Goal: Task Accomplishment & Management: Manage account settings

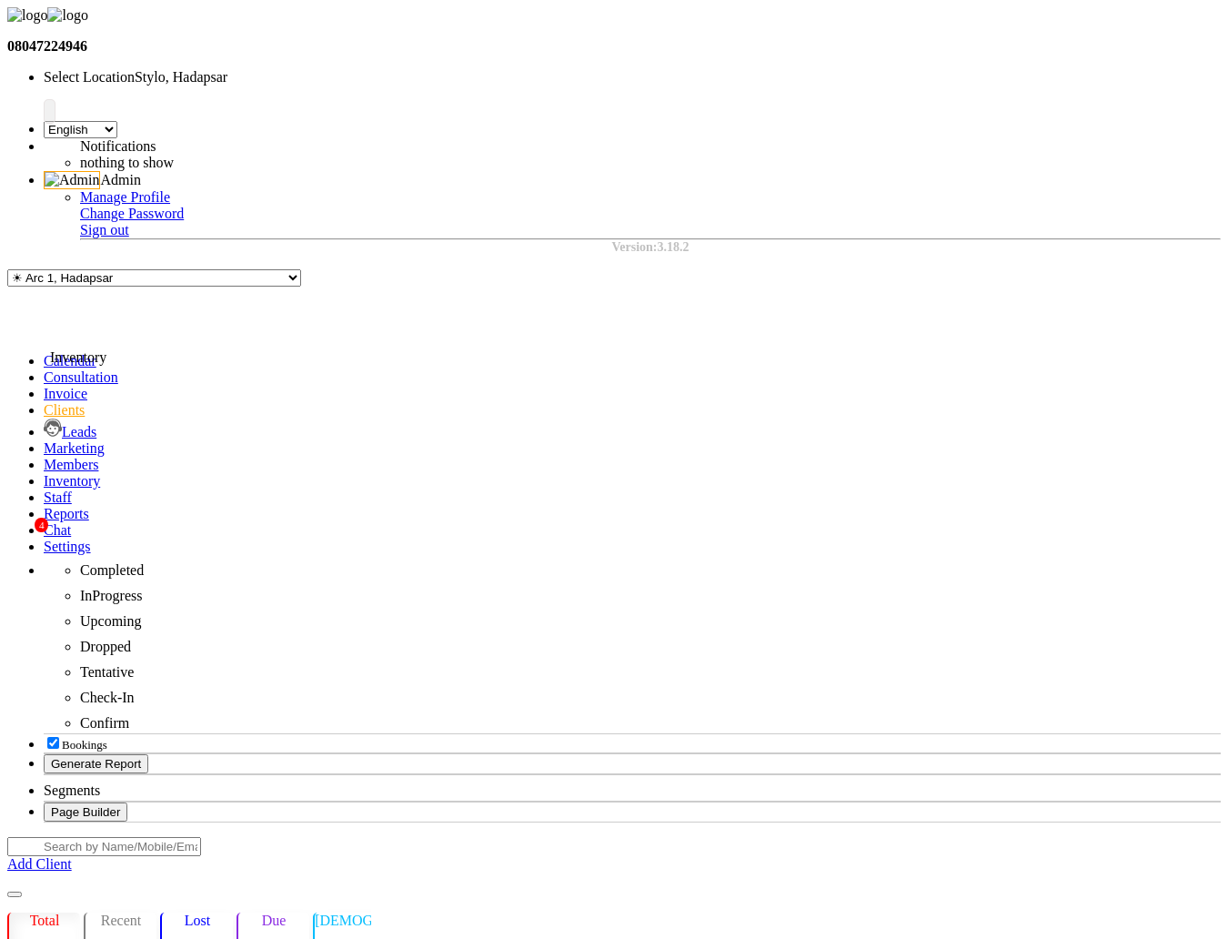
click at [44, 473] on icon at bounding box center [44, 480] width 0 height 15
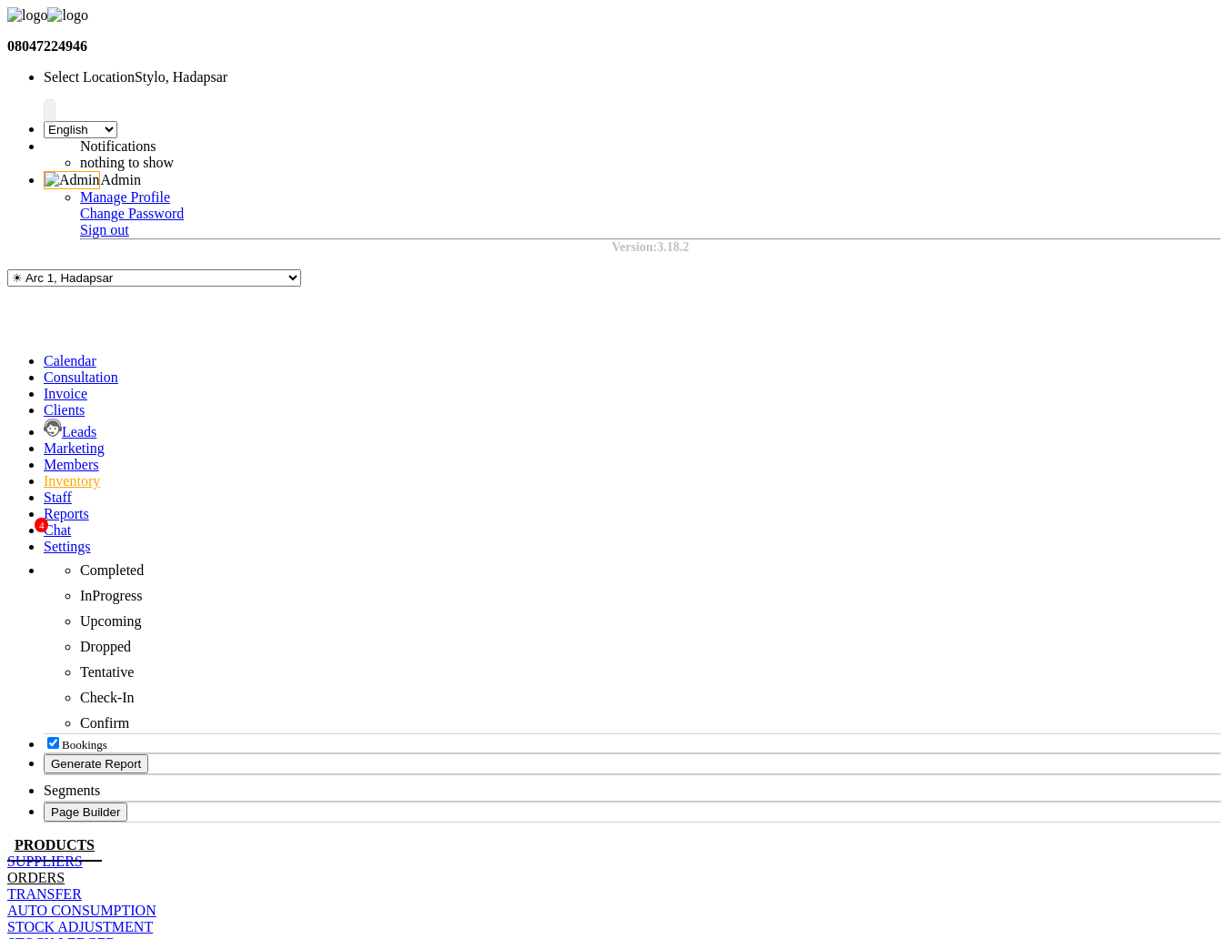
click at [65, 870] on link "ORDERS" at bounding box center [35, 877] width 57 height 15
select select "true"
select select "1"
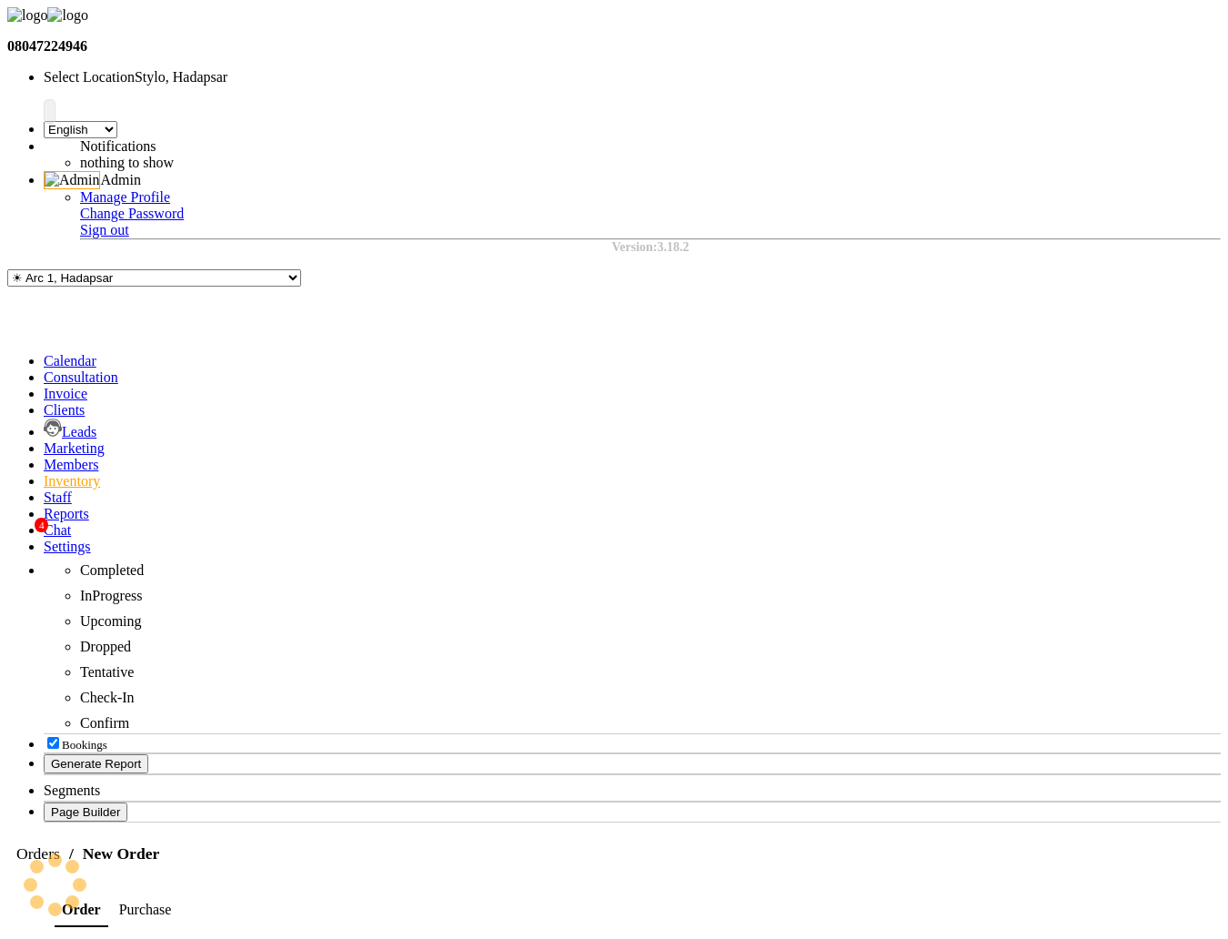
type input "https://ww4.in/sPEwhx"
click at [44, 440] on span at bounding box center [44, 447] width 0 height 15
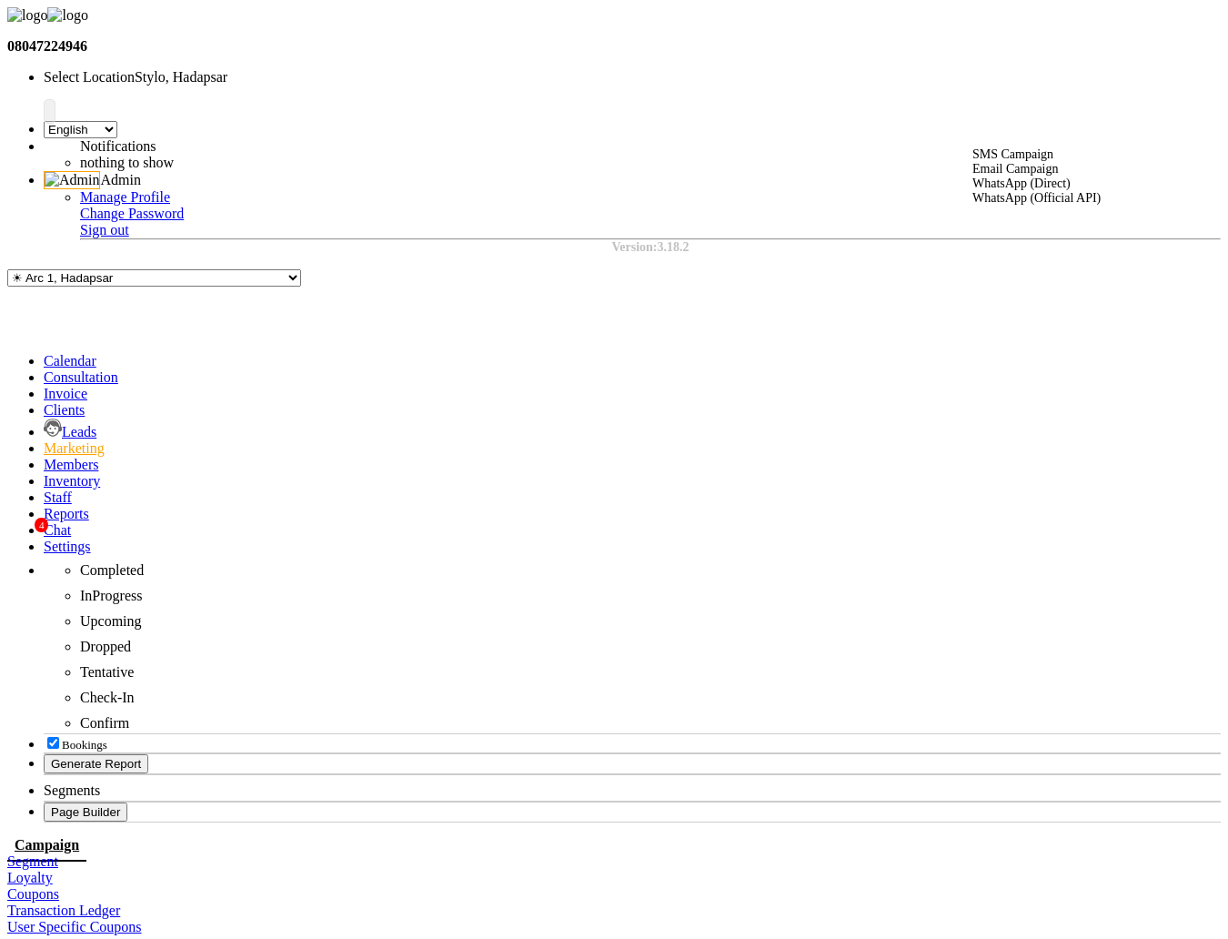
click at [964, 191] on div "WhatsApp (Direct)" at bounding box center [1037, 184] width 128 height 15
select select "2"
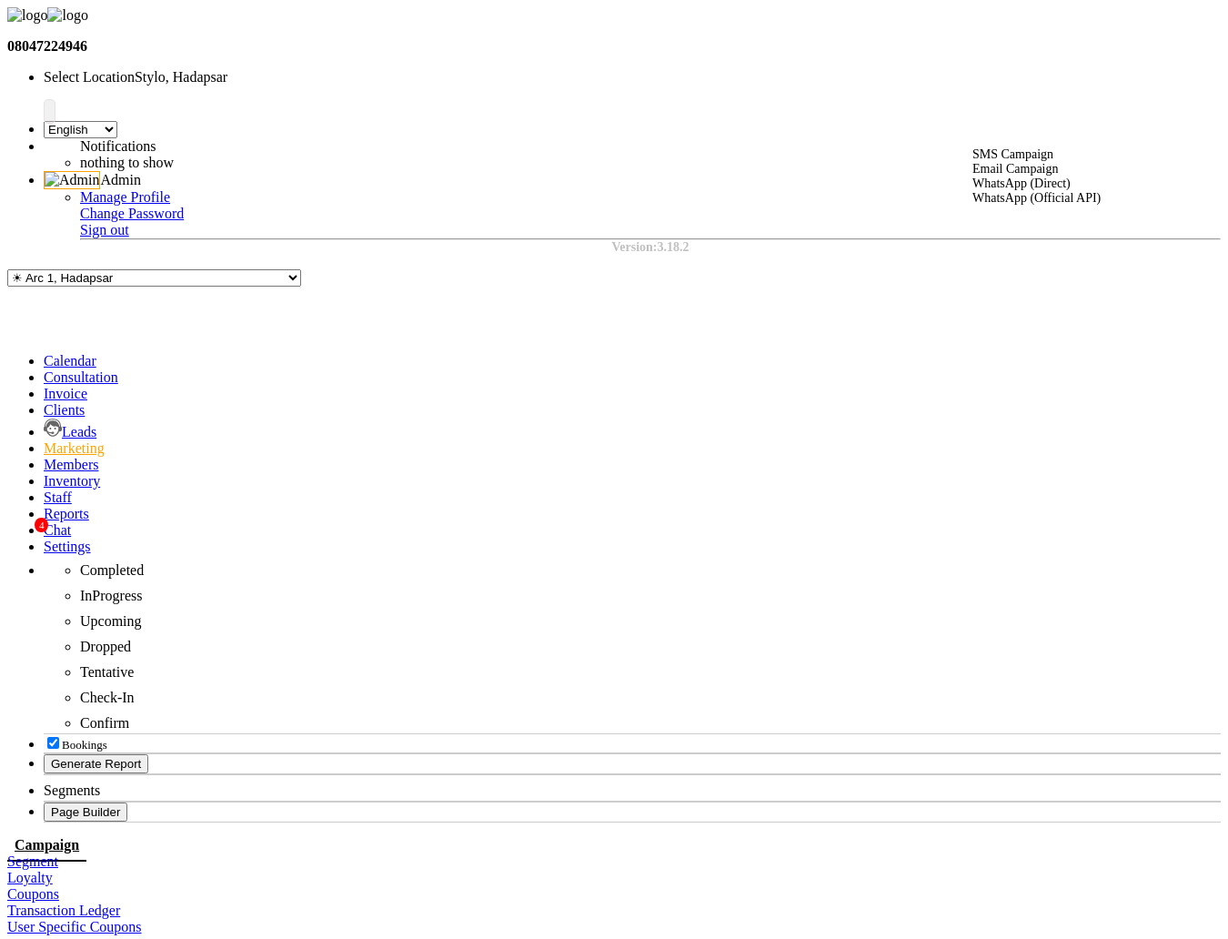
type input "test 03"
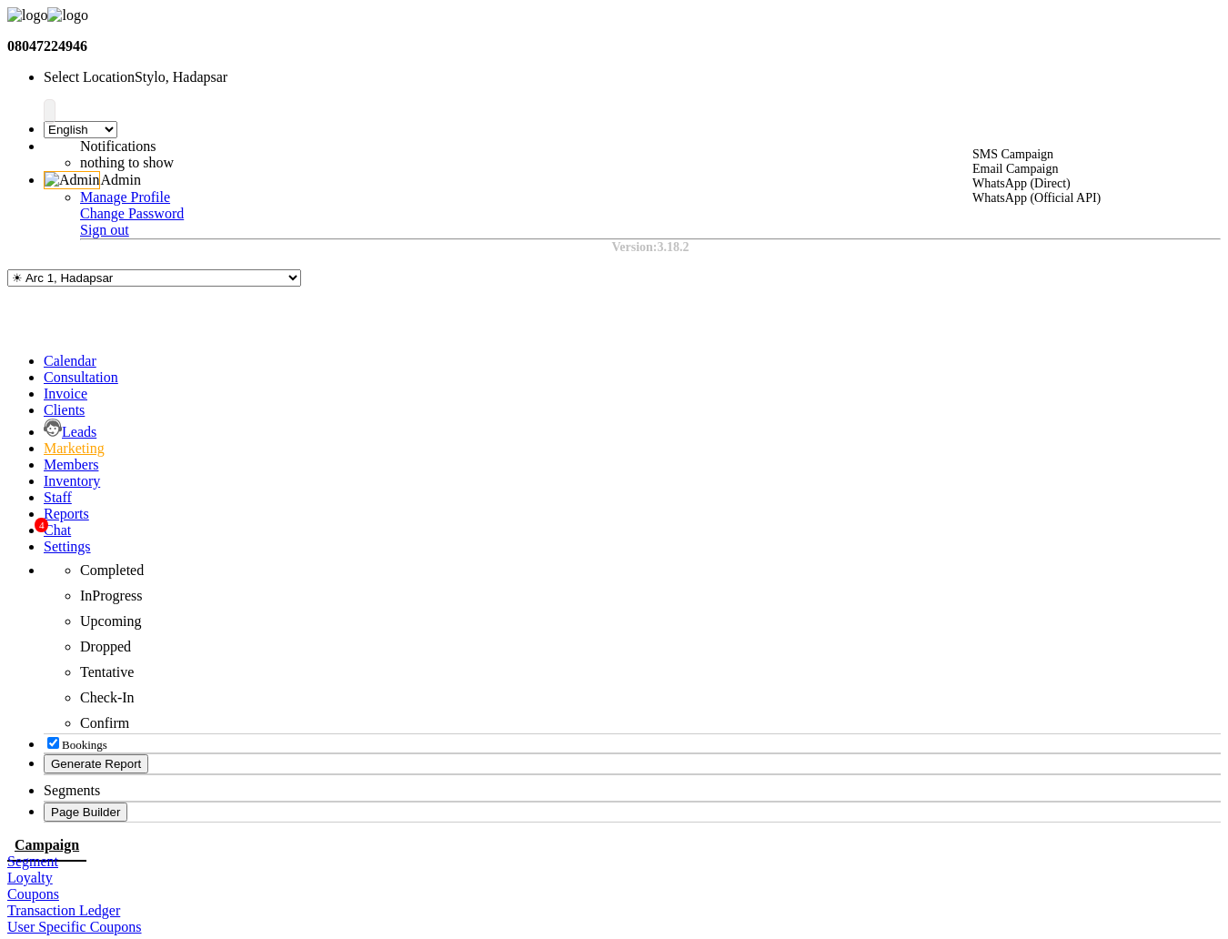
select select "3"
type textarea "test"
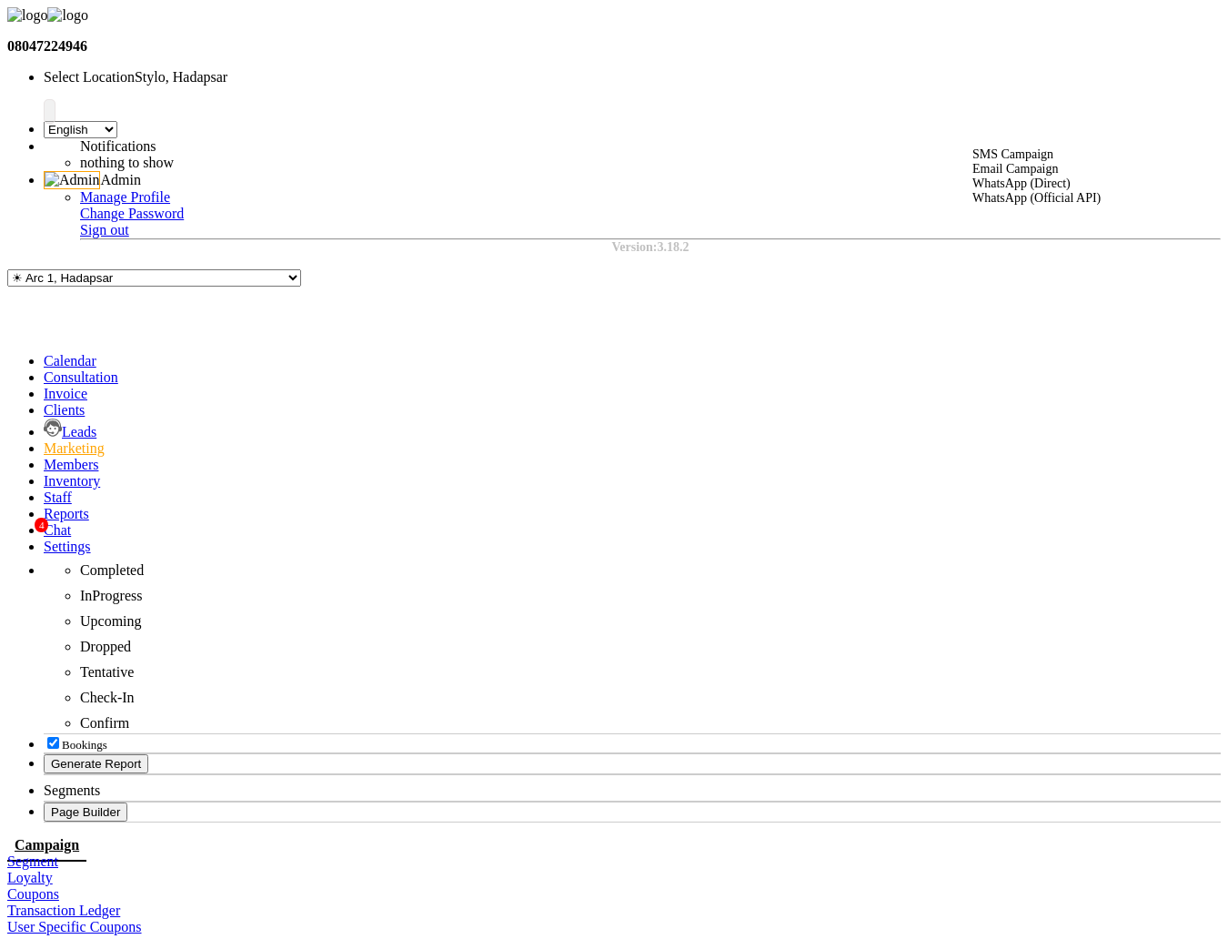
select select "3"
checkbox input "true"
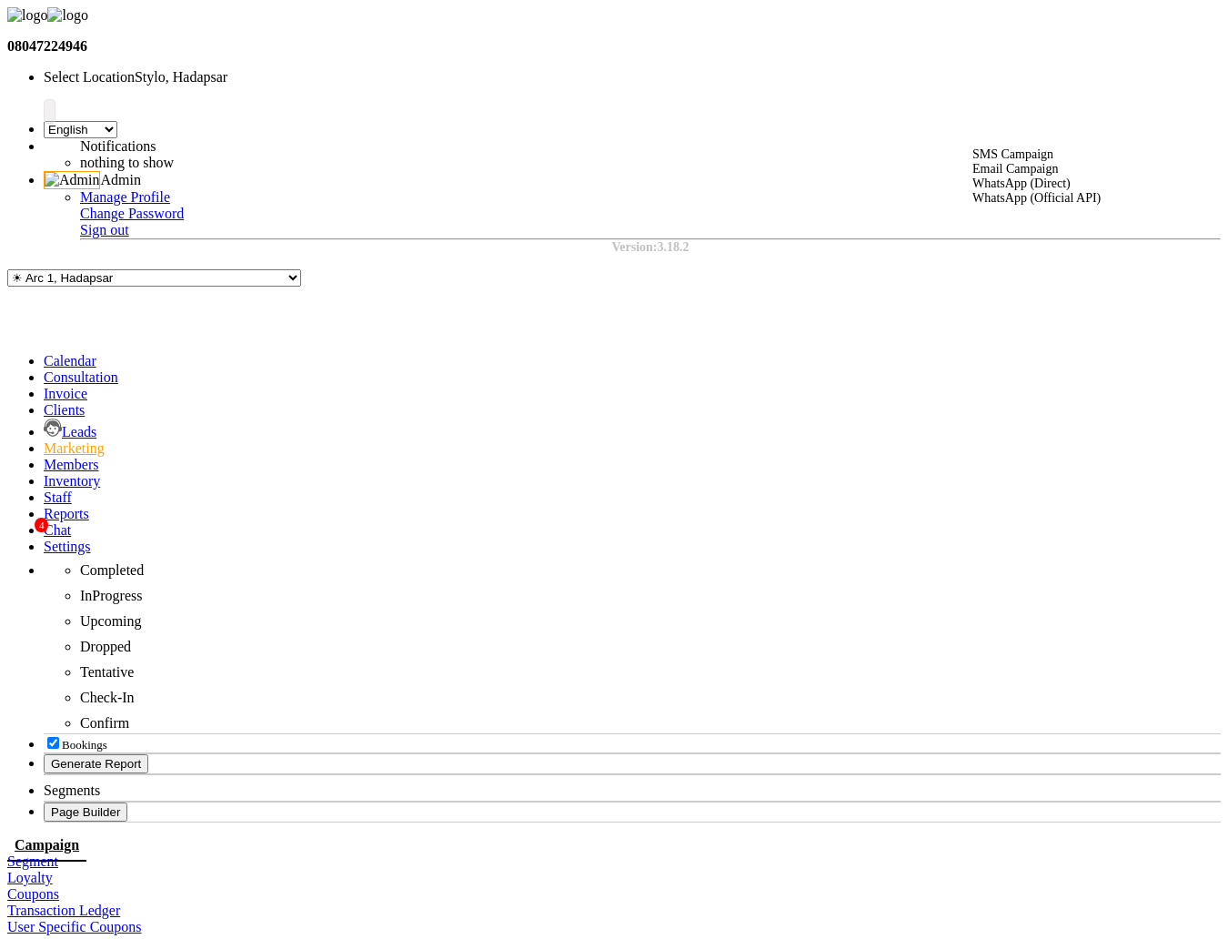
select select "810"
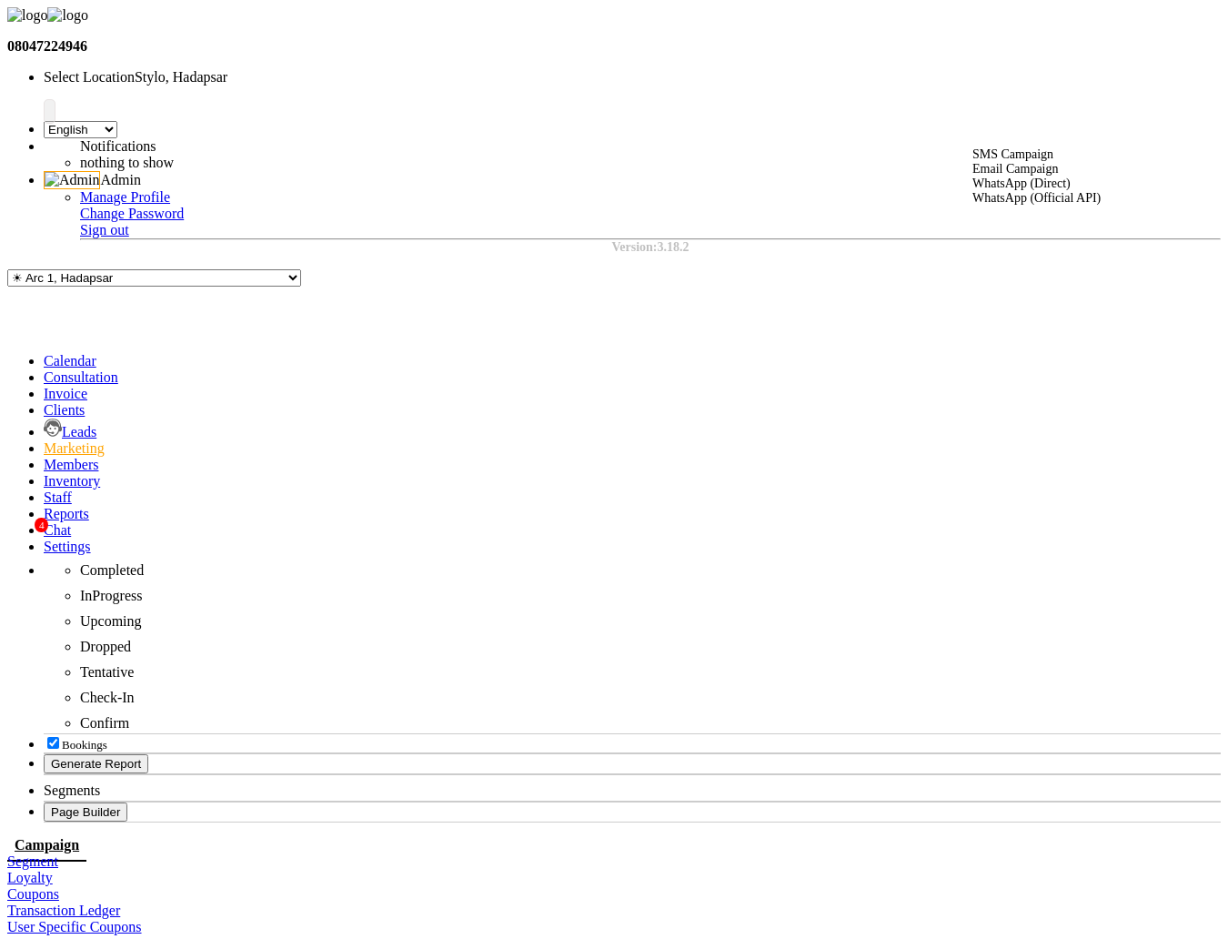
select select "1"
click at [44, 402] on icon at bounding box center [44, 409] width 0 height 15
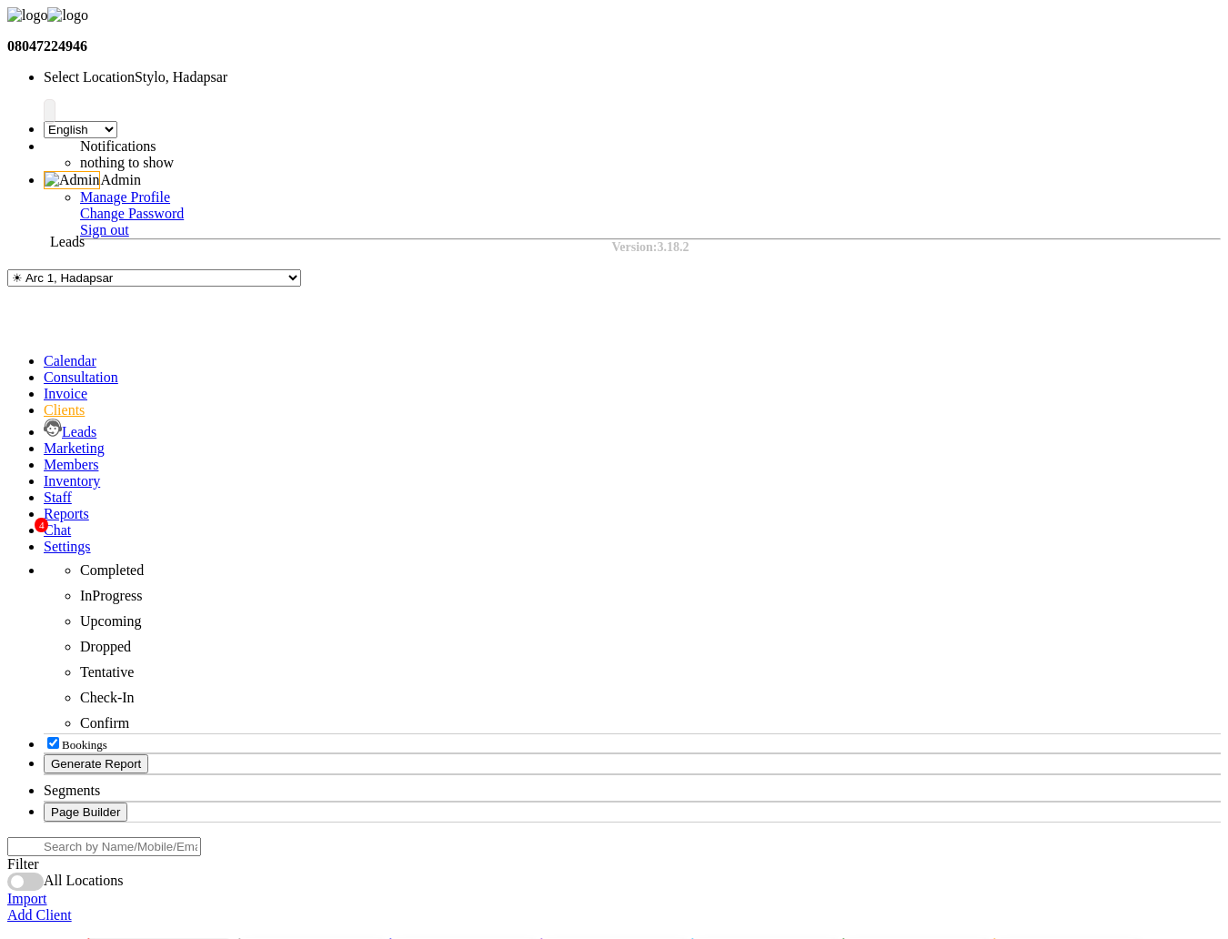
click at [44, 419] on icon at bounding box center [53, 428] width 18 height 18
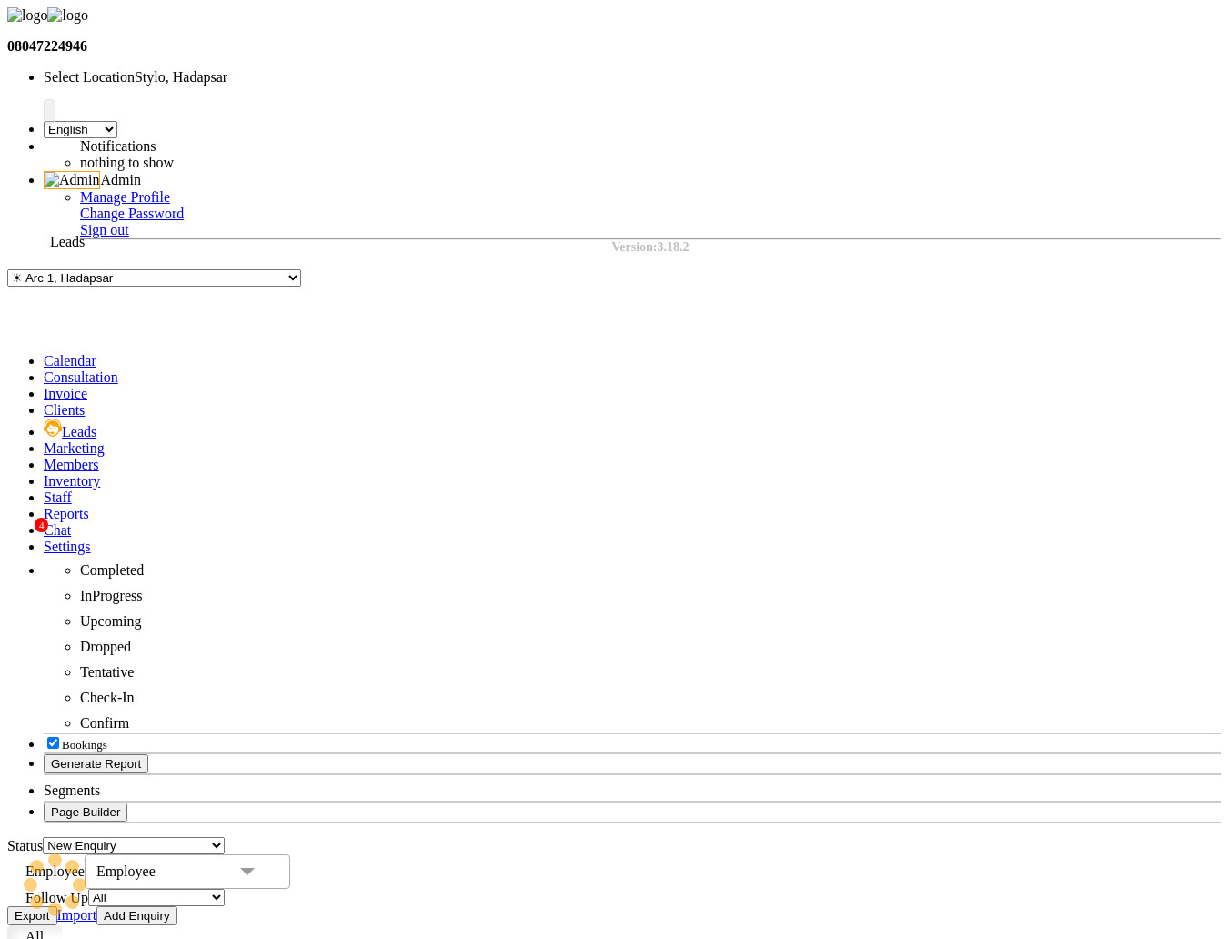
select select "10"
click at [44, 440] on icon at bounding box center [44, 447] width 0 height 15
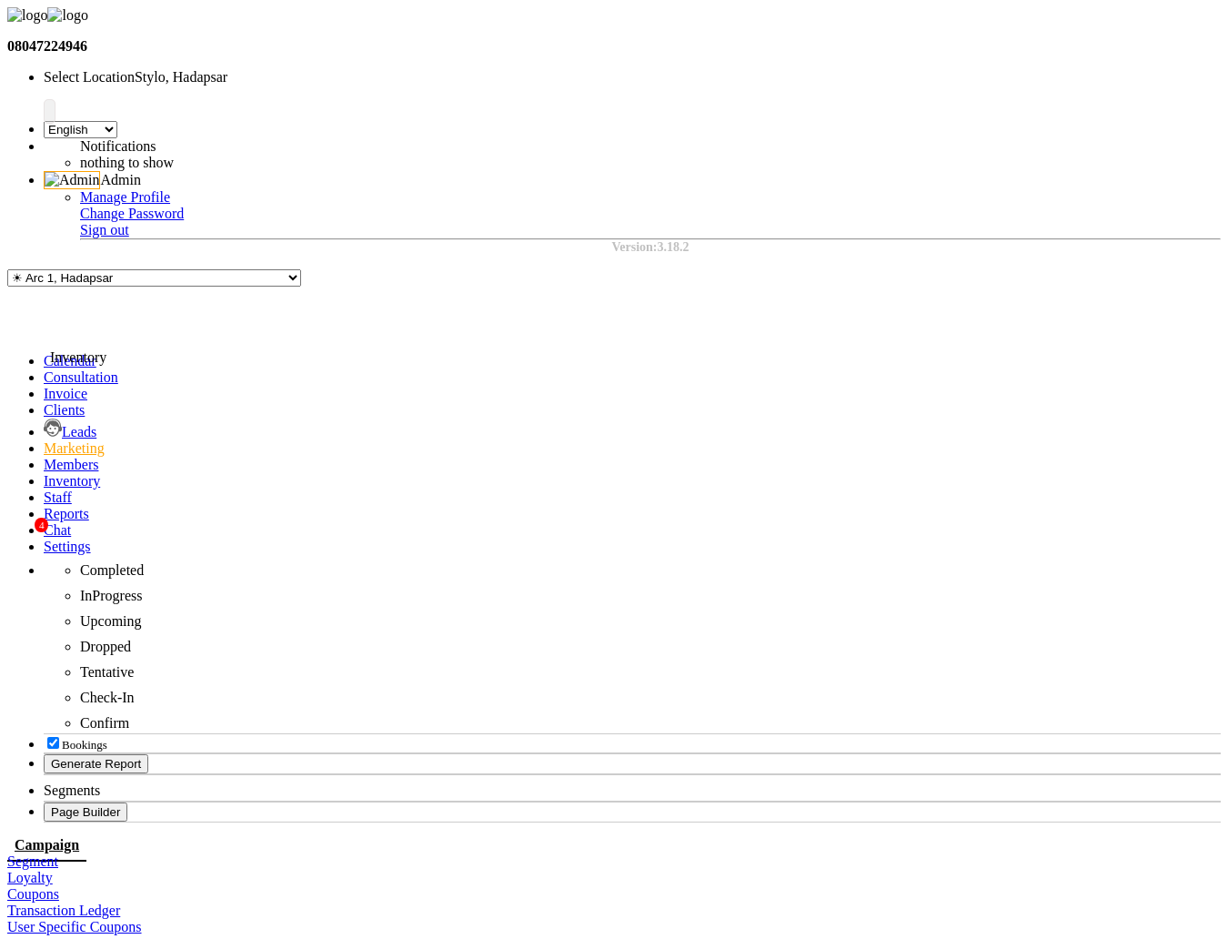
click at [44, 473] on icon at bounding box center [44, 480] width 0 height 15
click at [65, 870] on link "ORDERS" at bounding box center [35, 877] width 57 height 15
select select "true"
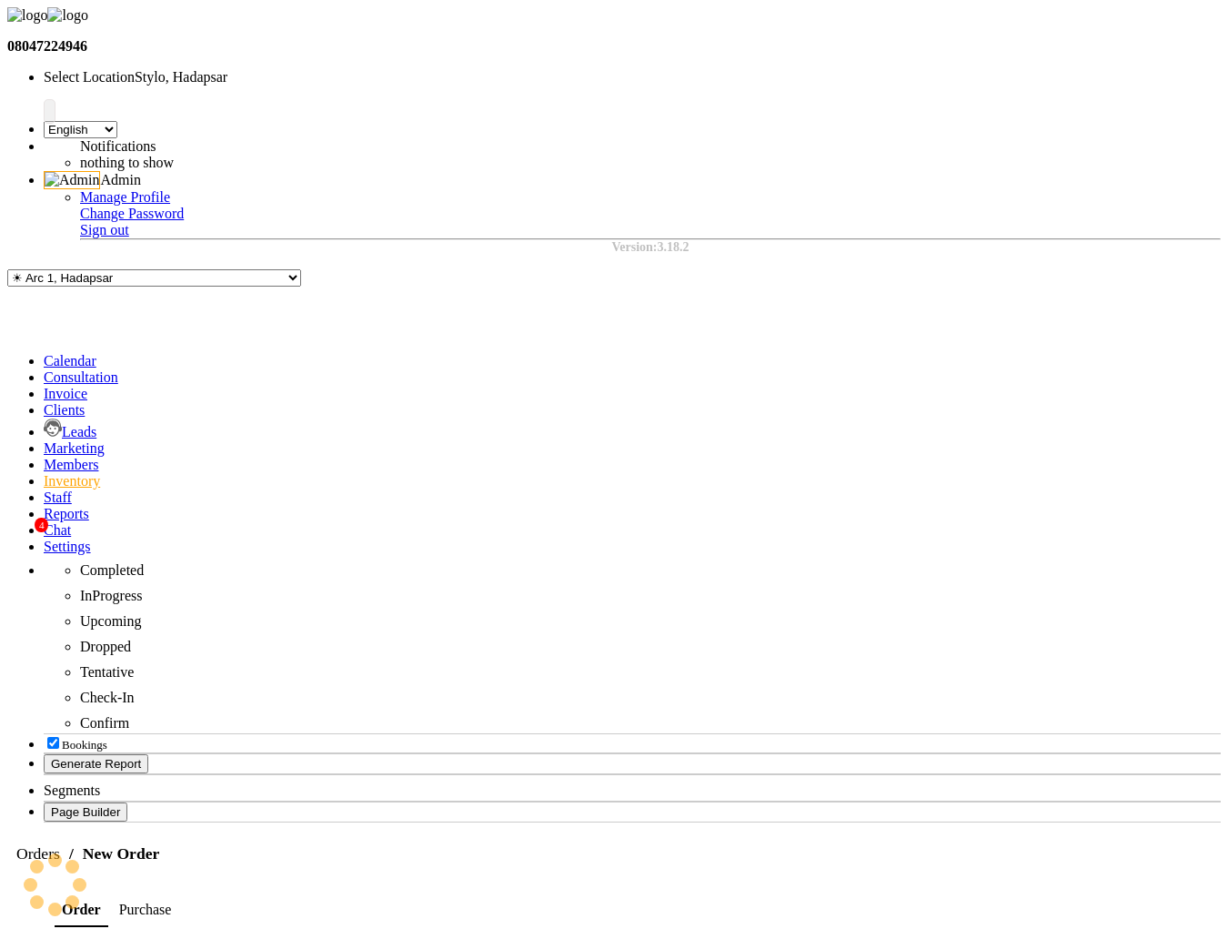
select select "1"
click at [218, 938] on select "Select Address test testing 5march test Address 1234 ABC A/202, Impire Building…" at bounding box center [397, 951] width 608 height 17
select select "4"
click at [93, 938] on select "Select Address test testing 5march test Address 1234 ABC A/202, Impire Building…" at bounding box center [397, 951] width 608 height 17
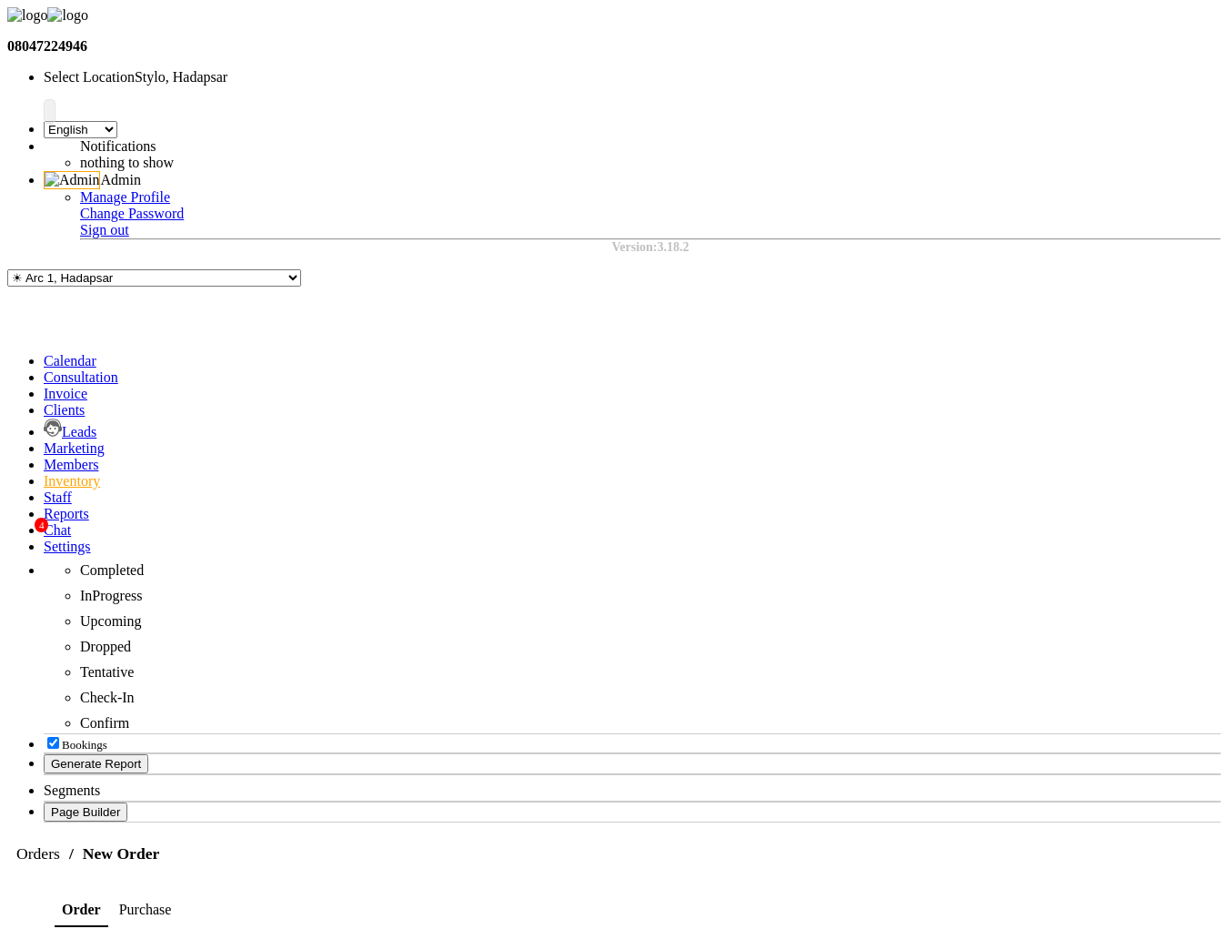
select select "5"
select select "1"
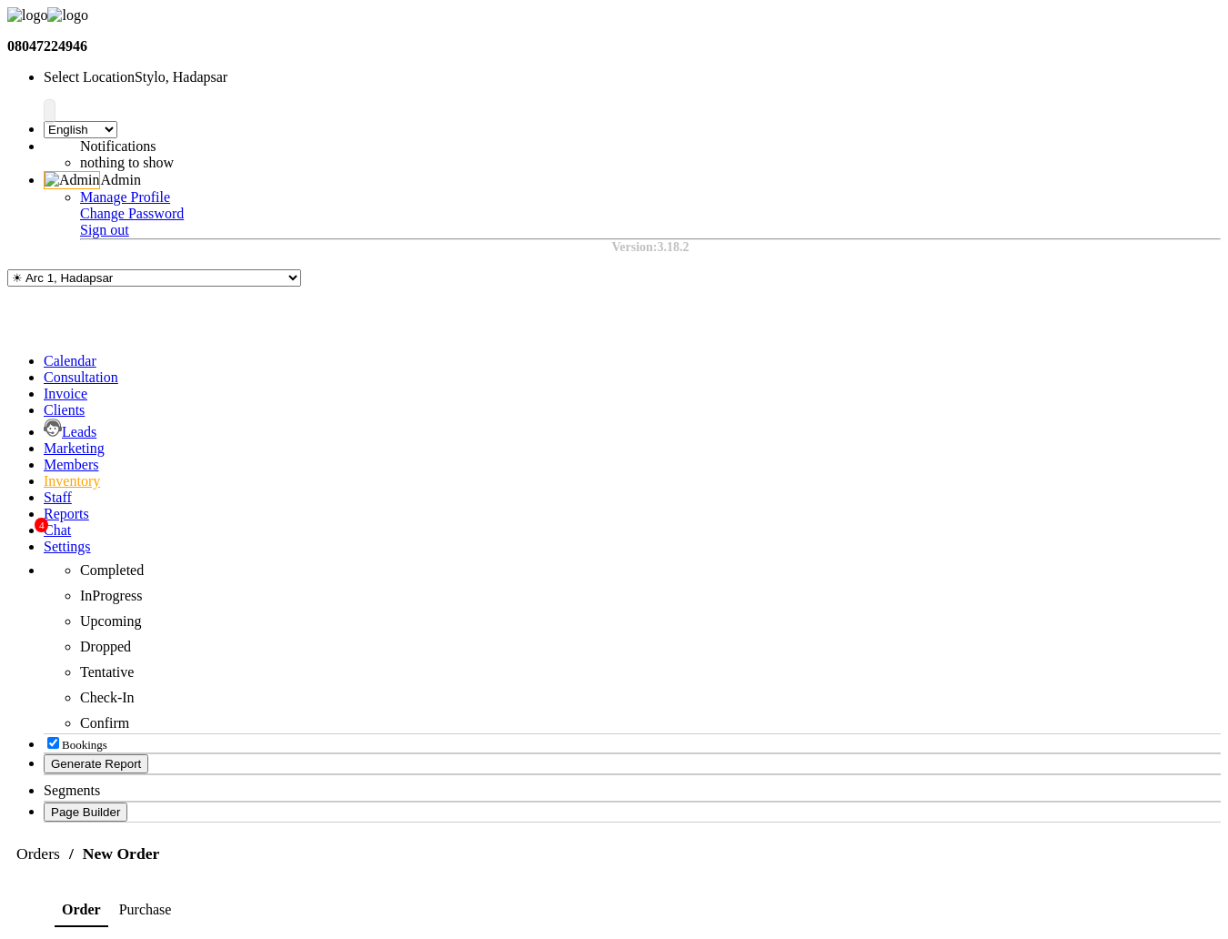
select select "10"
select select "2025"
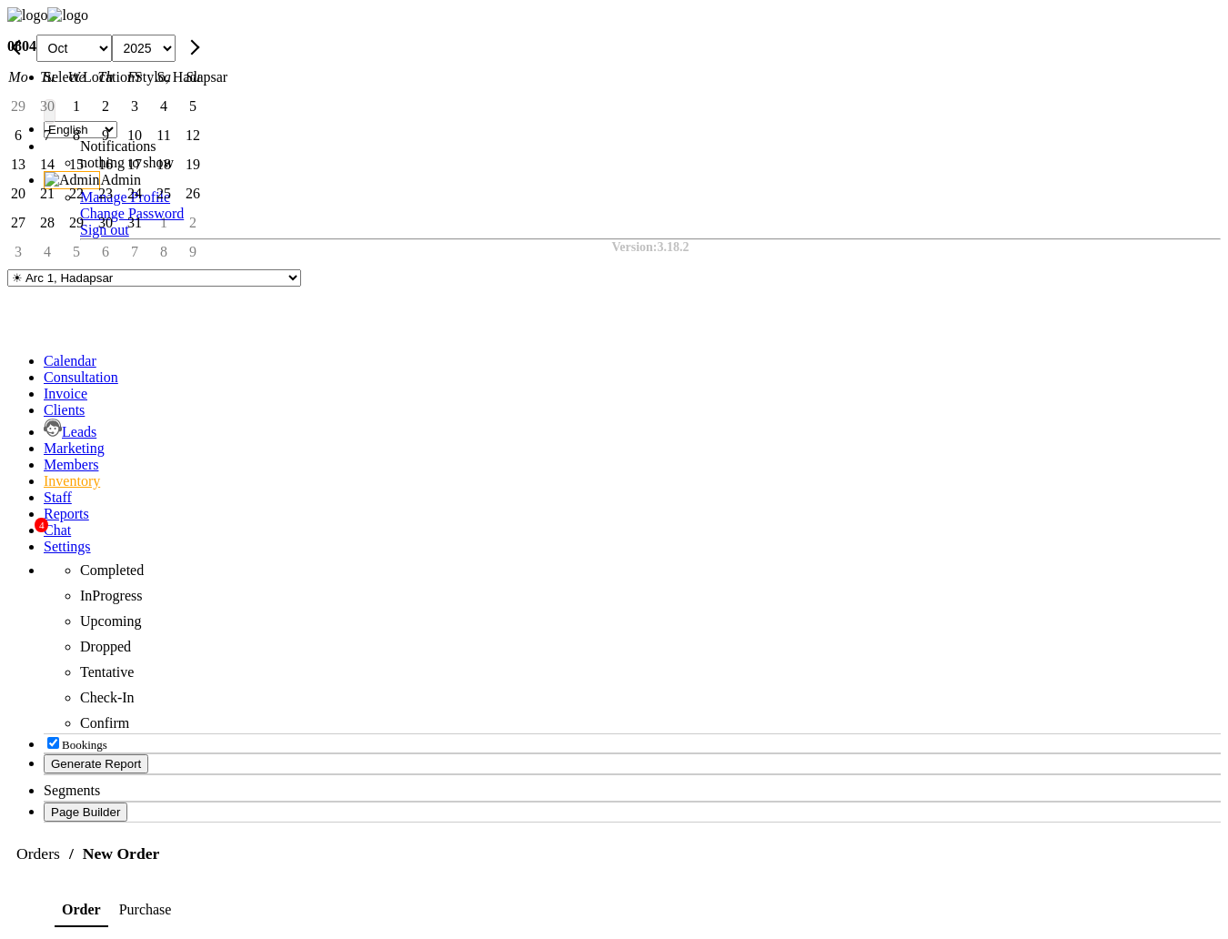
click at [207, 121] on div "5" at bounding box center [192, 106] width 29 height 29
type input "October 05, 2025"
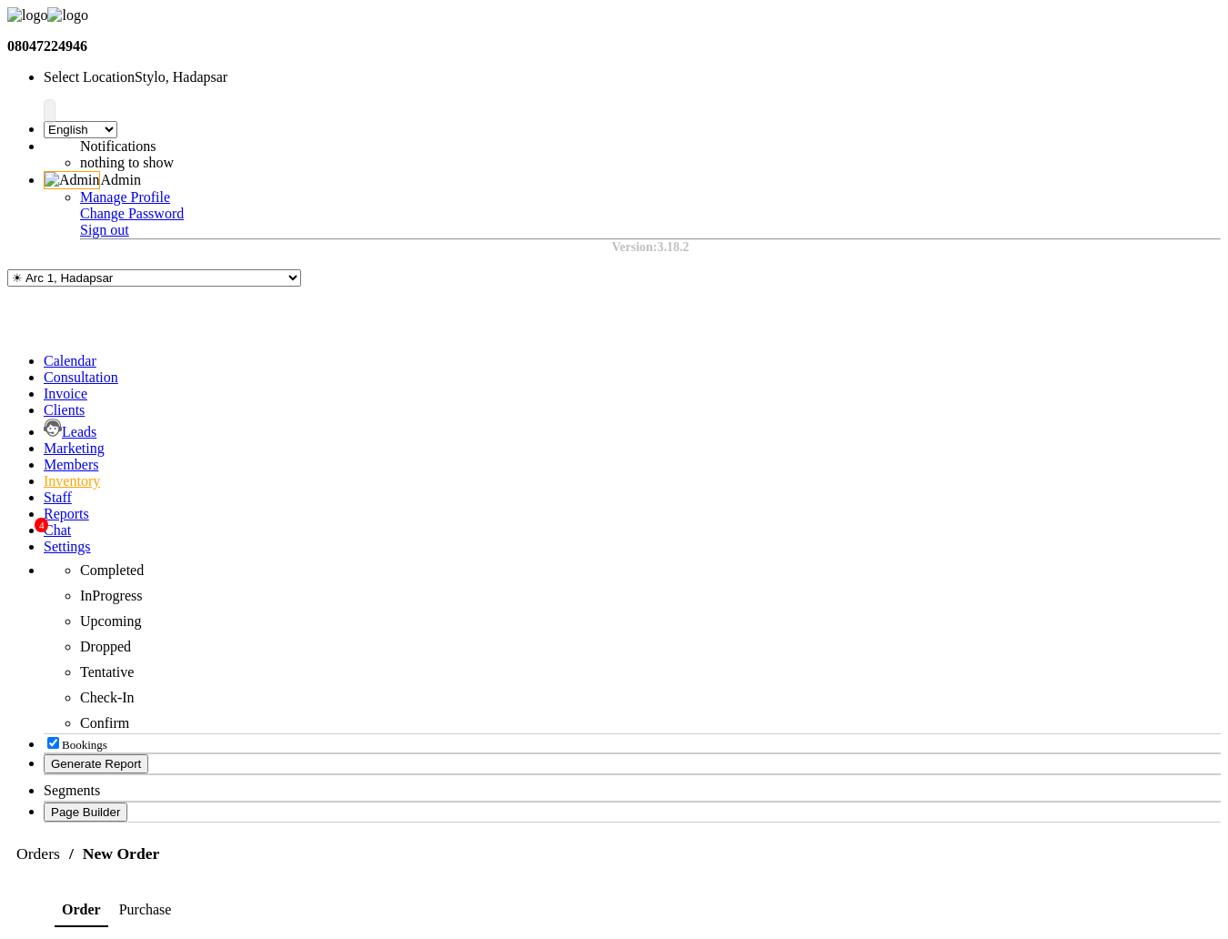
select select "10"
select select "2025"
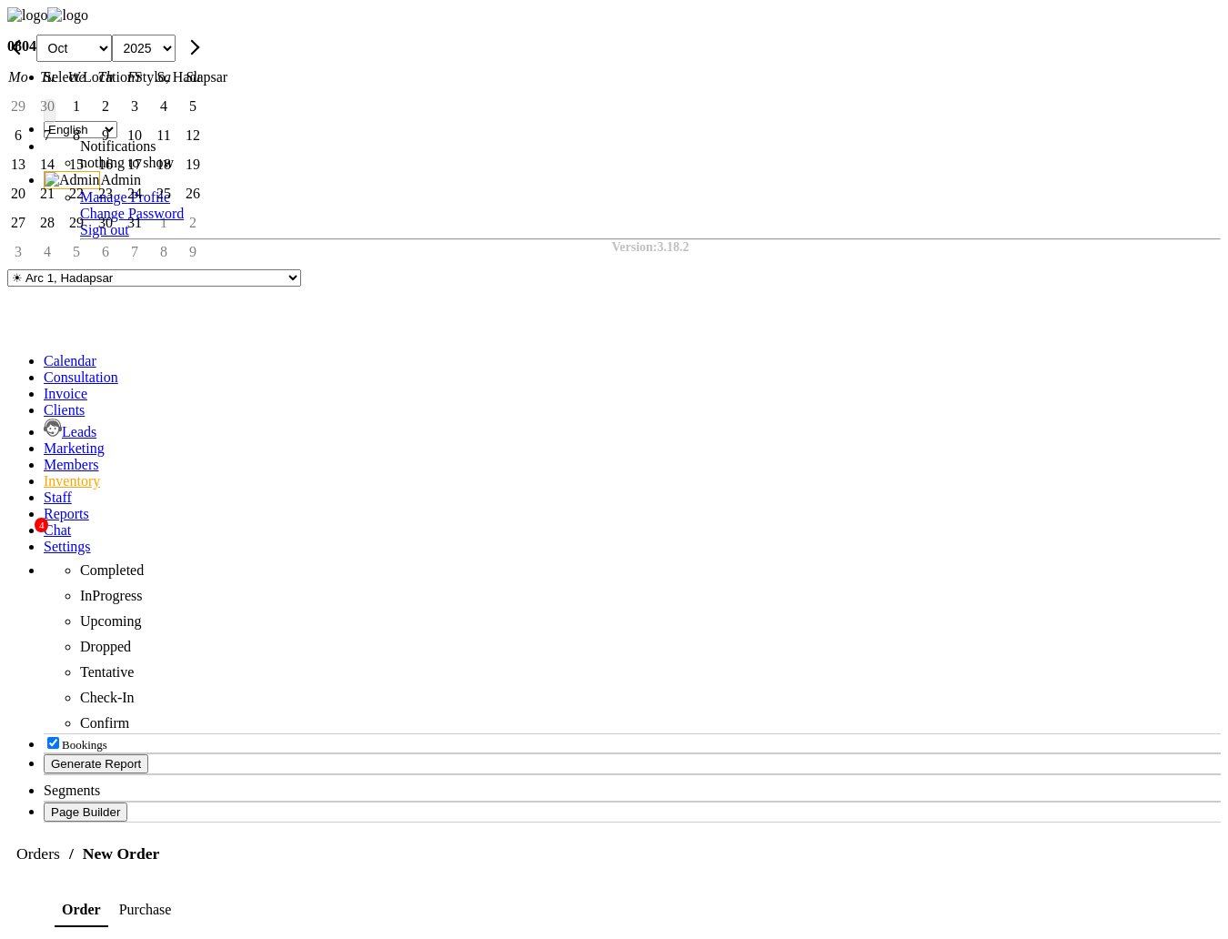
click at [120, 150] on div "9" at bounding box center [105, 135] width 29 height 29
type input "October 09, 2025"
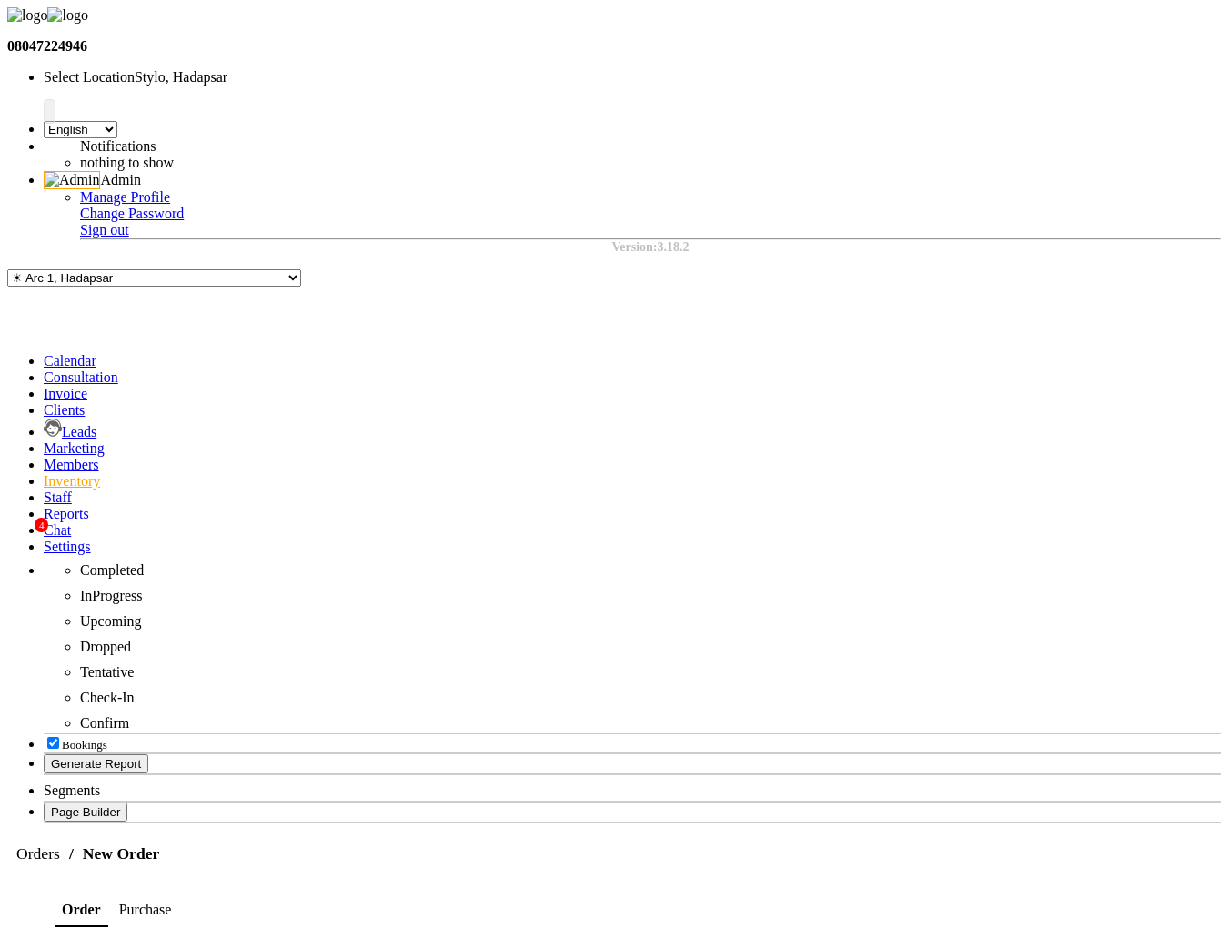
checkbox input "true"
select select "1"
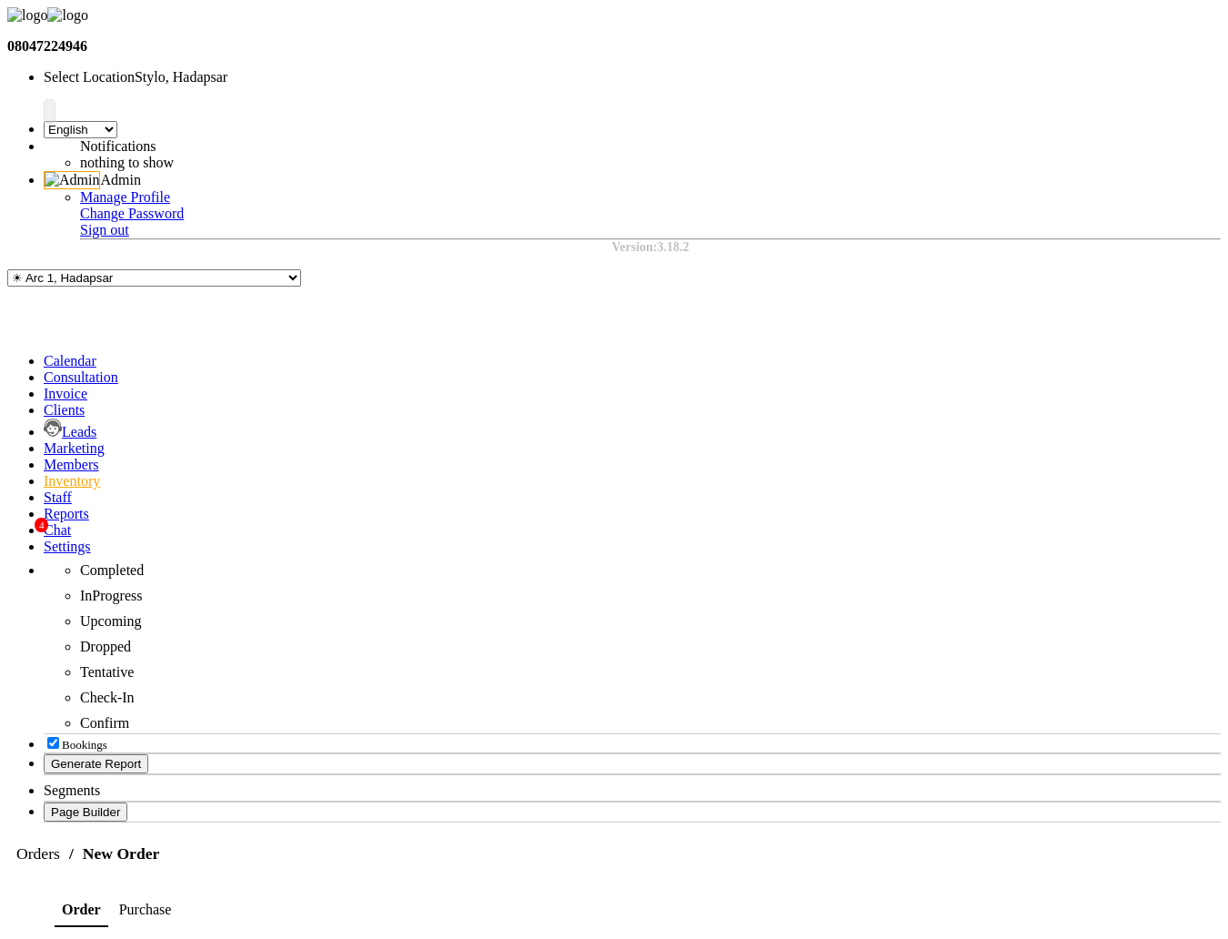
scroll to position [306, 0]
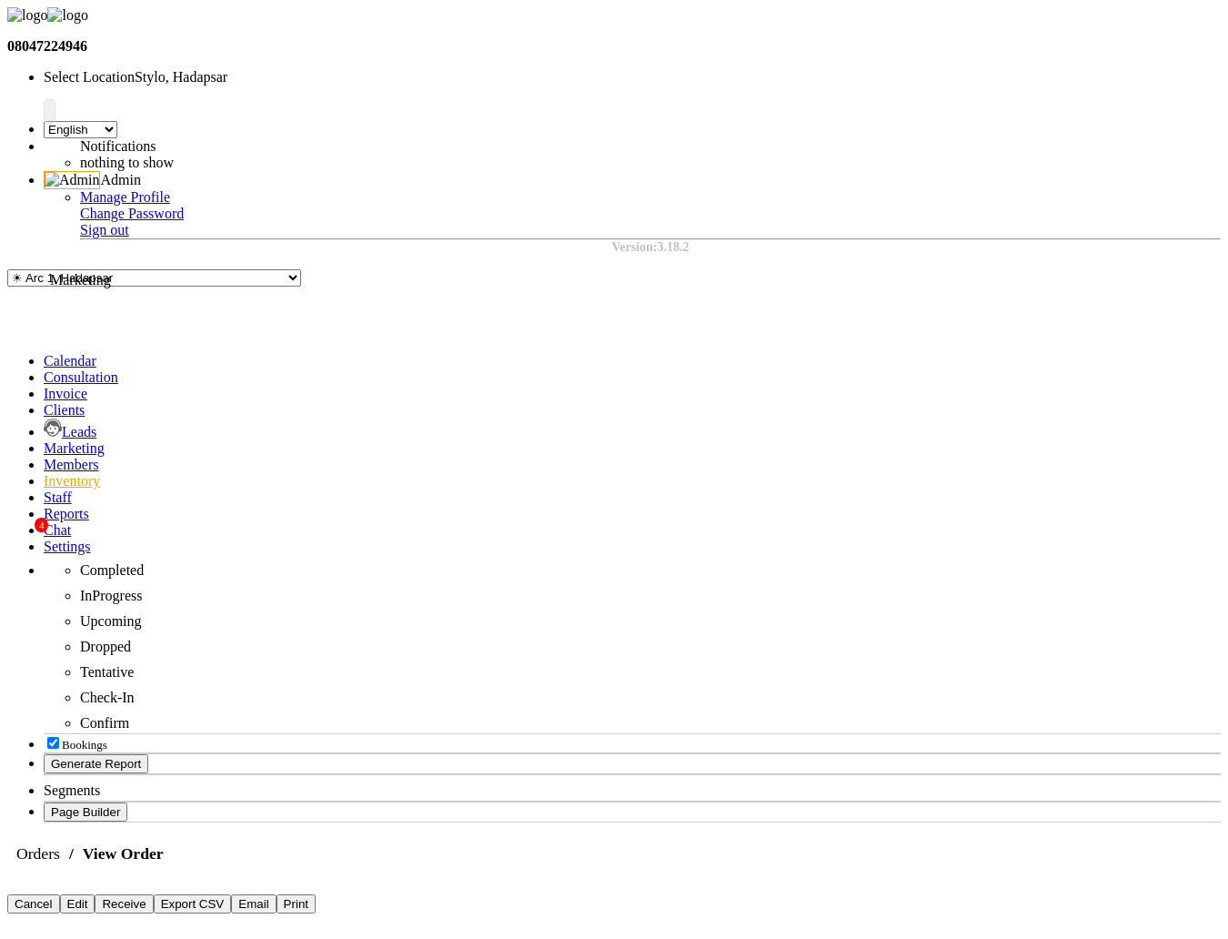
click at [44, 440] on icon at bounding box center [44, 447] width 0 height 15
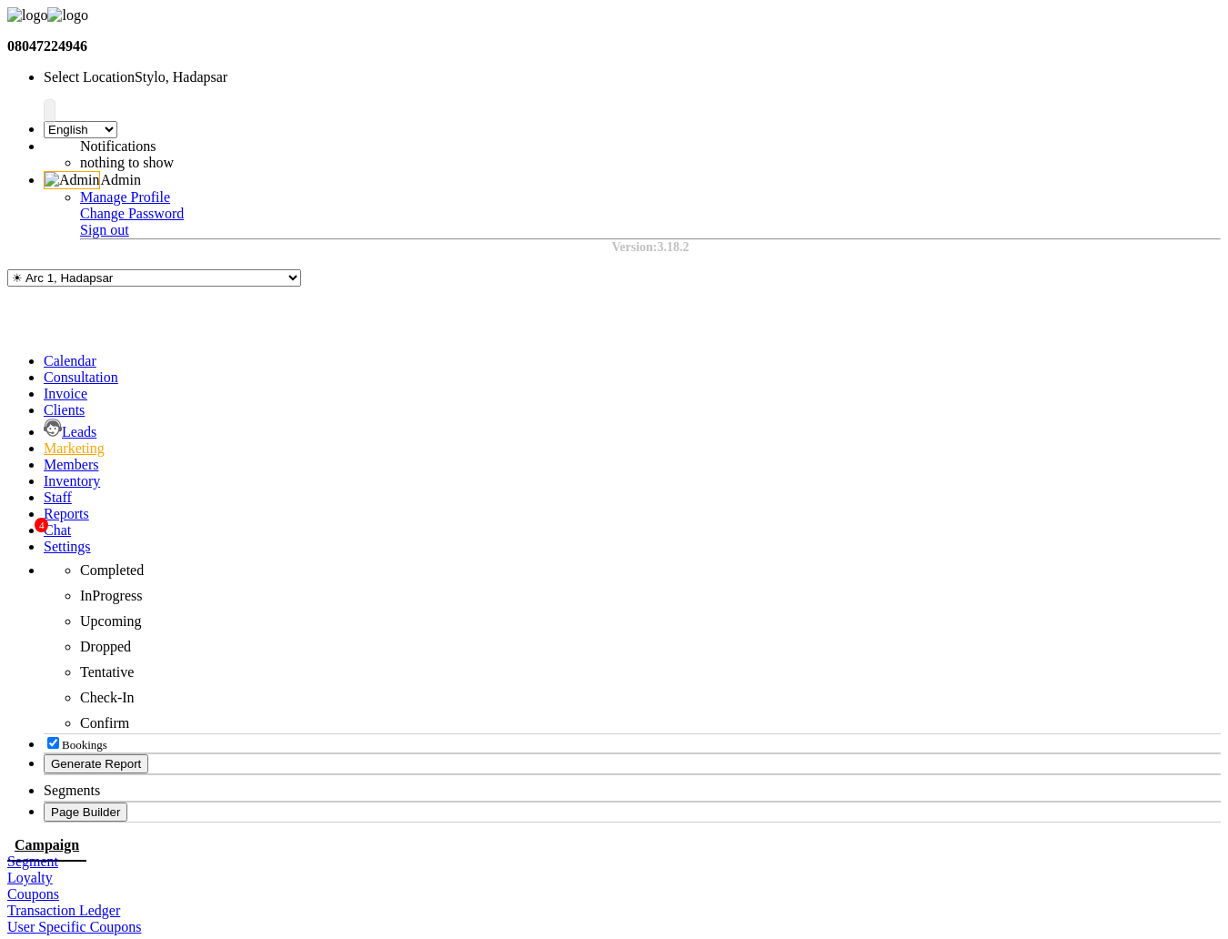
click at [964, 191] on div "WhatsApp (Direct)" at bounding box center [1037, 184] width 128 height 15
select select "2"
type input "test 05"
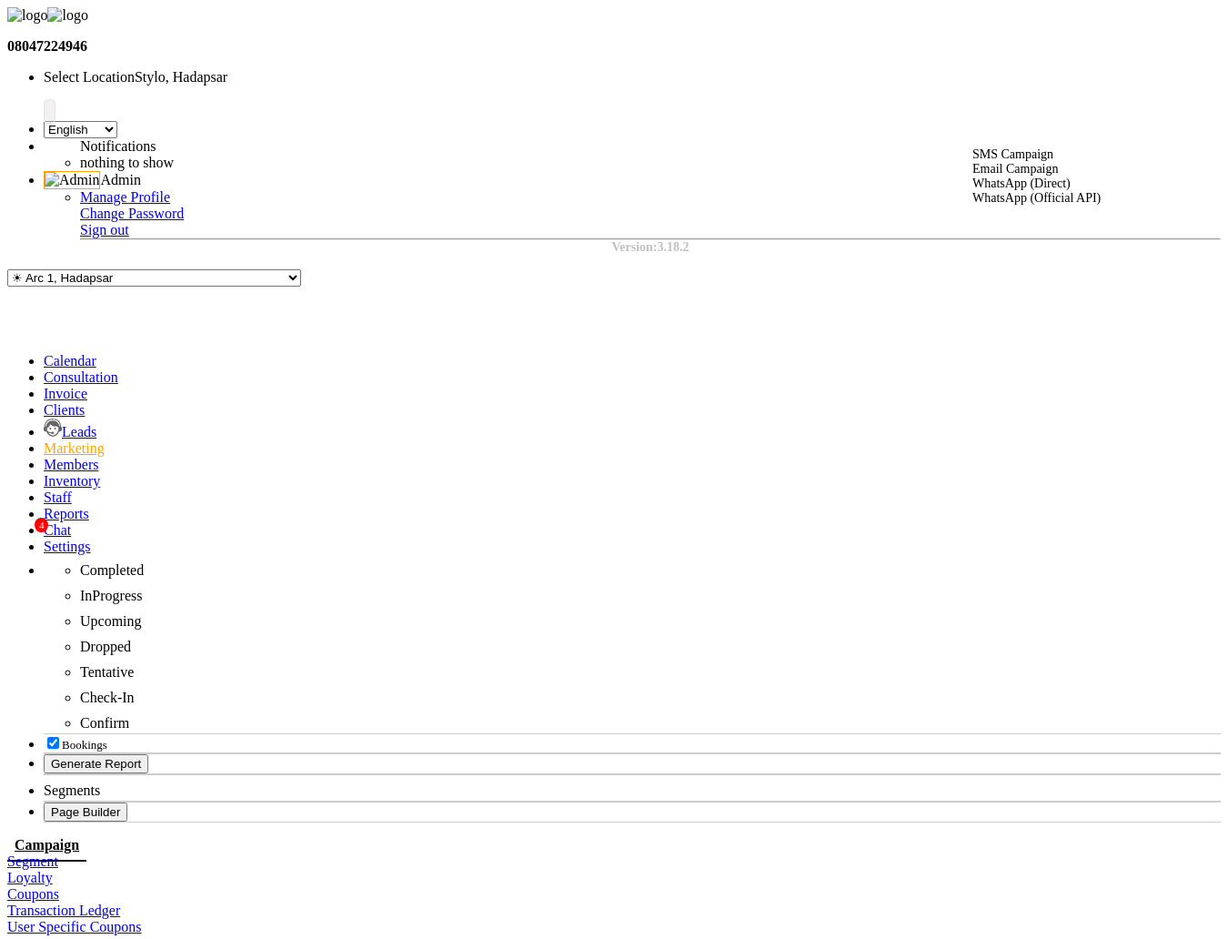
select select "1"
select select "2"
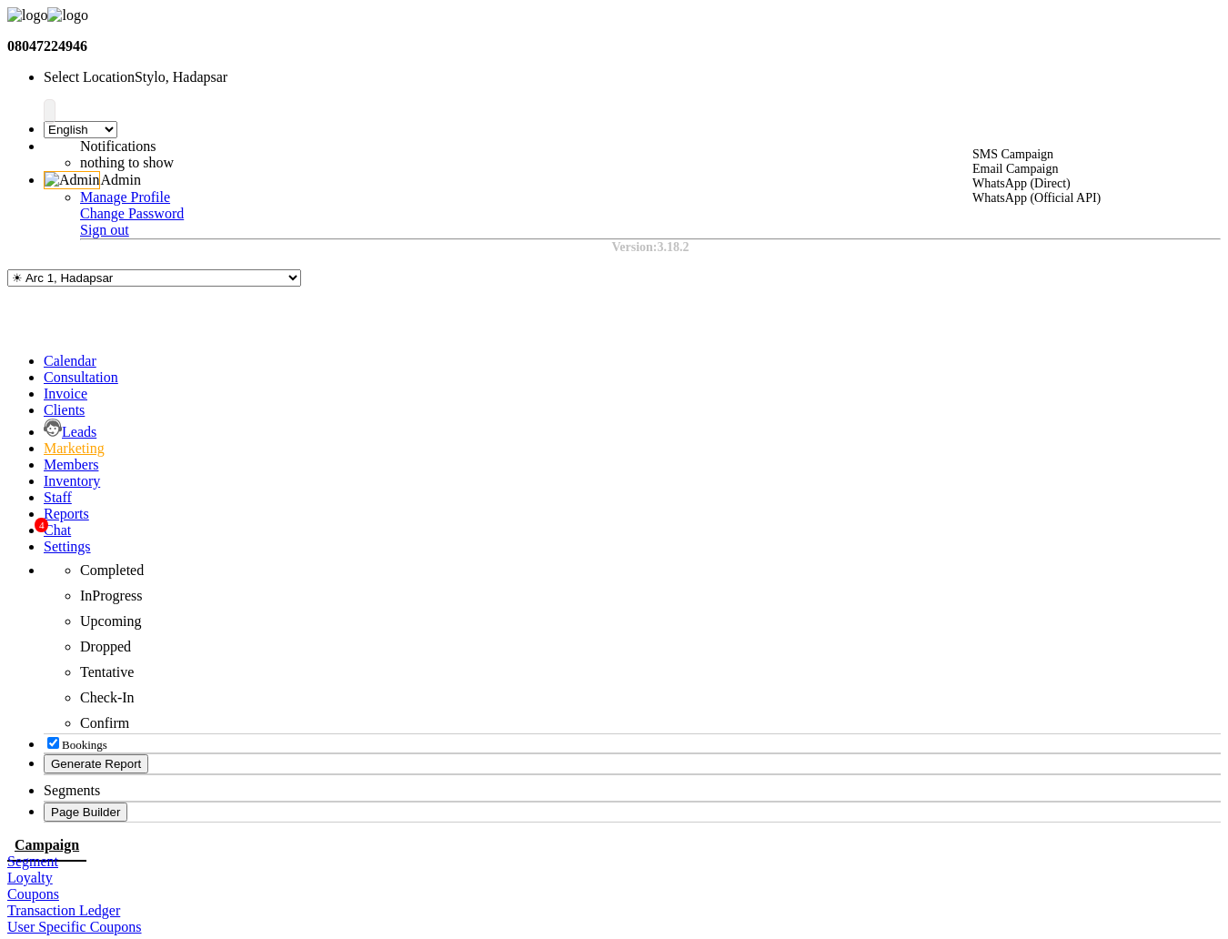
type textarea "test"
select select "3"
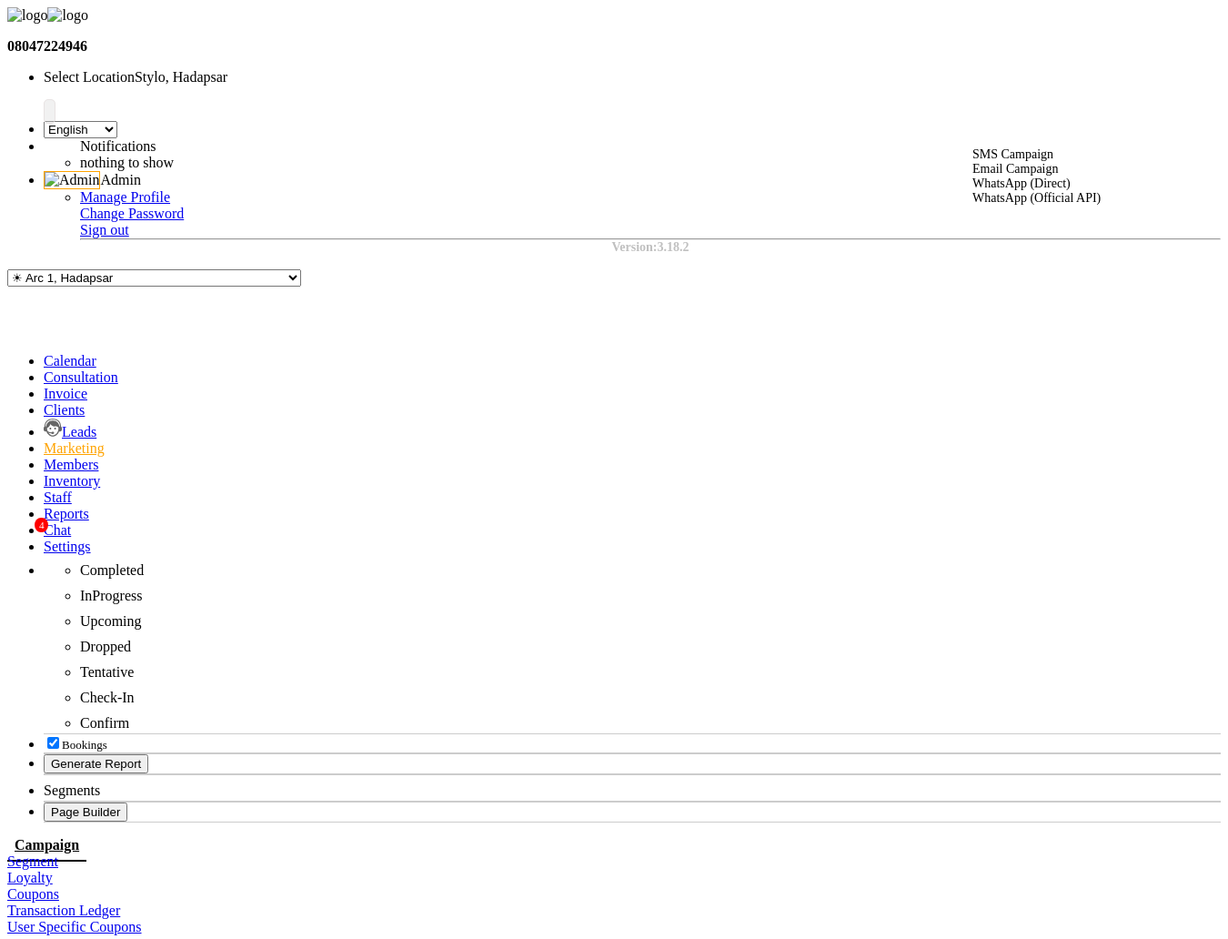
select select "870"
type input "10"
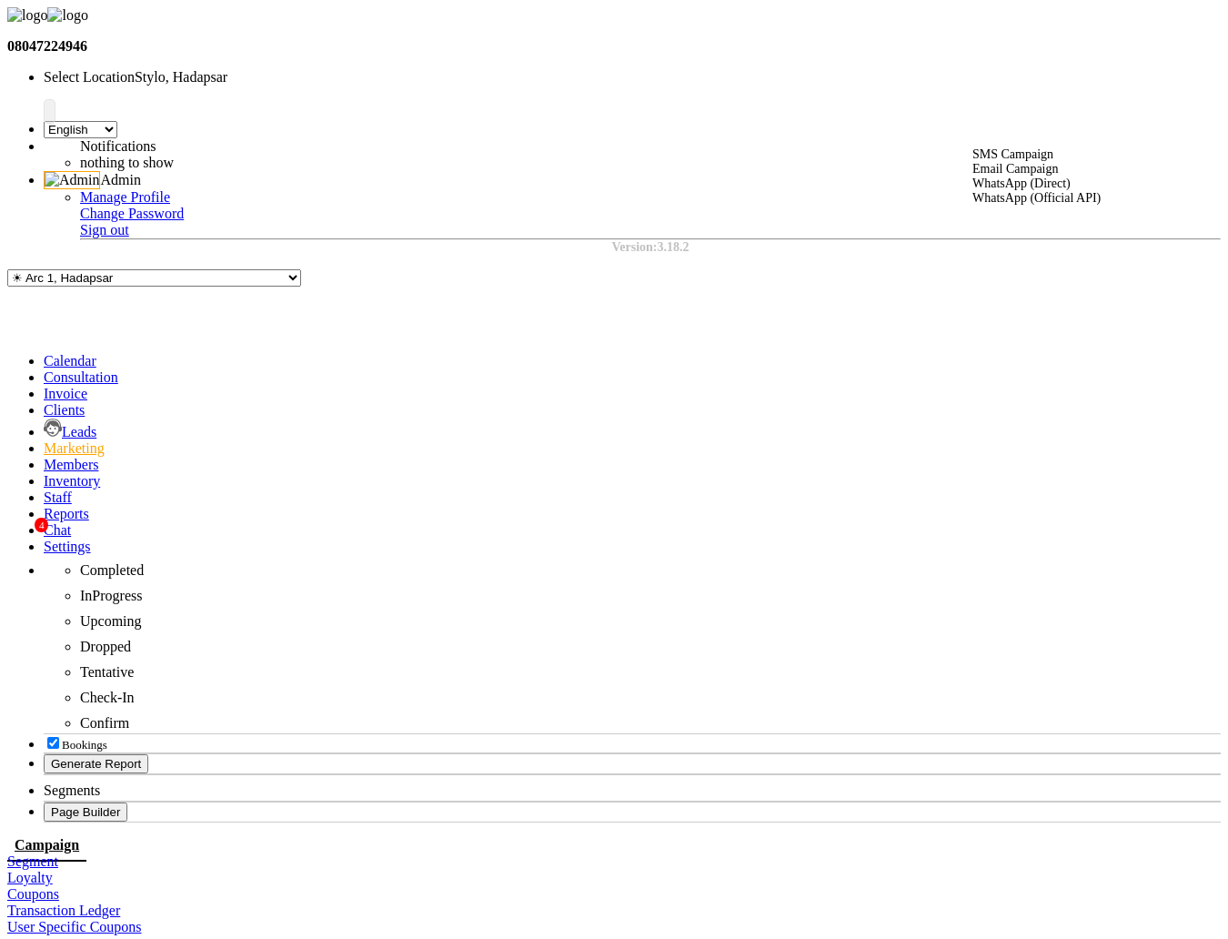
checkbox input "true"
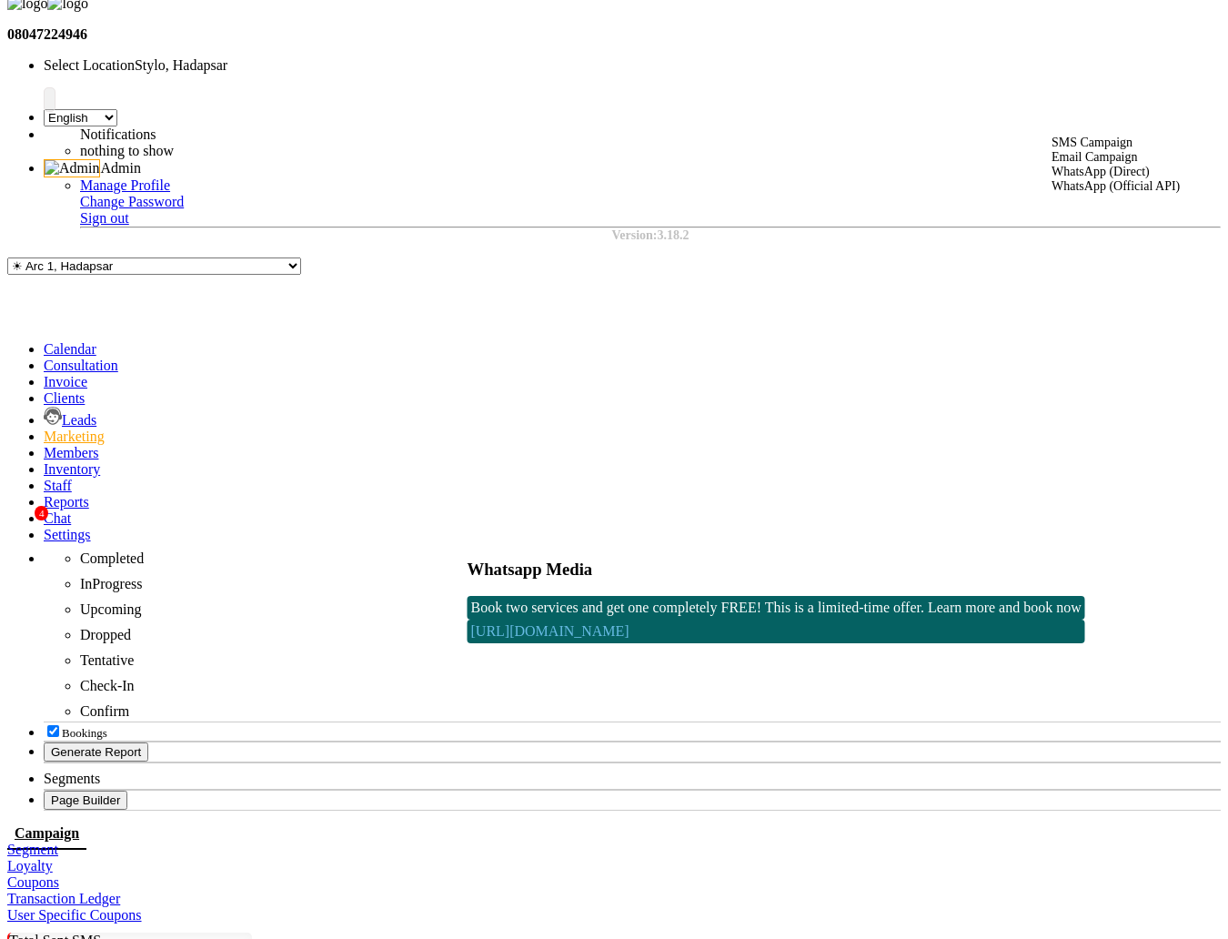
click at [559, 639] on link "https://beta.stage.dingg.app/booking/stylo-hadapsar" at bounding box center [550, 630] width 158 height 15
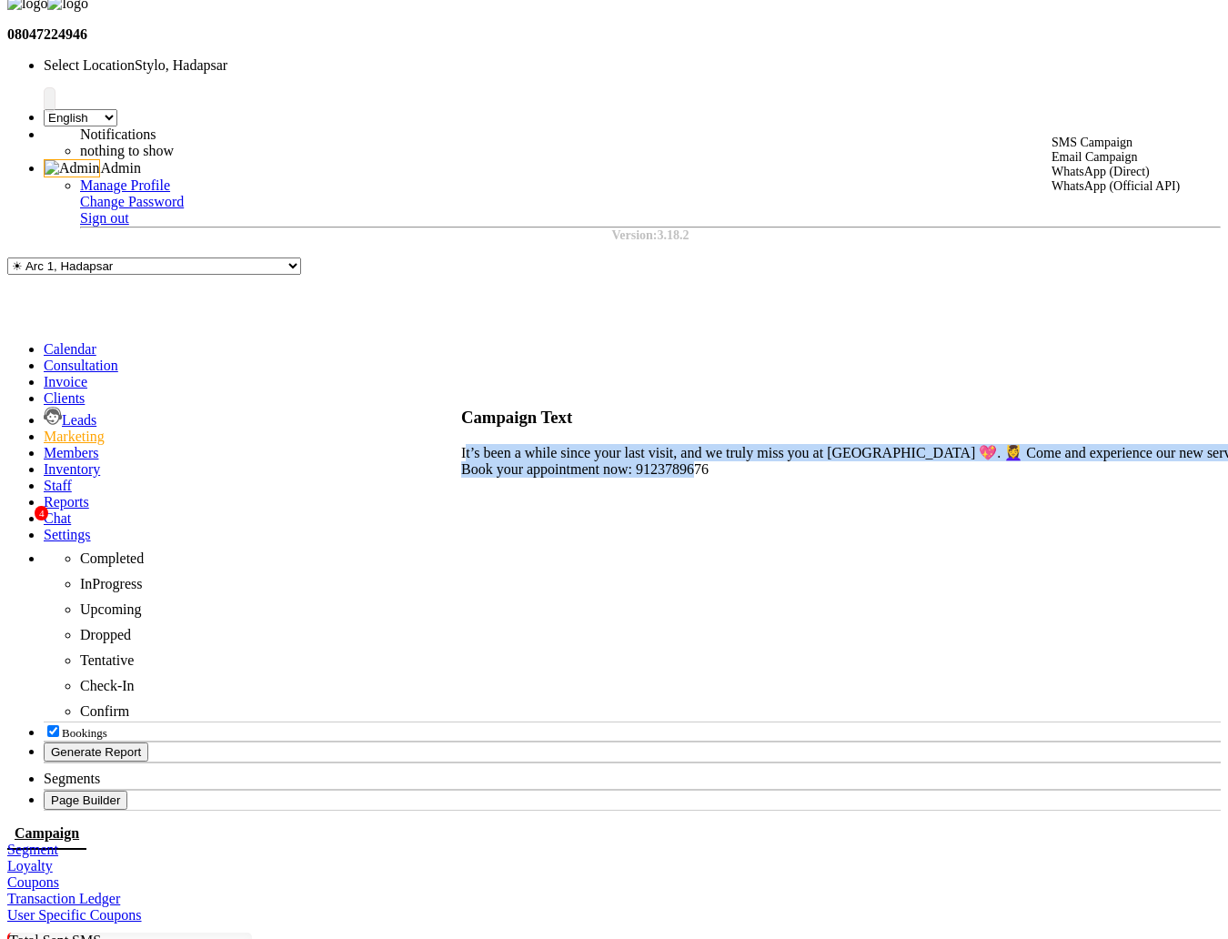
drag, startPoint x: 474, startPoint y: 440, endPoint x: 610, endPoint y: 547, distance: 172.4
click at [611, 478] on div "It’s been a while since your last visit, and we truly miss you at ABC Studio 💖.…" at bounding box center [1075, 461] width 1228 height 34
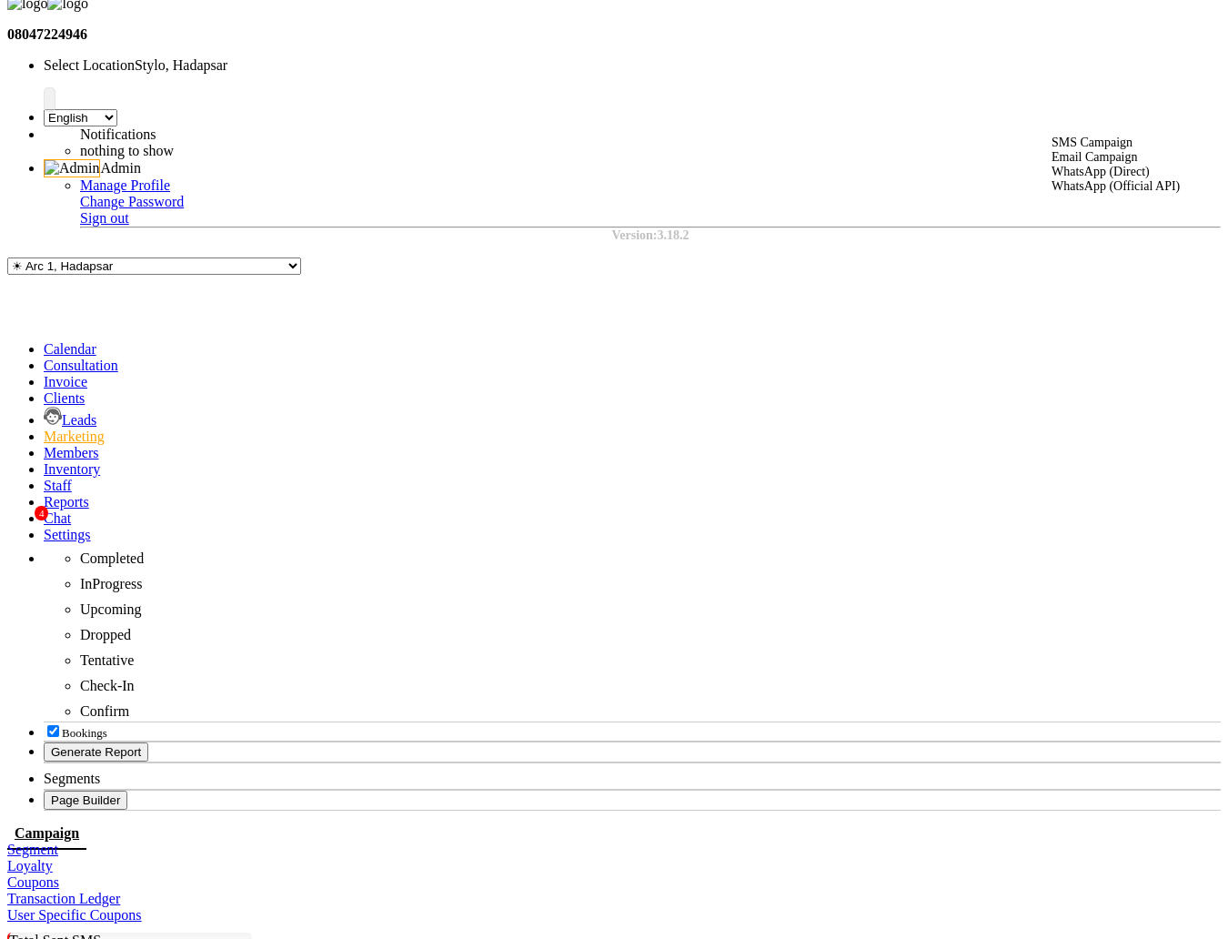
click at [964, 342] on div "Edit" at bounding box center [1157, 332] width 56 height 20
select select "1"
select select "3"
select select "2"
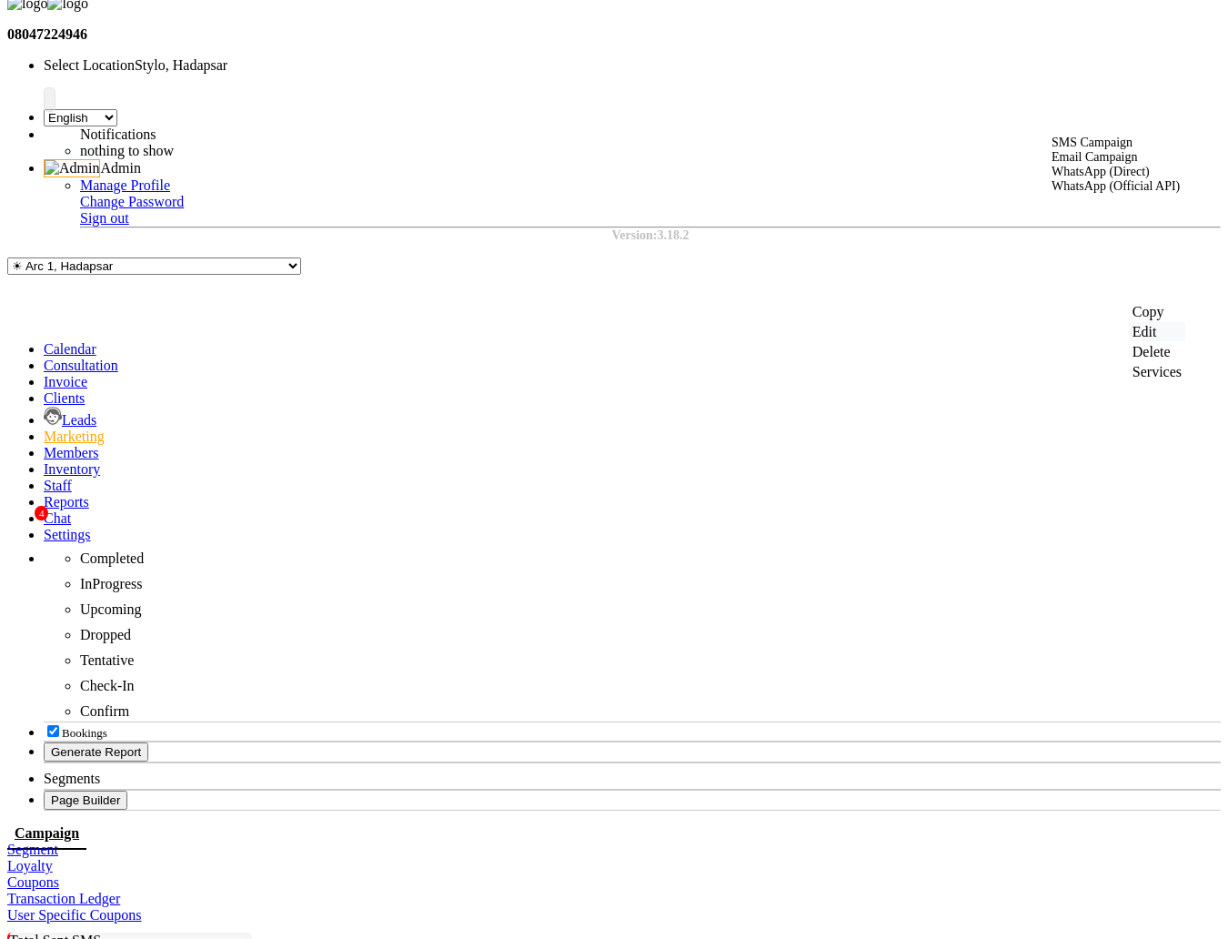
select select "2"
select select "870"
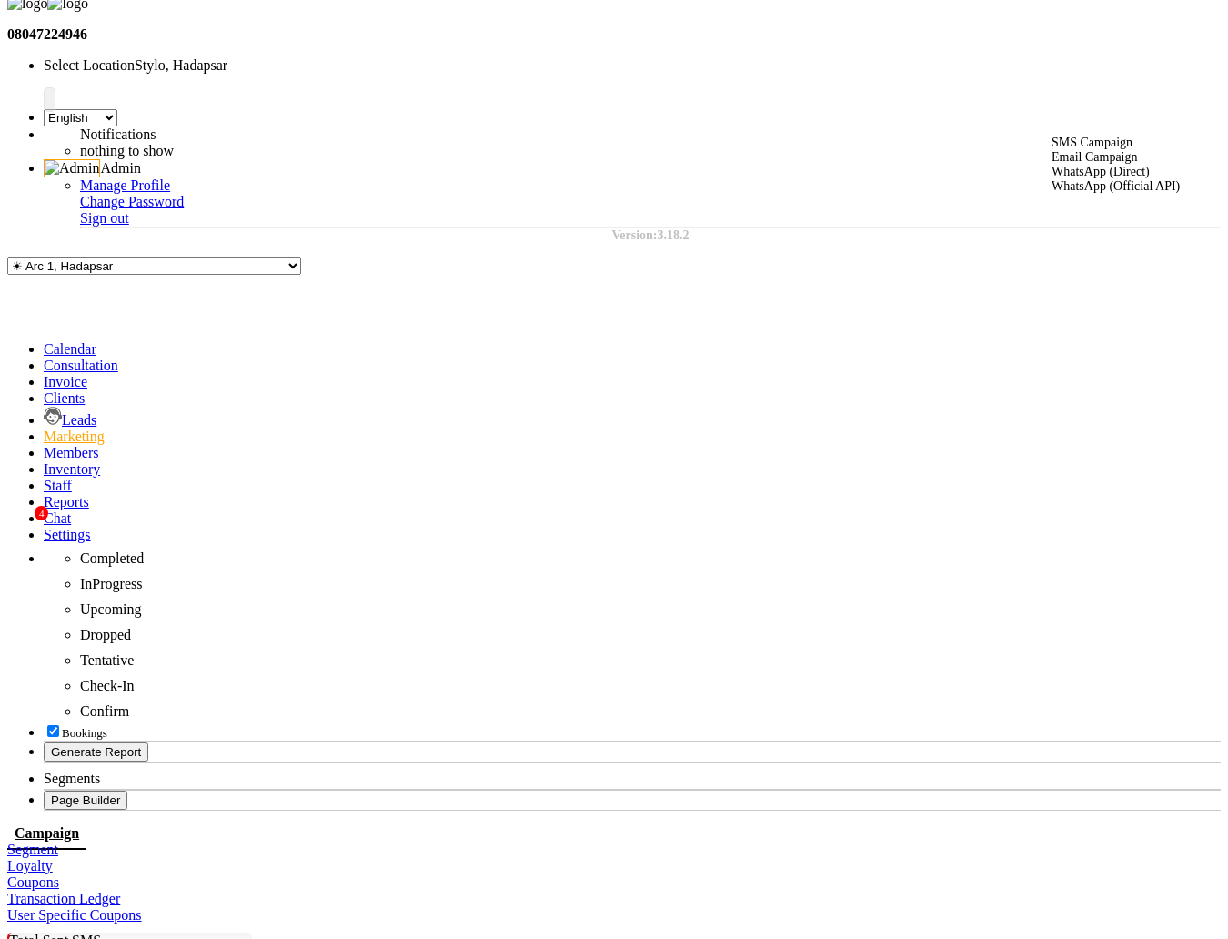
checkbox input "true"
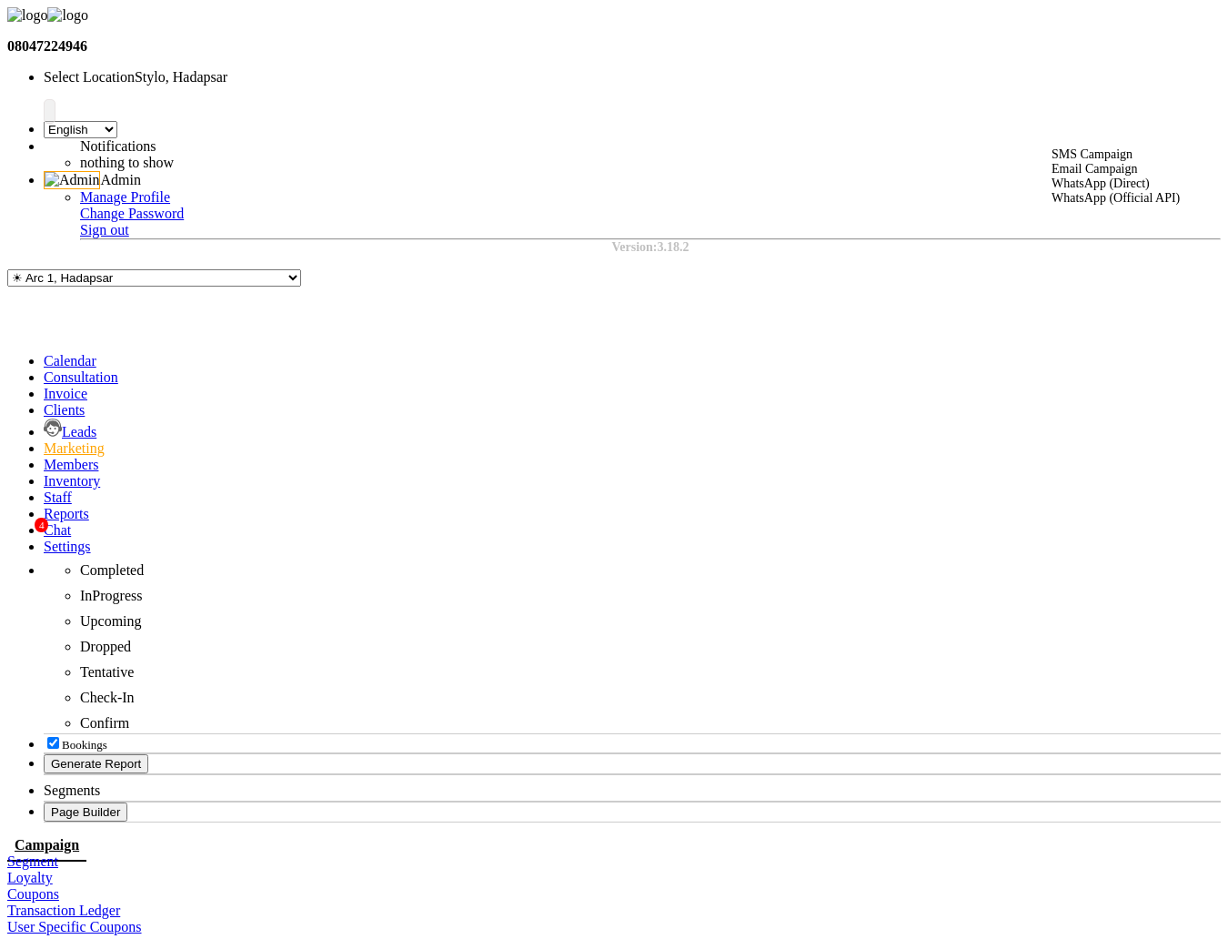
scroll to position [30, 0]
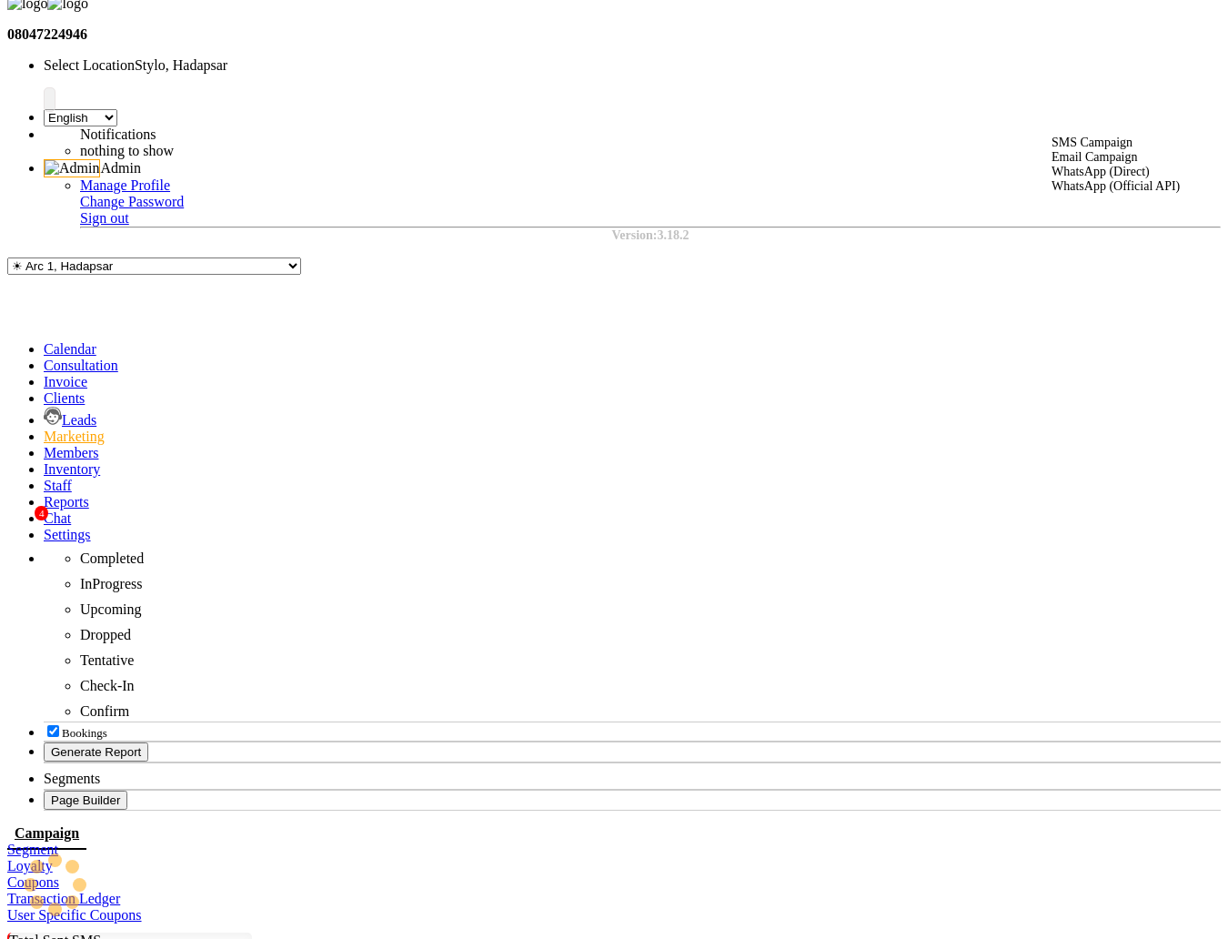
click at [44, 461] on span at bounding box center [44, 468] width 0 height 15
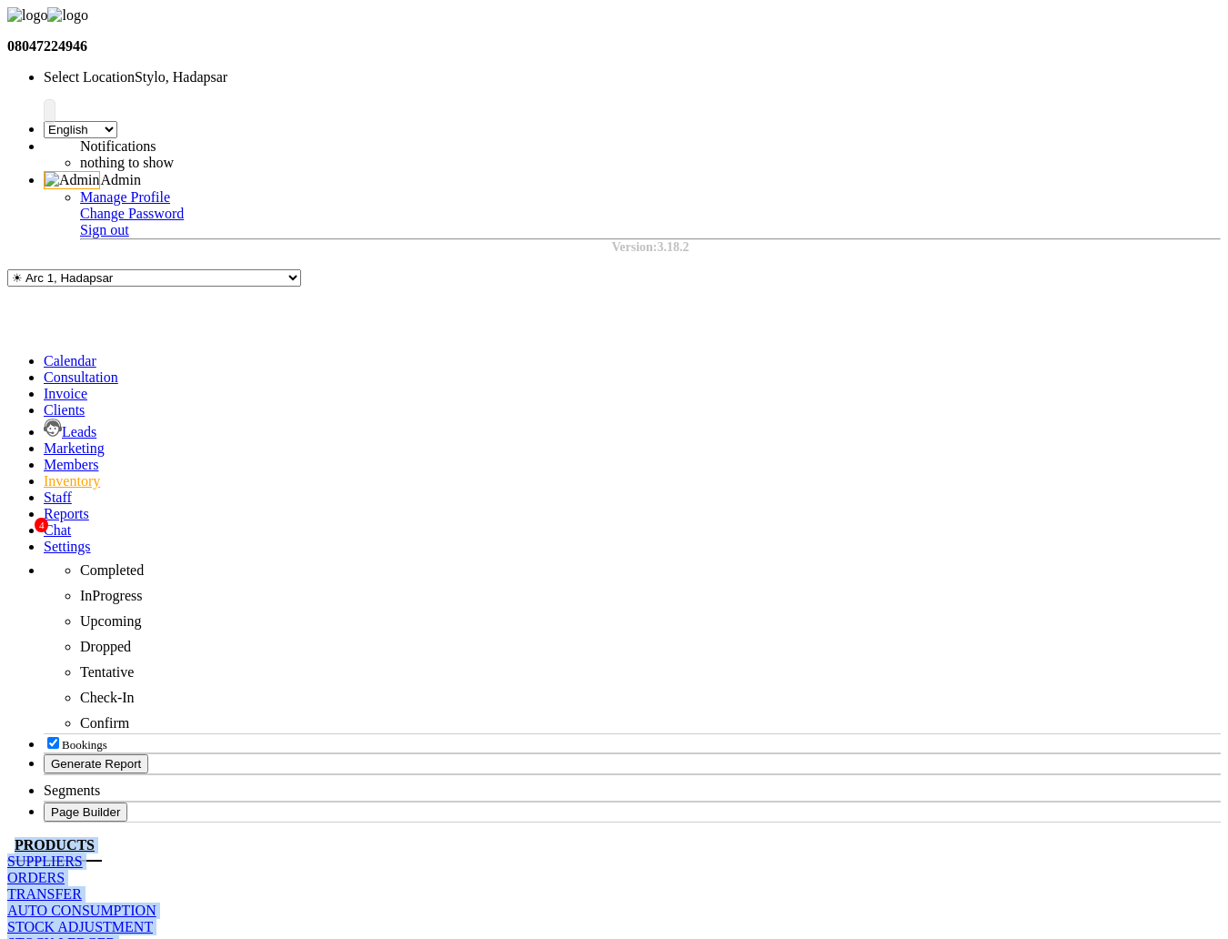
click at [65, 870] on link "ORDERS" at bounding box center [35, 877] width 57 height 15
click at [44, 402] on icon at bounding box center [44, 409] width 0 height 15
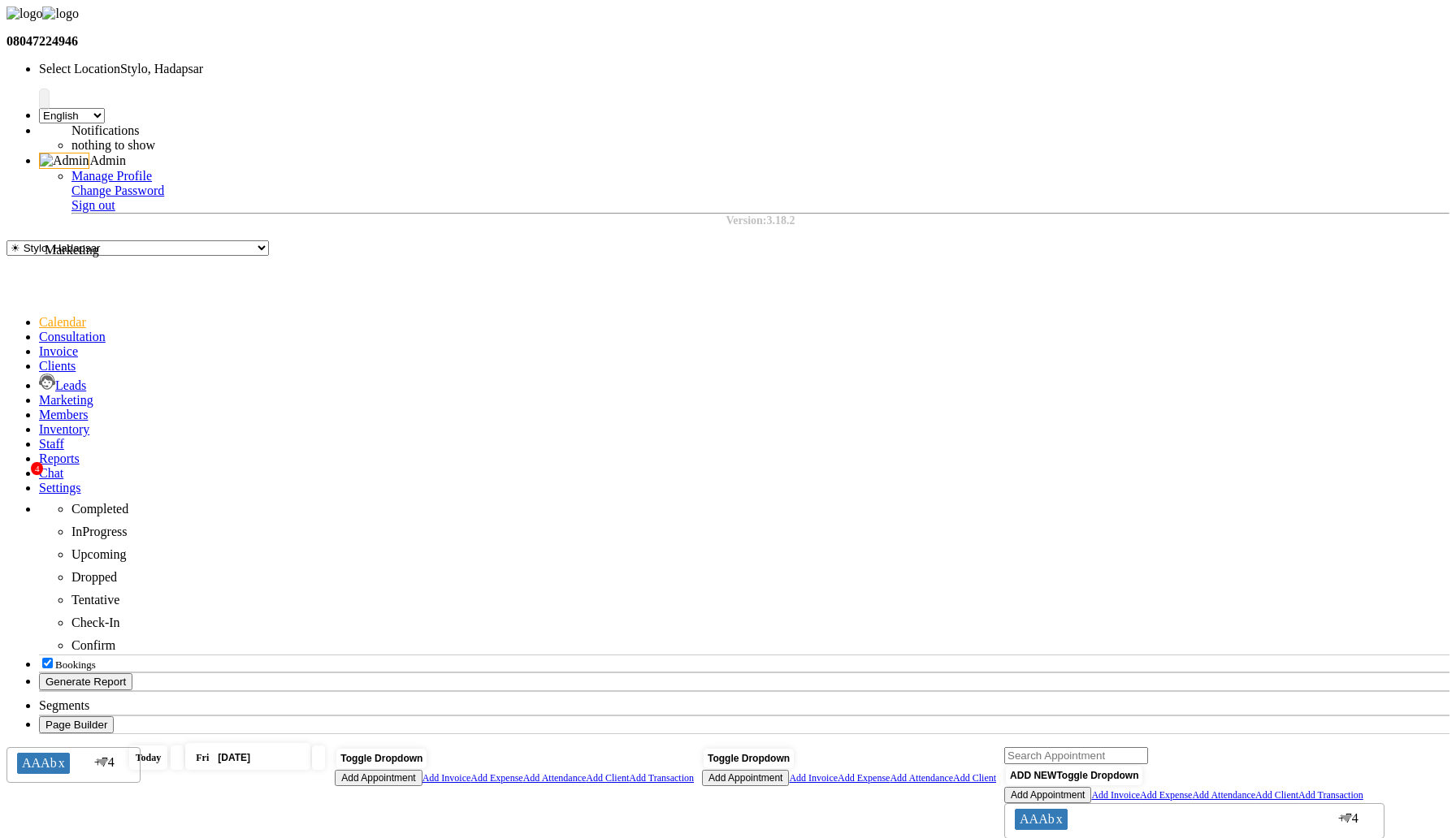
click at [39, 393] on icon at bounding box center [39, 399] width 0 height 13
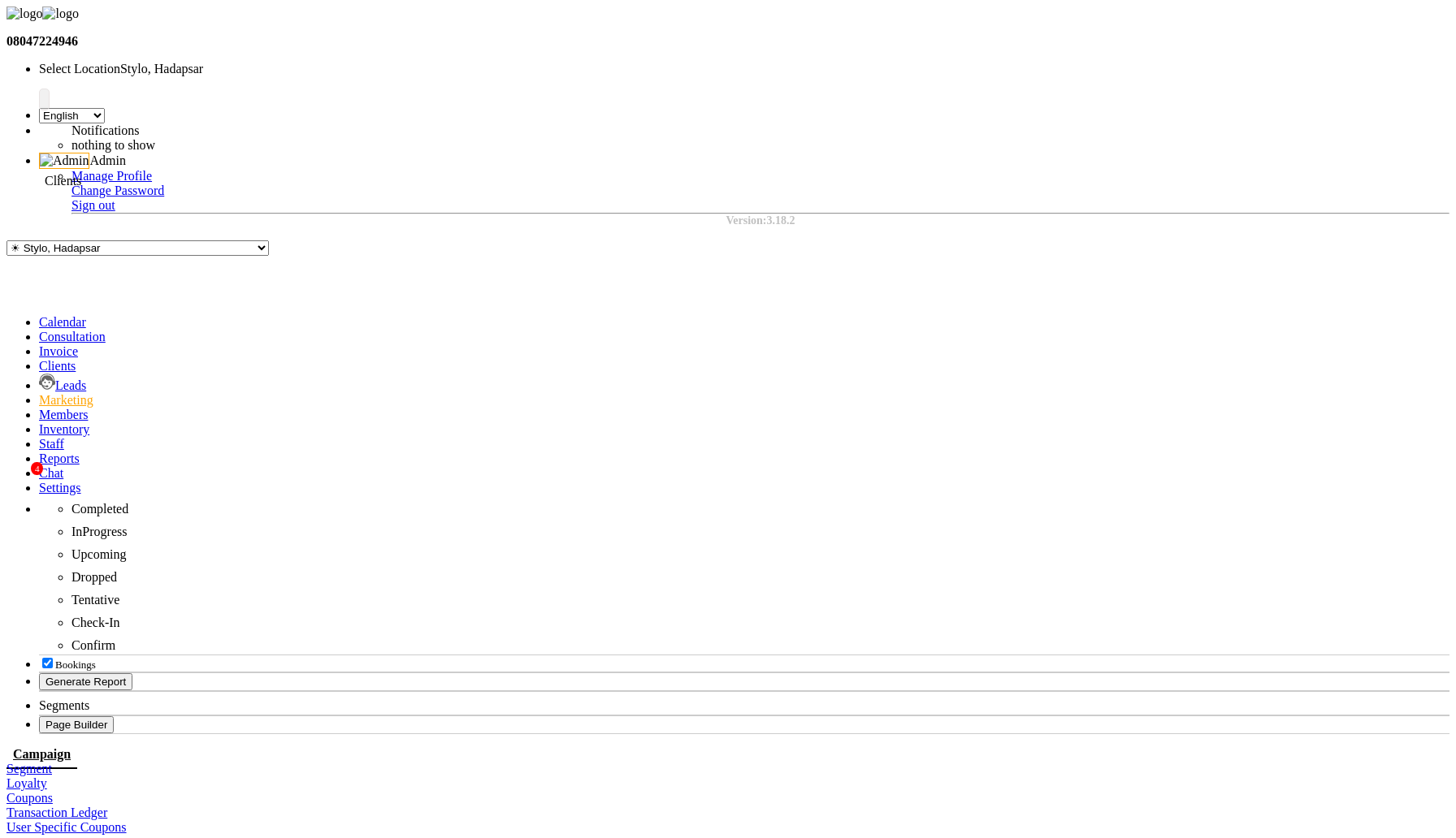
click at [39, 359] on icon at bounding box center [39, 365] width 0 height 13
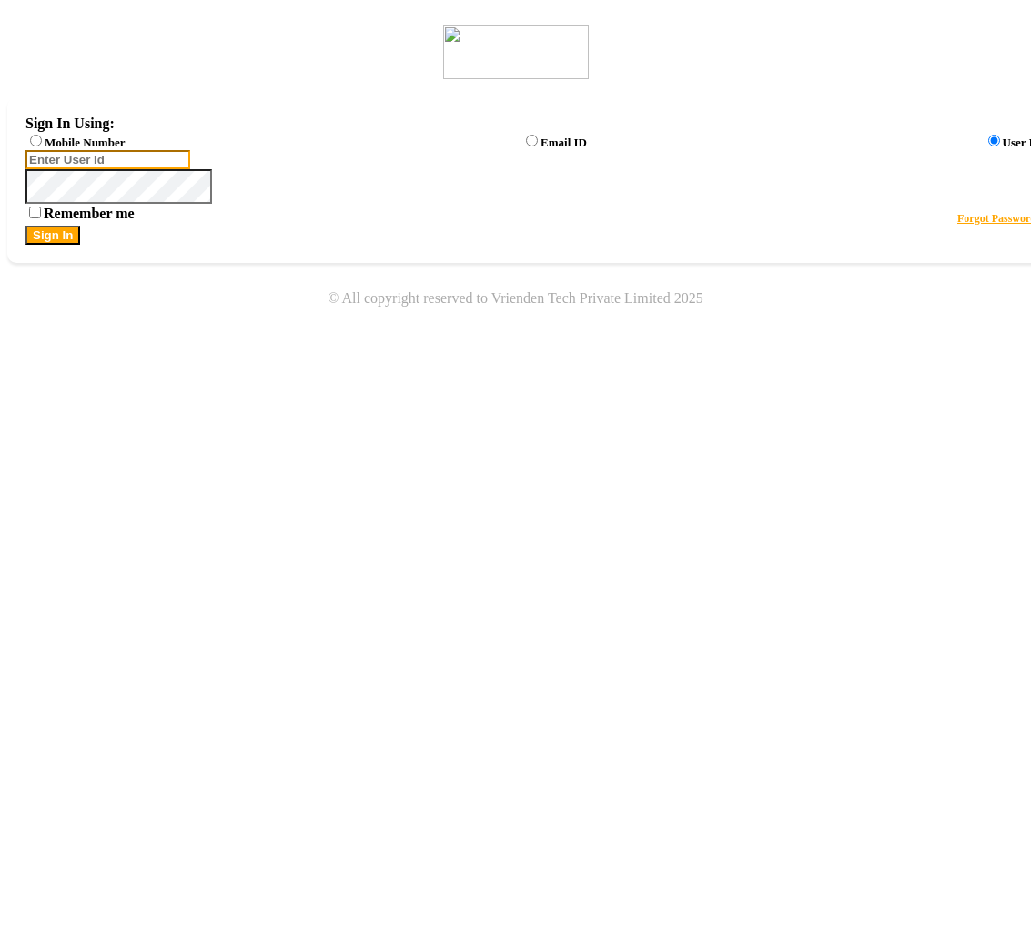
click at [190, 169] on input "Username" at bounding box center [107, 159] width 165 height 19
type input "arsp"
click at [80, 245] on button "Sign In" at bounding box center [52, 235] width 55 height 19
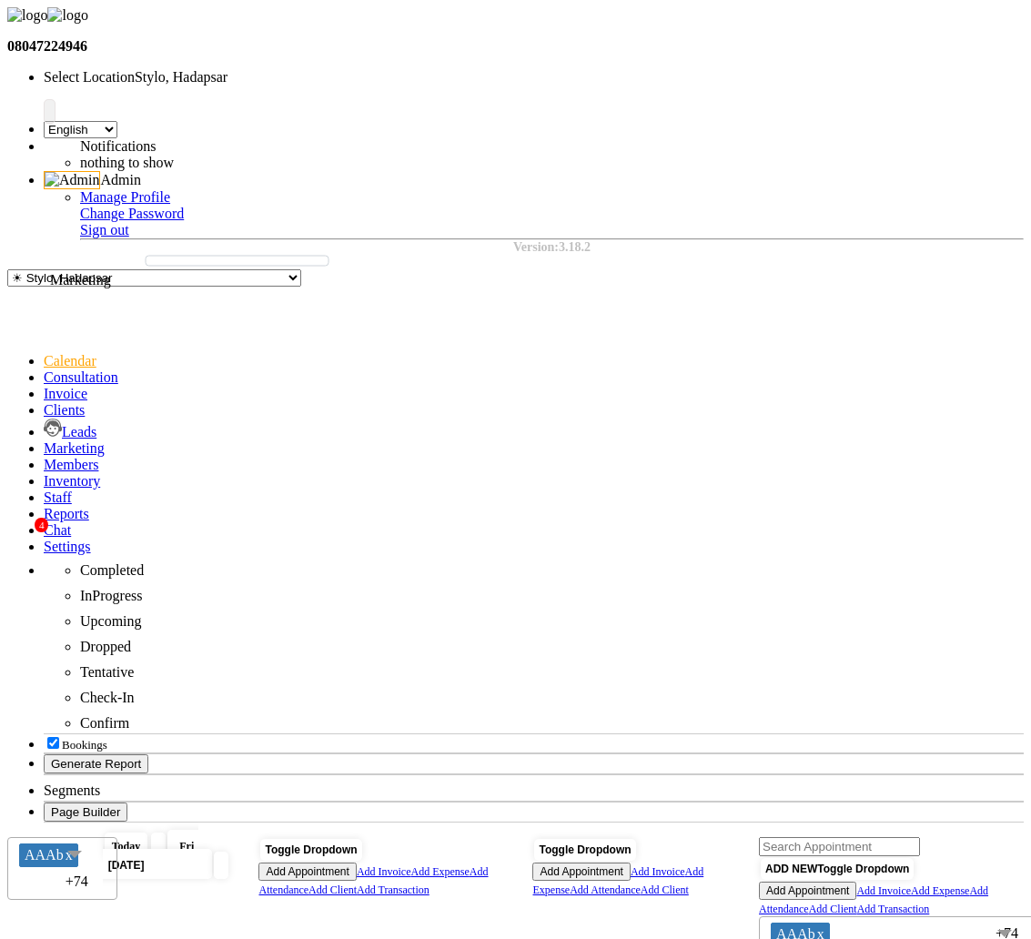
click at [44, 440] on span at bounding box center [44, 447] width 0 height 15
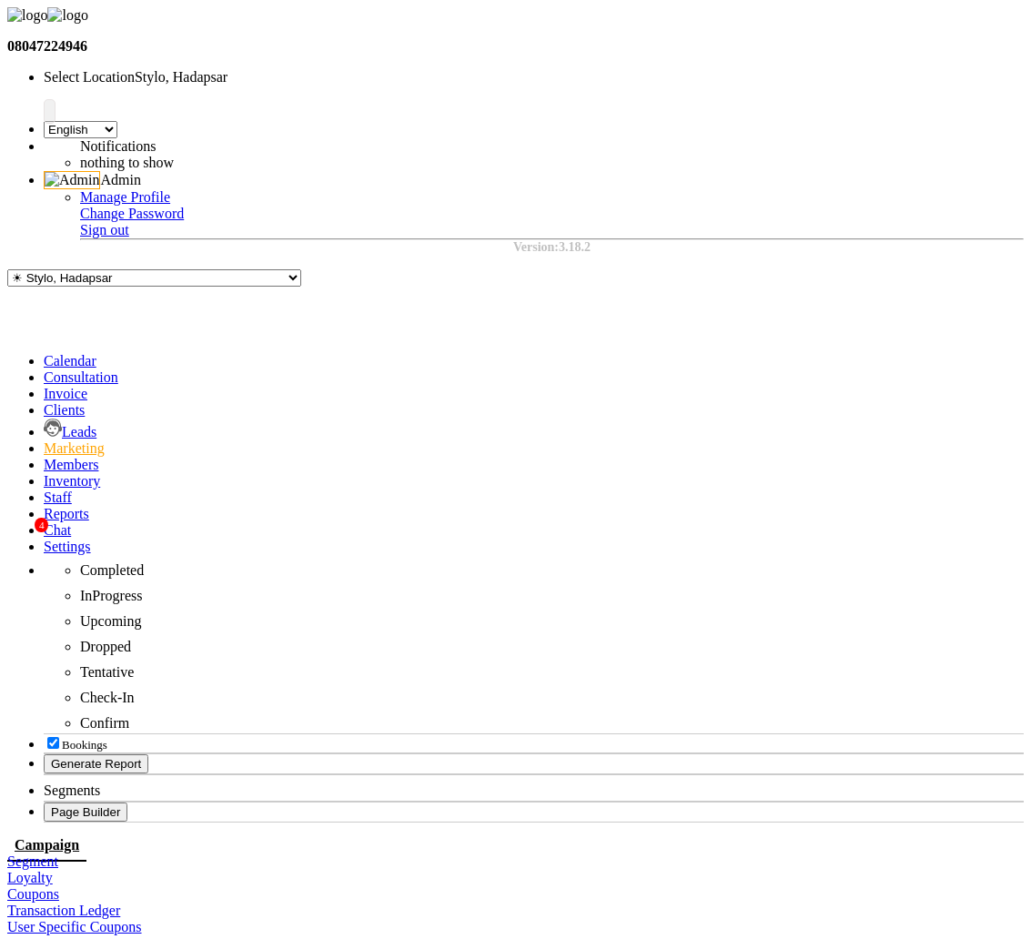
click at [44, 402] on link "Clients" at bounding box center [64, 409] width 41 height 15
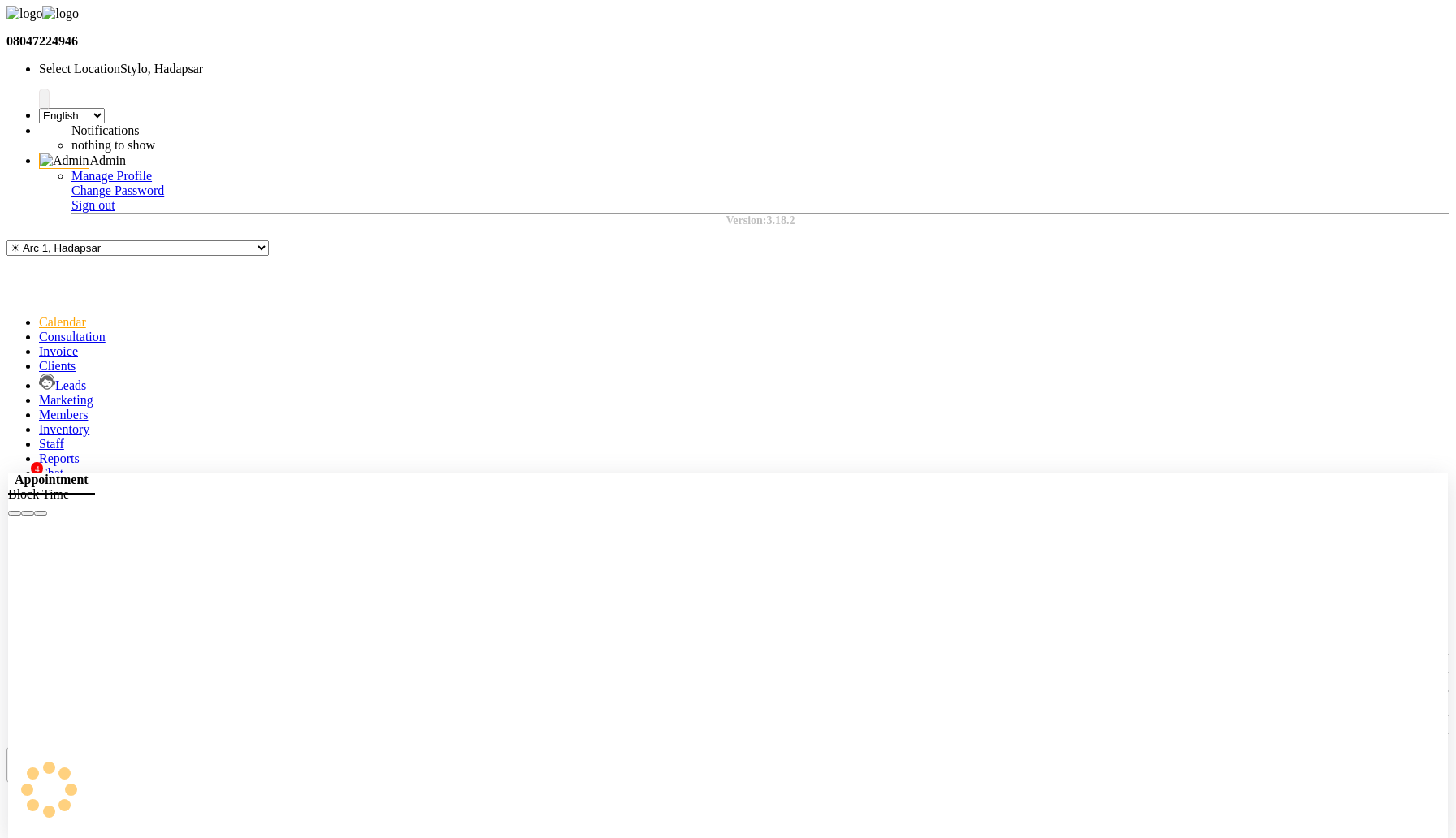
select select "tentative"
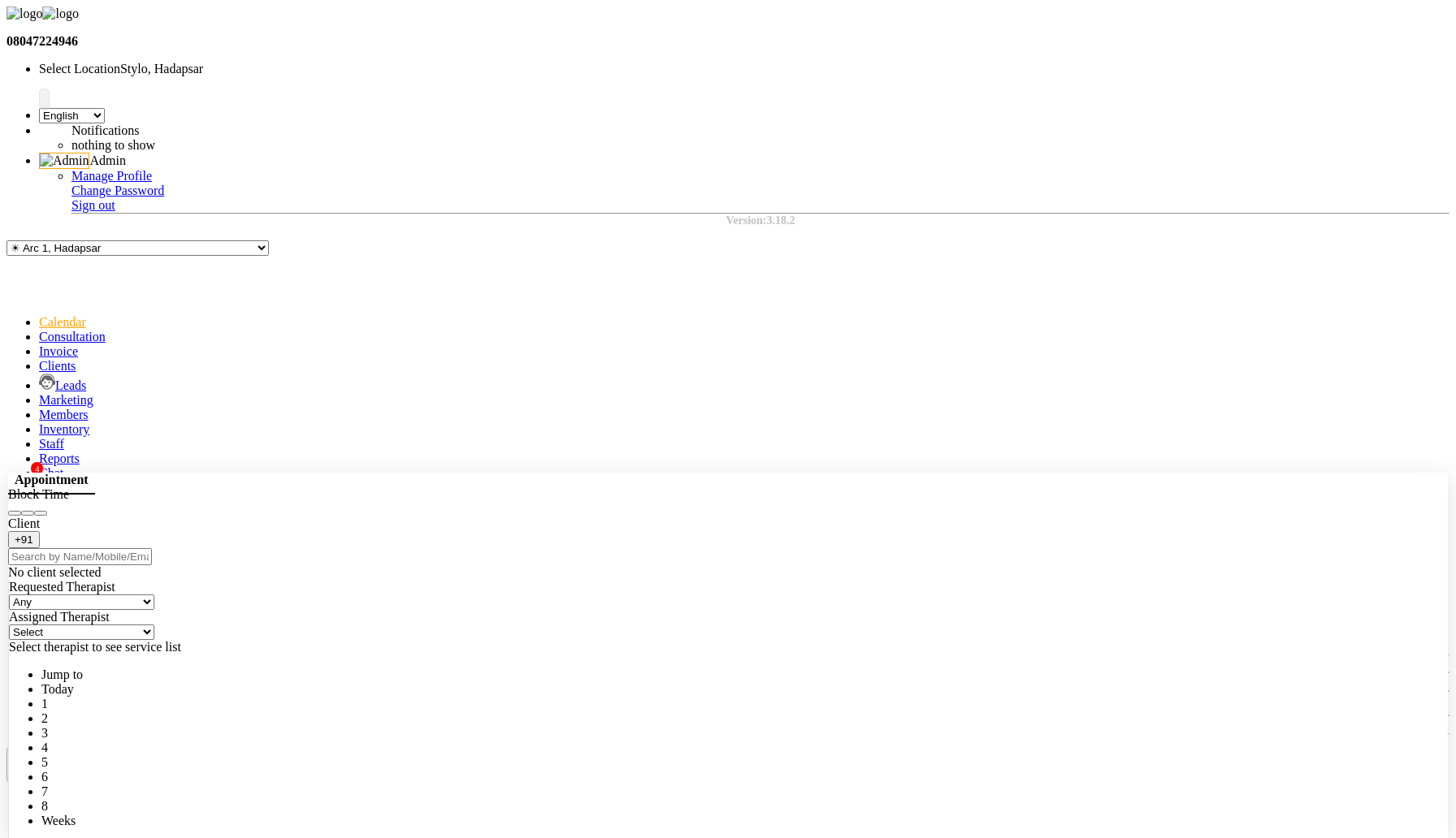
click at [47, 510] on button "Close" at bounding box center [40, 512] width 13 height 4
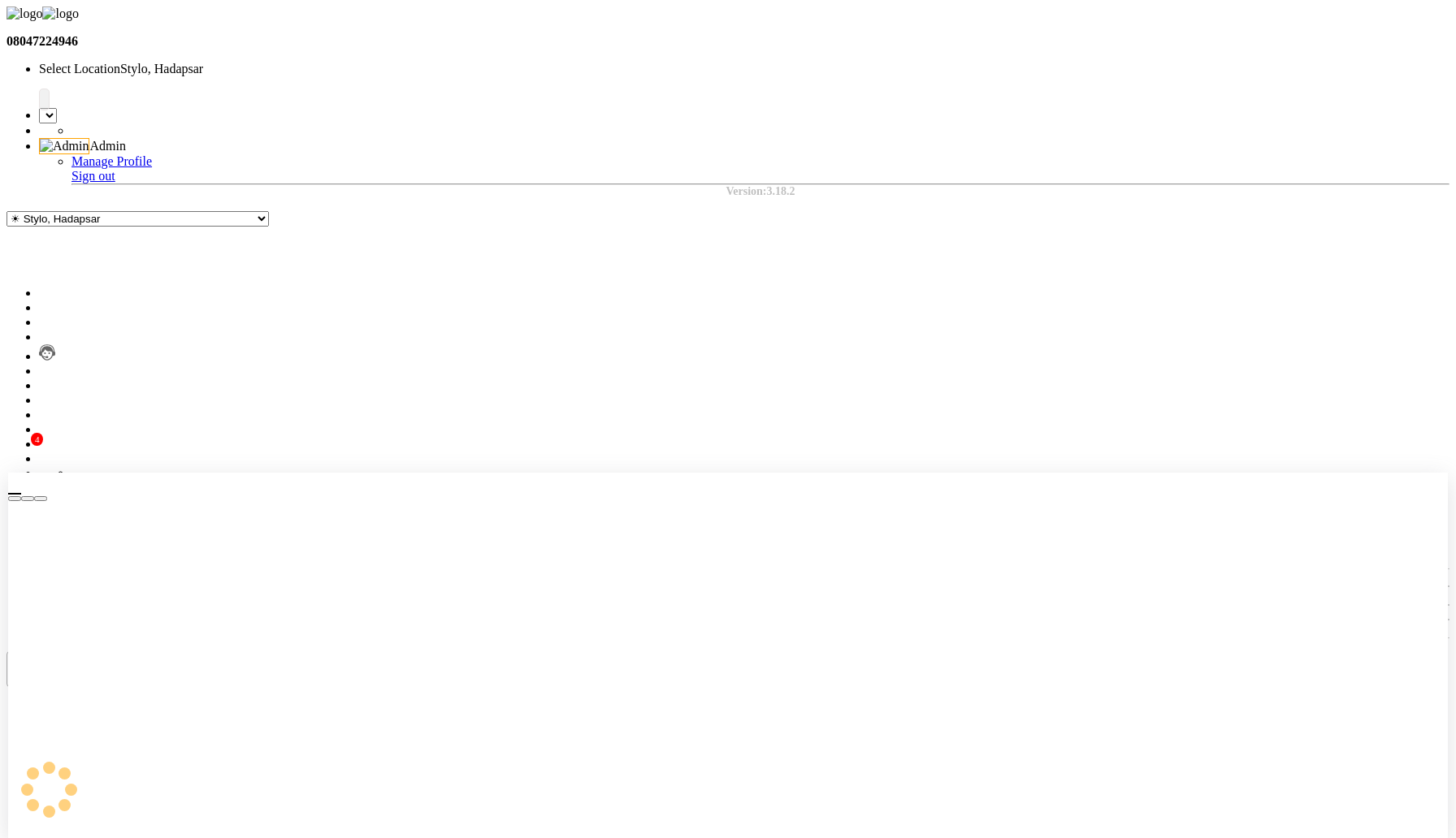
select select "tentative"
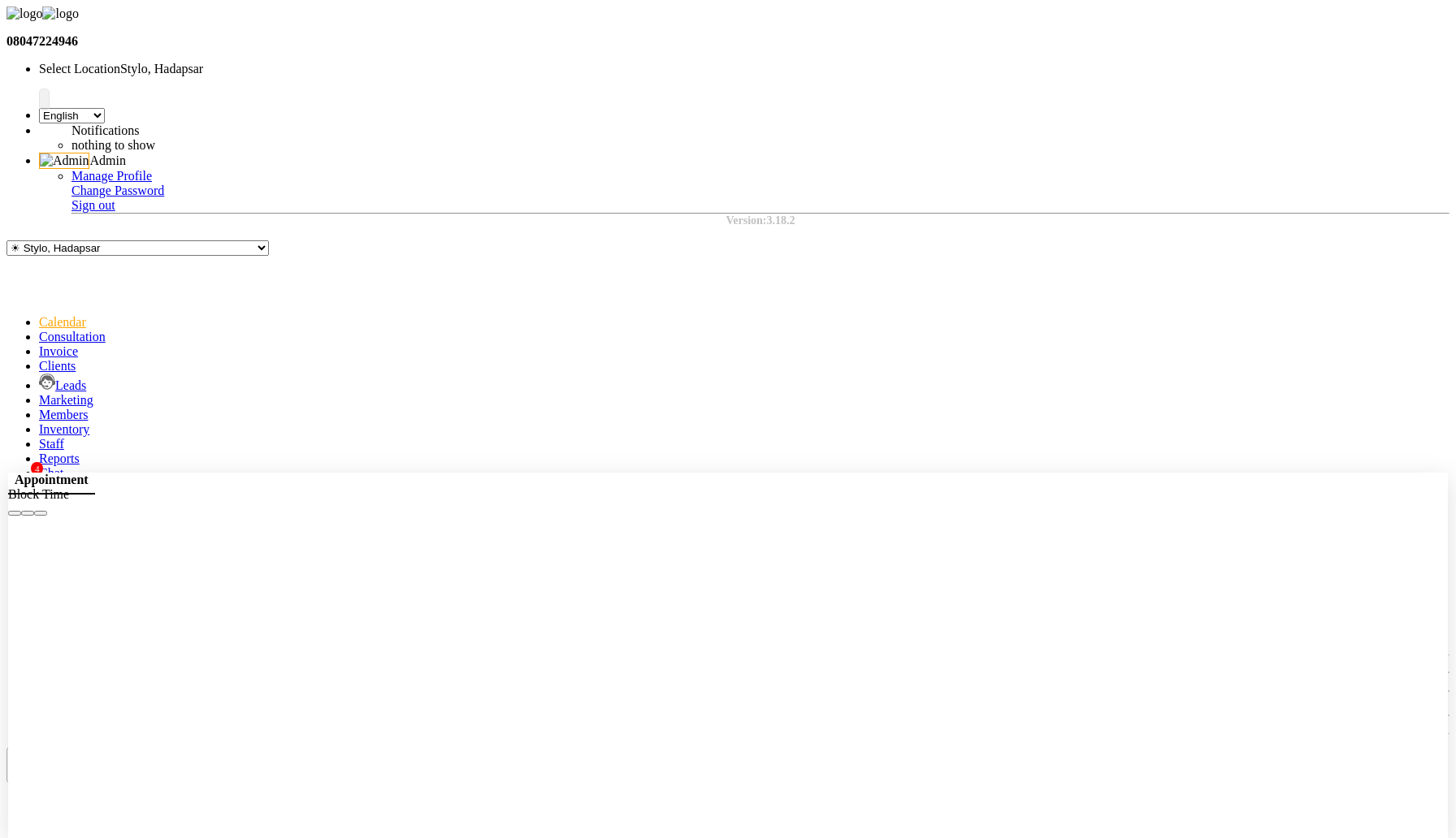
select select "tentative"
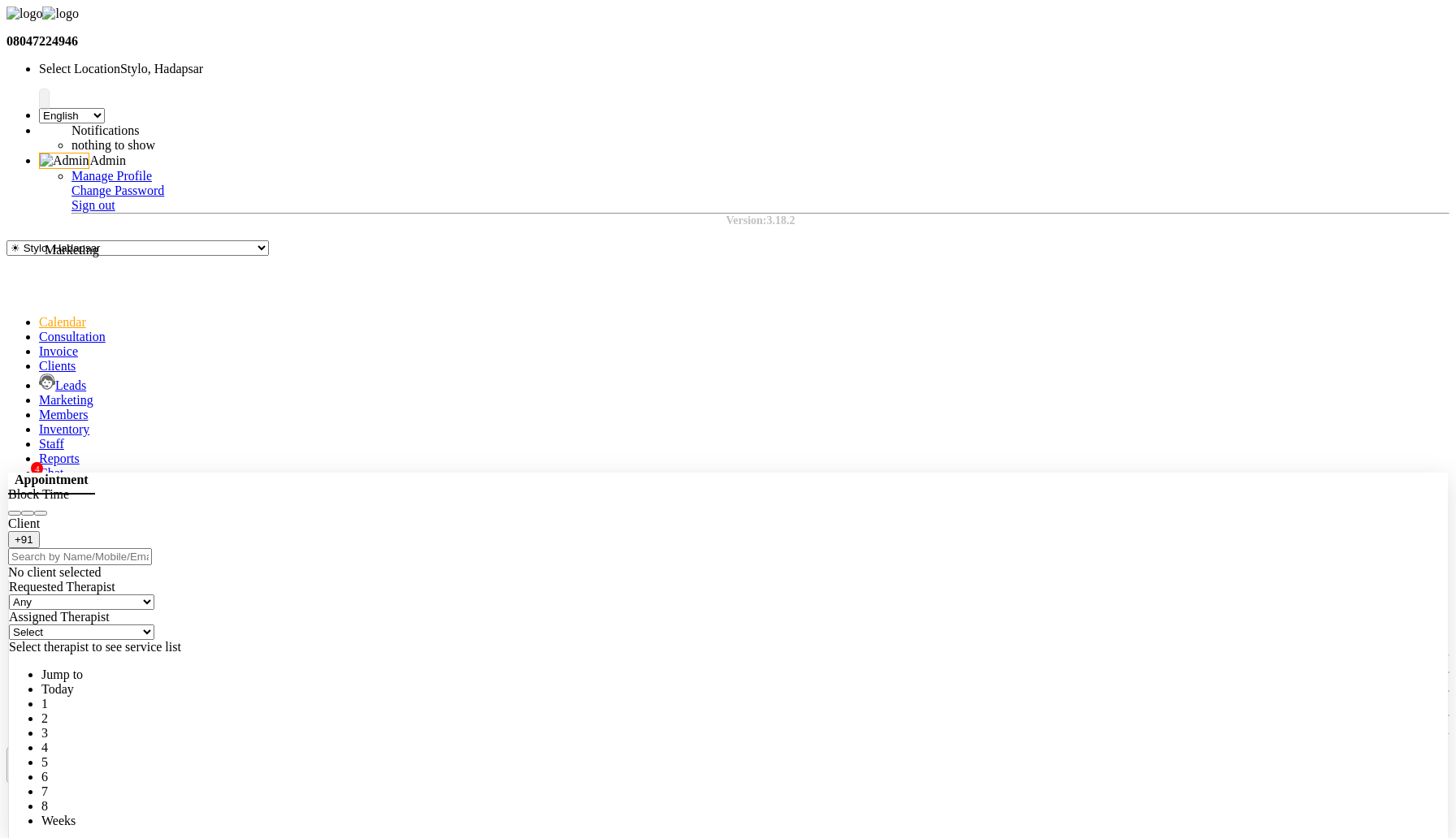
click at [39, 393] on icon at bounding box center [39, 399] width 0 height 13
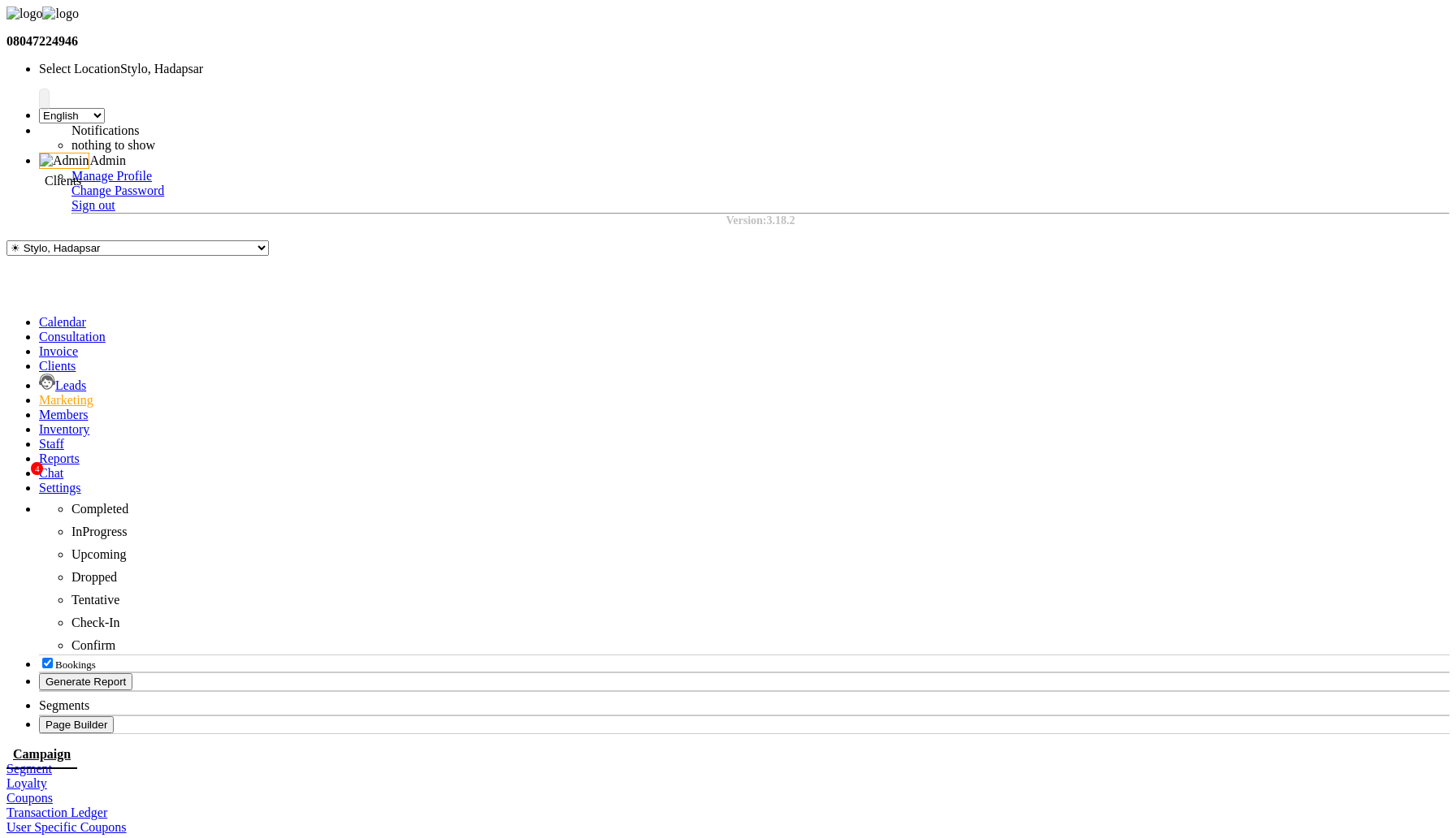
click at [39, 359] on icon at bounding box center [39, 365] width 0 height 13
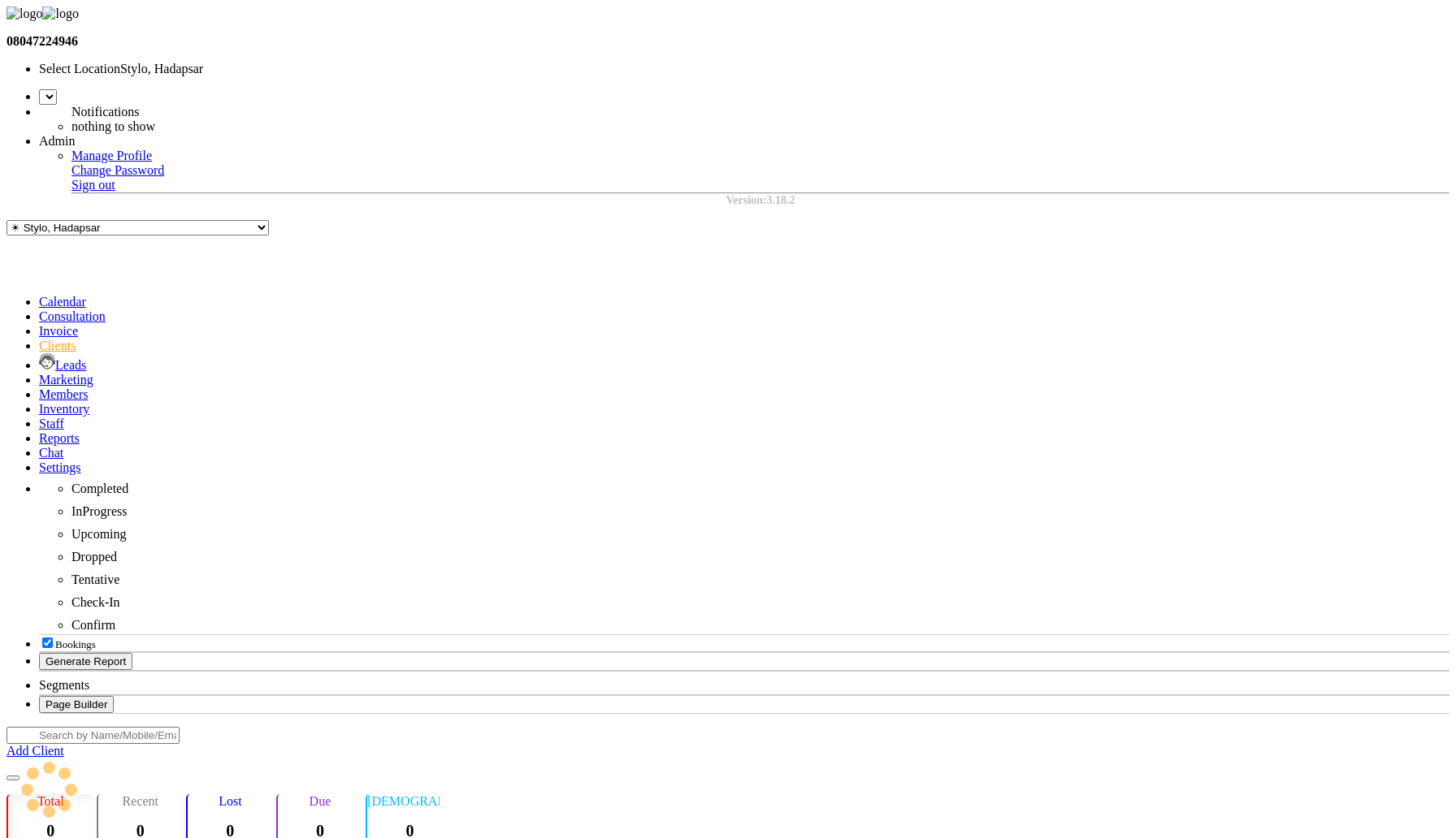
select select "en"
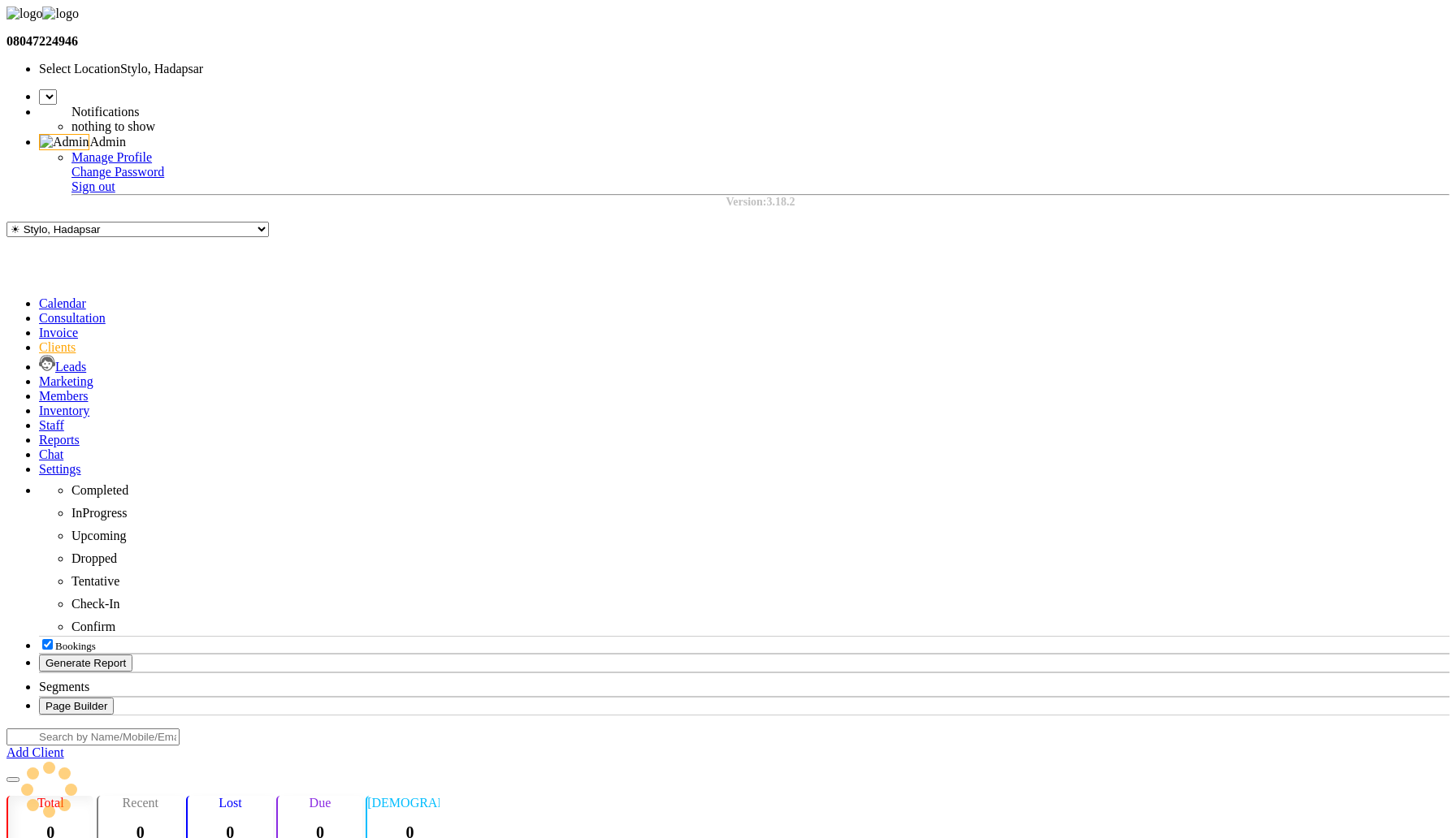
select select "en"
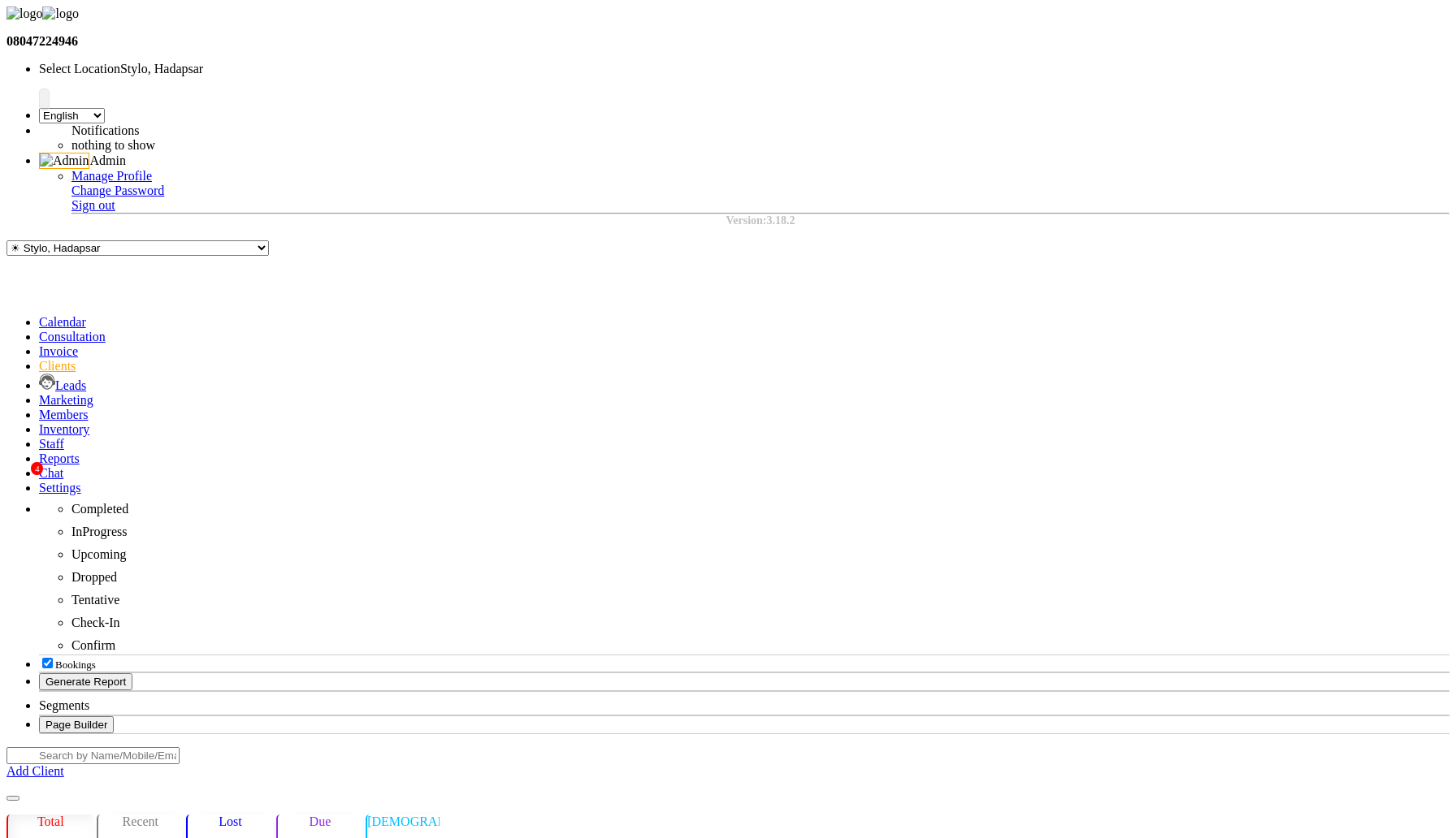
click at [39, 481] on icon at bounding box center [39, 487] width 0 height 13
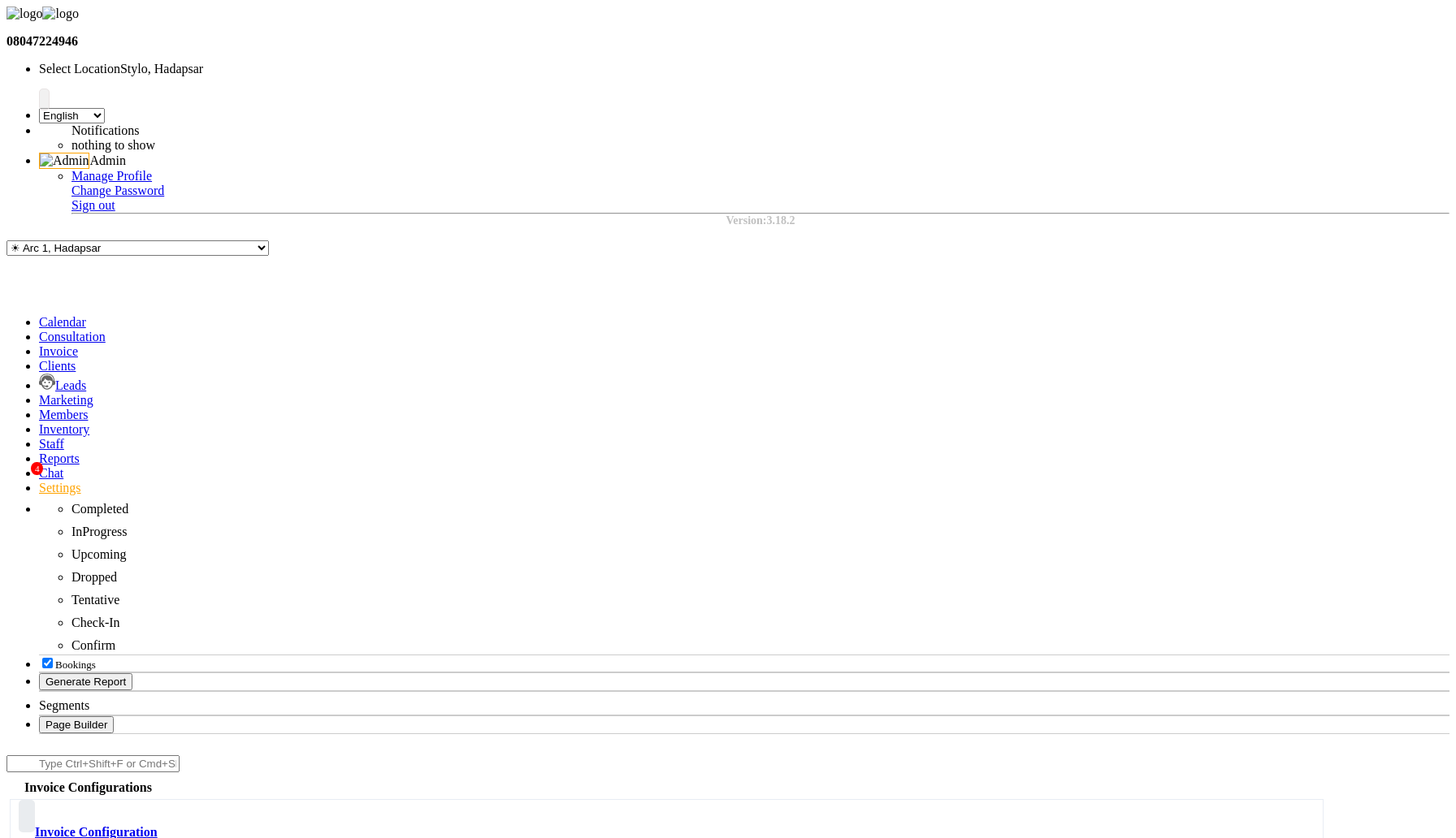
click at [39, 452] on span at bounding box center [39, 458] width 0 height 13
click at [42, 762] on link "Trends" at bounding box center [24, 768] width 36 height 13
type input "[DATE]"
select select "by_client"
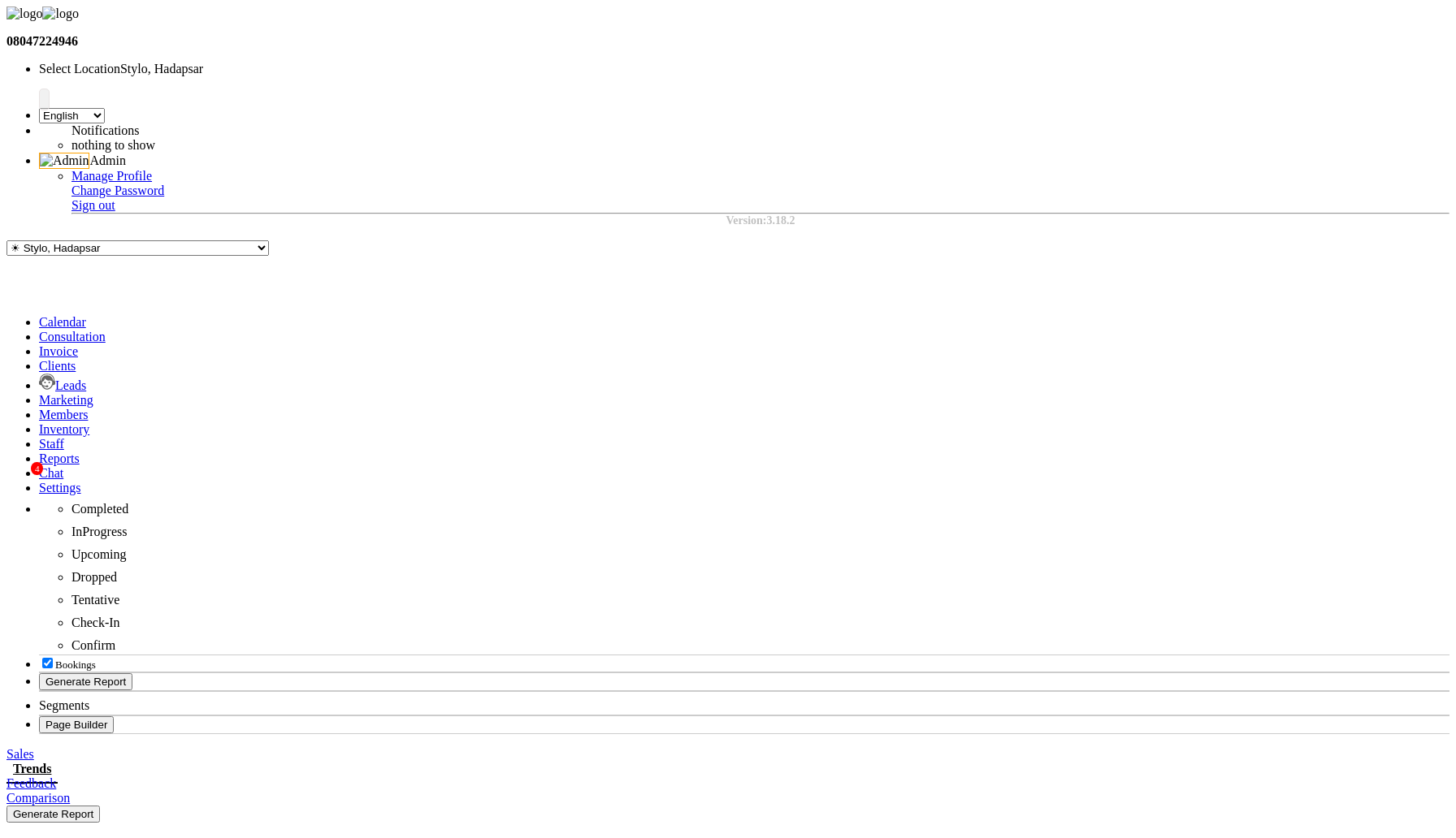
select select "by_client"
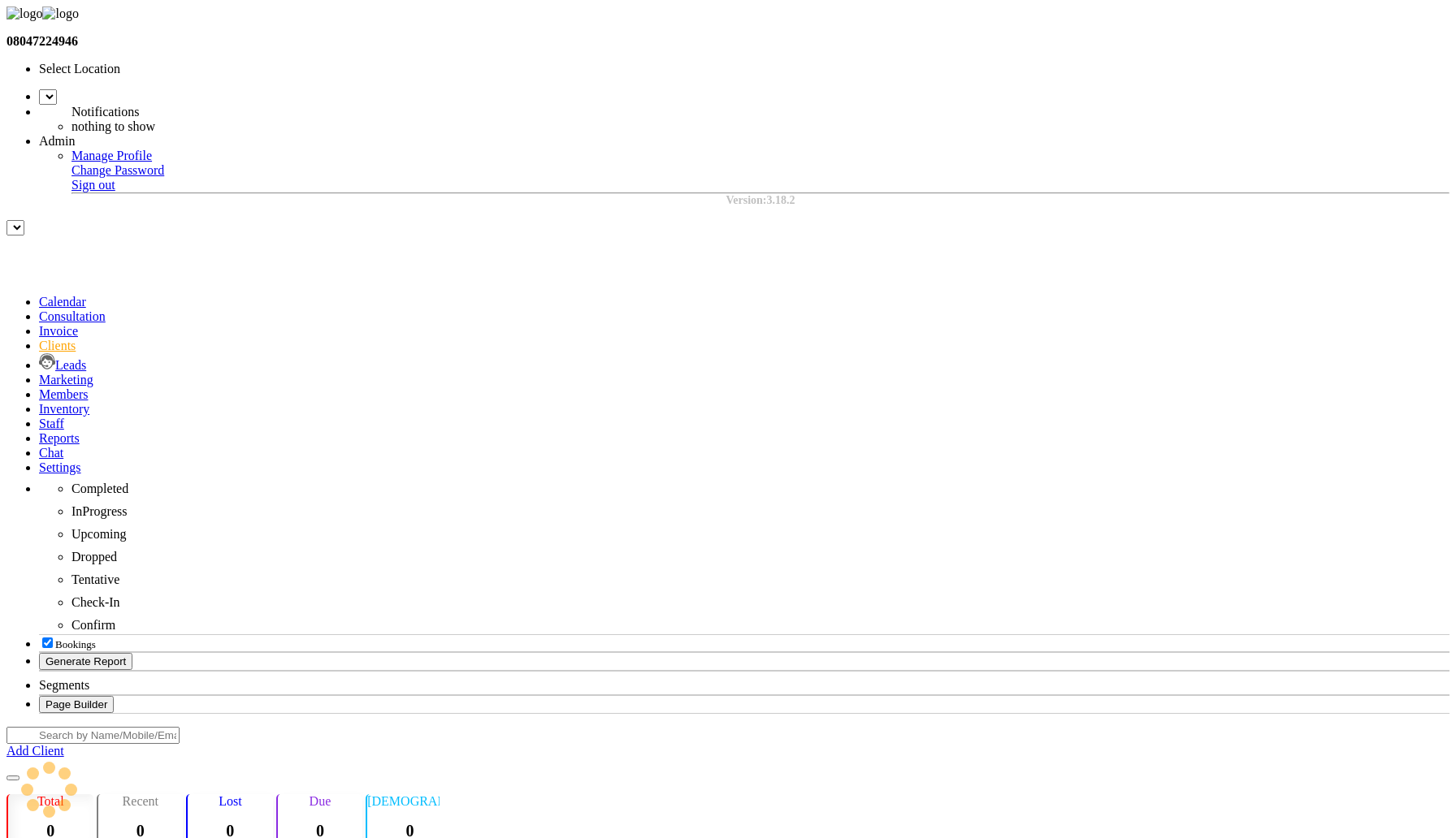
select select "en"
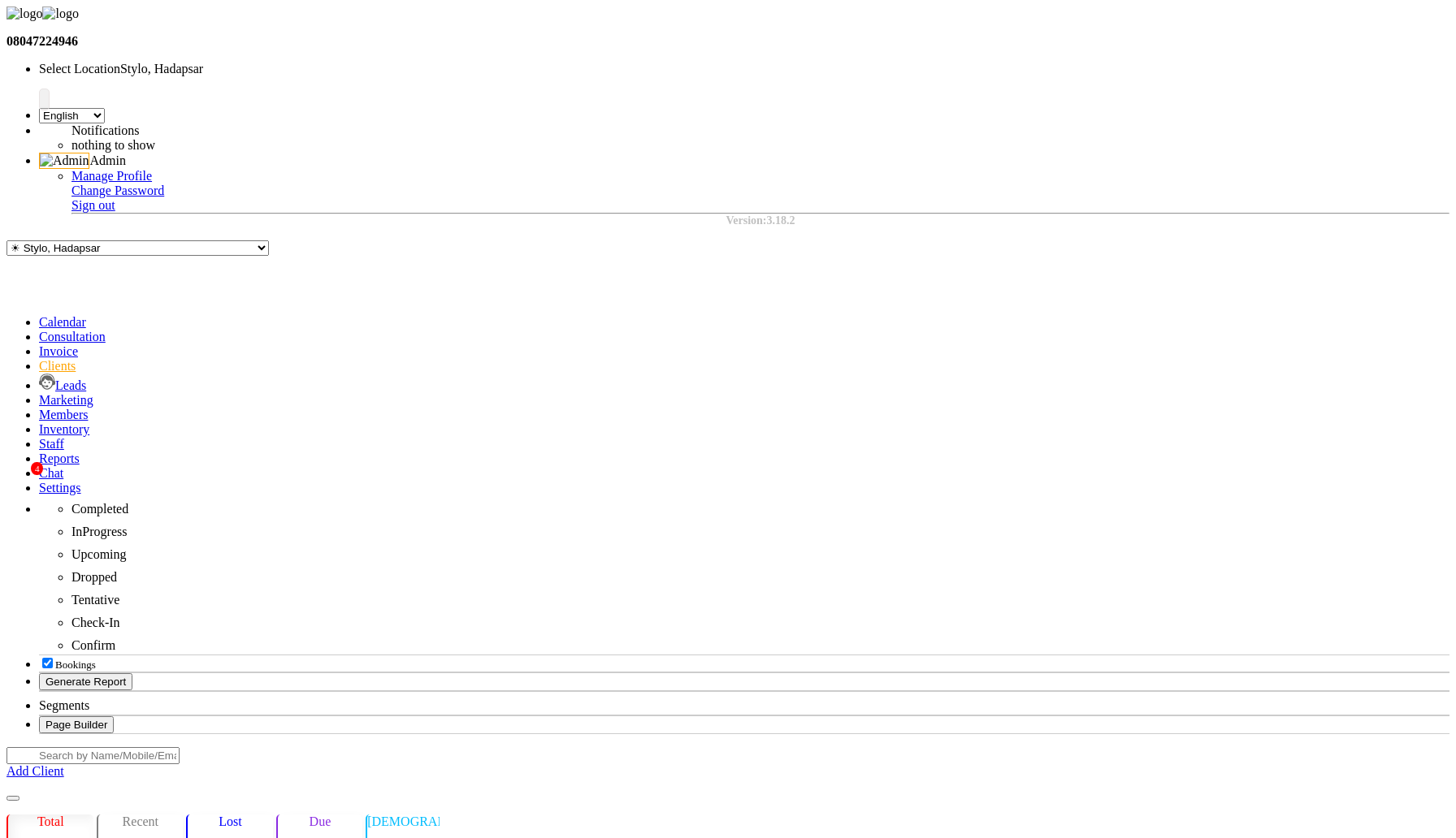
select select "by_client"
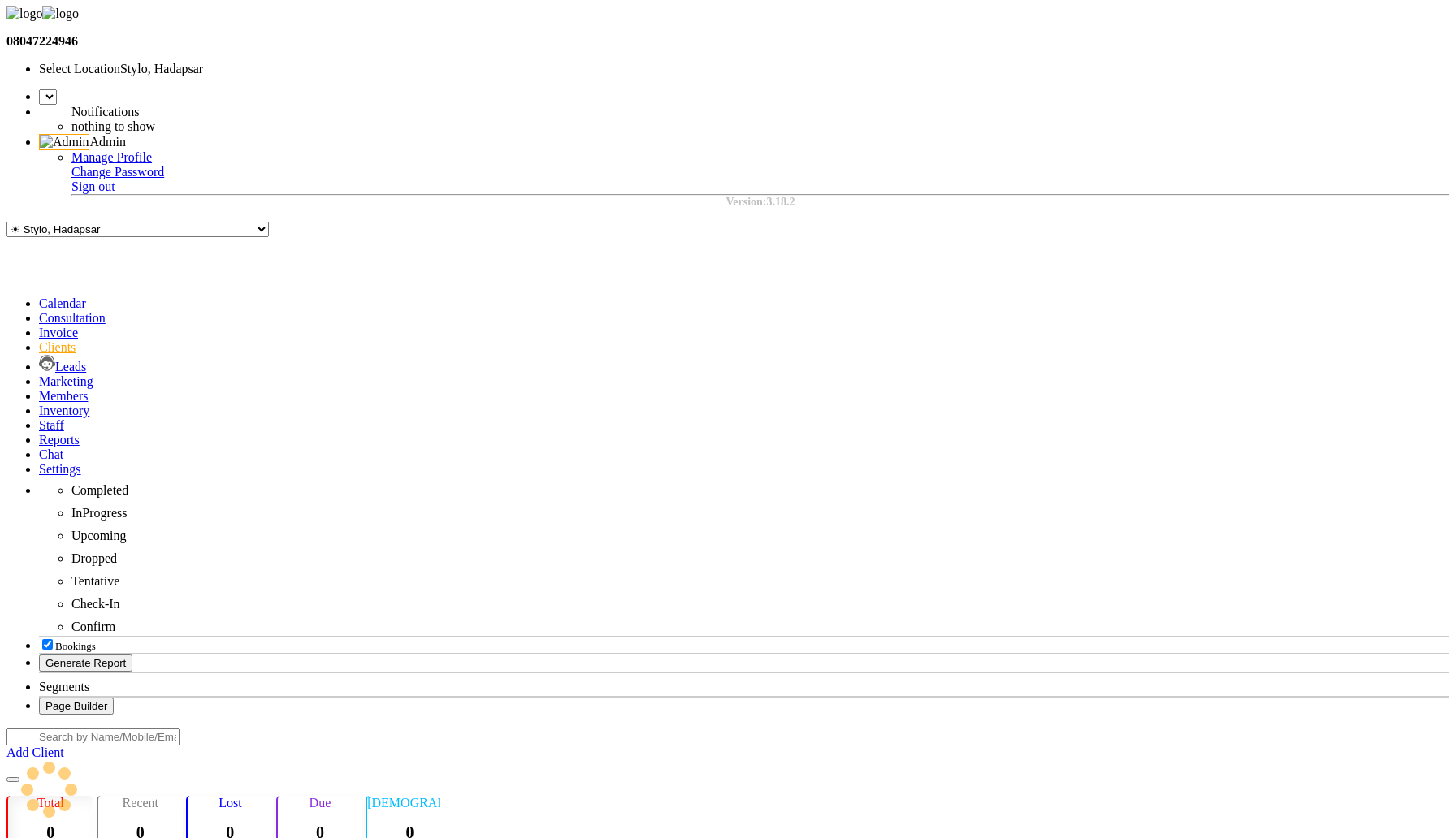
select select "en"
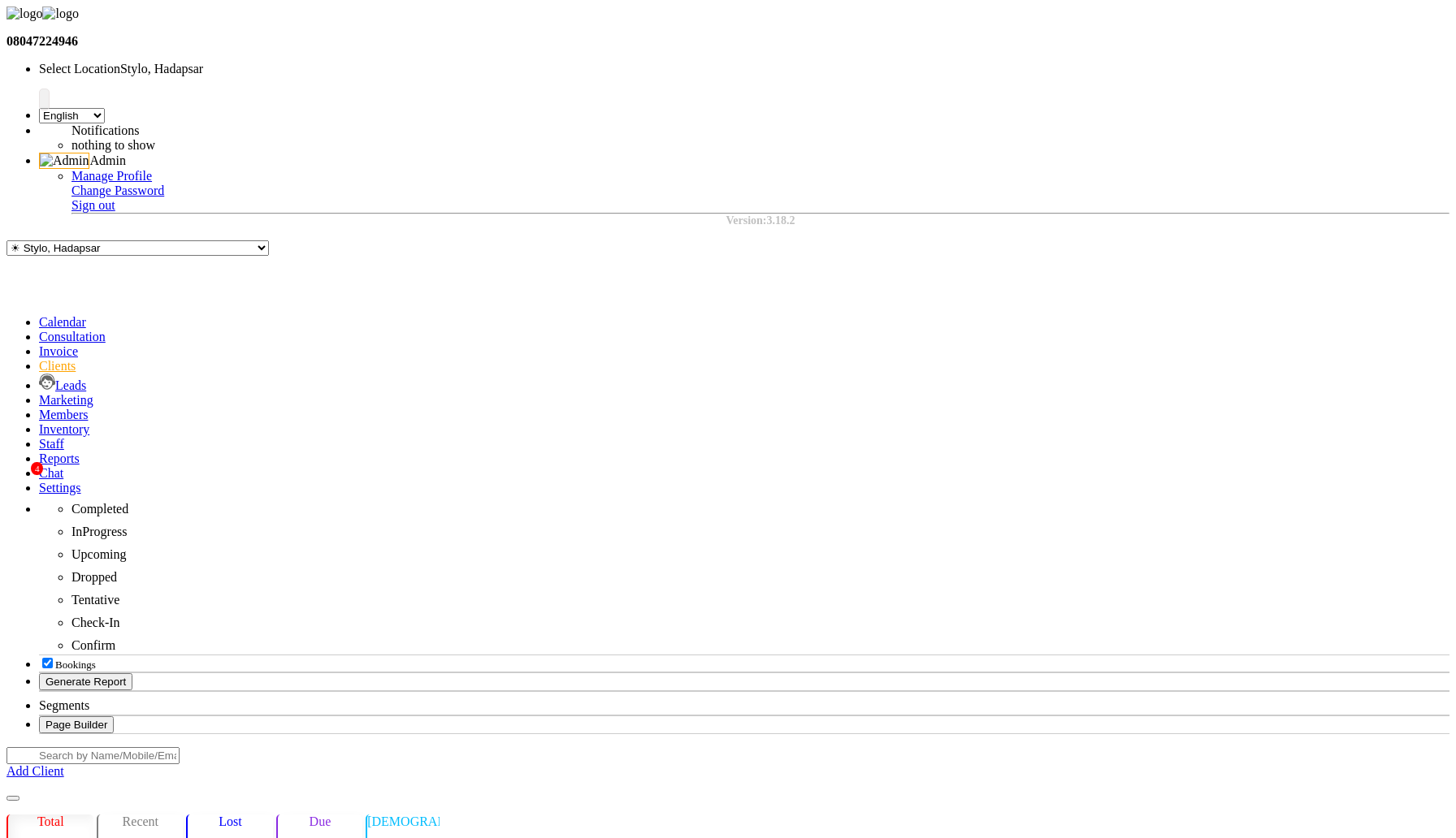
select select "by_client"
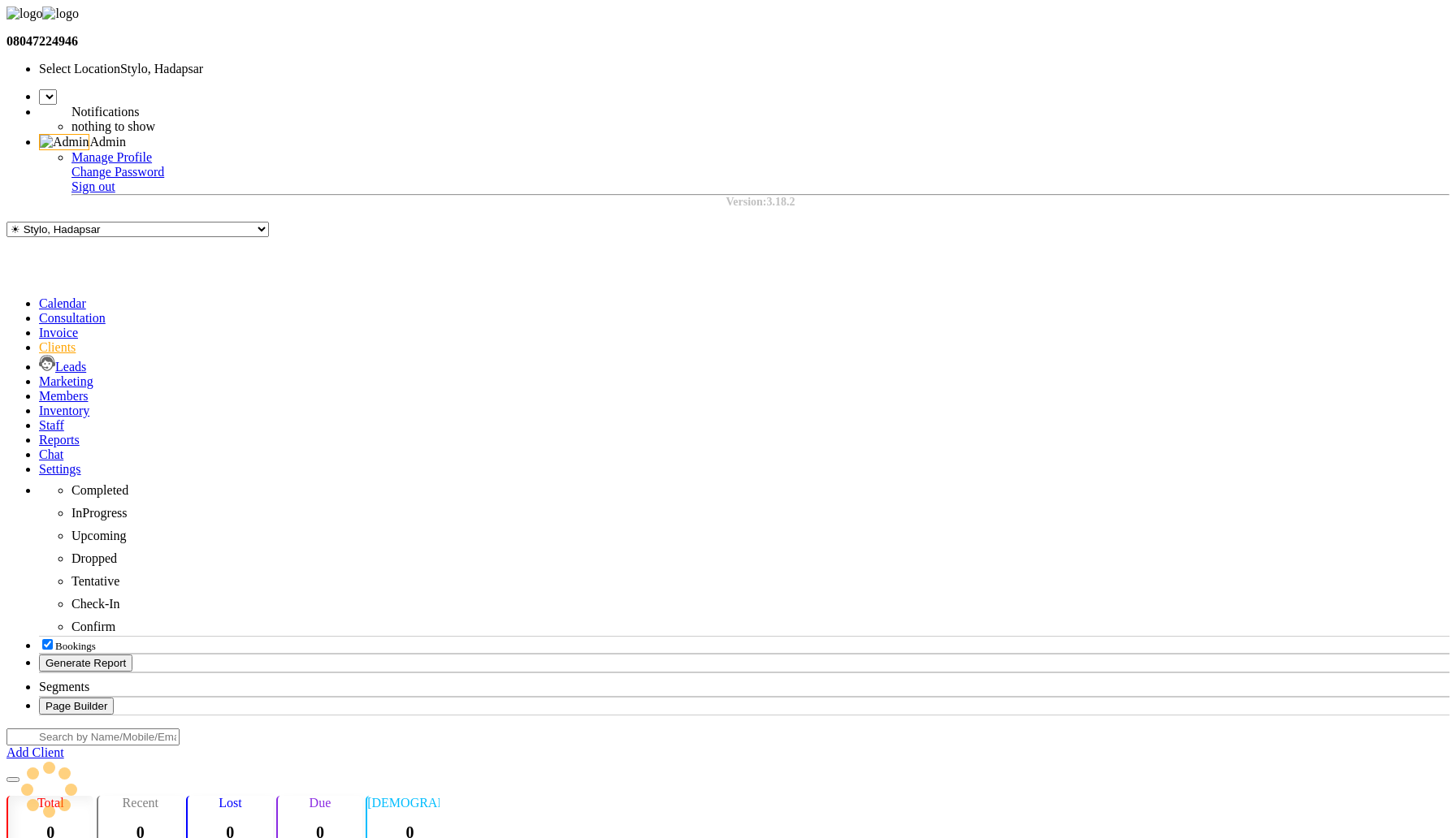
select select "en"
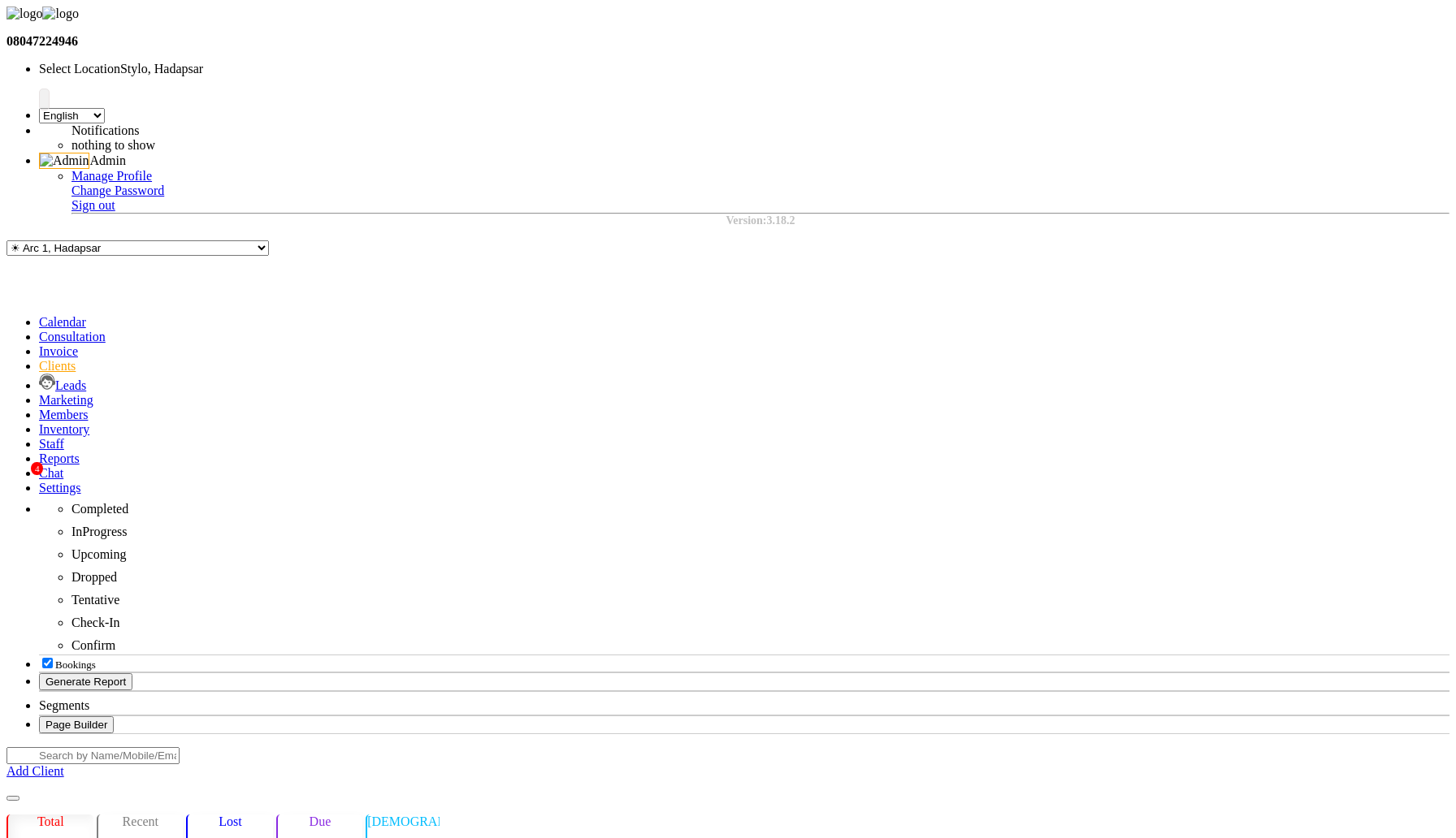
click at [176, 747] on input "text" at bounding box center [93, 755] width 173 height 17
type input "[PERSON_NAME]"
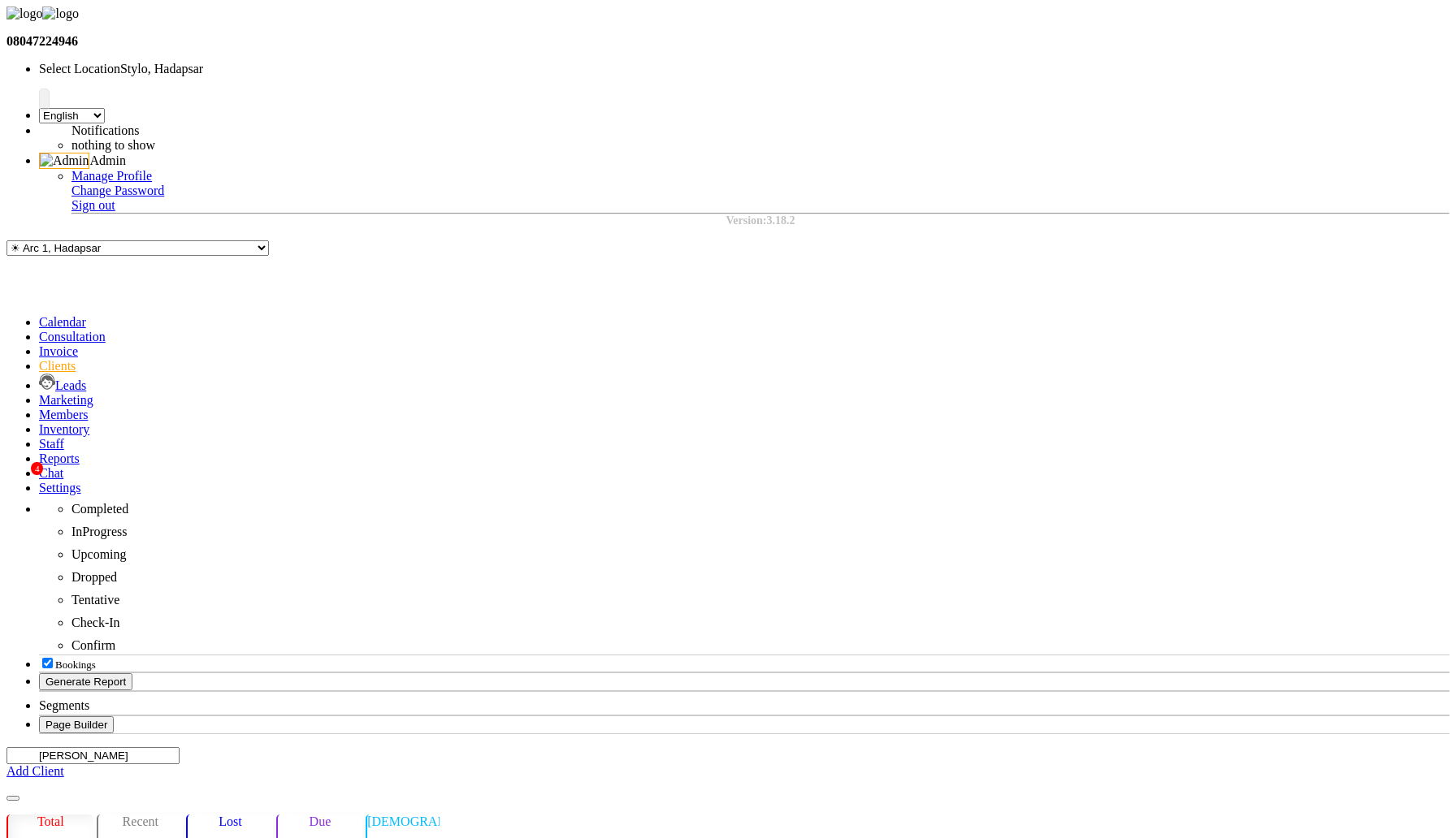
select select "by_client"
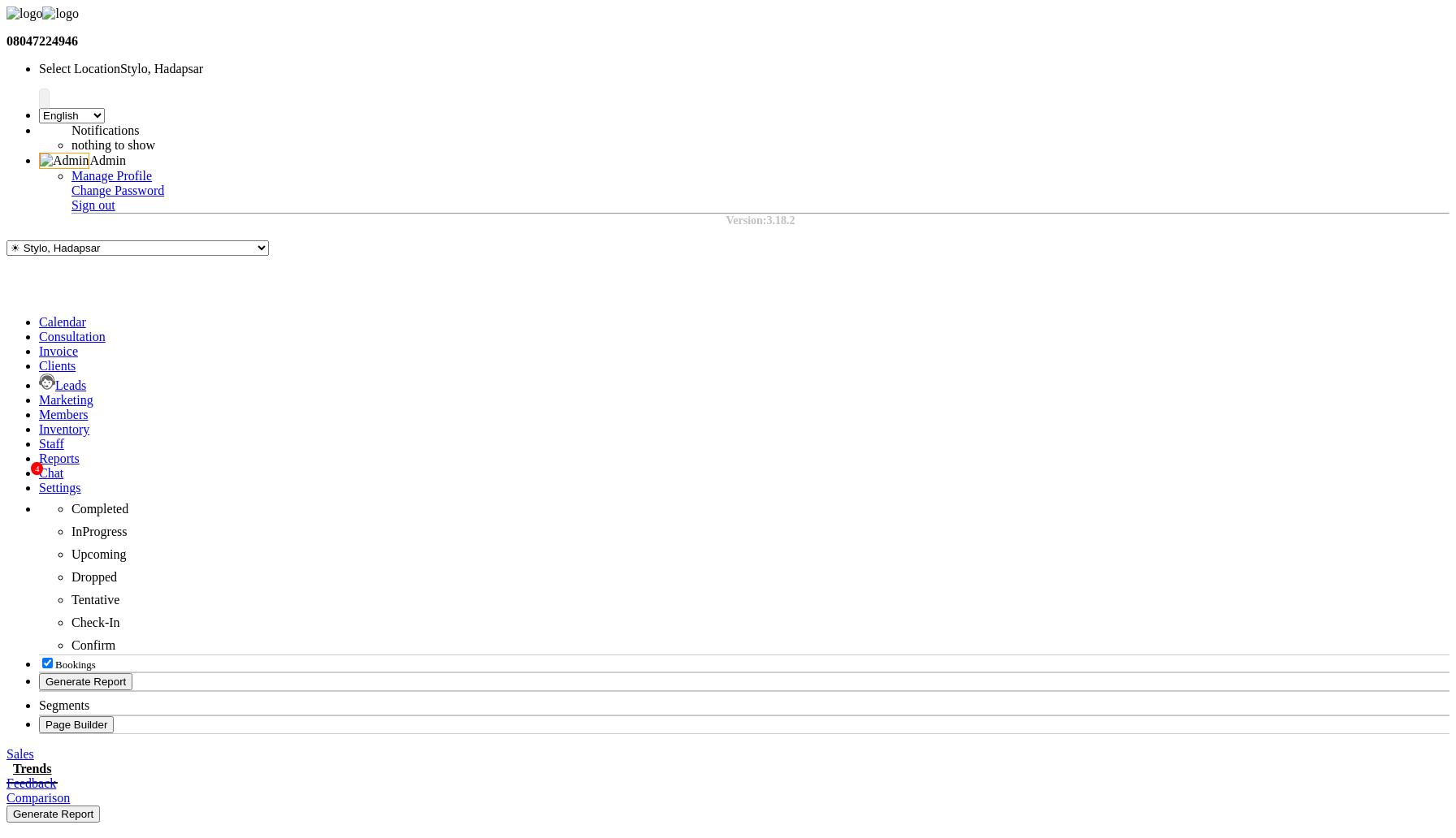
select select "by_client"
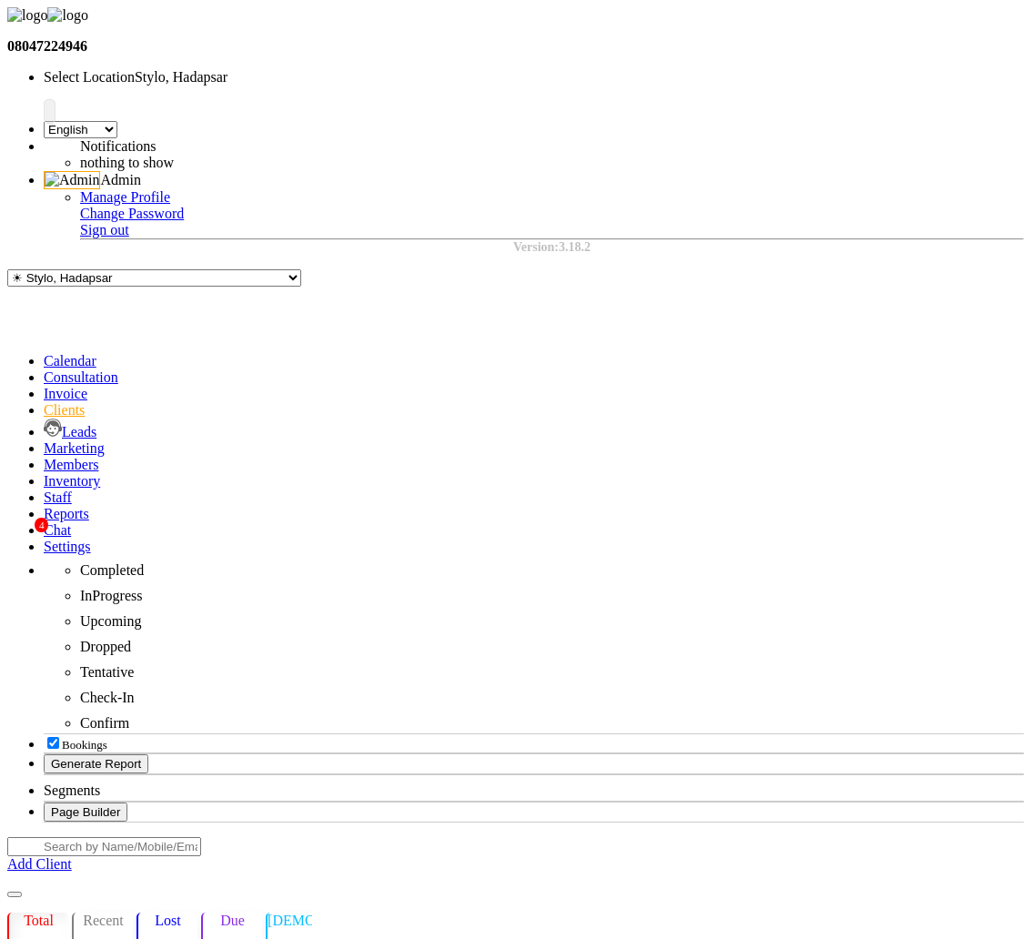
click at [44, 353] on span at bounding box center [44, 360] width 0 height 15
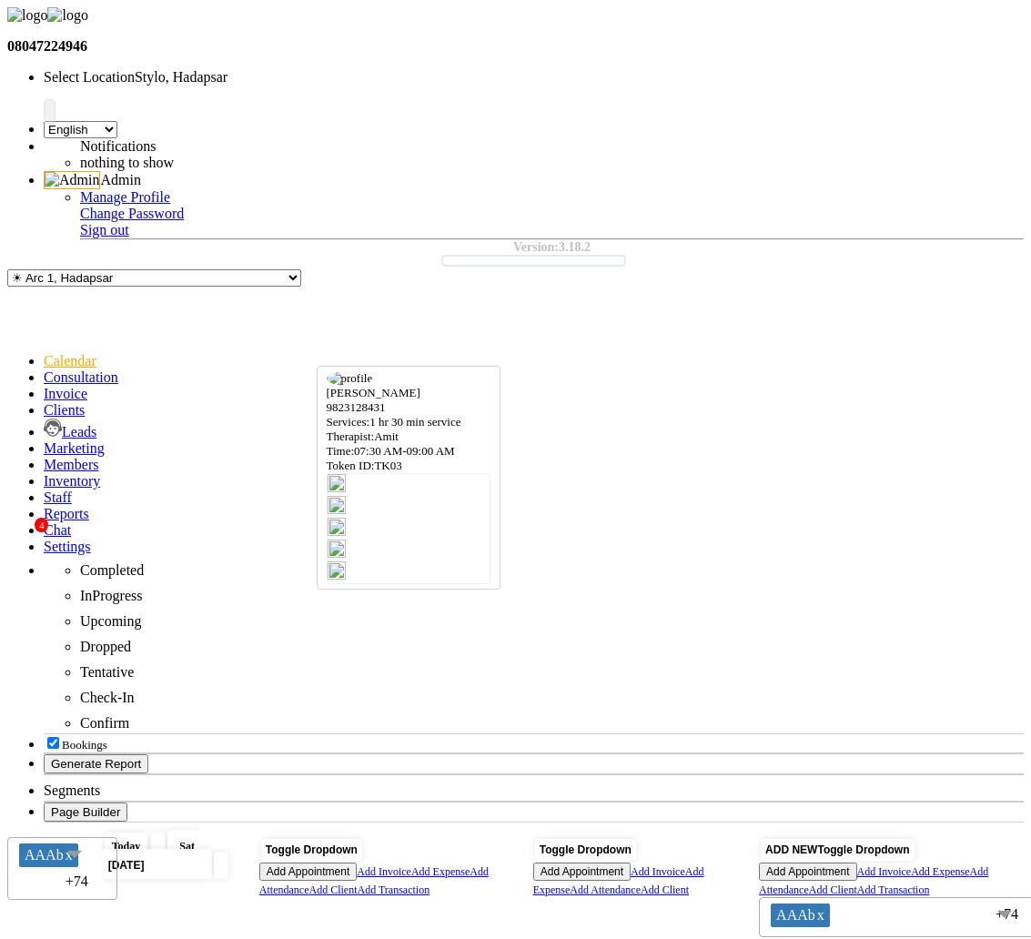
select select "3"
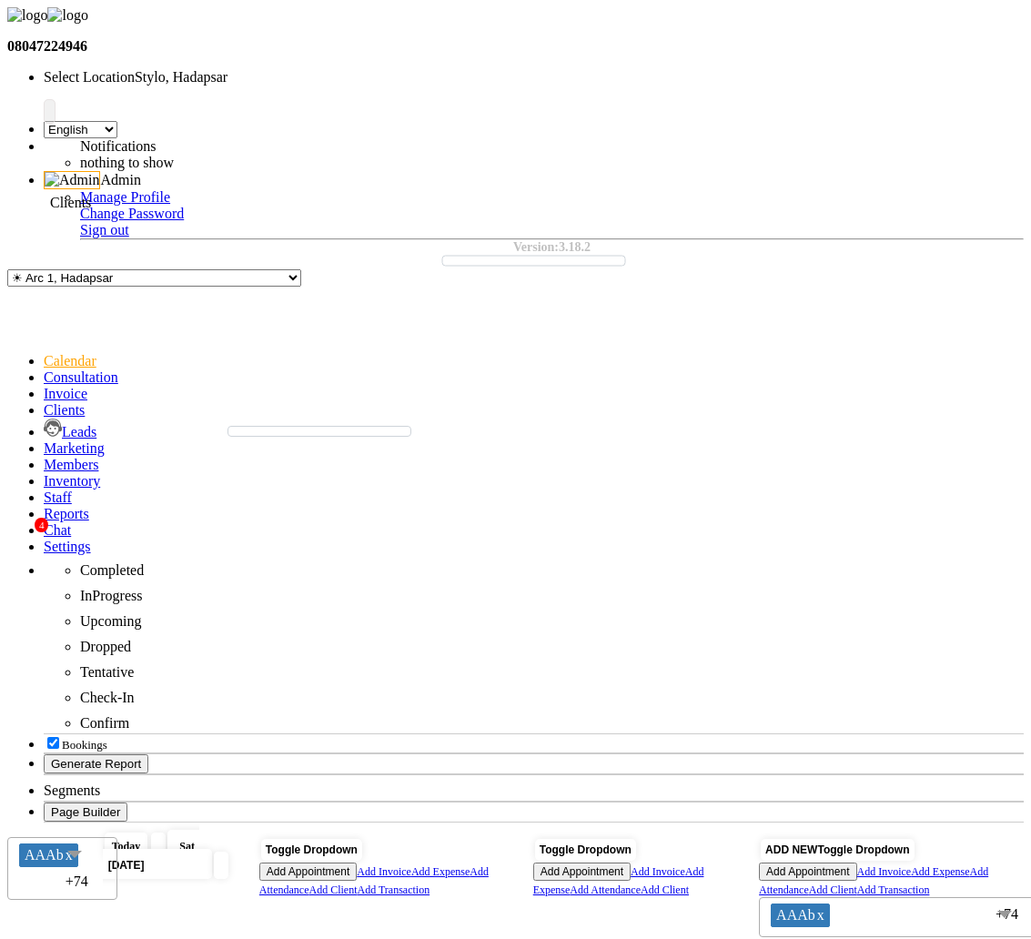
click at [44, 402] on icon at bounding box center [44, 409] width 0 height 15
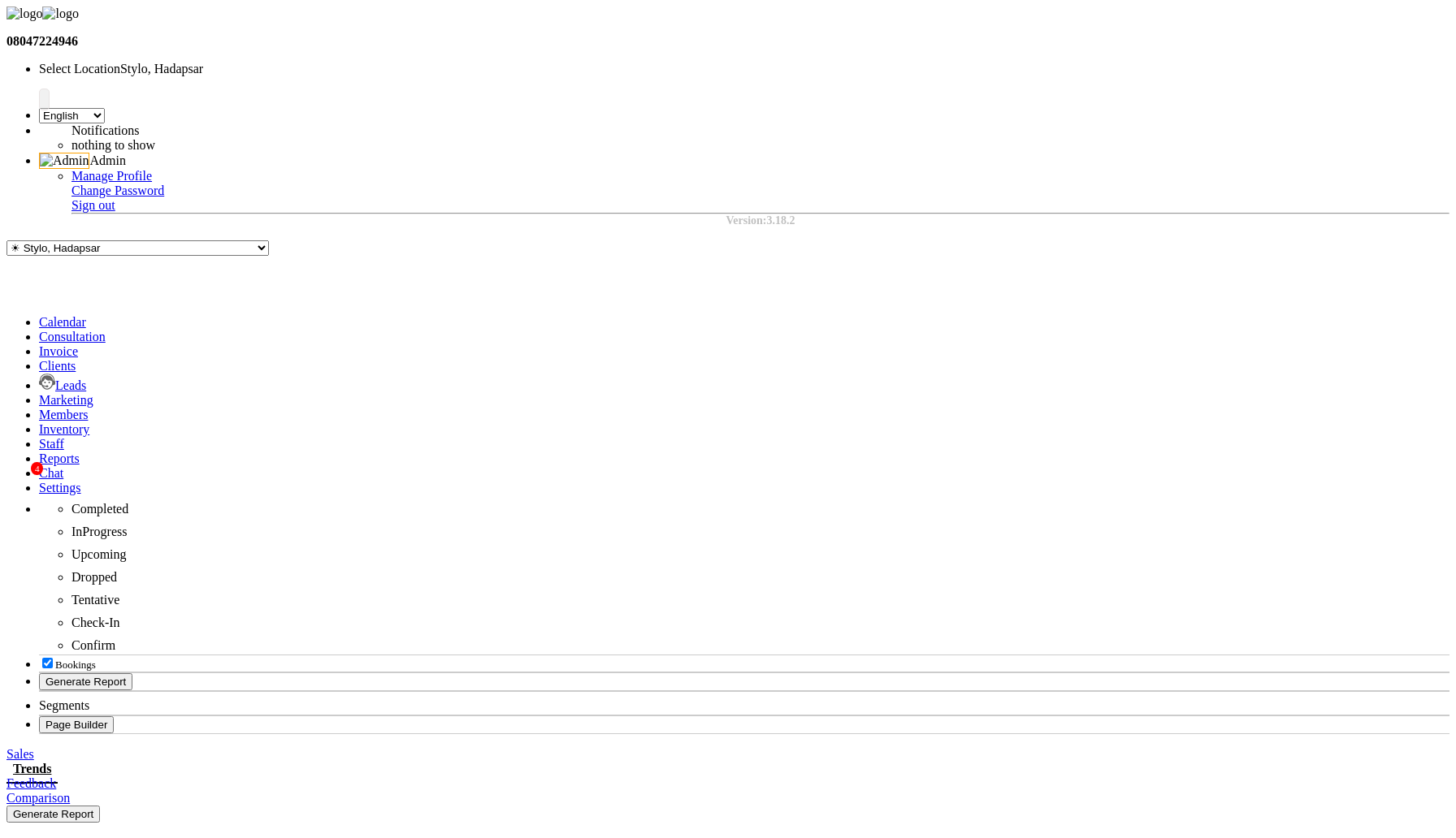
select select "by_client"
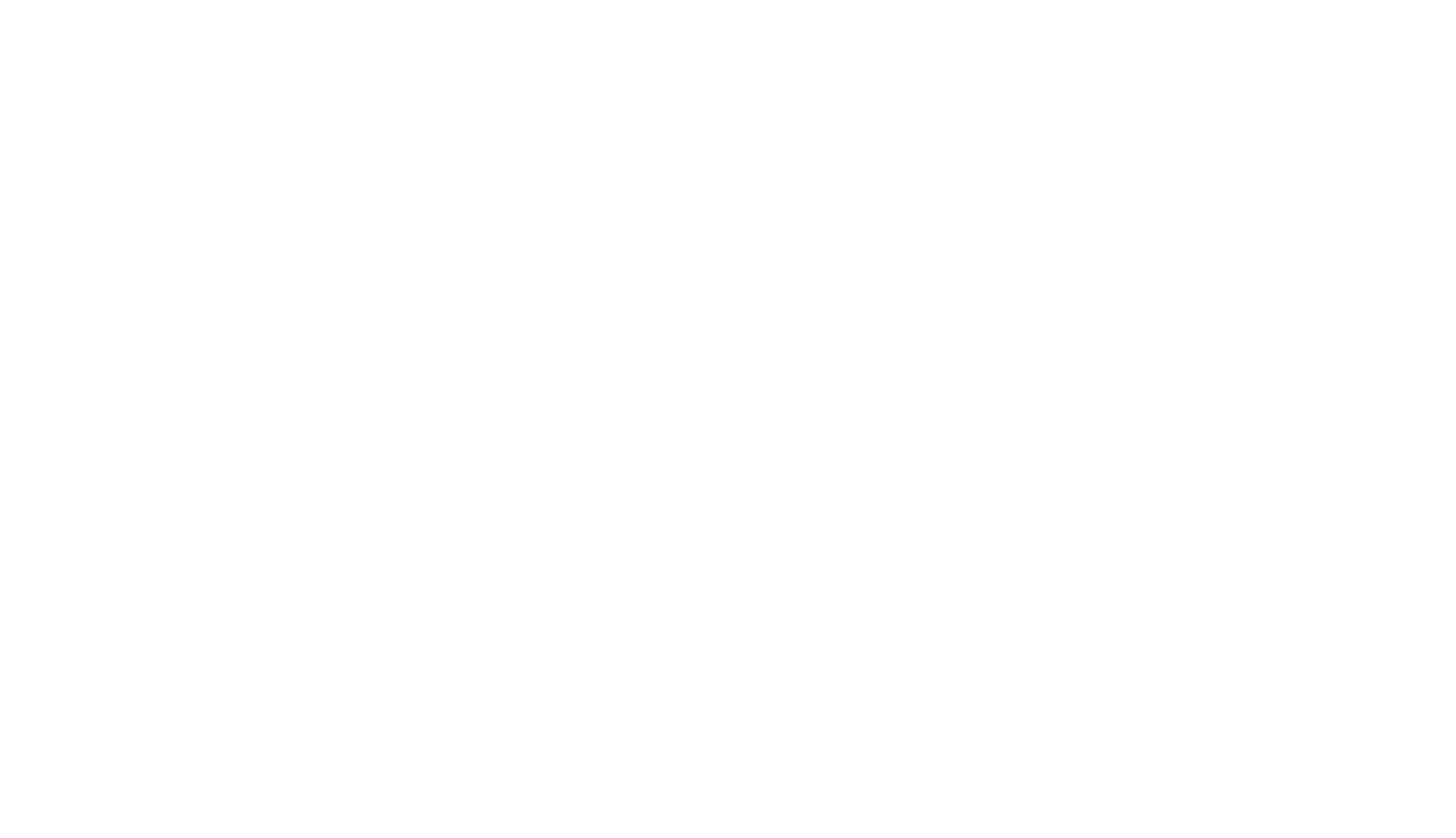
select select "by_client"
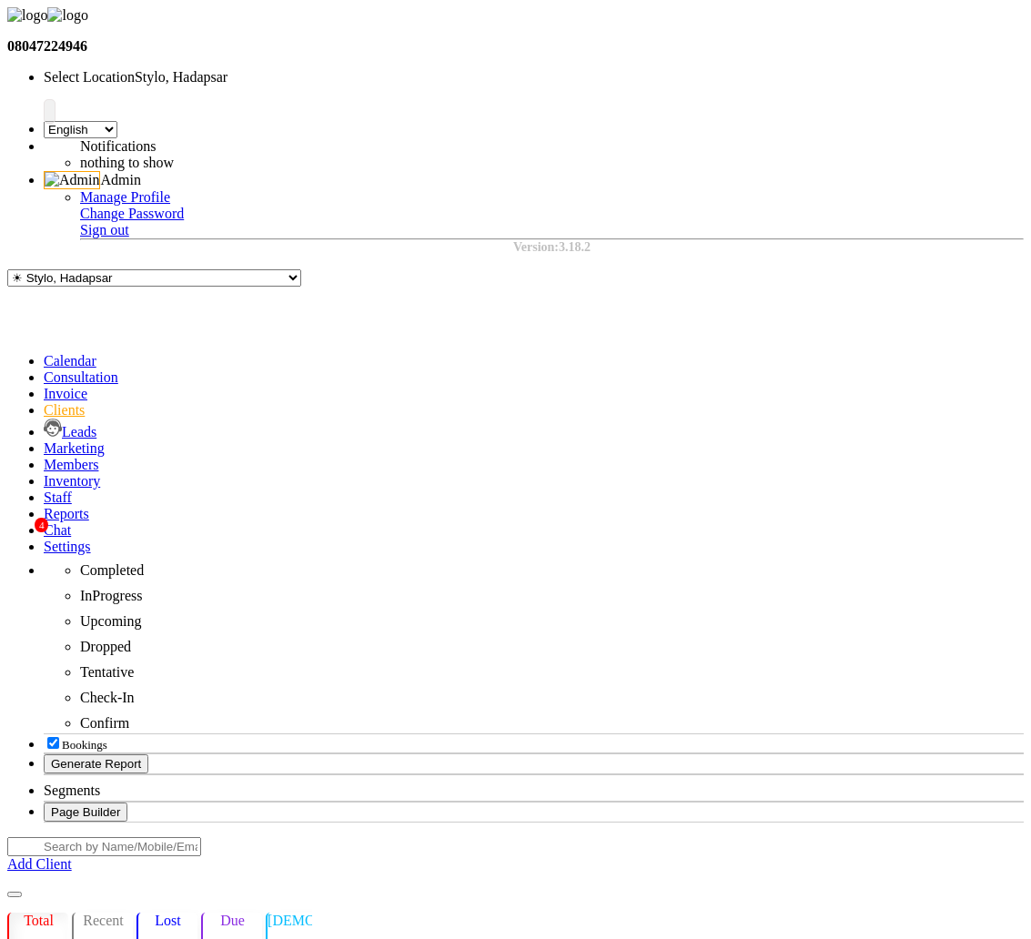
click at [44, 353] on icon at bounding box center [44, 360] width 0 height 15
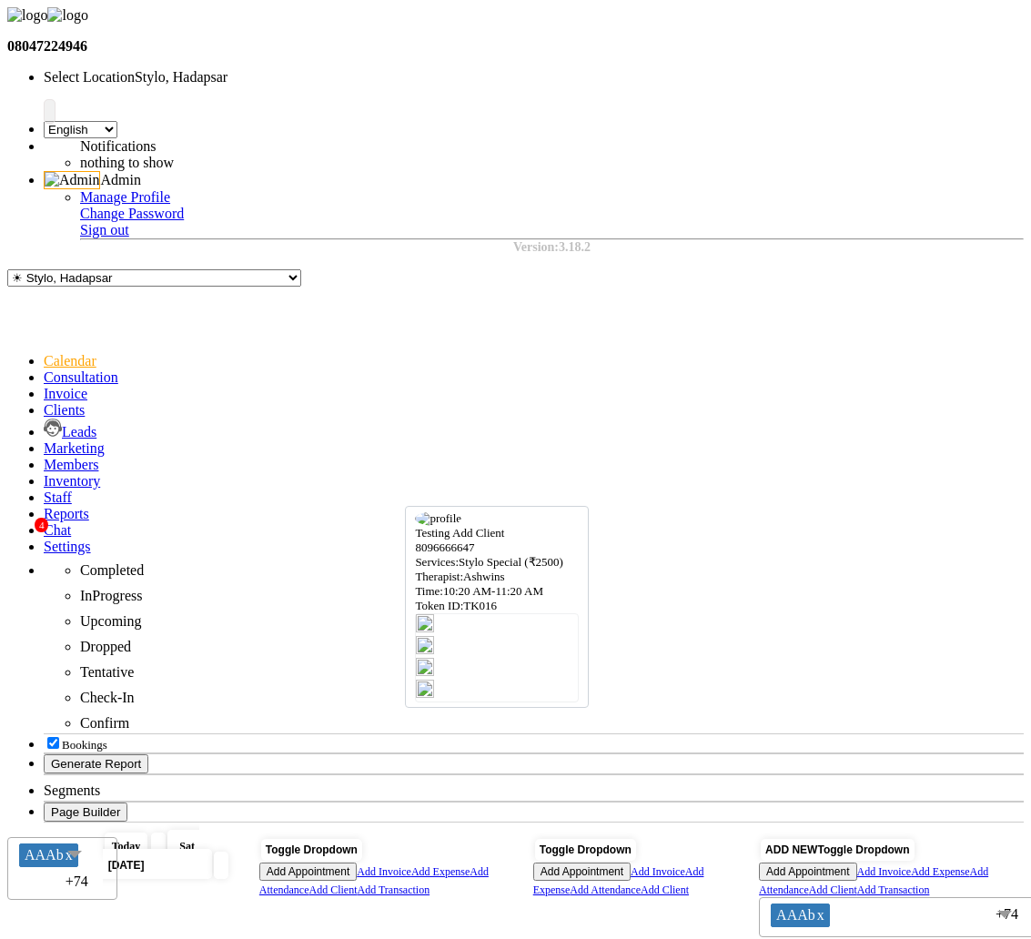
select select "3"
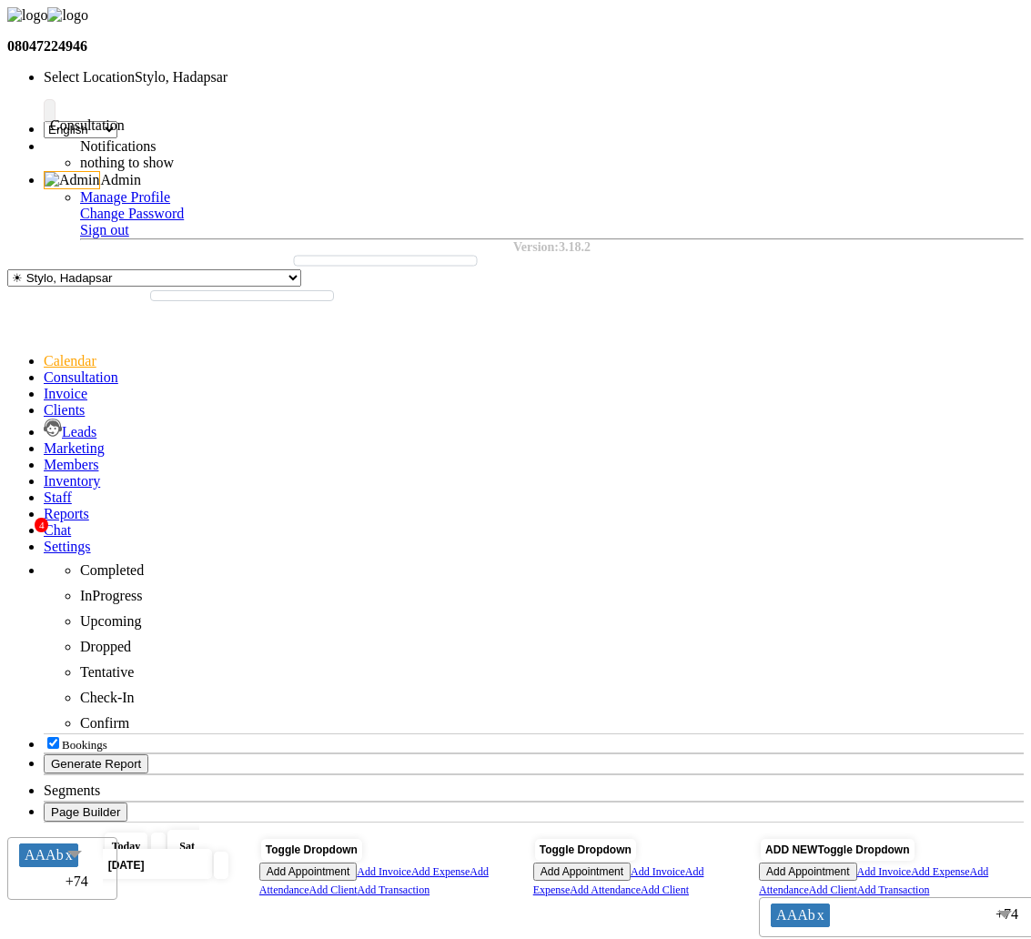
click at [44, 369] on span at bounding box center [44, 376] width 0 height 15
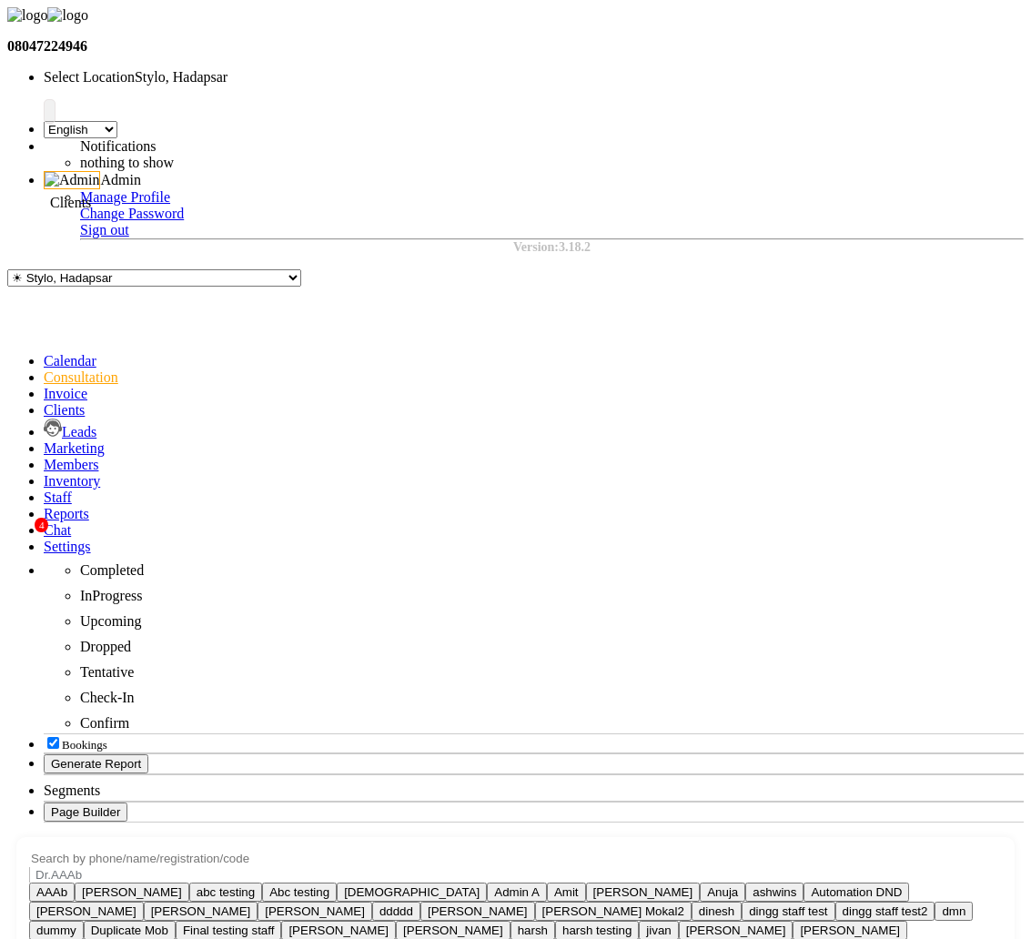
click at [44, 402] on span at bounding box center [44, 409] width 0 height 15
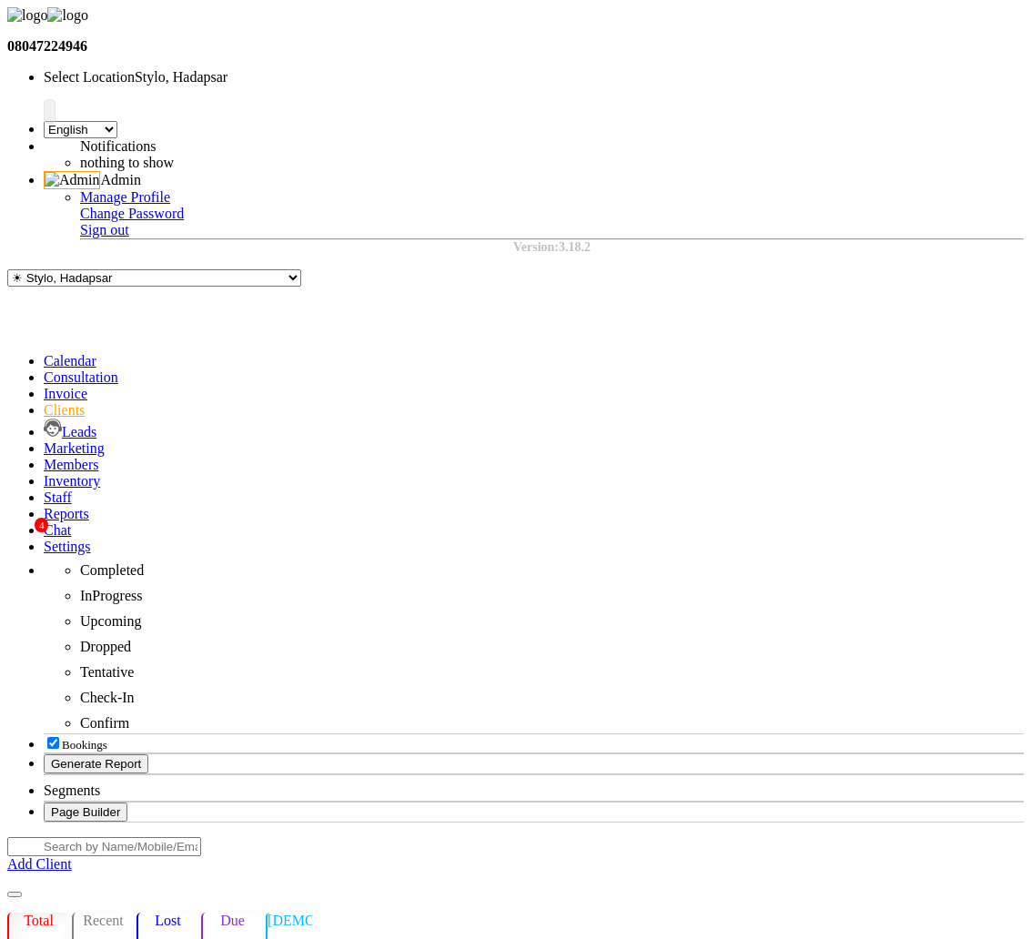
click at [44, 353] on icon at bounding box center [44, 360] width 0 height 15
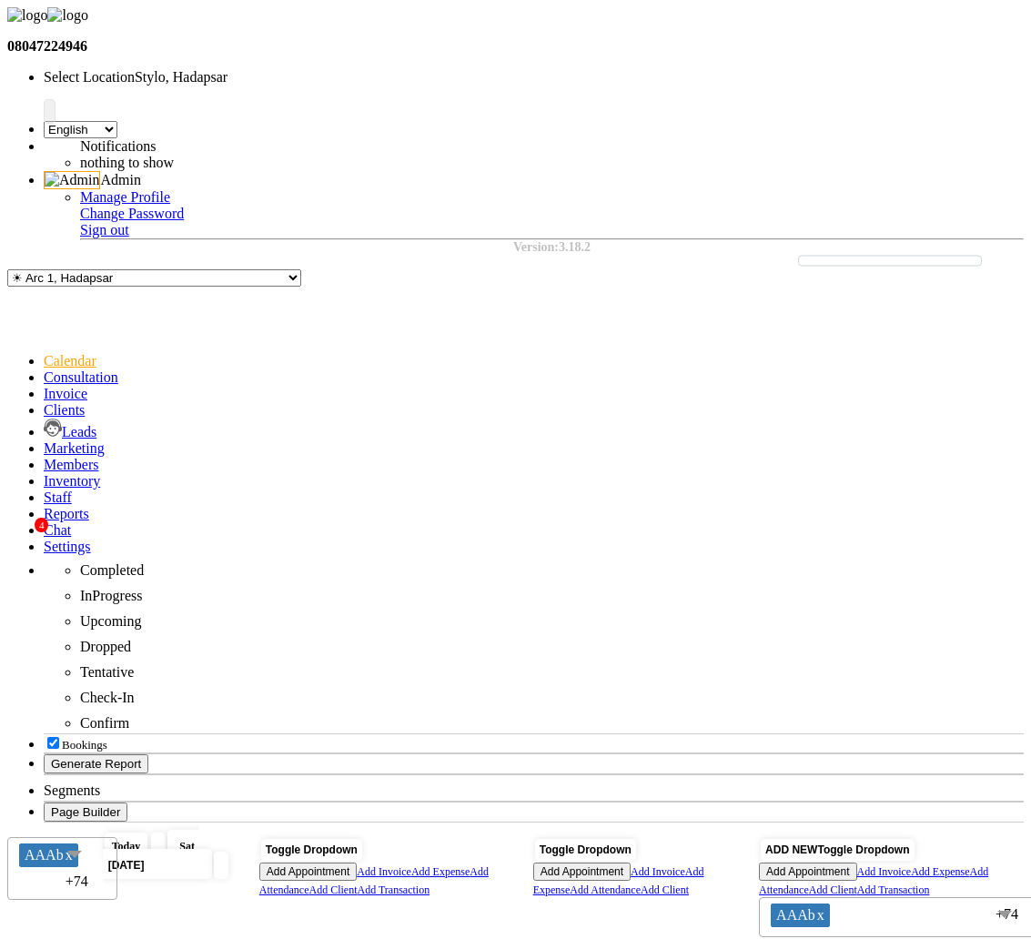
click at [205, 854] on input "[DATE]" at bounding box center [154, 866] width 102 height 24
select select "9"
select select "2025"
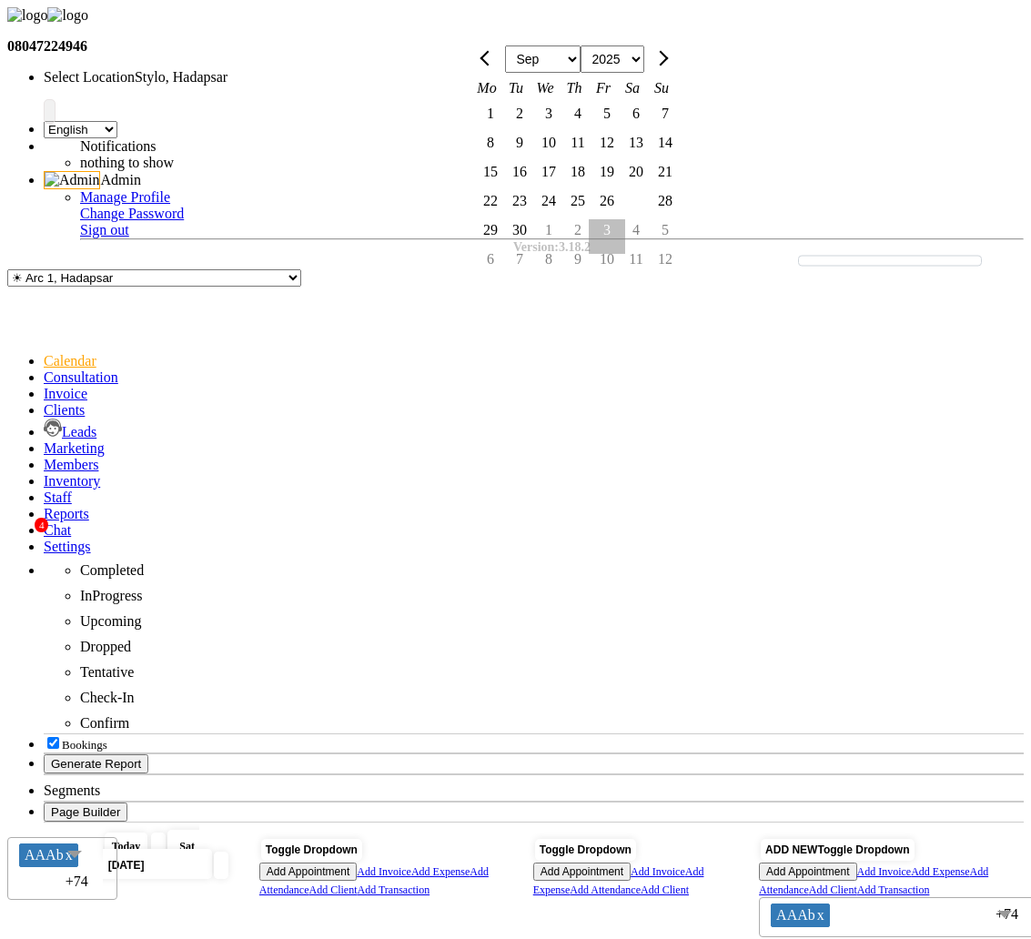
click at [148, 833] on span "Today" at bounding box center [127, 846] width 44 height 27
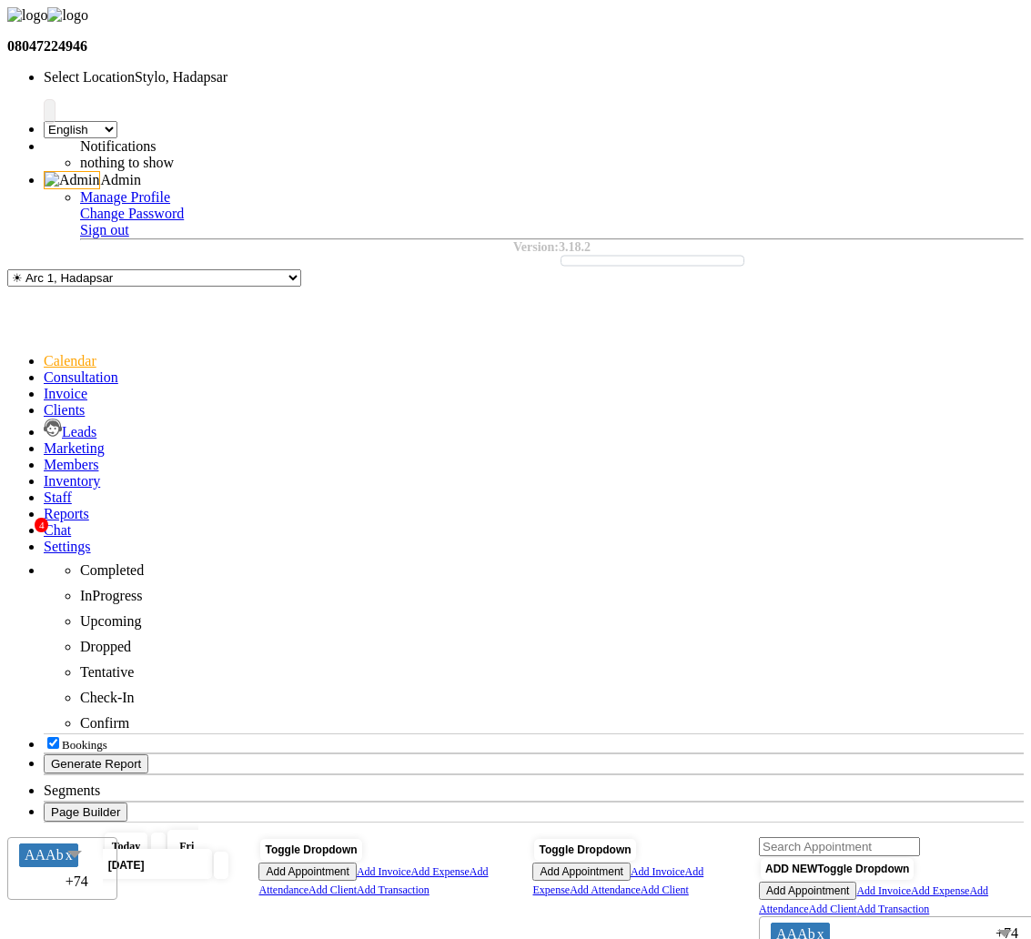
click at [221, 859] on icon at bounding box center [221, 865] width 0 height 13
type input "[DATE]"
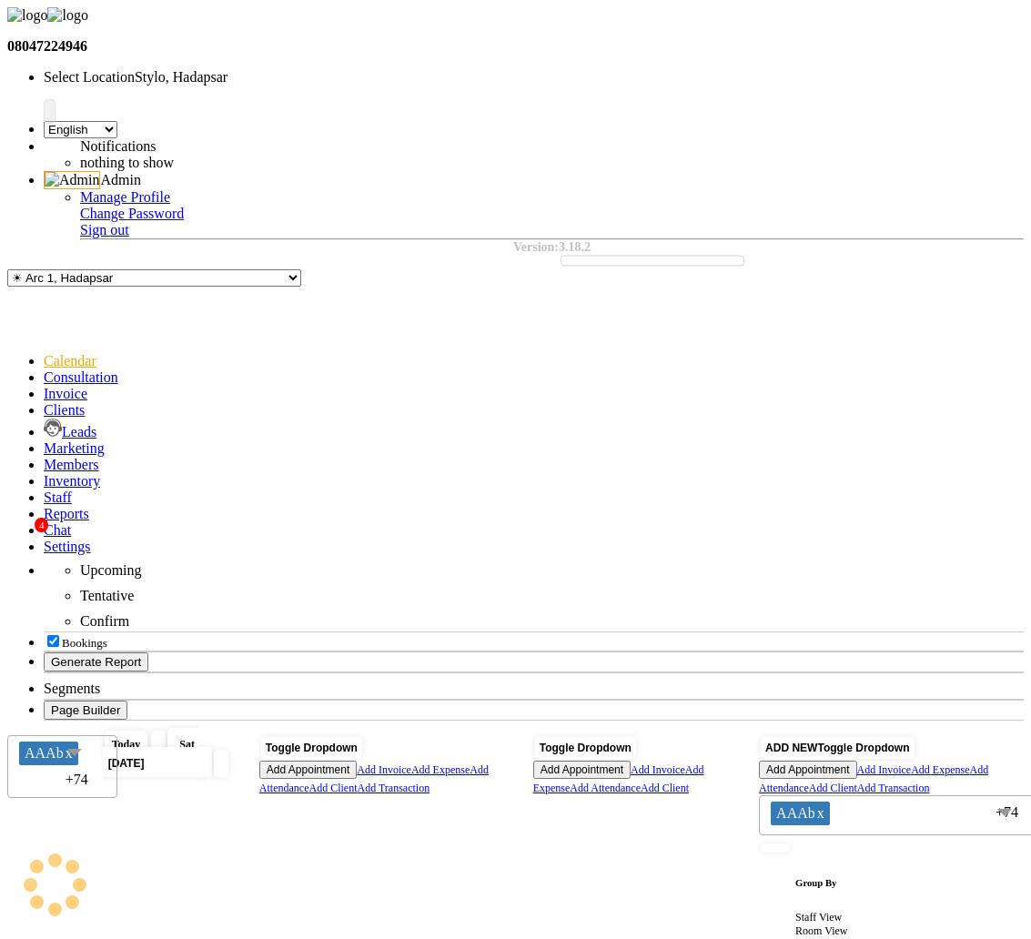
scroll to position [94, 0]
click at [817, 742] on span "ADD NEW" at bounding box center [791, 748] width 52 height 13
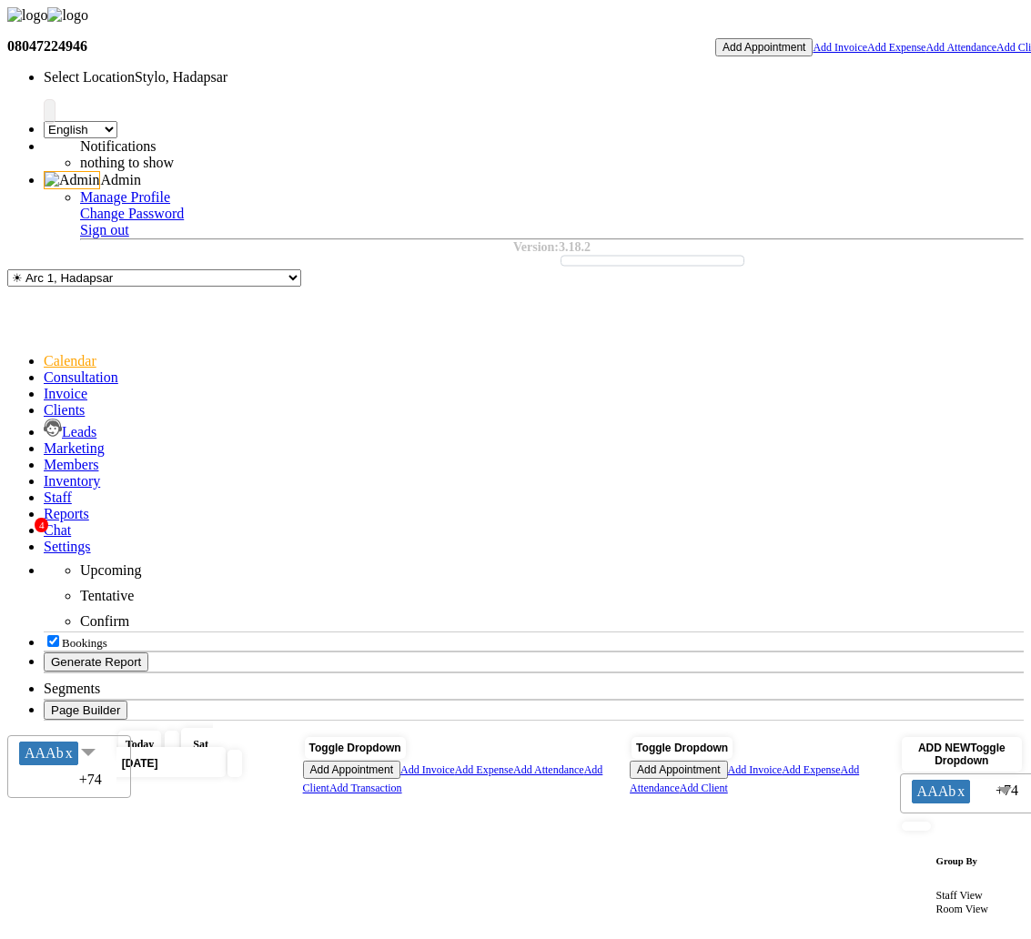
click at [813, 56] on button "Add Appointment" at bounding box center [763, 47] width 97 height 18
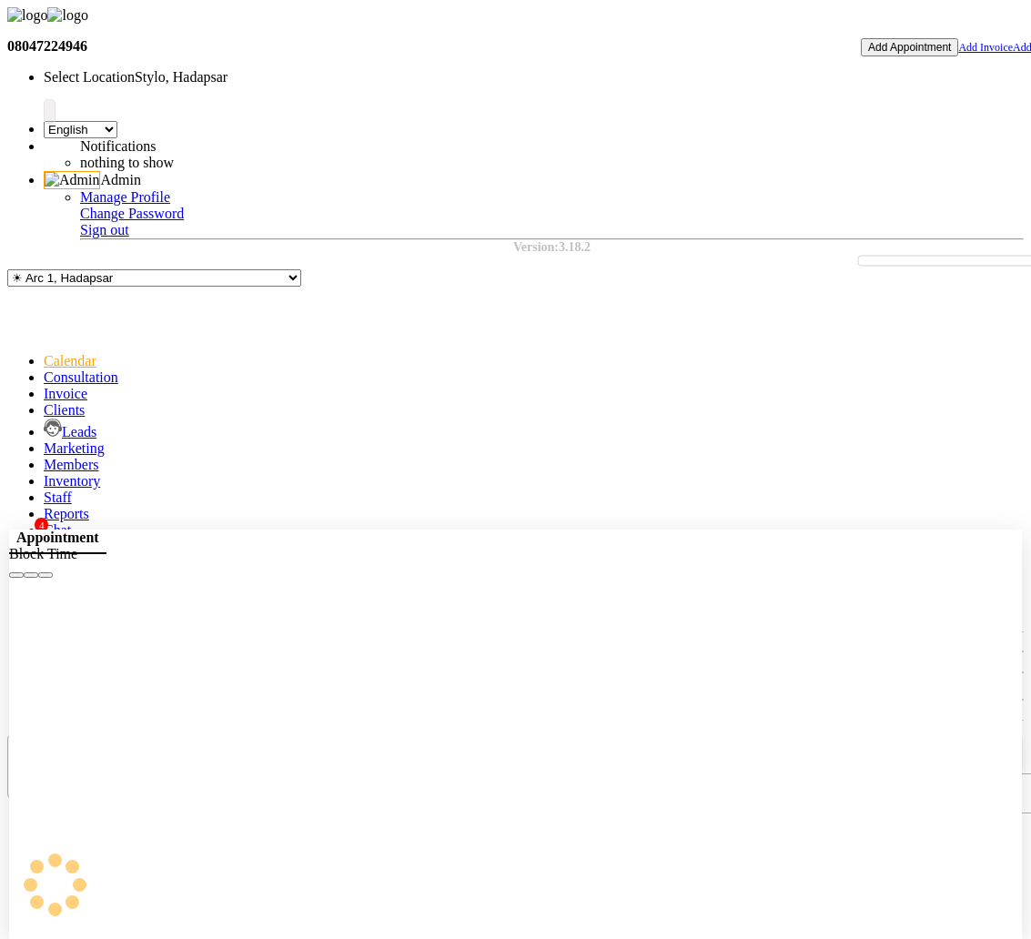
select select "tentative"
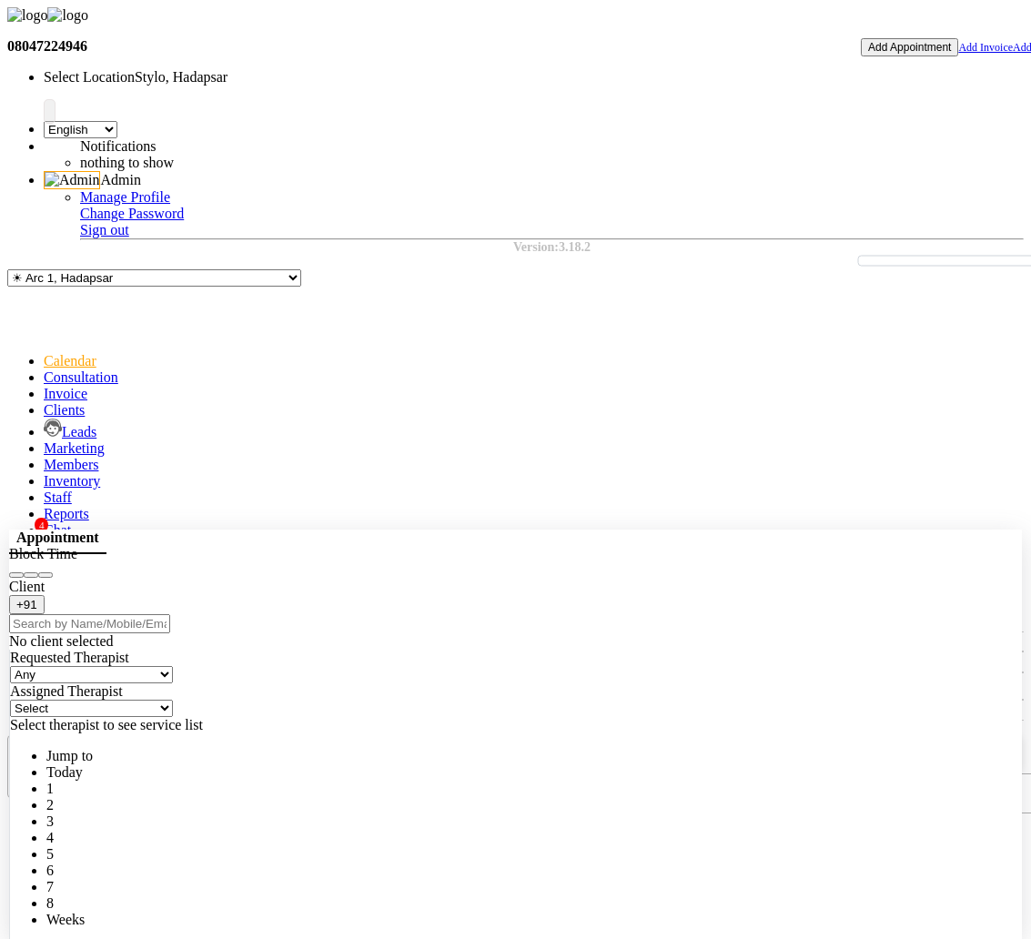
select select "480"
click at [170, 628] on input "text" at bounding box center [89, 623] width 161 height 19
click at [169, 610] on span "vidhi tiwari" at bounding box center [119, 603] width 100 height 14
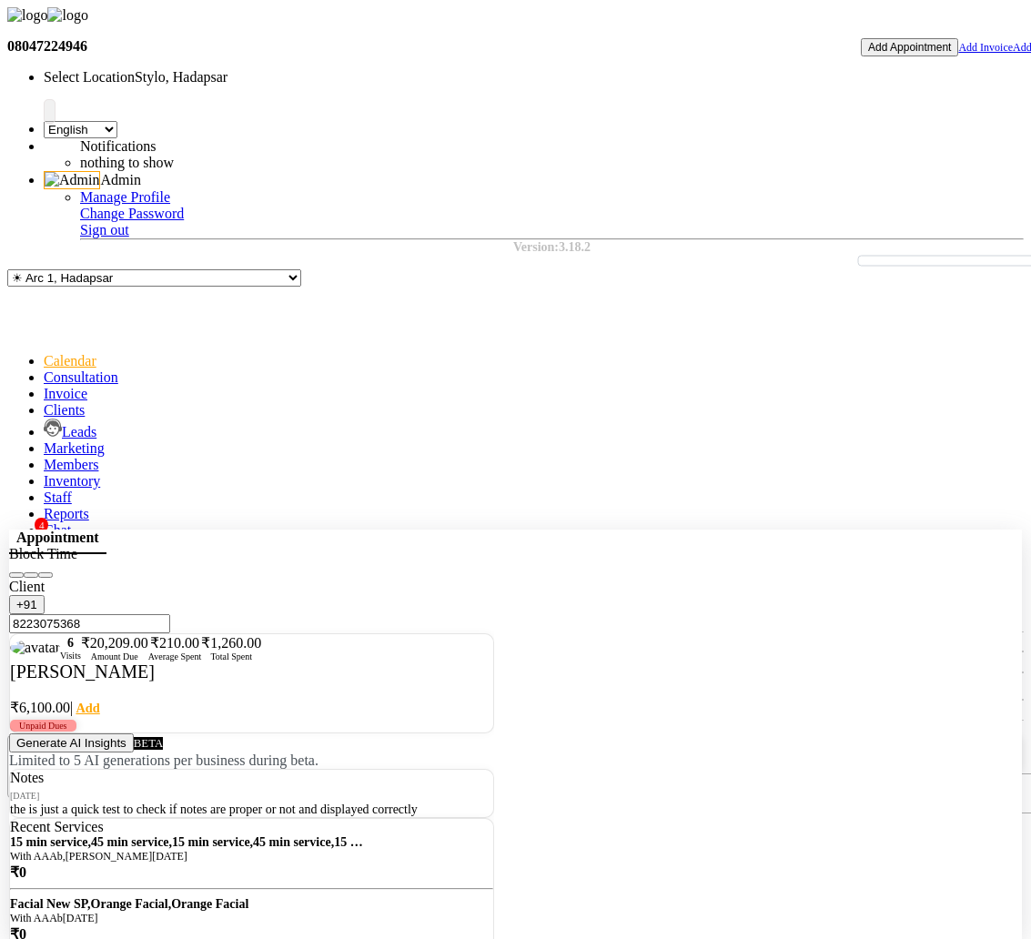
type input "8223075368"
select select "5396"
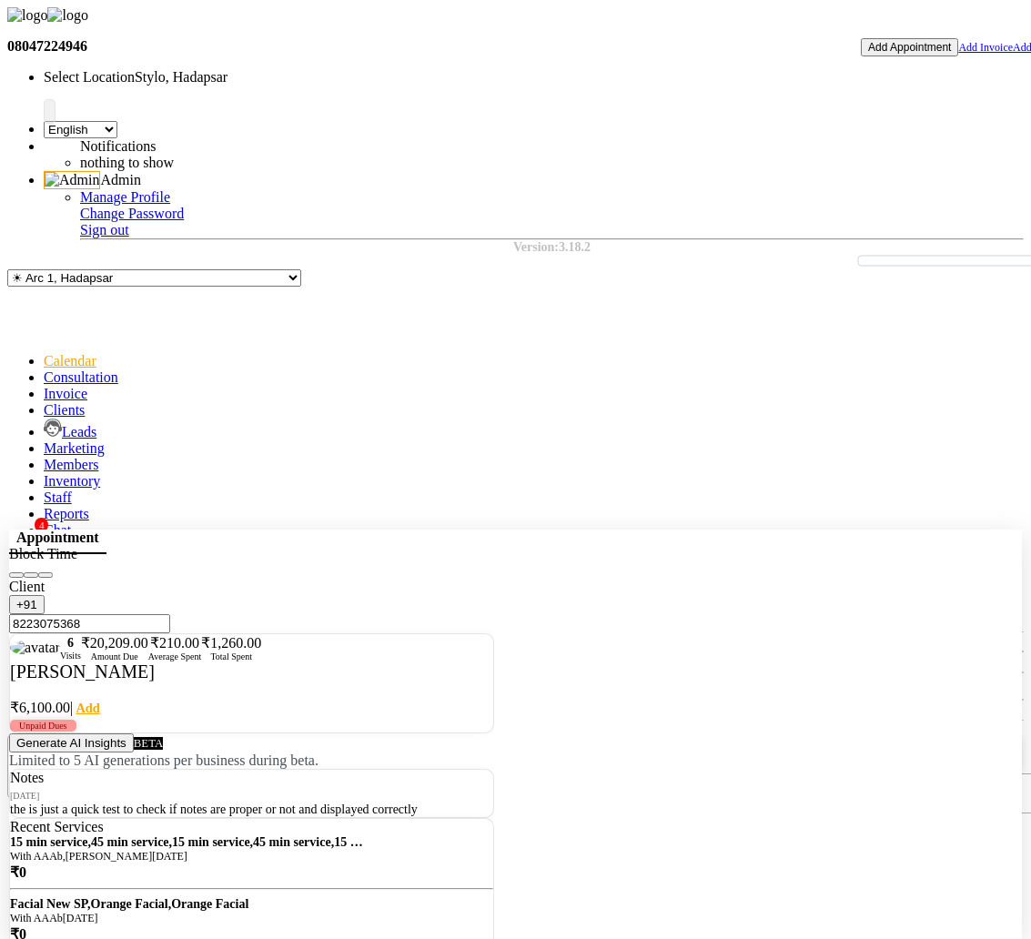
scroll to position [87, 0]
checkbox input "false"
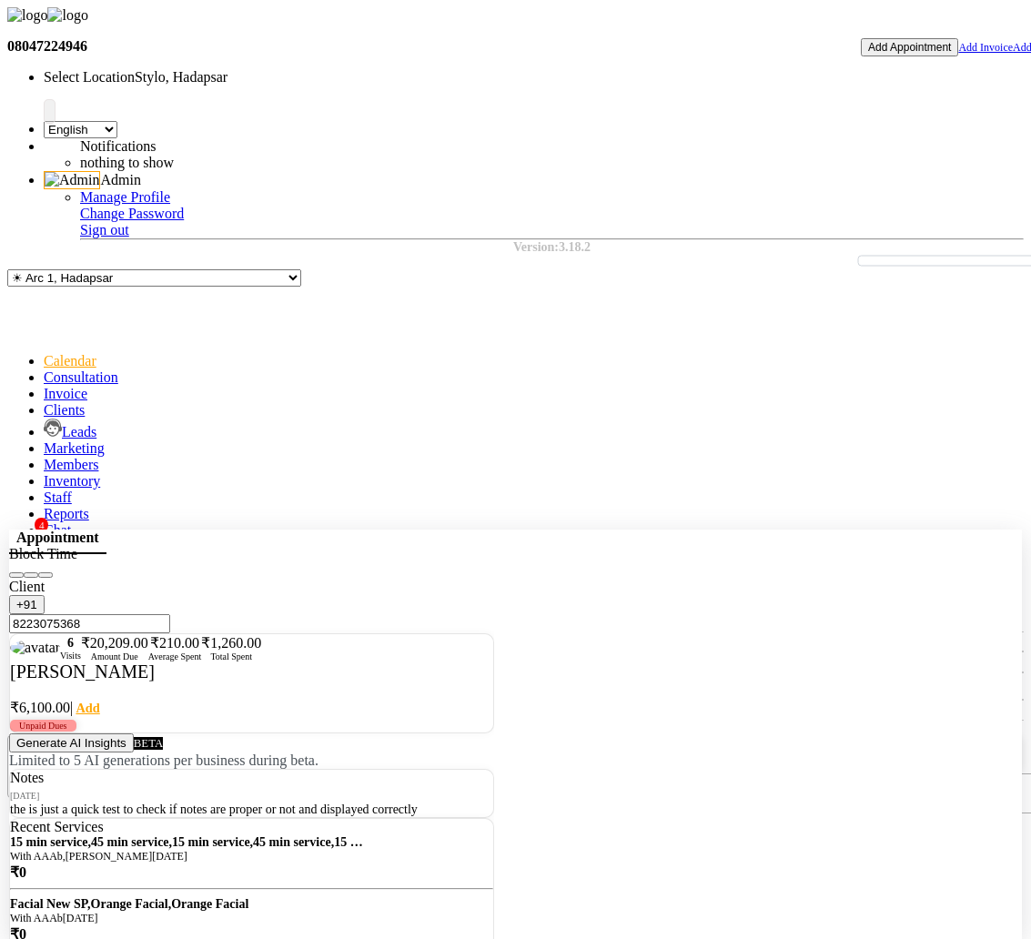
checkbox input "false"
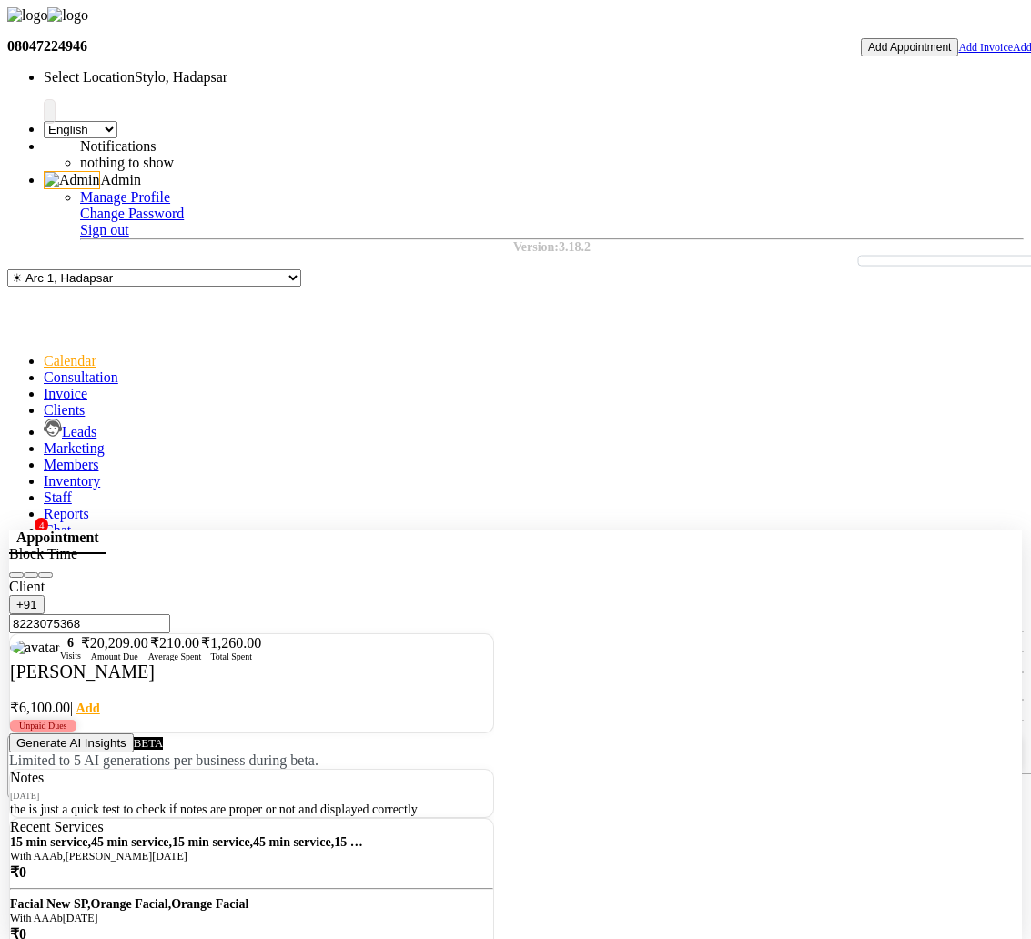
scroll to position [101, 0]
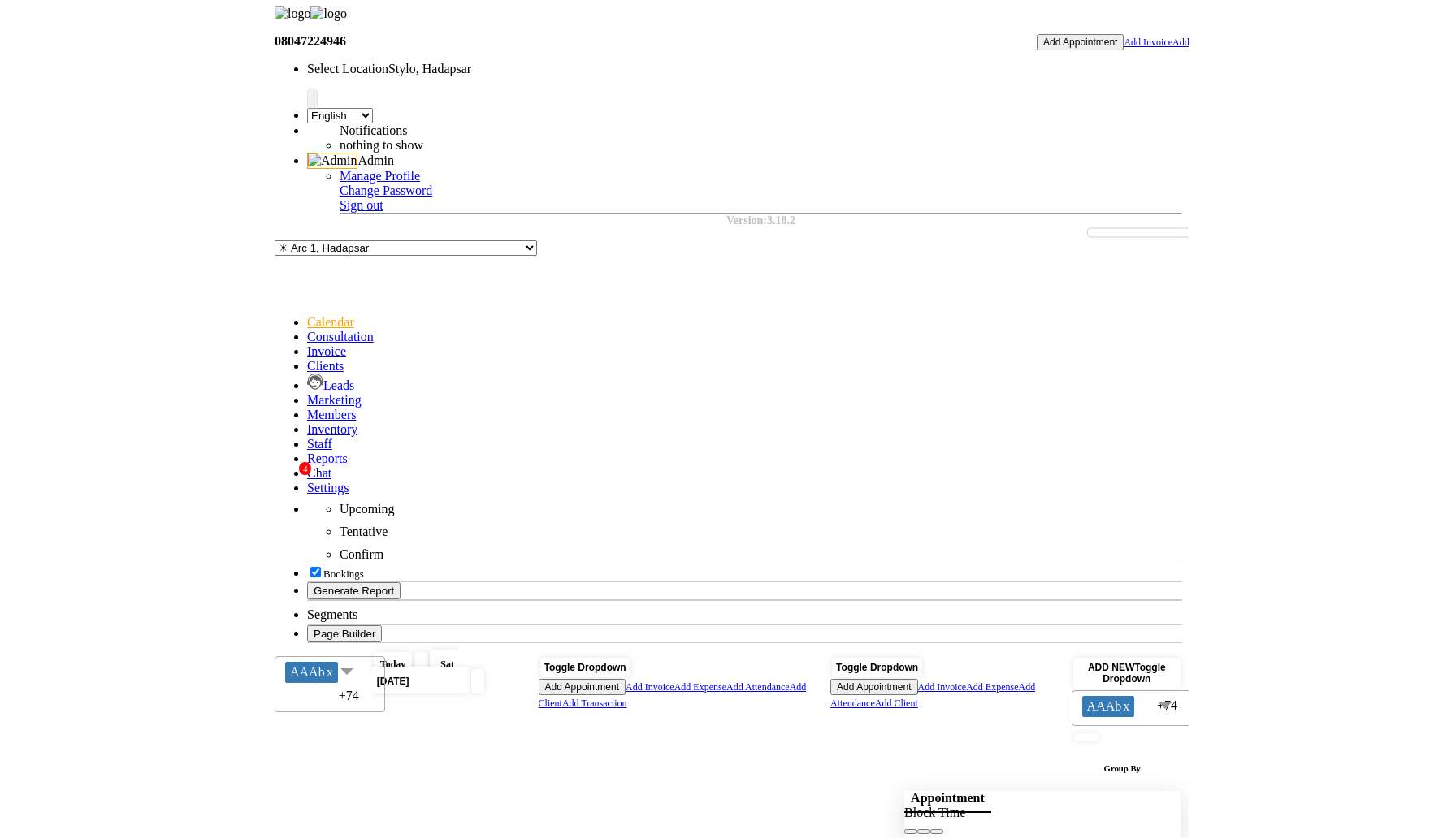
scroll to position [0, 0]
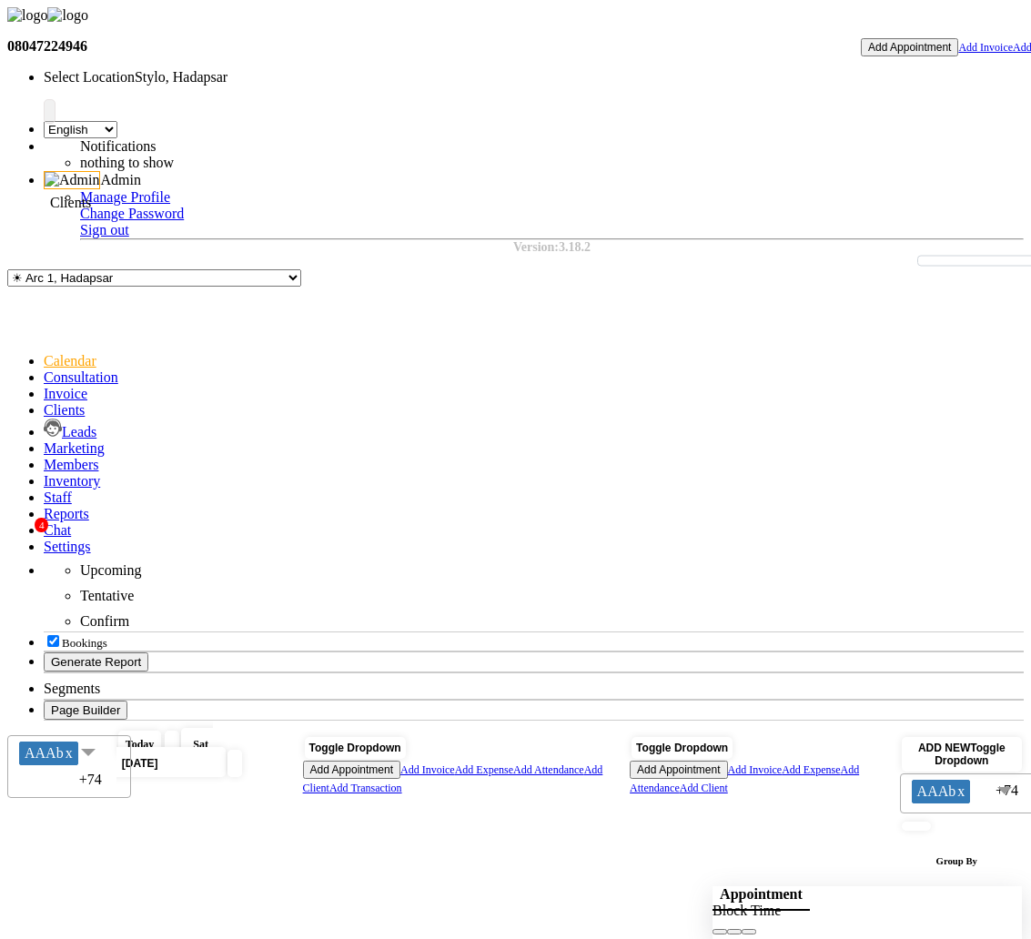
click at [44, 402] on icon at bounding box center [44, 409] width 0 height 15
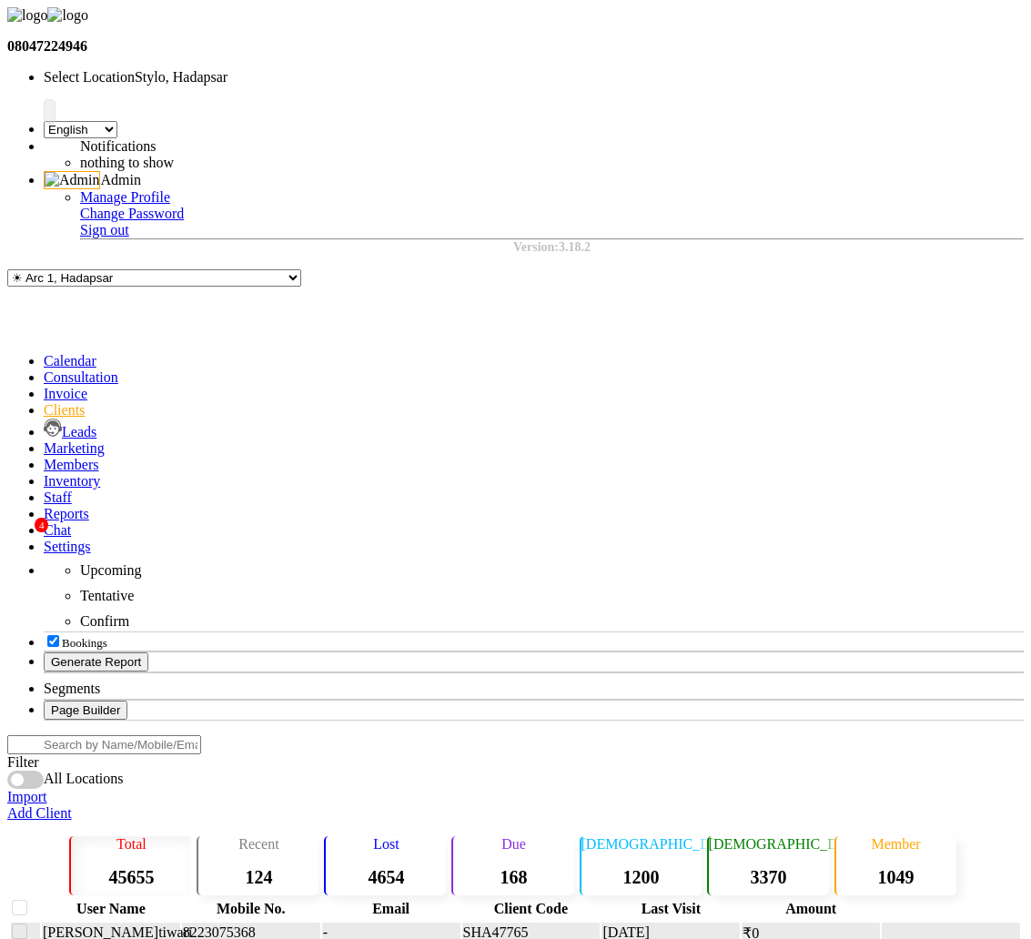
click at [158, 925] on span "tiwari" at bounding box center [175, 932] width 34 height 15
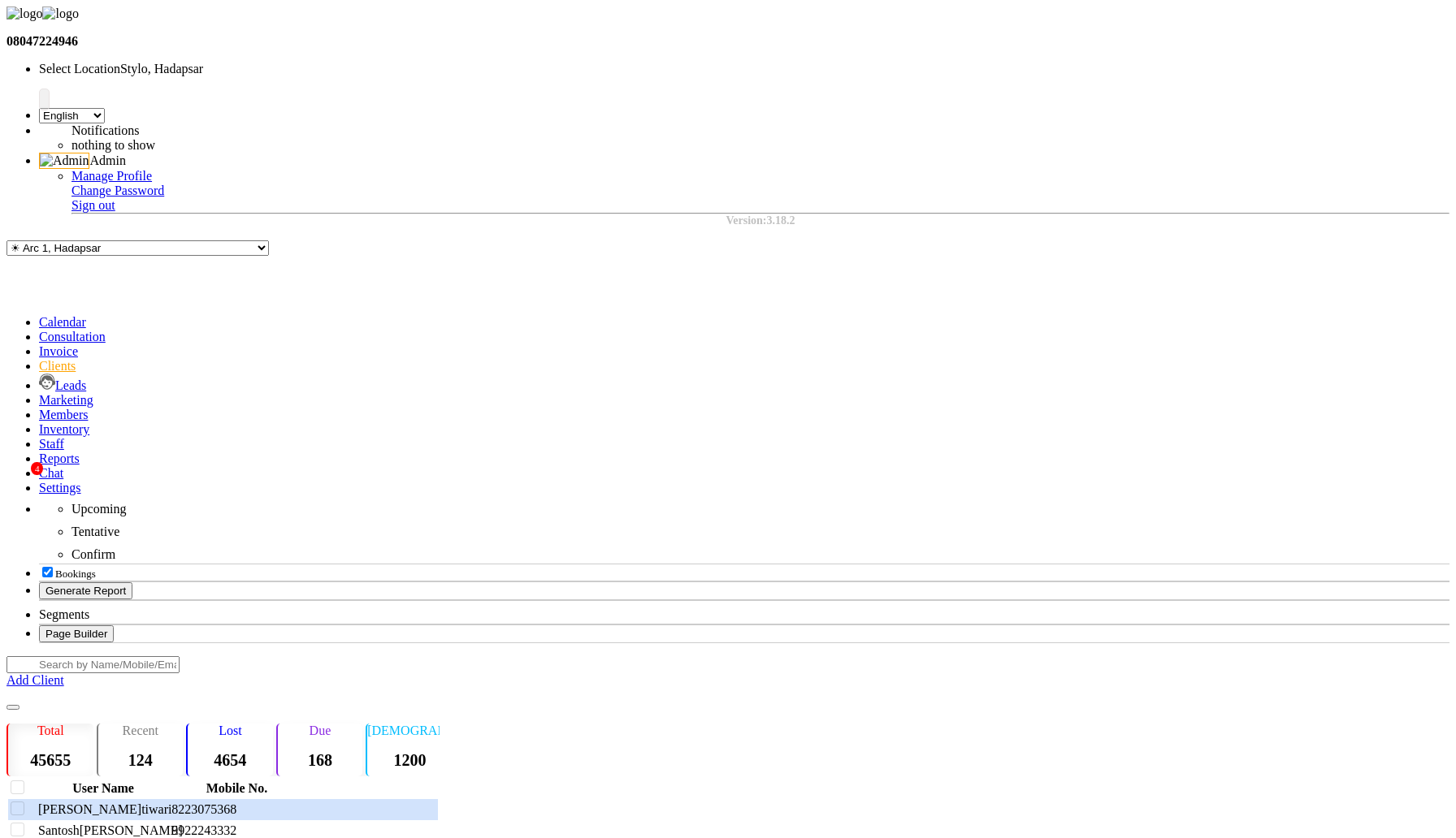
click at [179, 656] on input "text" at bounding box center [93, 664] width 173 height 17
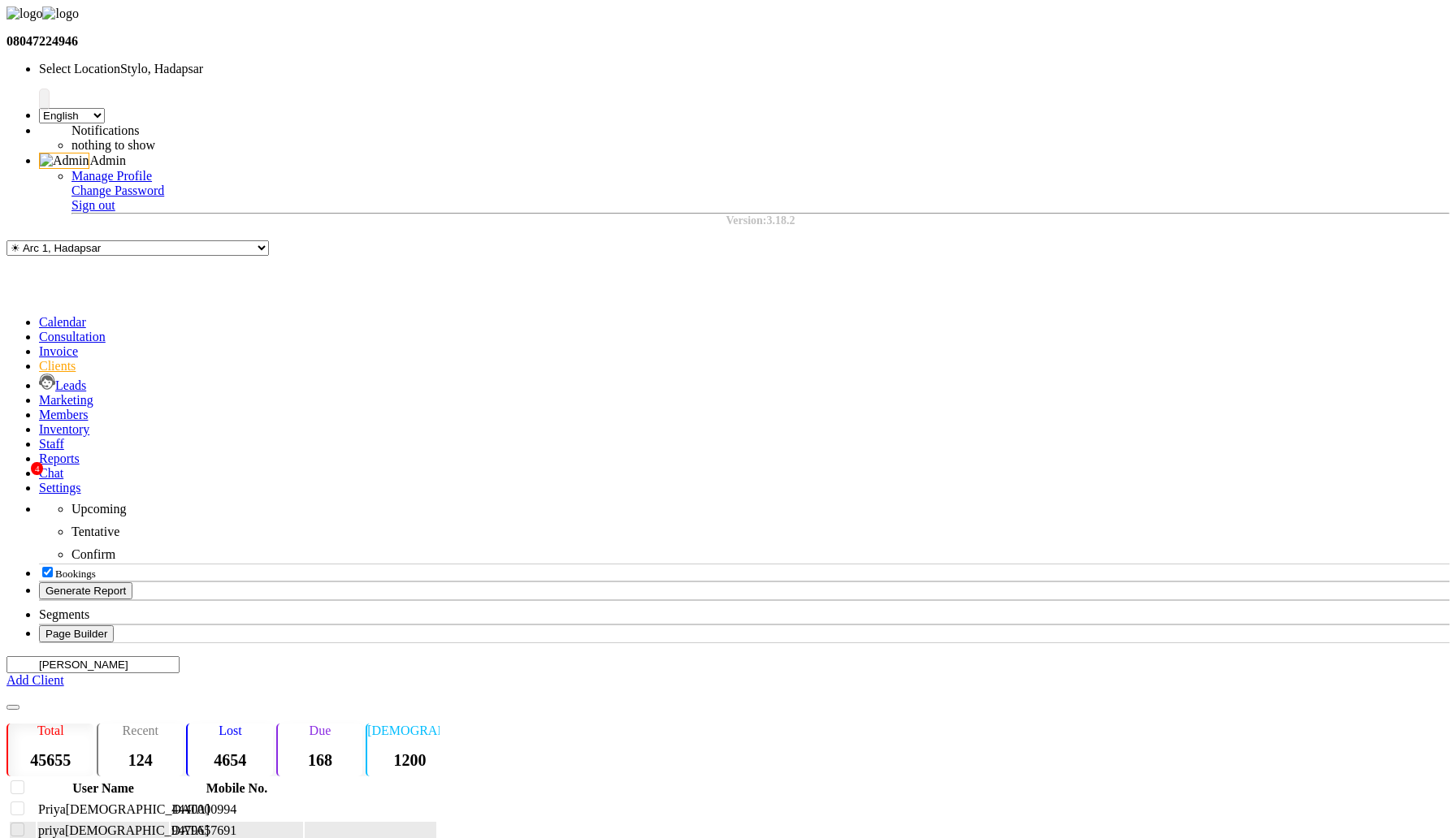
type input "priya jain"
click at [154, 824] on div "priya jain" at bounding box center [104, 831] width 130 height 14
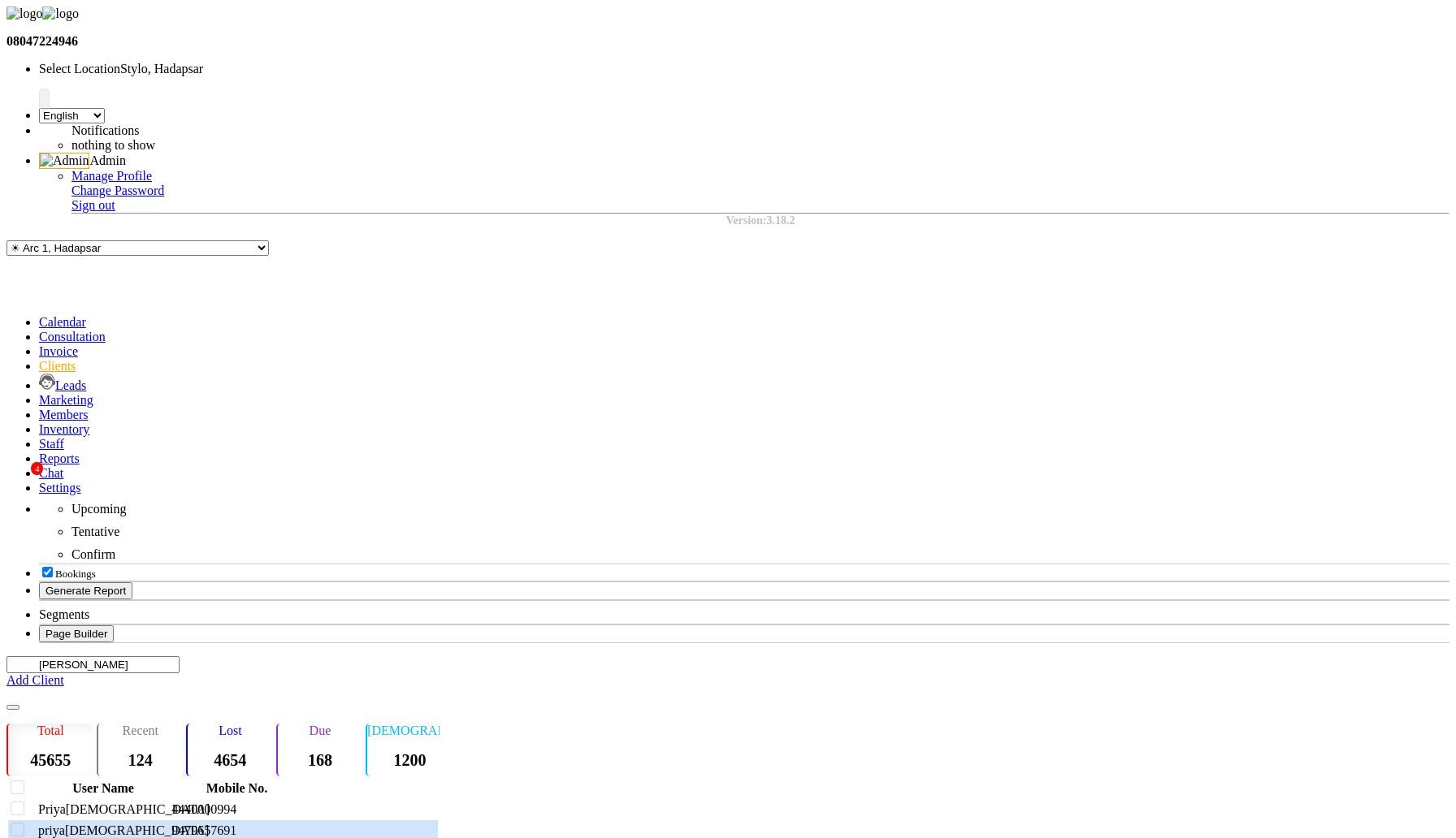
click at [140, 837] on span "Jain" at bounding box center [137, 850] width 144 height 13
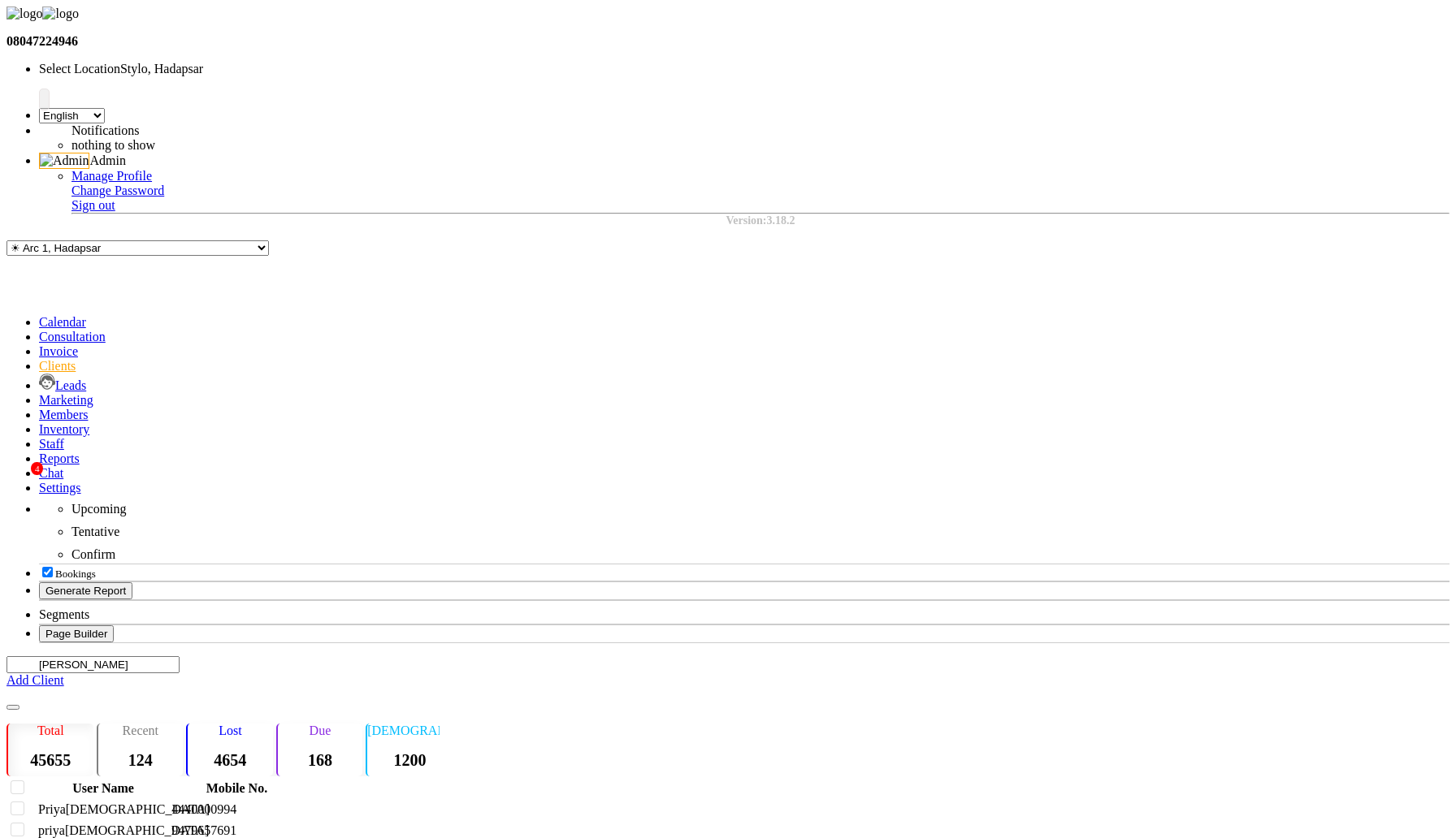
click at [66, 802] on span "Priya" at bounding box center [52, 809] width 28 height 13
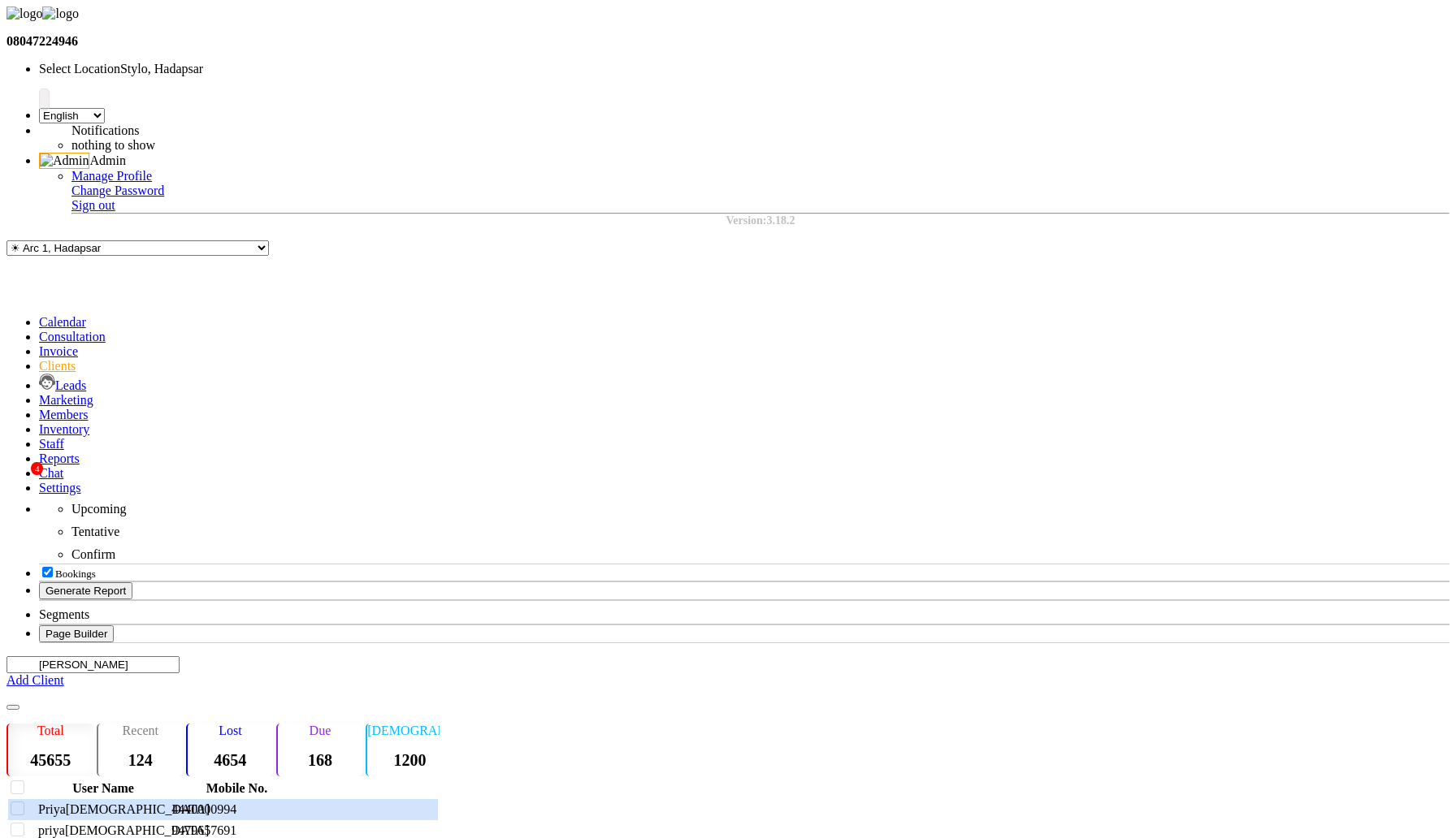
drag, startPoint x: 162, startPoint y: 90, endPoint x: 67, endPoint y: 88, distance: 95.0
click at [67, 656] on div "priya jain" at bounding box center [222, 664] width 433 height 17
click at [134, 780] on th "User Name" at bounding box center [103, 789] width 131 height 18
click at [136, 801] on td "vidhi tiwari" at bounding box center [103, 809] width 131 height 18
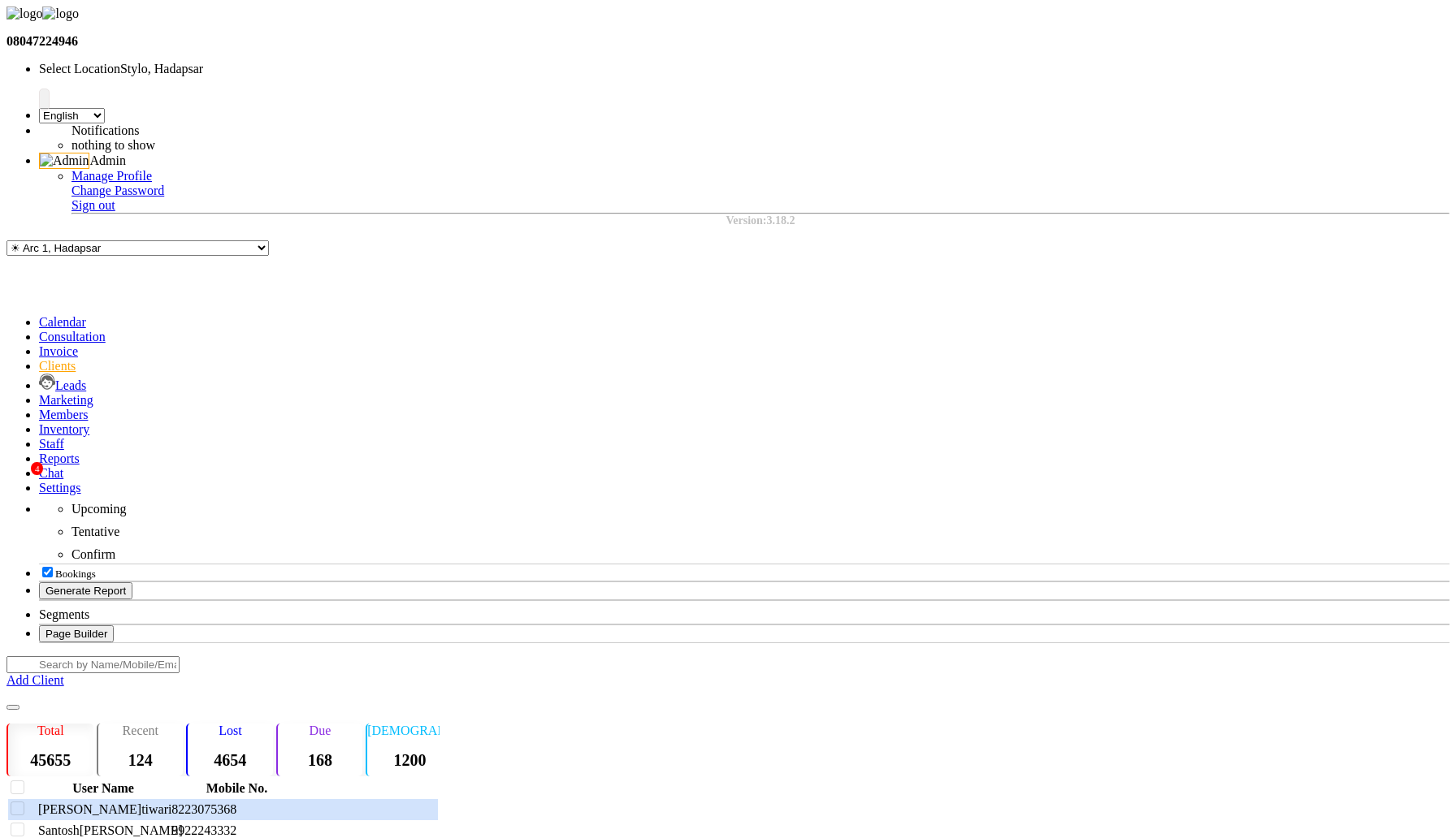
click at [167, 837] on div "Avinash" at bounding box center [104, 851] width 130 height 14
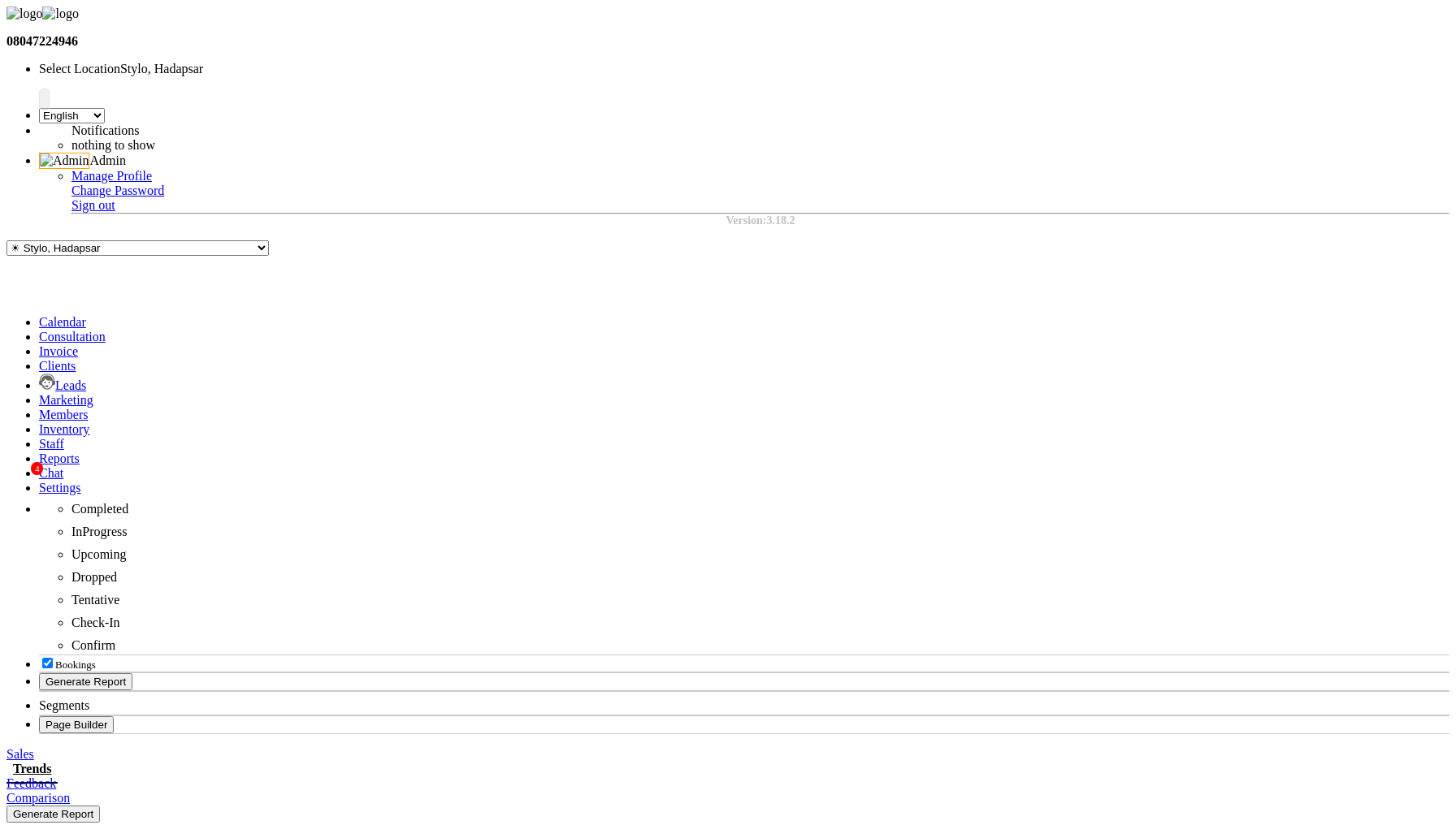
select select "by_client"
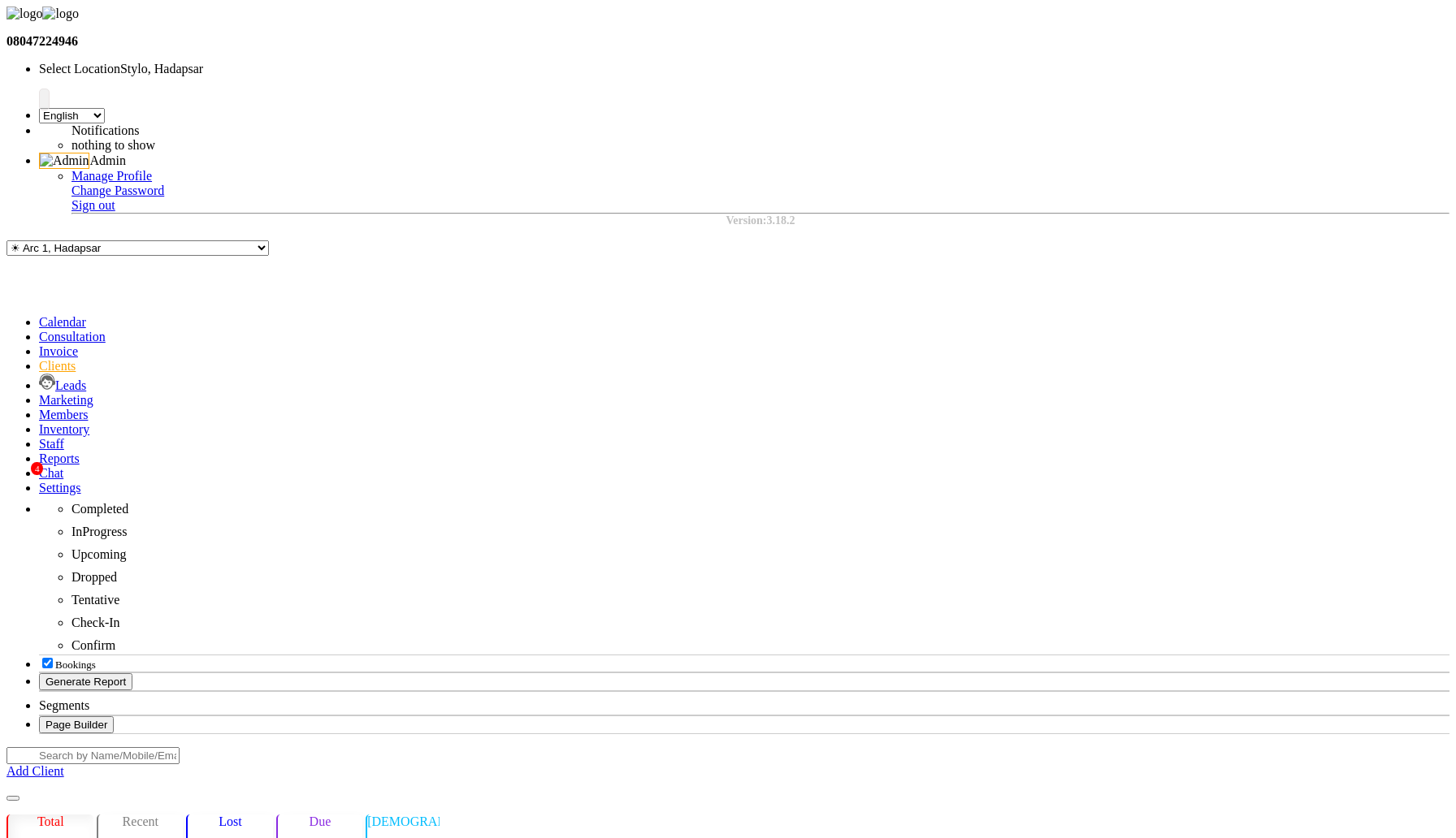
select select "by_client"
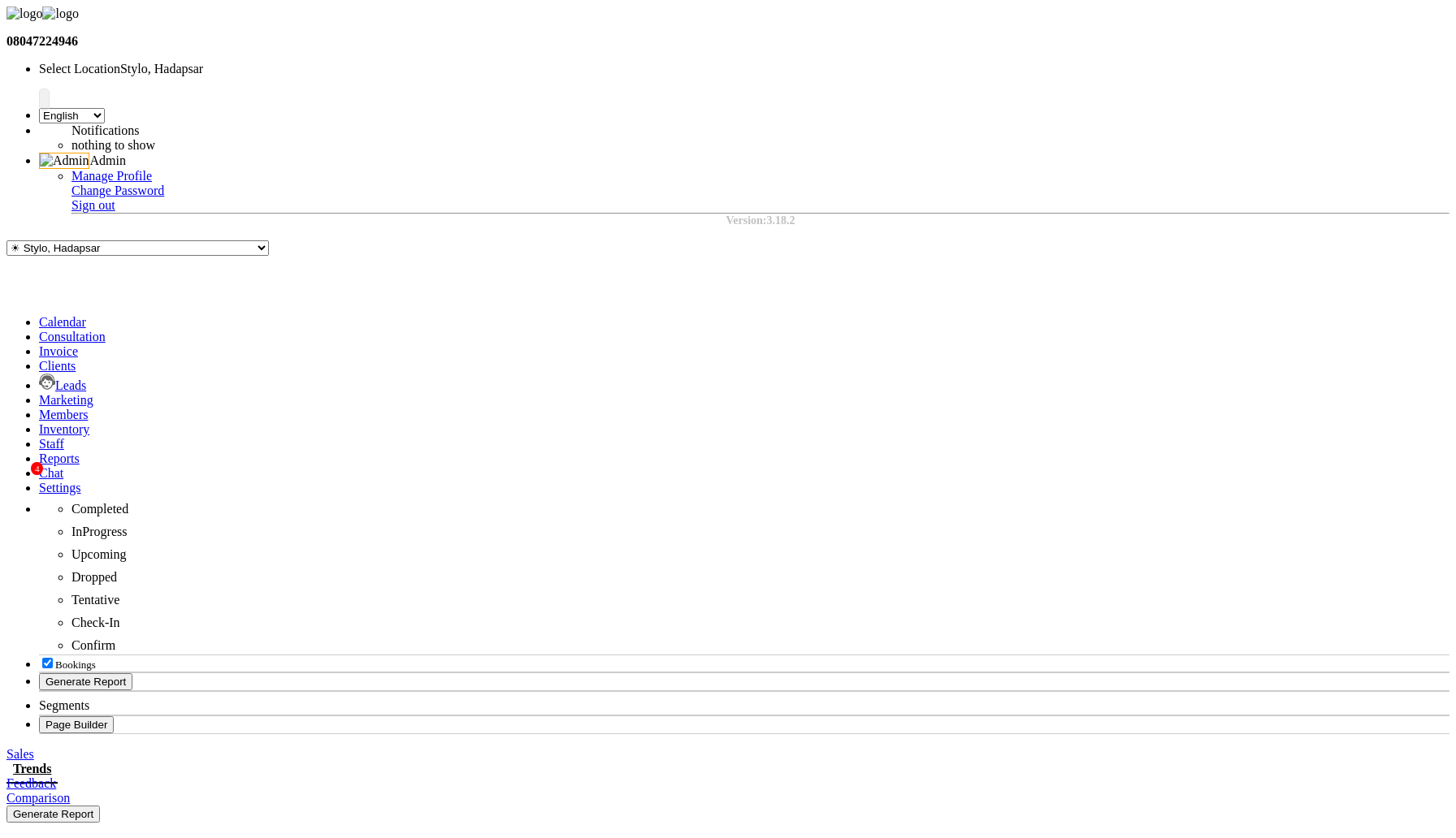
select select "by_client"
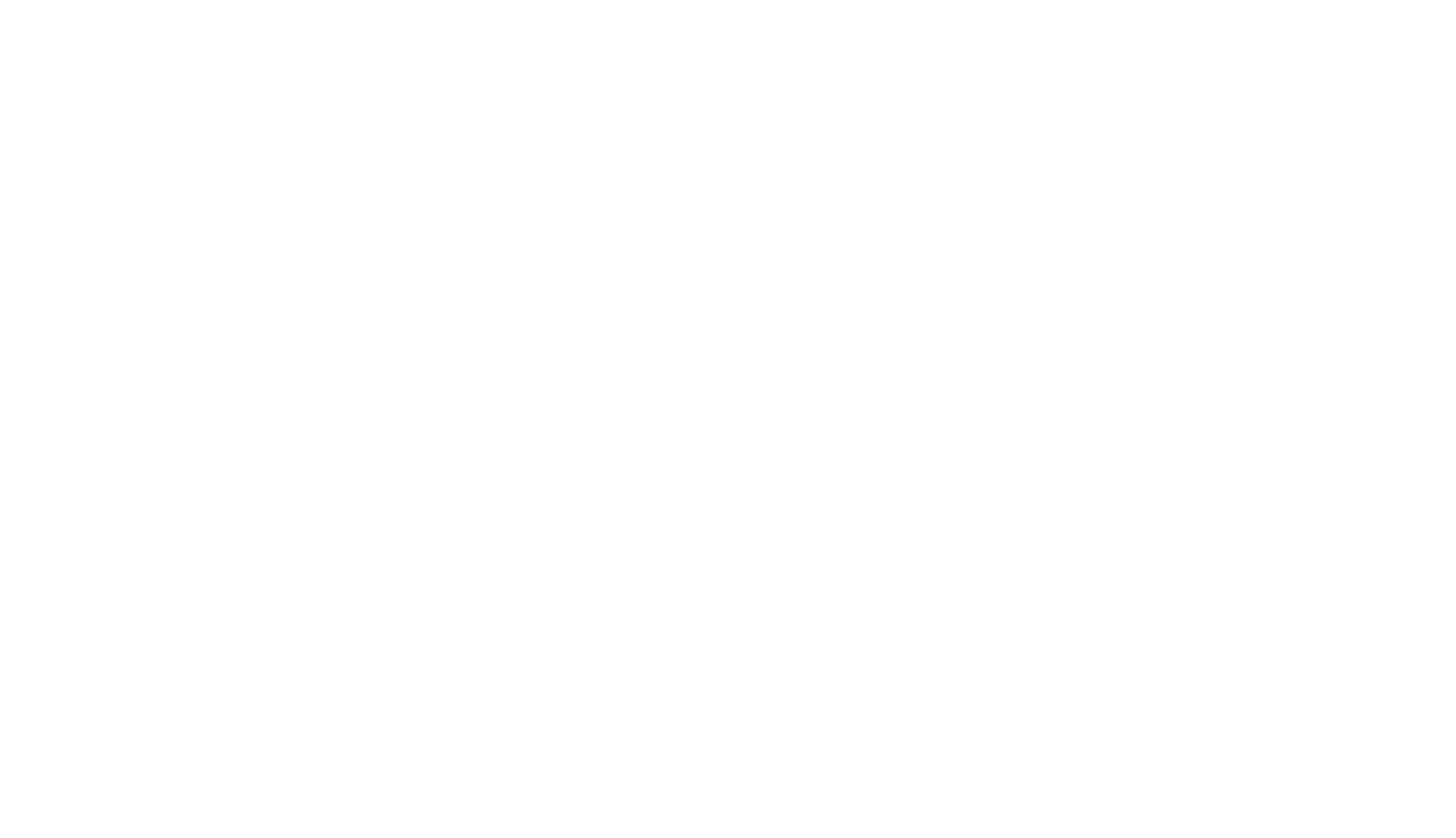
select select "by_client"
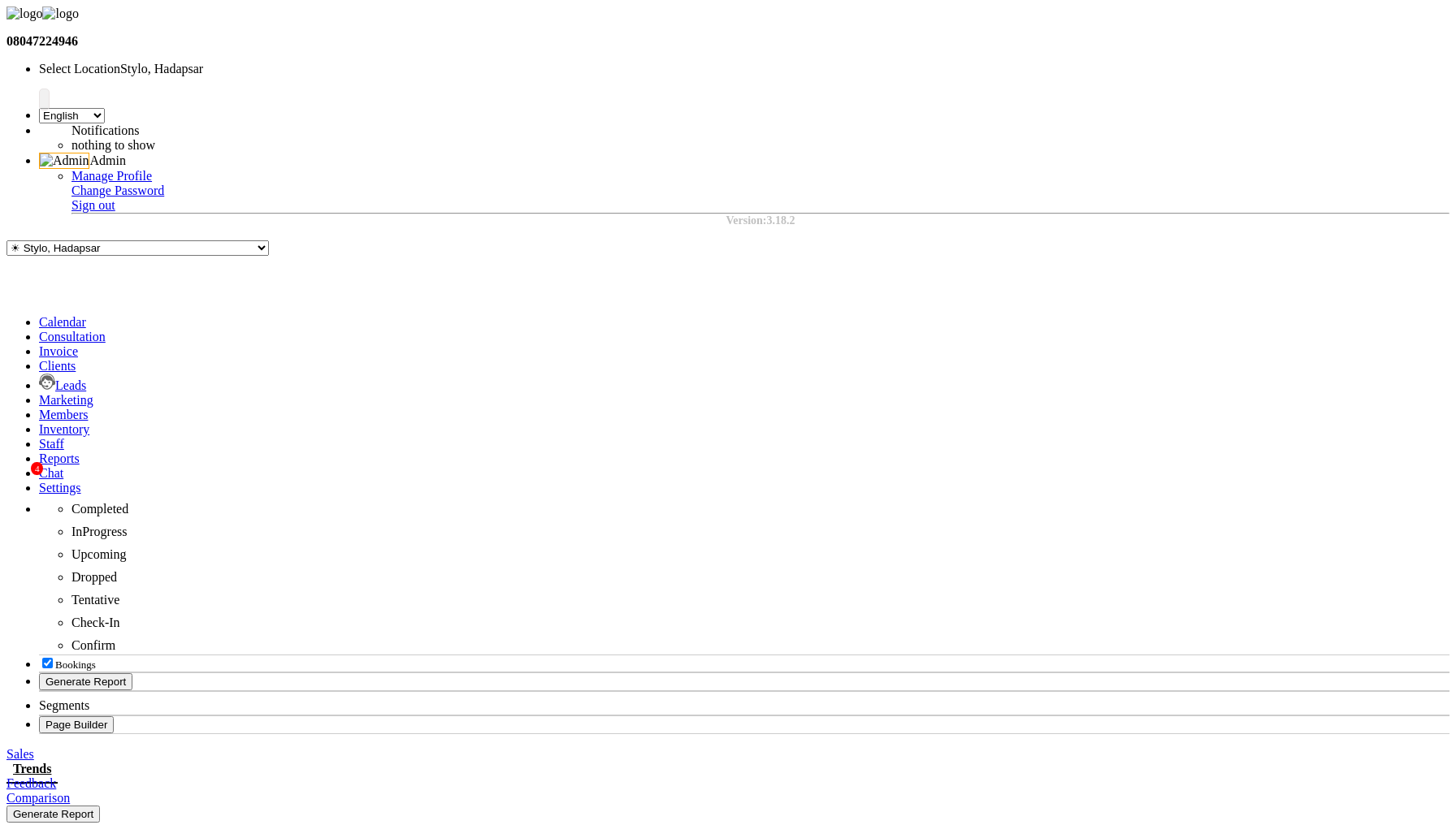
select select "by_client"
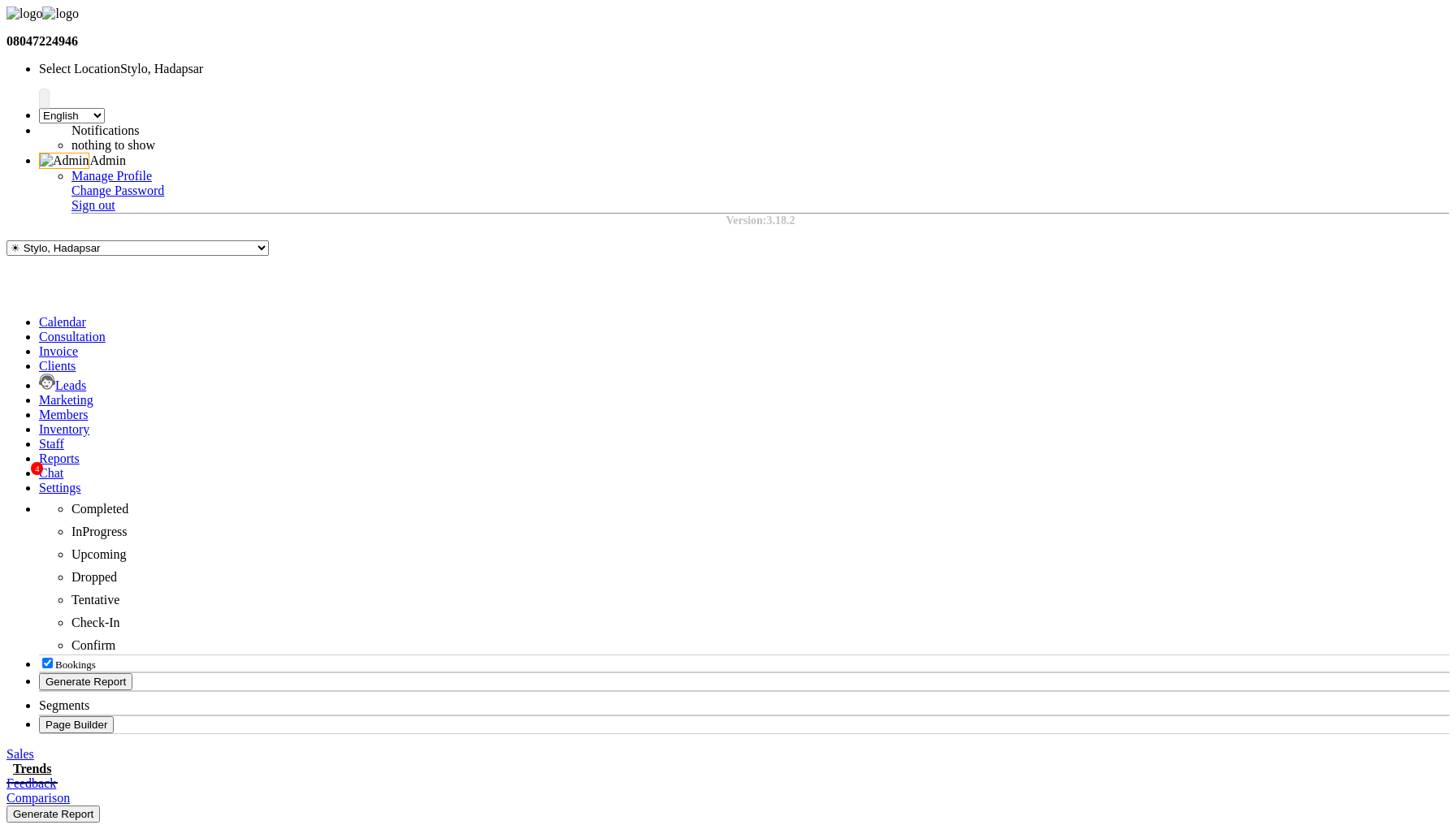
select select "by_client"
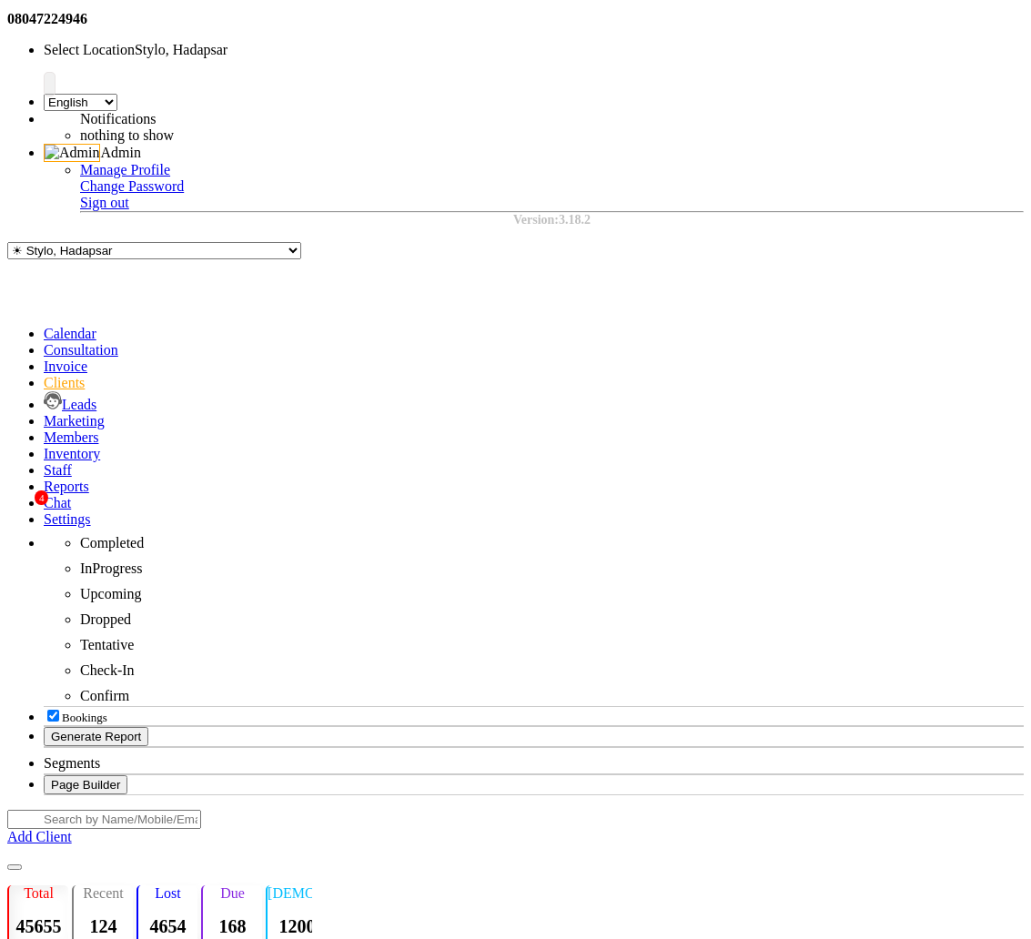
click at [201, 810] on input "text" at bounding box center [104, 819] width 194 height 19
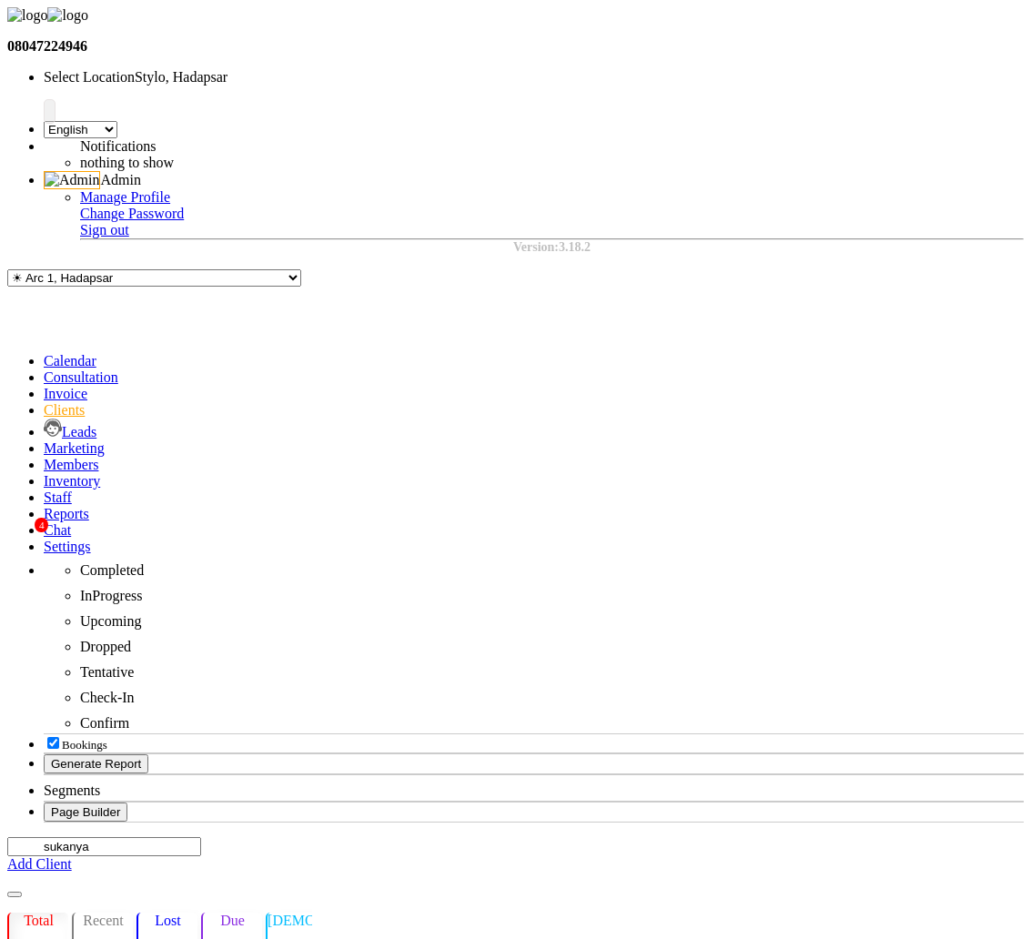
type input "sukanya"
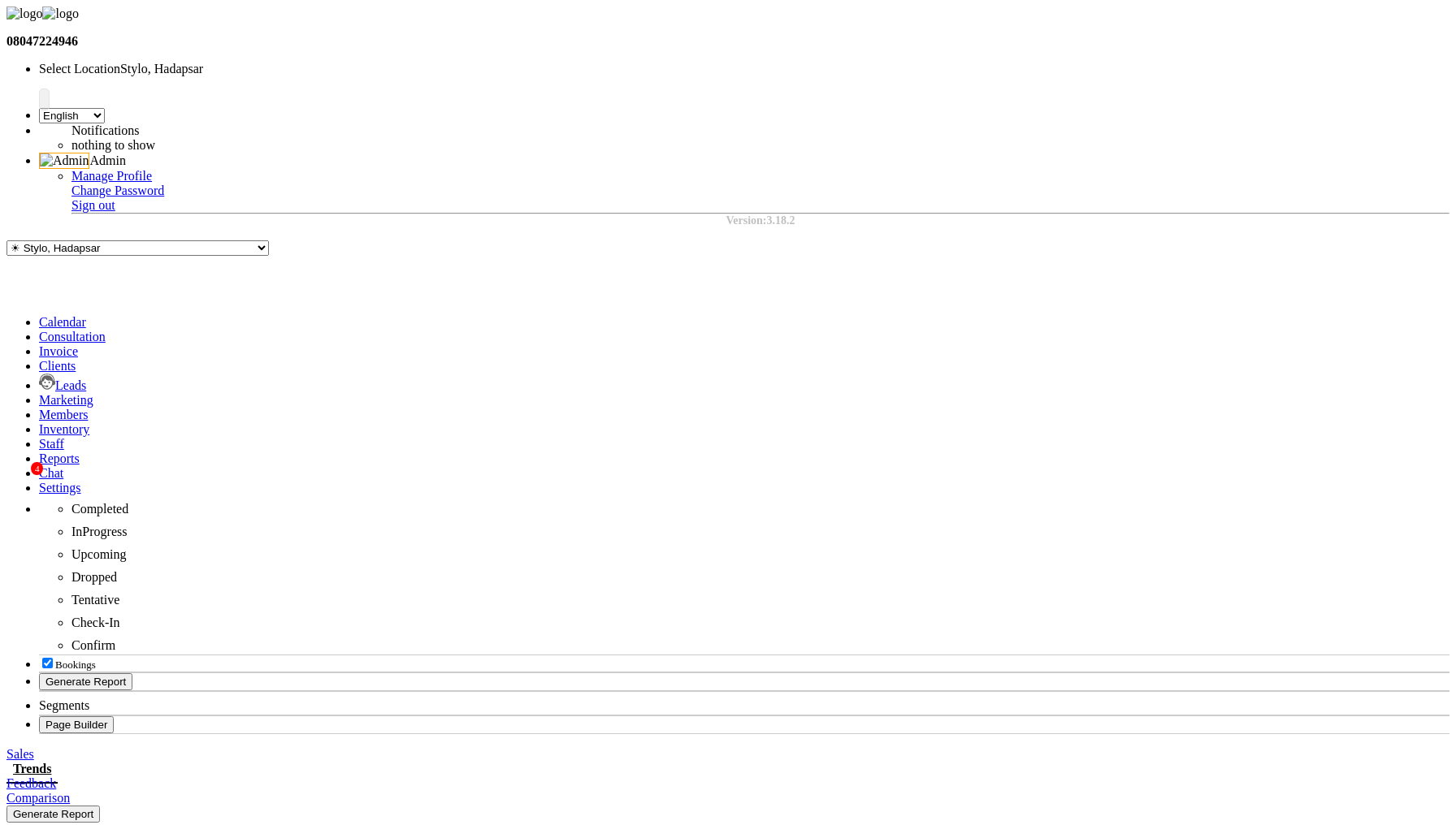
select select "by_client"
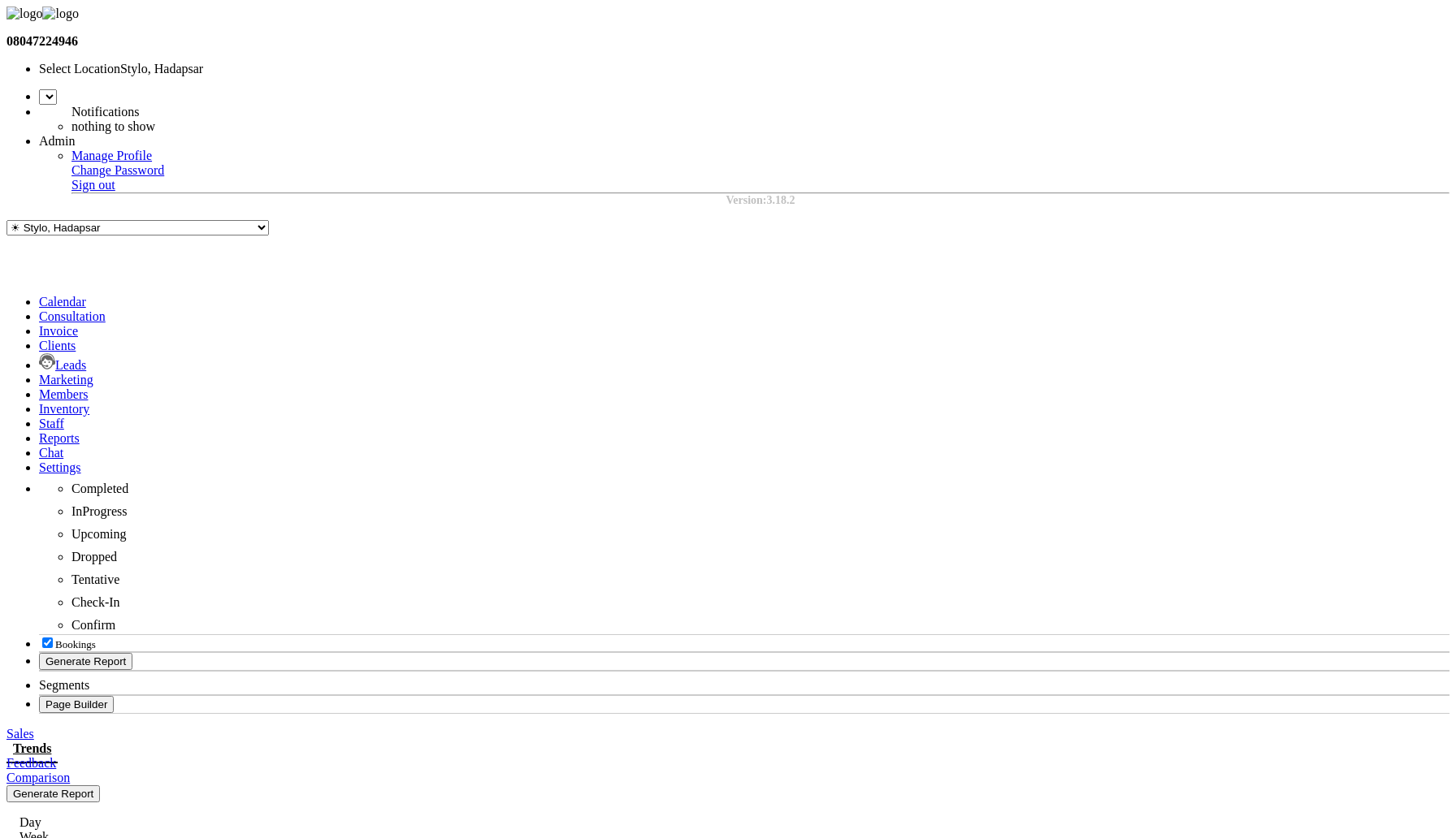
type input "[DATE]"
select select "en"
select select "by_client"
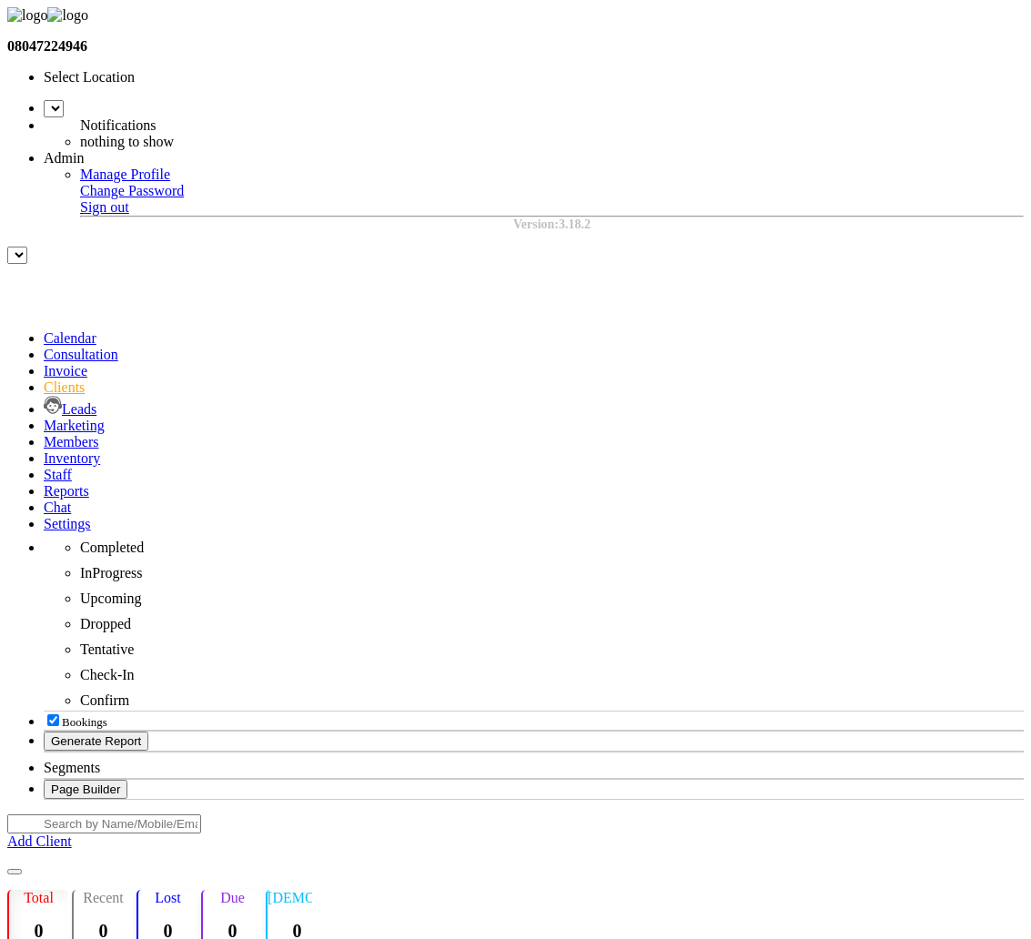
select select "en"
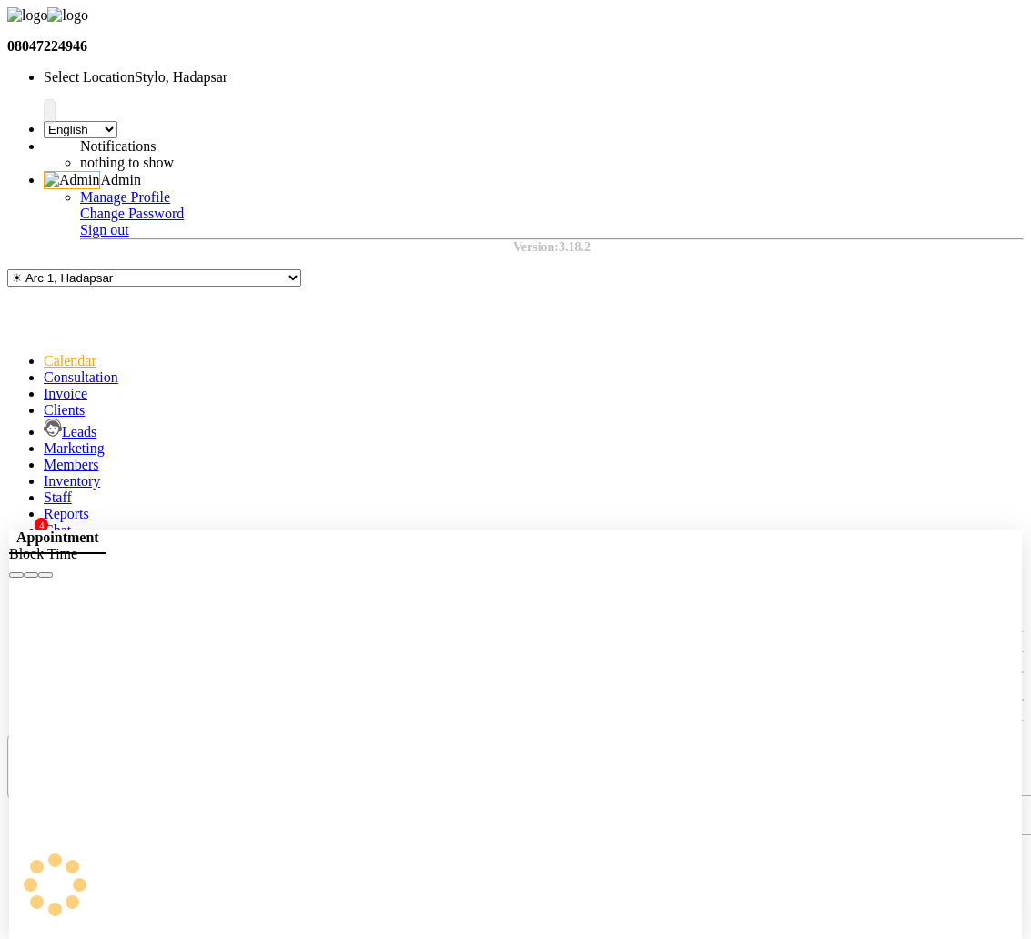
select select "tentative"
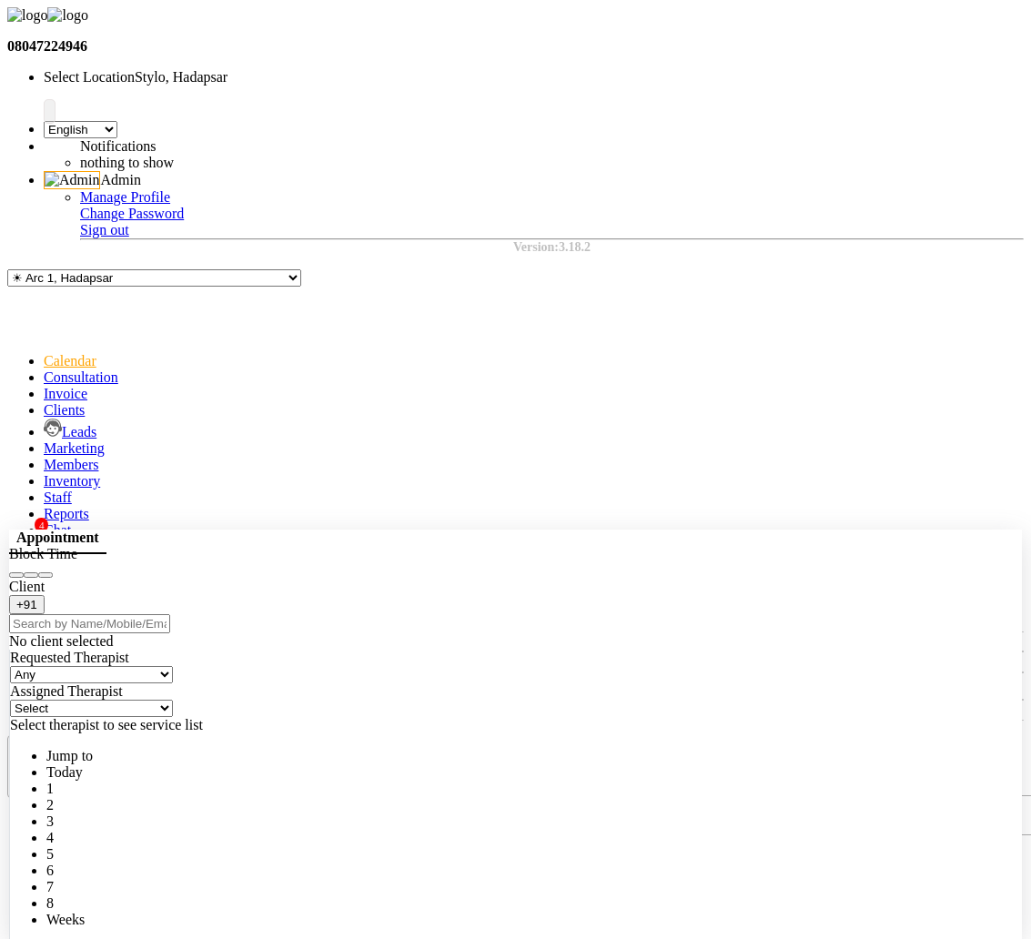
type input "October 04, 2025"
select select "930"
select select "5396"
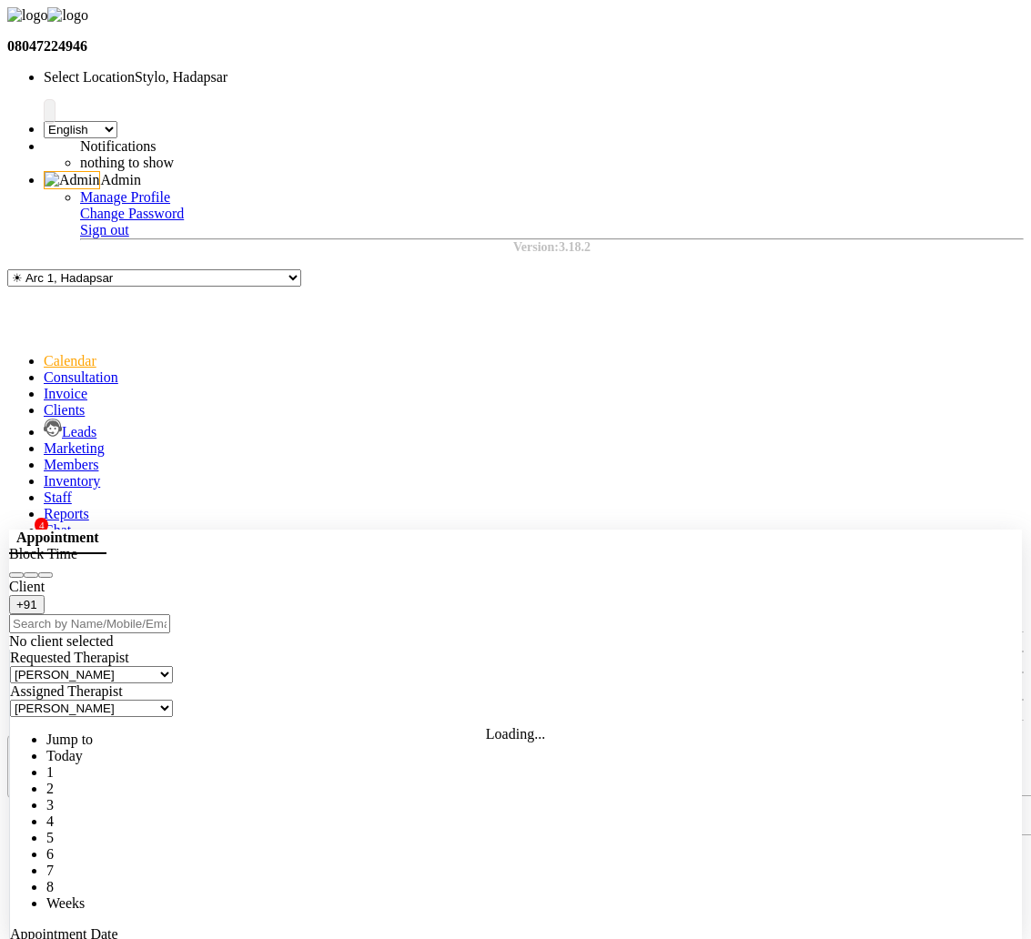
select select "49"
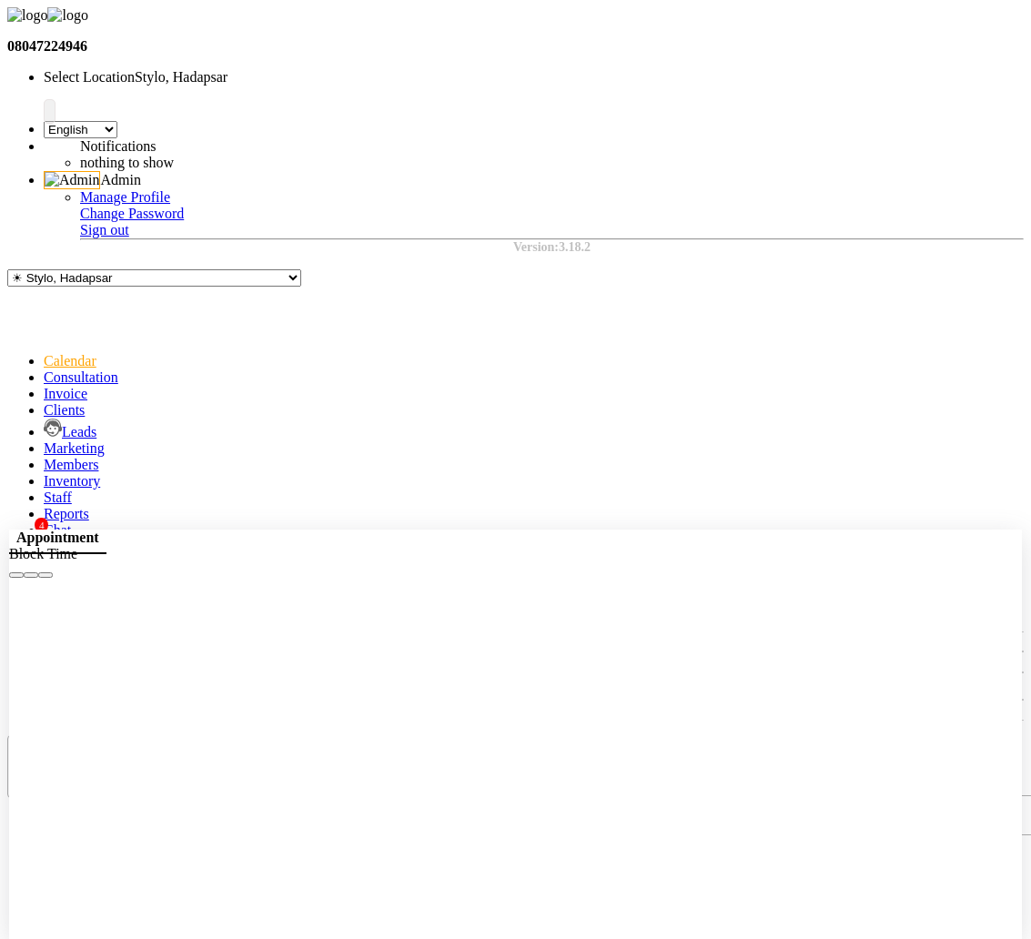
select select "5396"
select select "tentative"
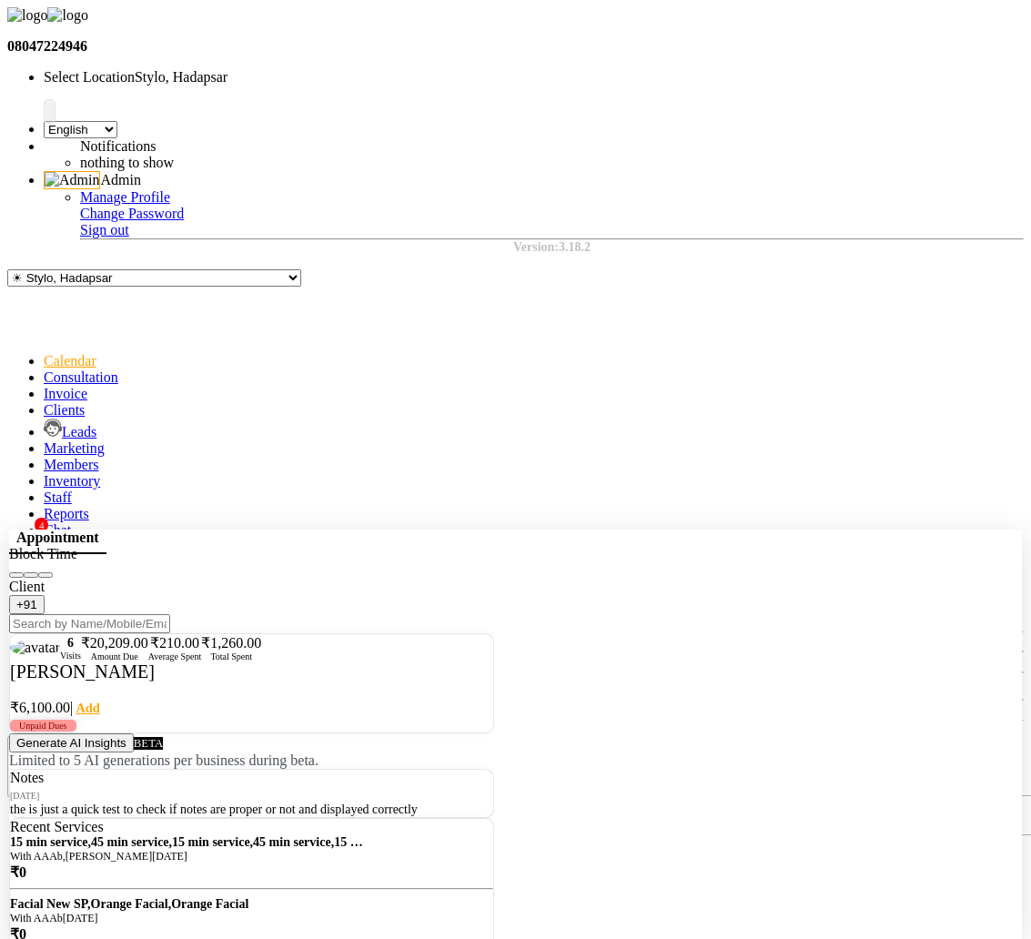
select select "930"
click at [44, 419] on icon at bounding box center [53, 428] width 18 height 18
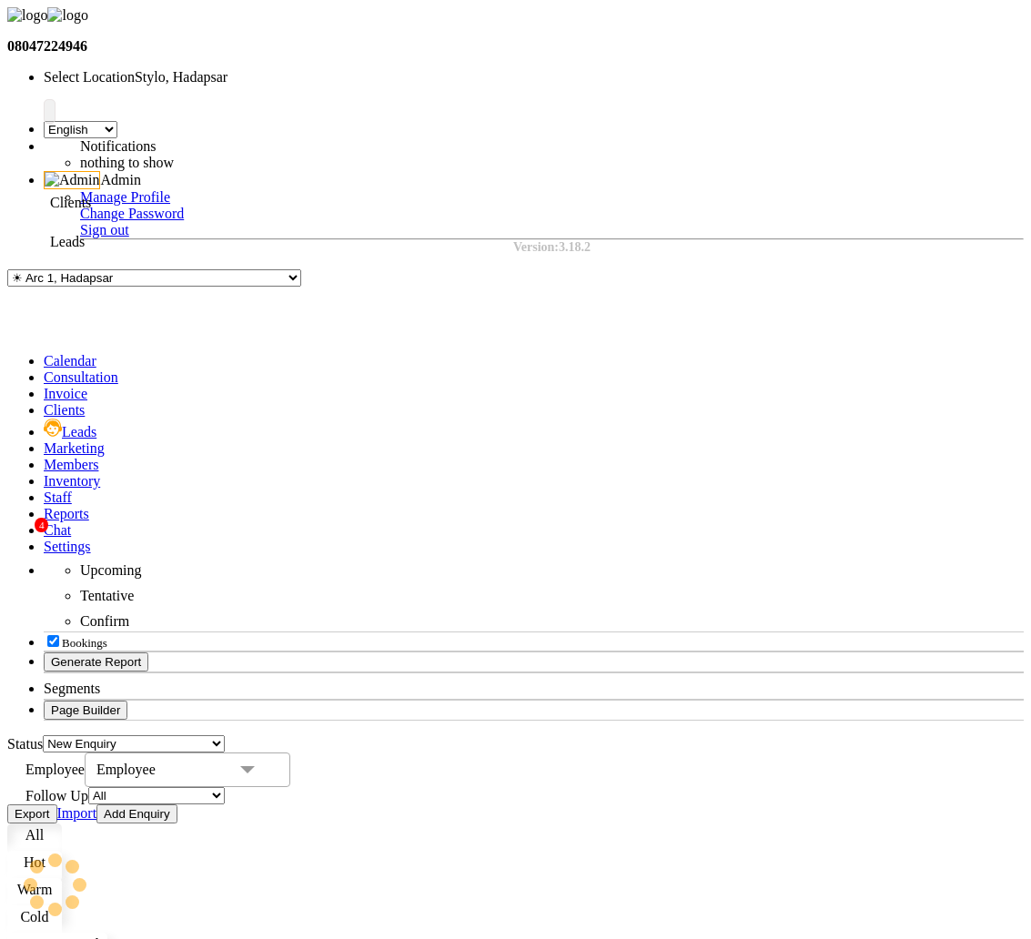
click at [44, 402] on icon at bounding box center [44, 409] width 0 height 15
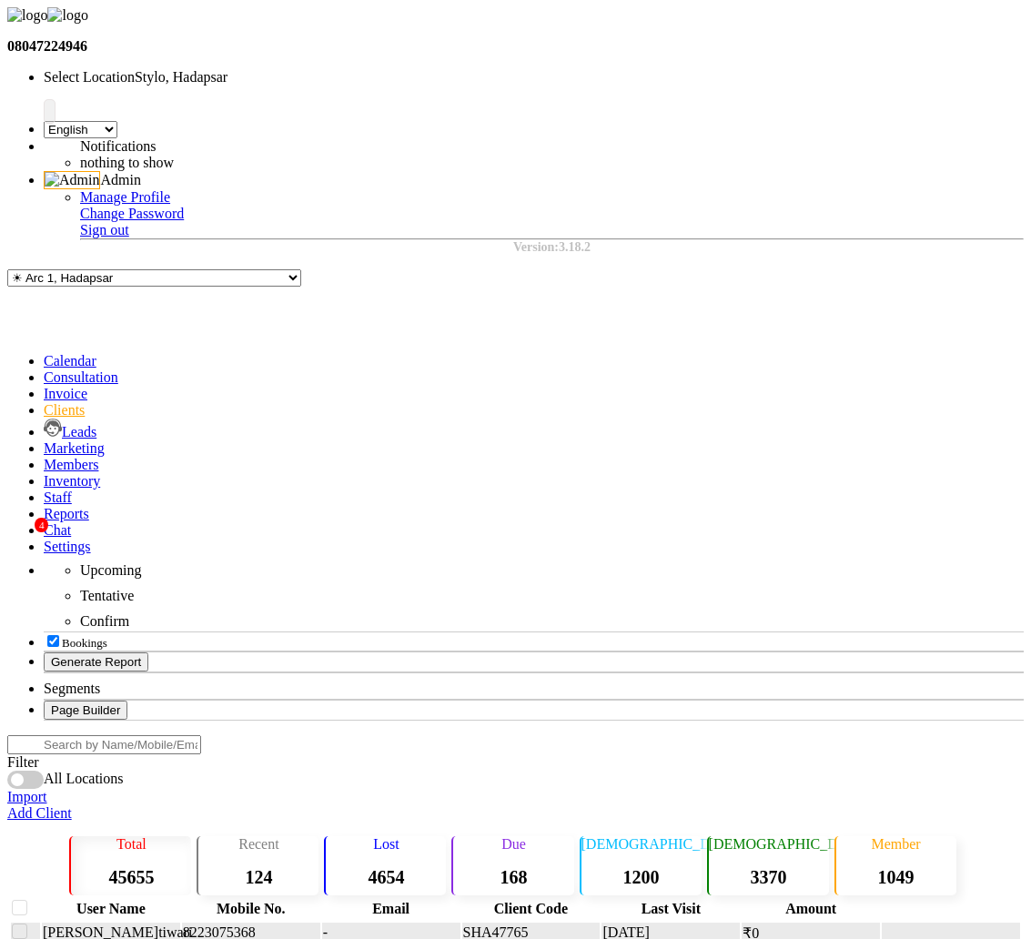
click at [149, 923] on td "vidhi tiwari" at bounding box center [111, 933] width 138 height 20
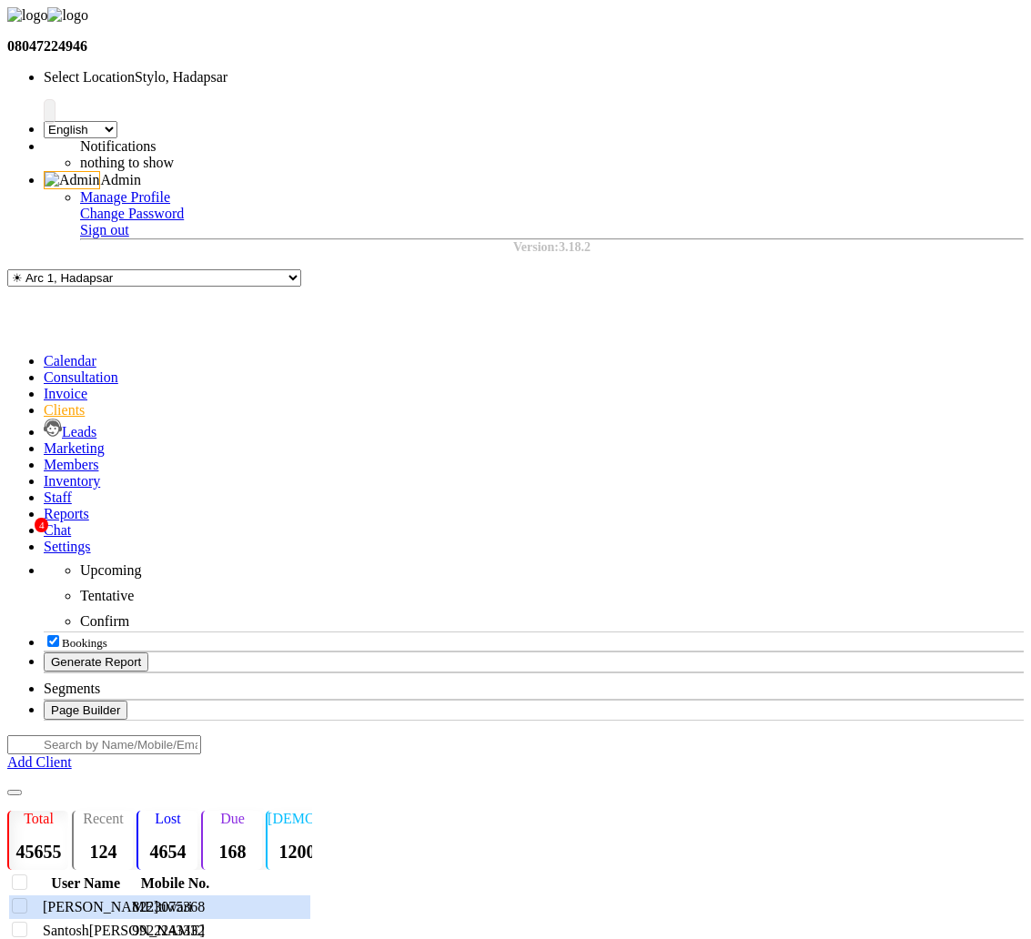
select select "30"
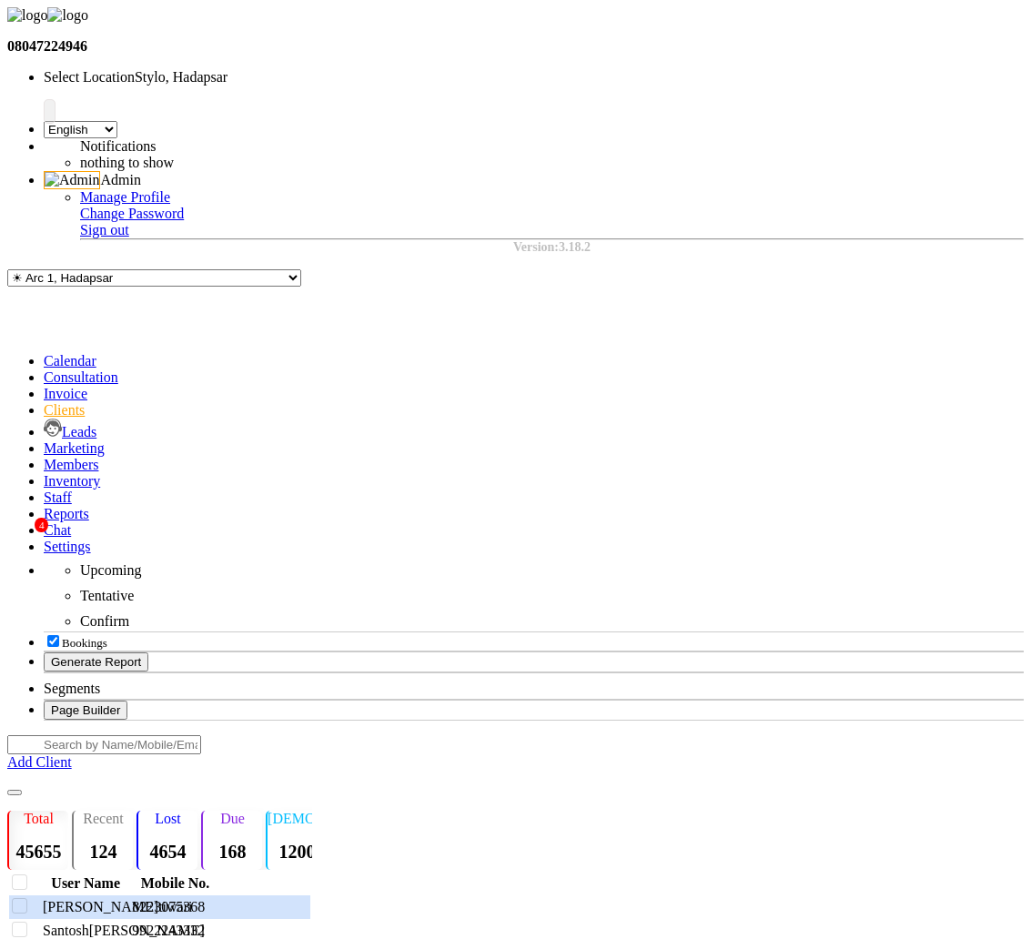
select select "30"
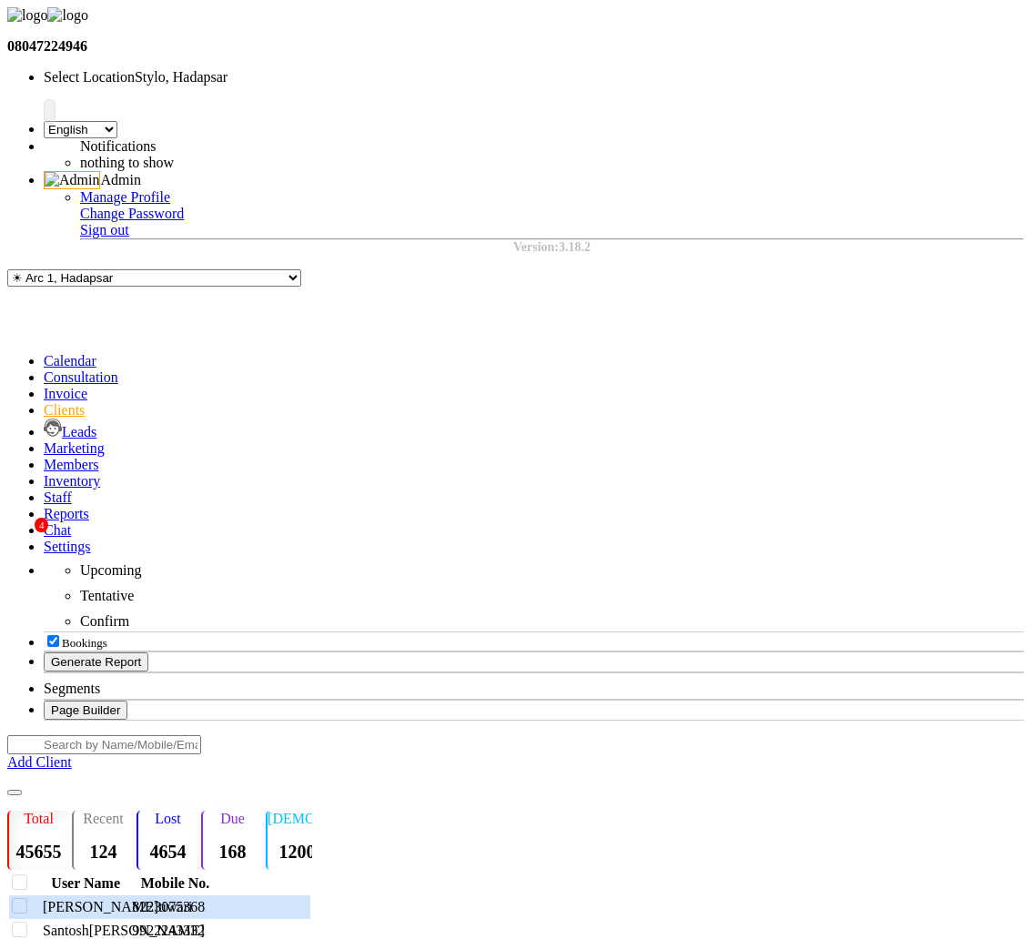
select select
select select "30"
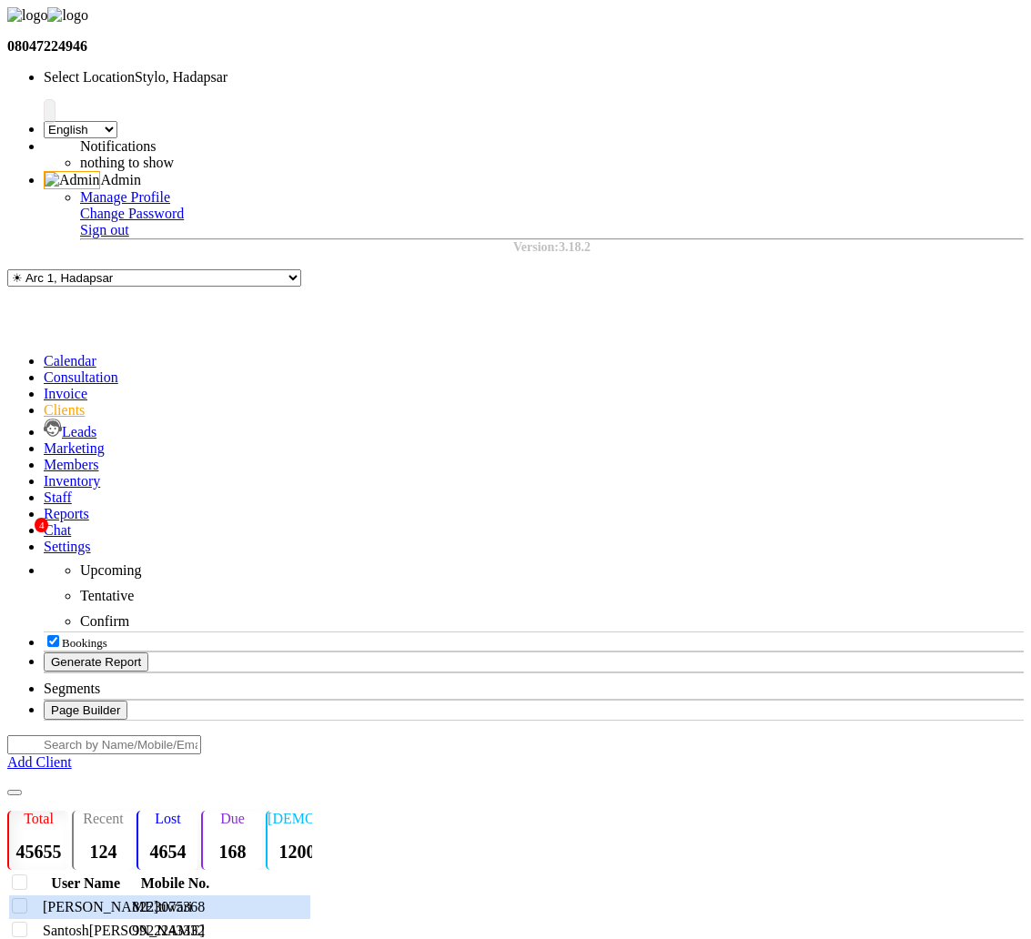
select select
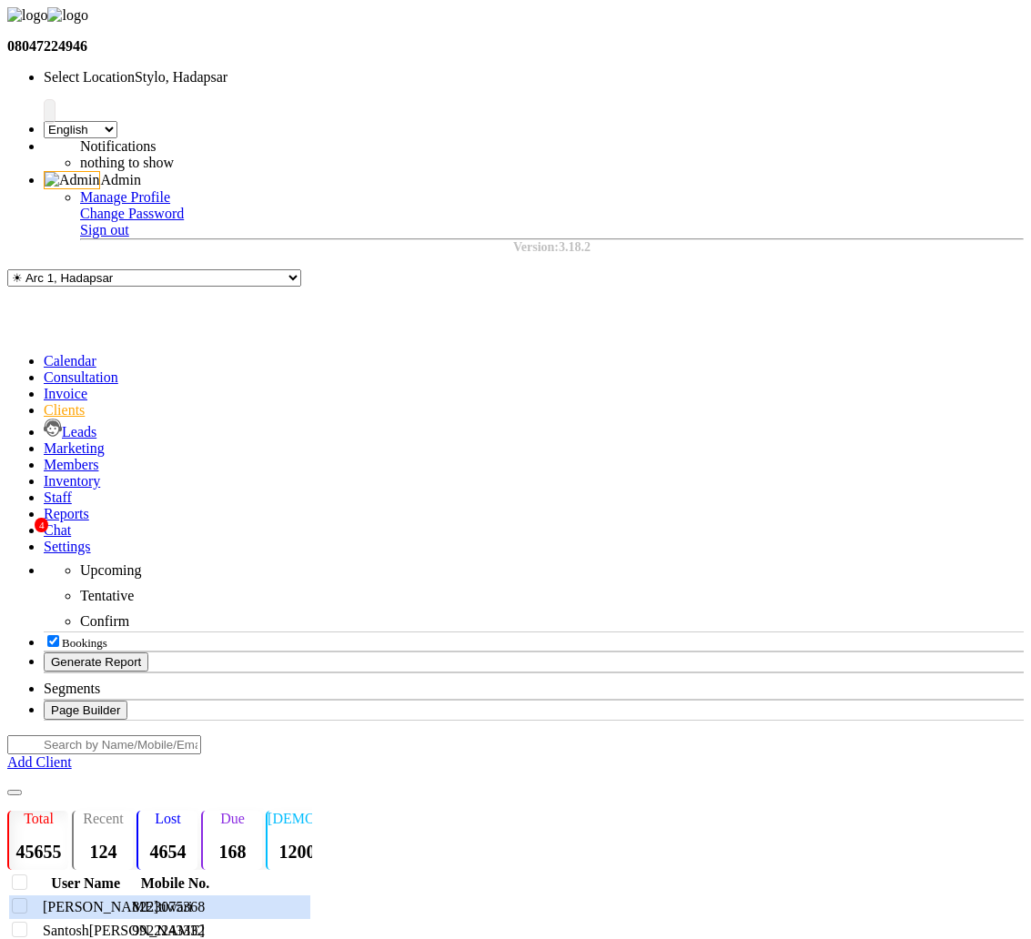
click at [879, 395] on div "Convert To Voucher" at bounding box center [890, 386] width 125 height 20
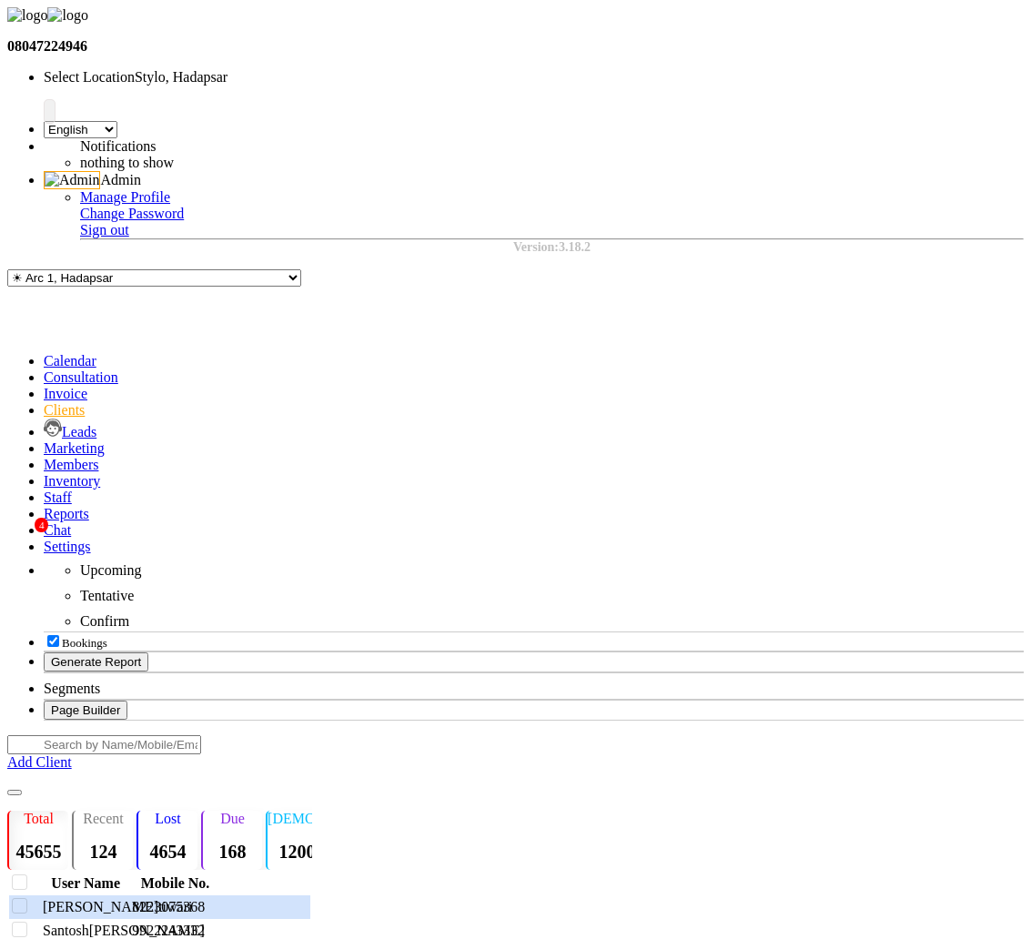
select select "37"
click at [922, 391] on div "Convert To Voucher" at bounding box center [890, 386] width 125 height 20
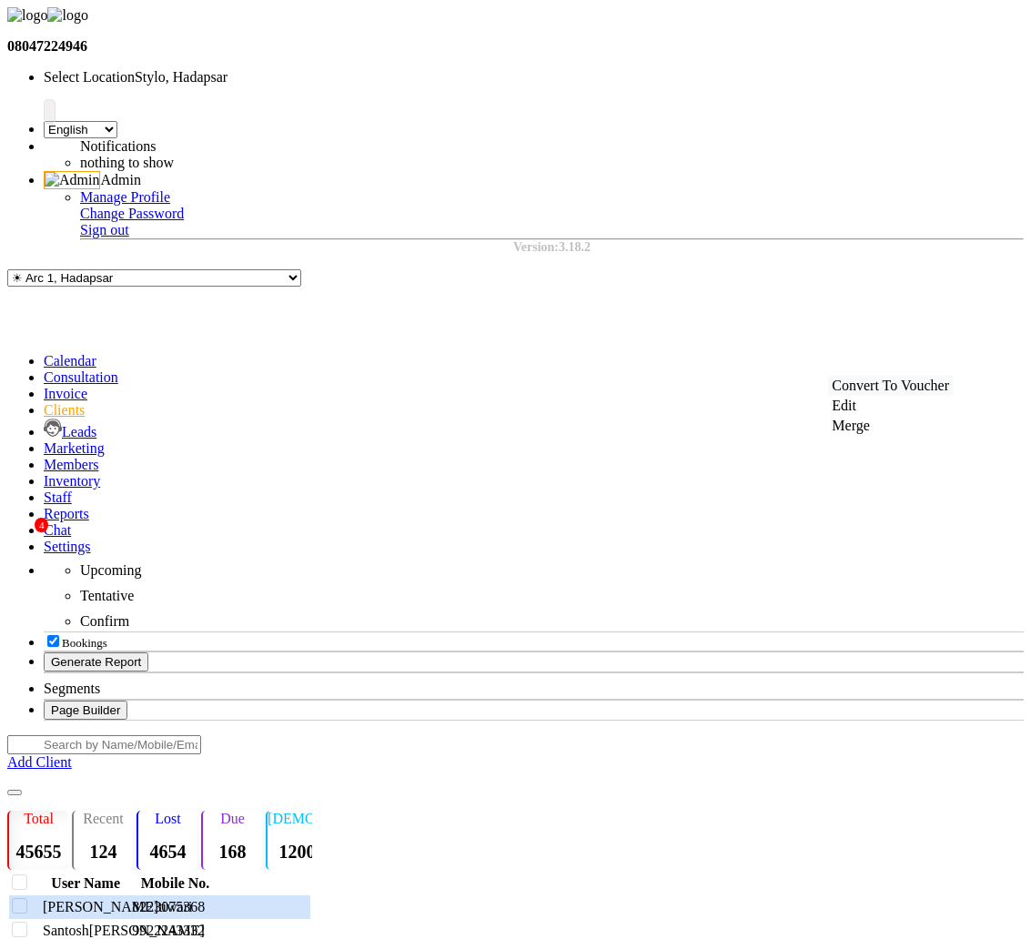
select select "37"
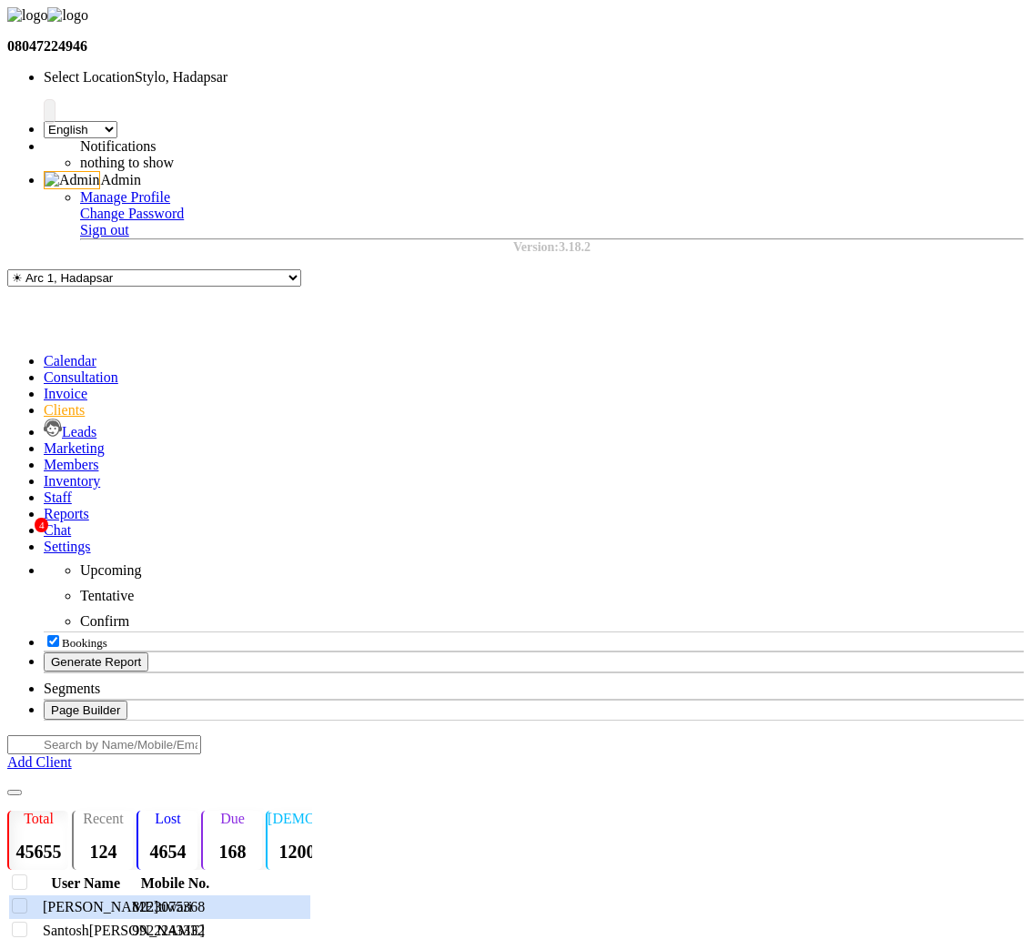
click at [896, 396] on div "Convert To Voucher" at bounding box center [890, 386] width 125 height 20
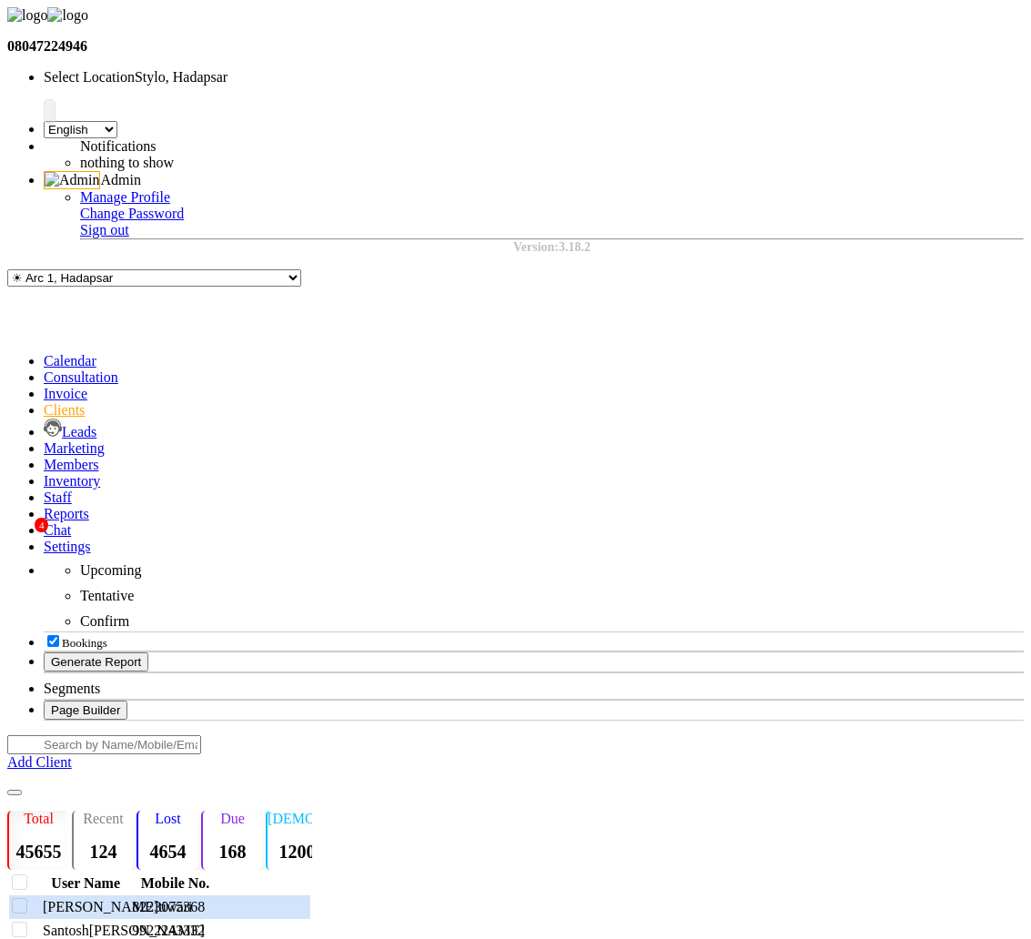
click at [891, 396] on div "Convert To Voucher" at bounding box center [890, 386] width 125 height 20
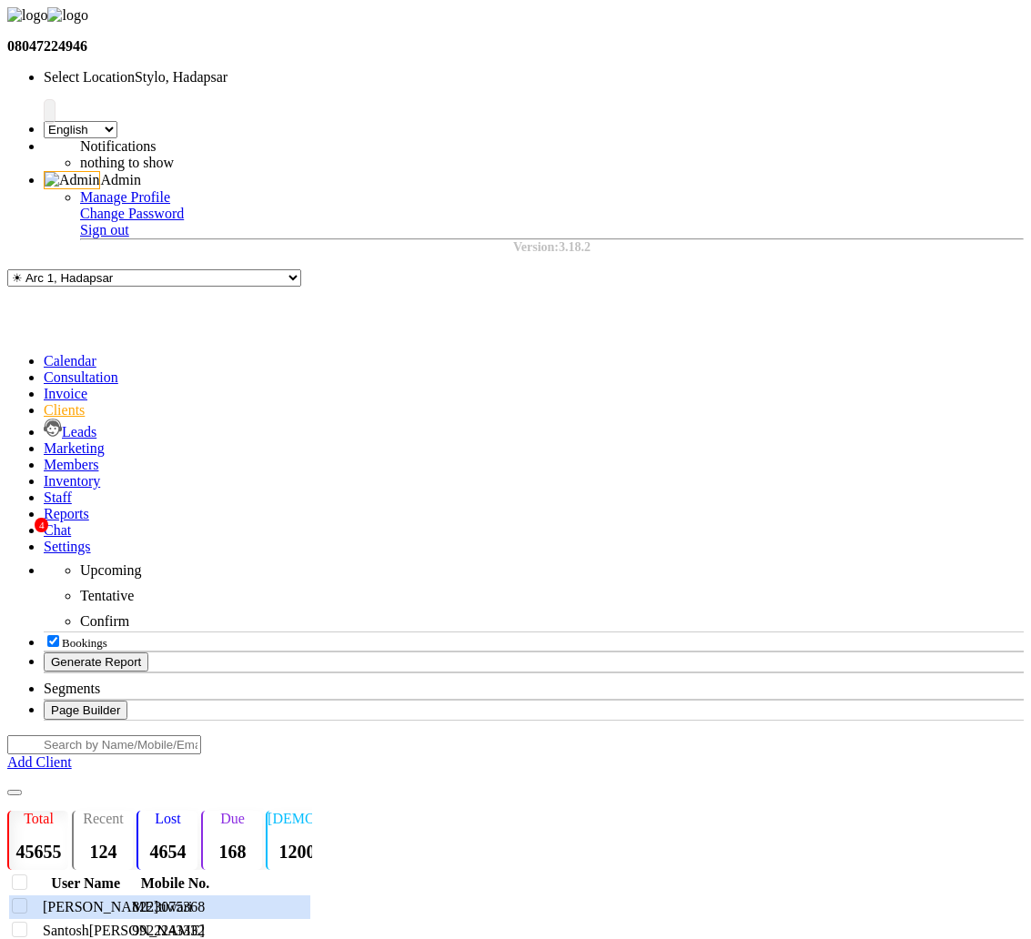
select select "5"
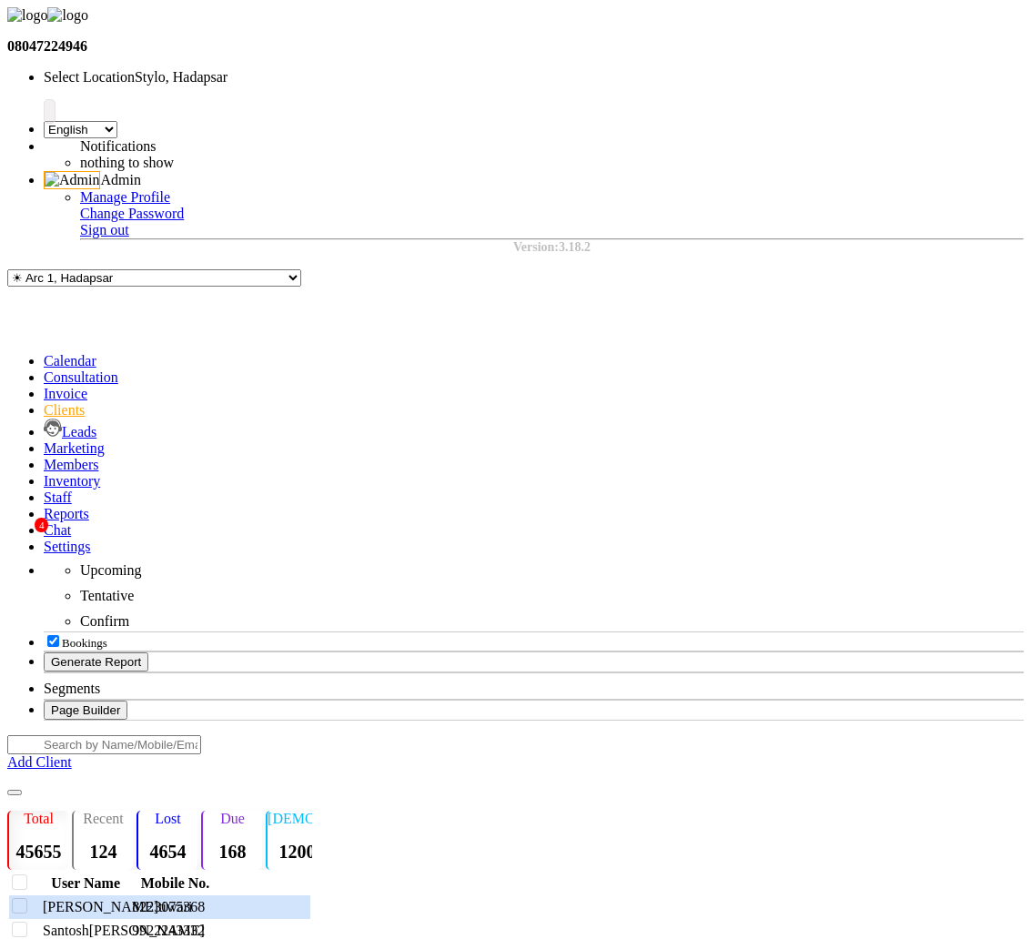
click at [908, 396] on div "Edit" at bounding box center [930, 397] width 45 height 20
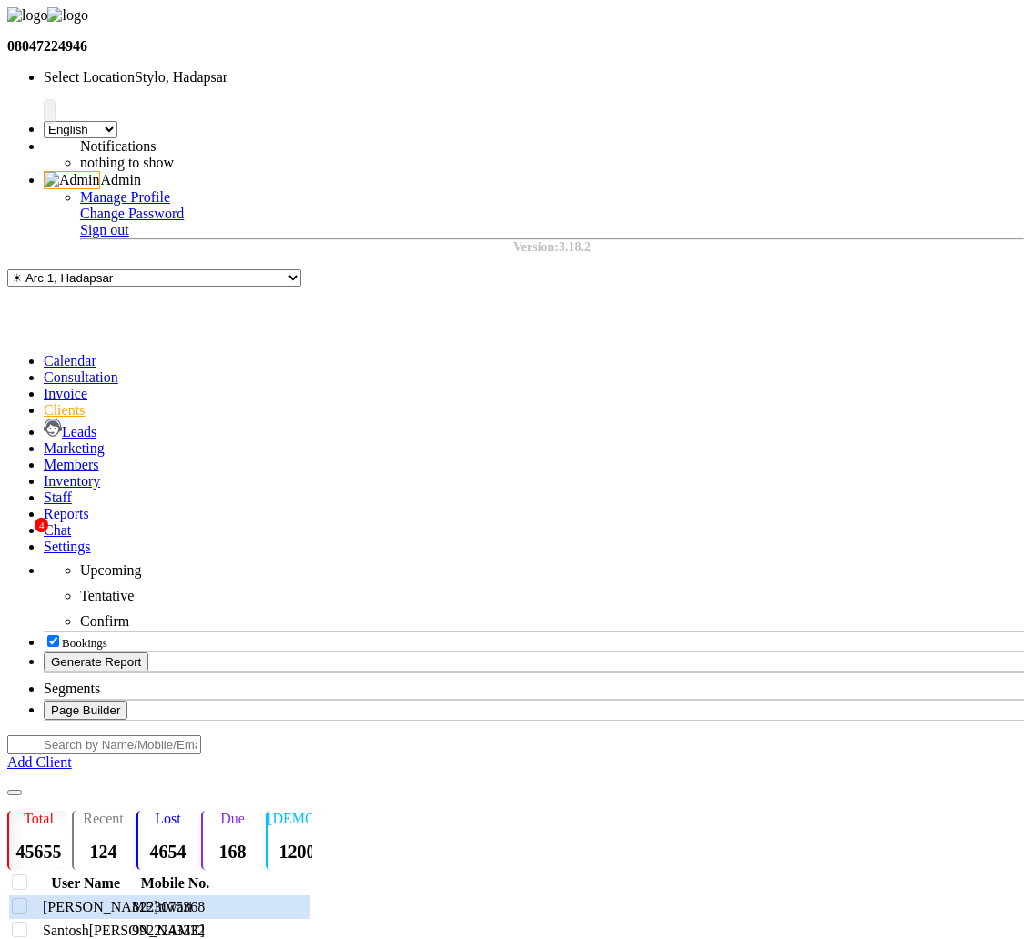
checkbox input "false"
click at [925, 423] on div "Merge" at bounding box center [930, 417] width 45 height 20
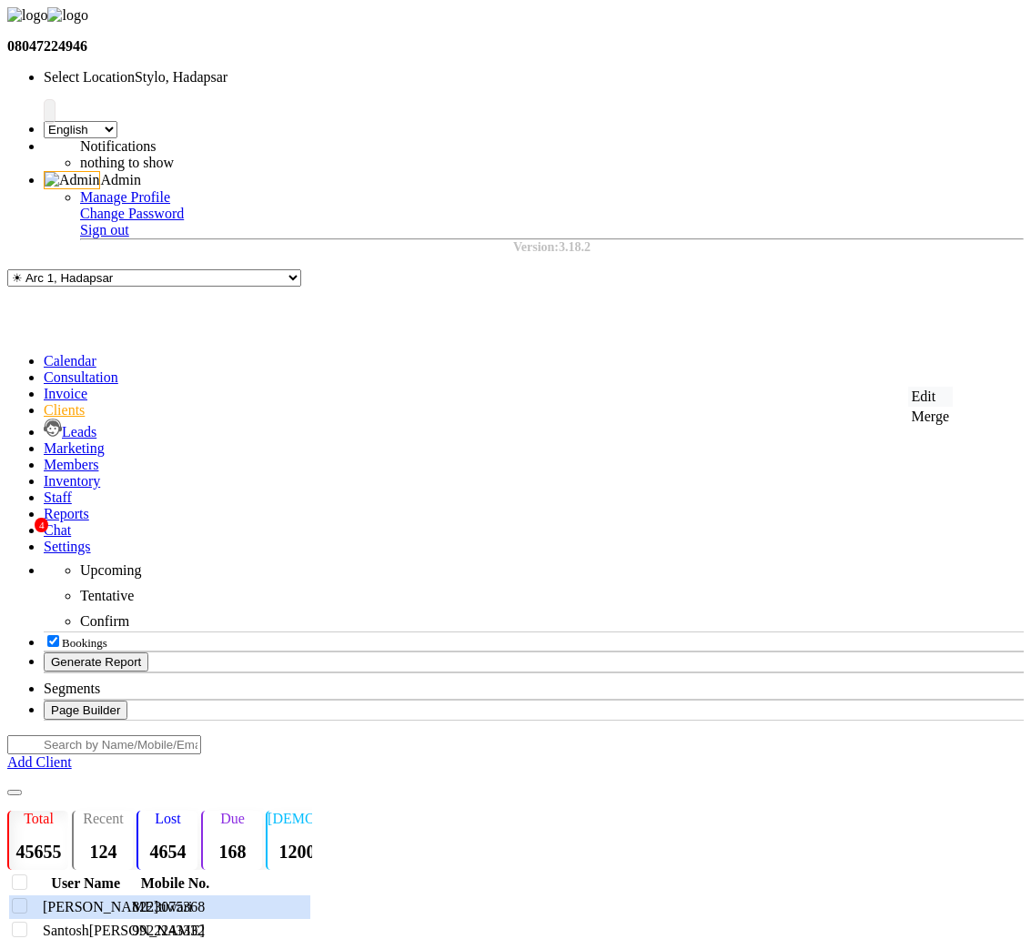
click at [916, 403] on div "Edit" at bounding box center [930, 397] width 45 height 20
checkbox input "false"
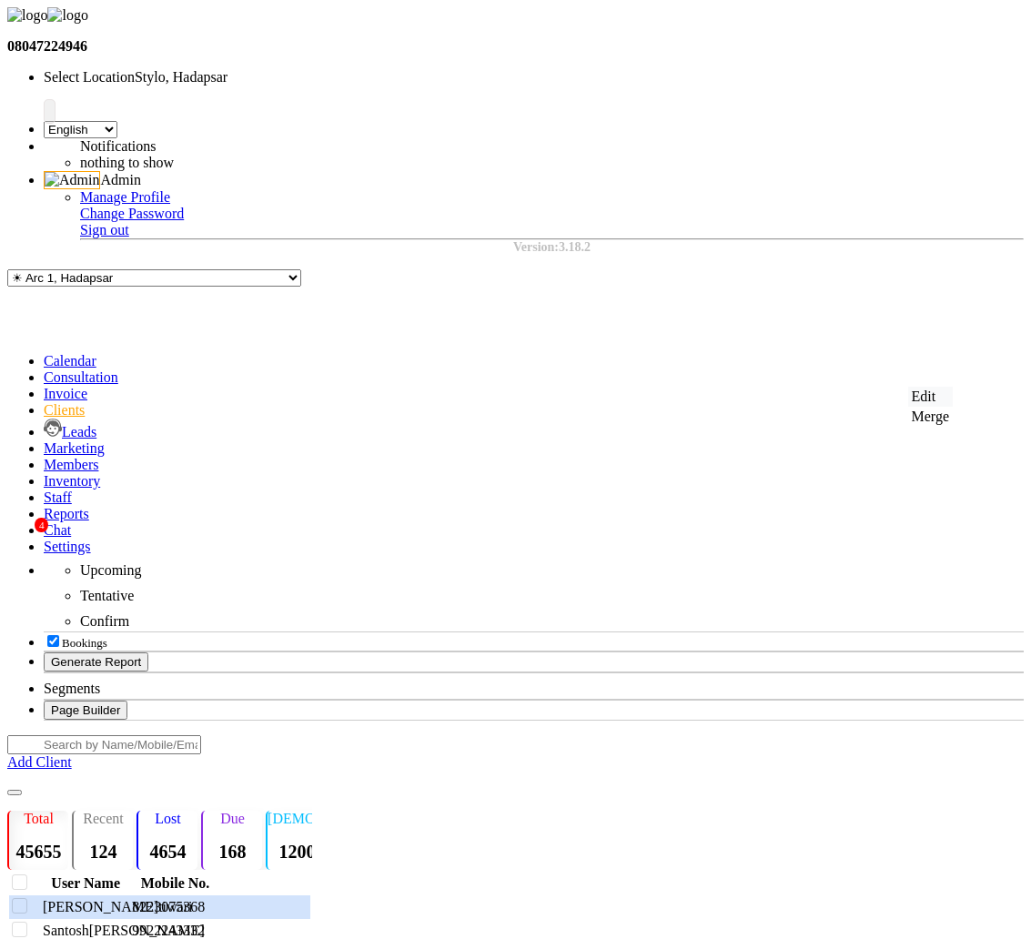
click at [917, 407] on div "Edit" at bounding box center [930, 397] width 45 height 20
checkbox input "false"
click at [89, 923] on span "Santosh" at bounding box center [66, 930] width 46 height 15
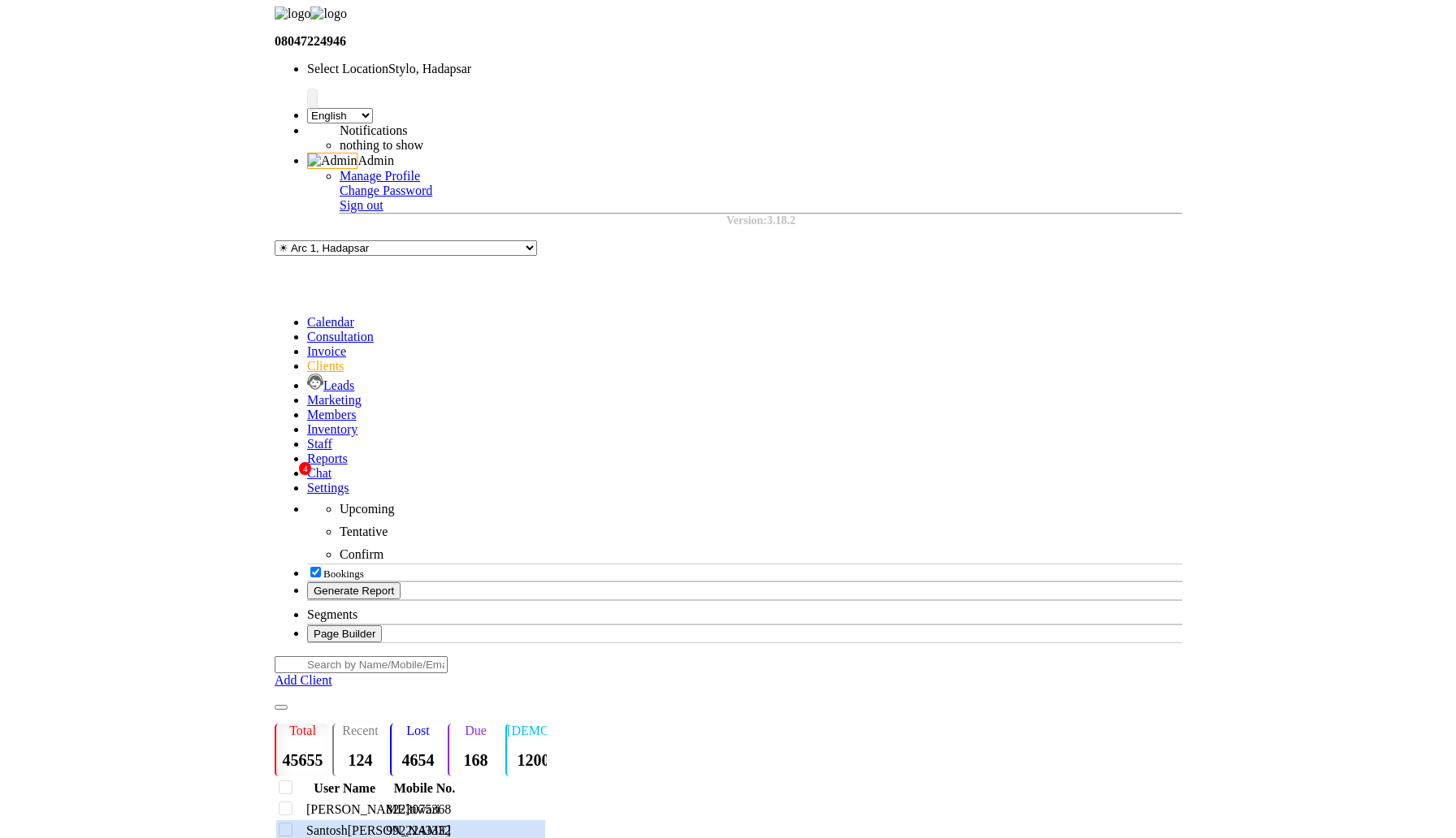
scroll to position [0, 138]
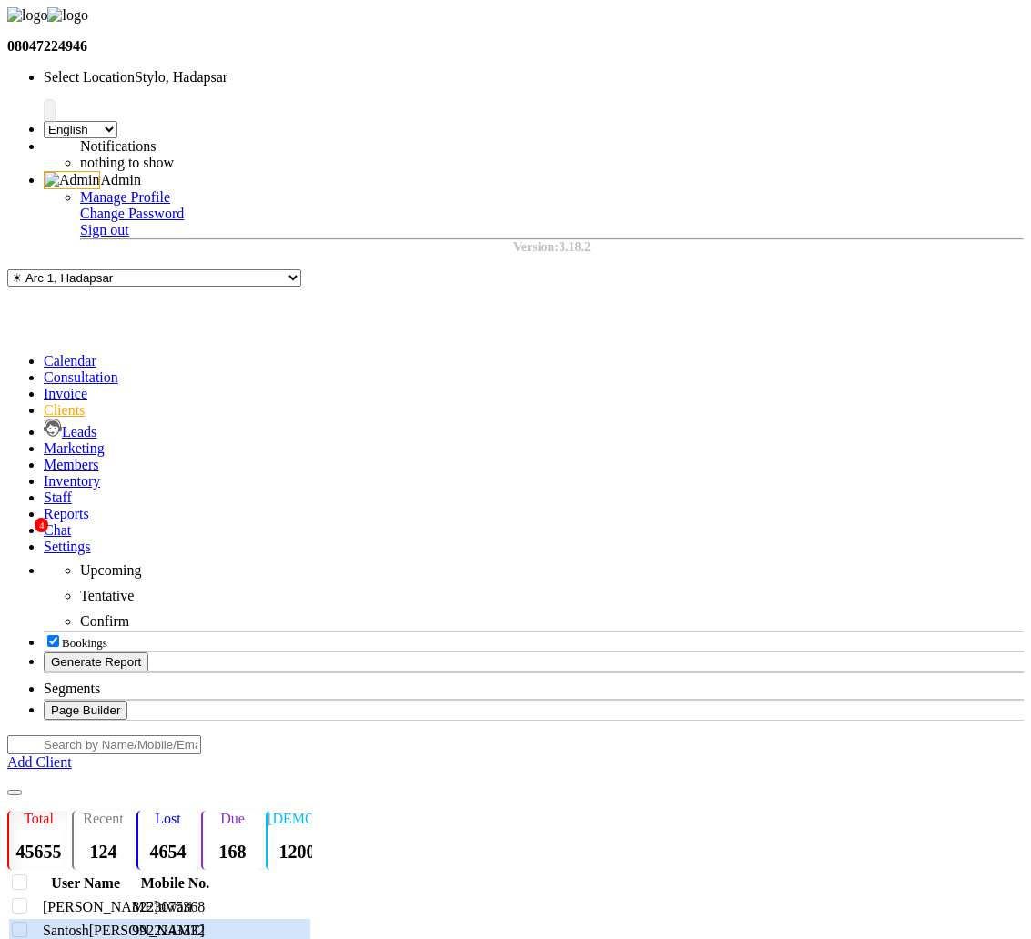
click at [923, 445] on div "Edit" at bounding box center [937, 440] width 32 height 20
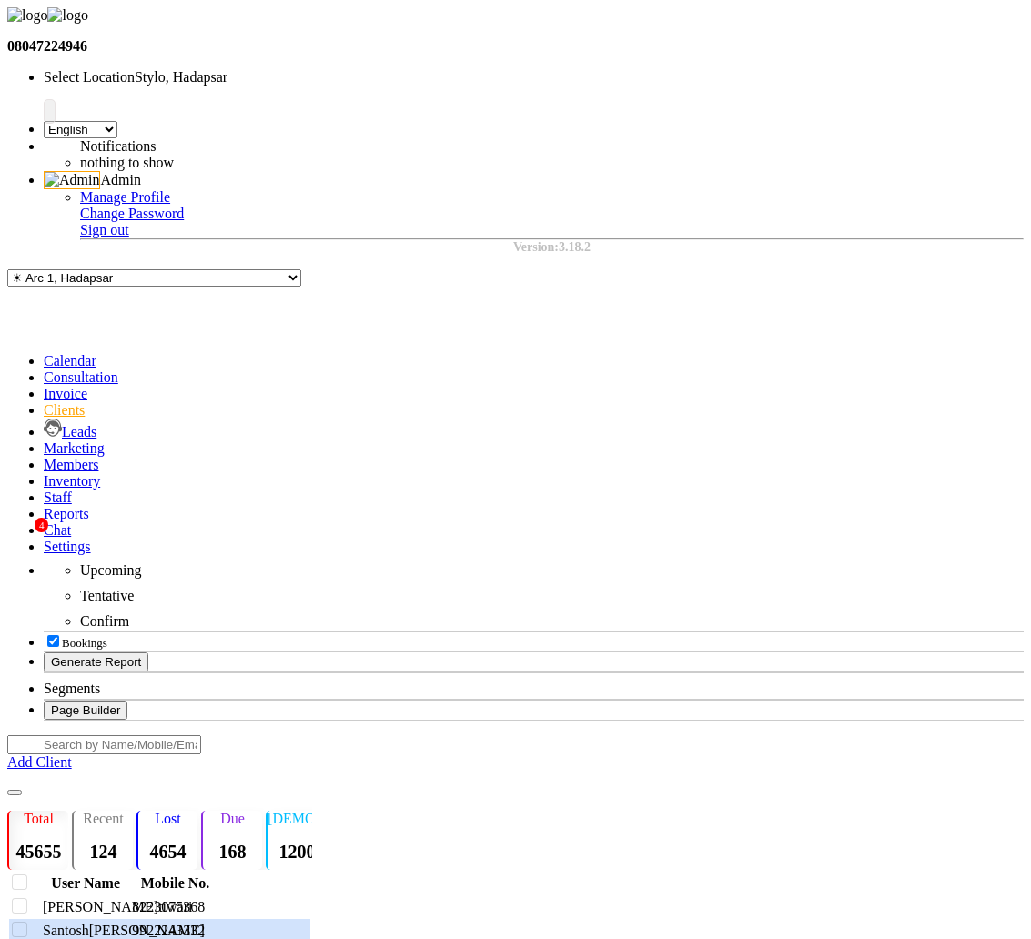
checkbox input "false"
drag, startPoint x: 795, startPoint y: 393, endPoint x: 861, endPoint y: 413, distance: 68.5
copy th "Voucher Amount"
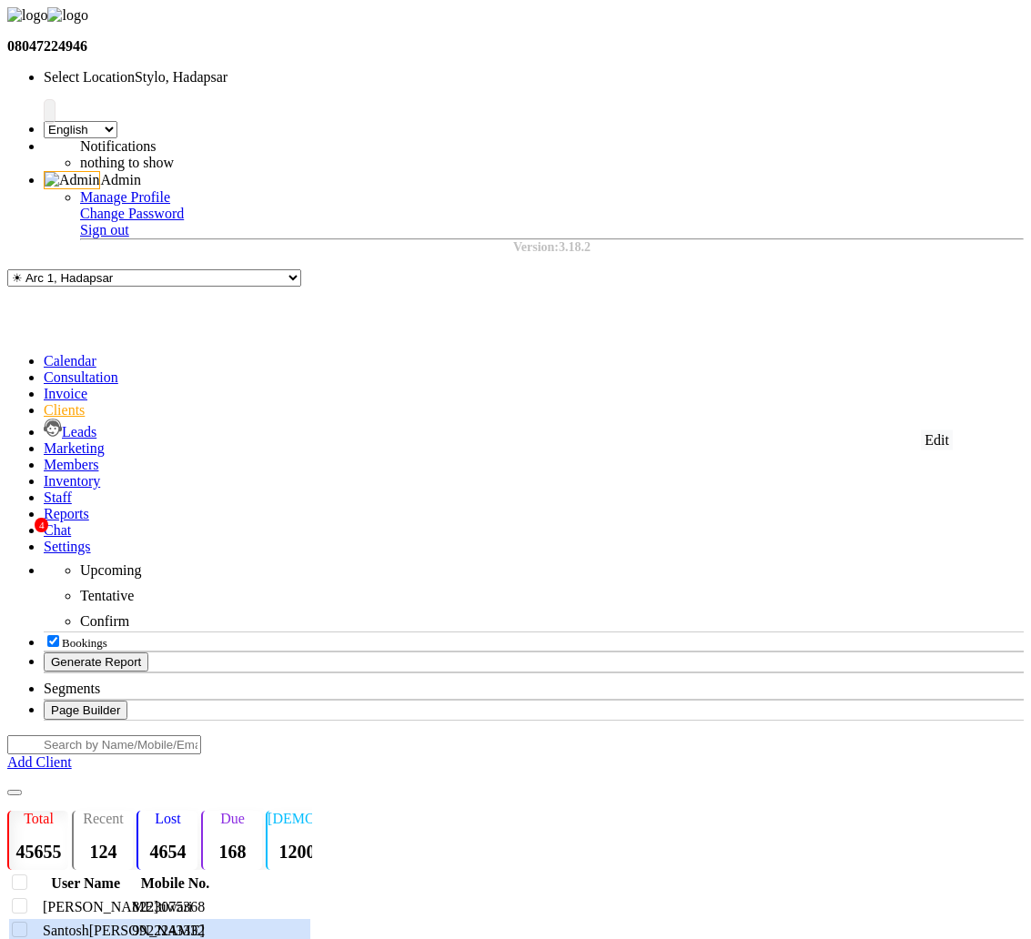
click at [926, 441] on div "Edit" at bounding box center [937, 440] width 32 height 20
radio input "true"
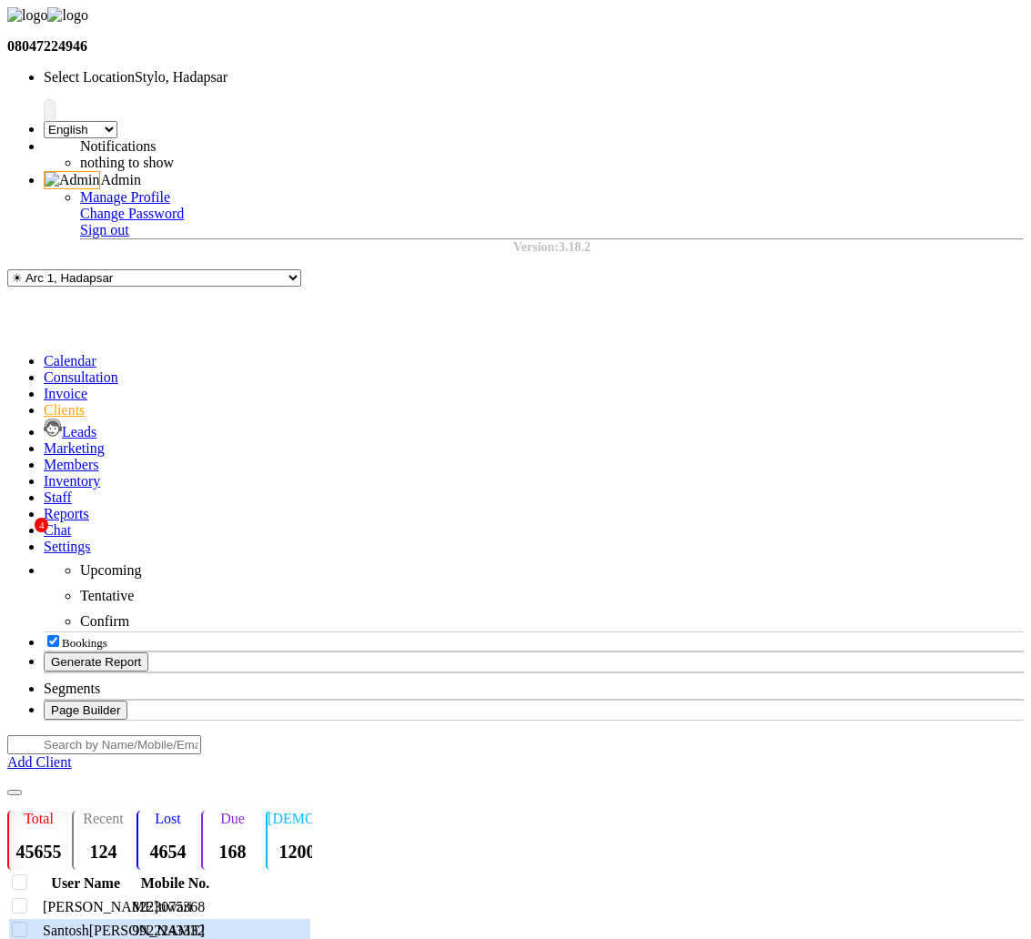
checkbox input "true"
checkbox input "false"
click at [921, 448] on div "Edit" at bounding box center [937, 440] width 32 height 20
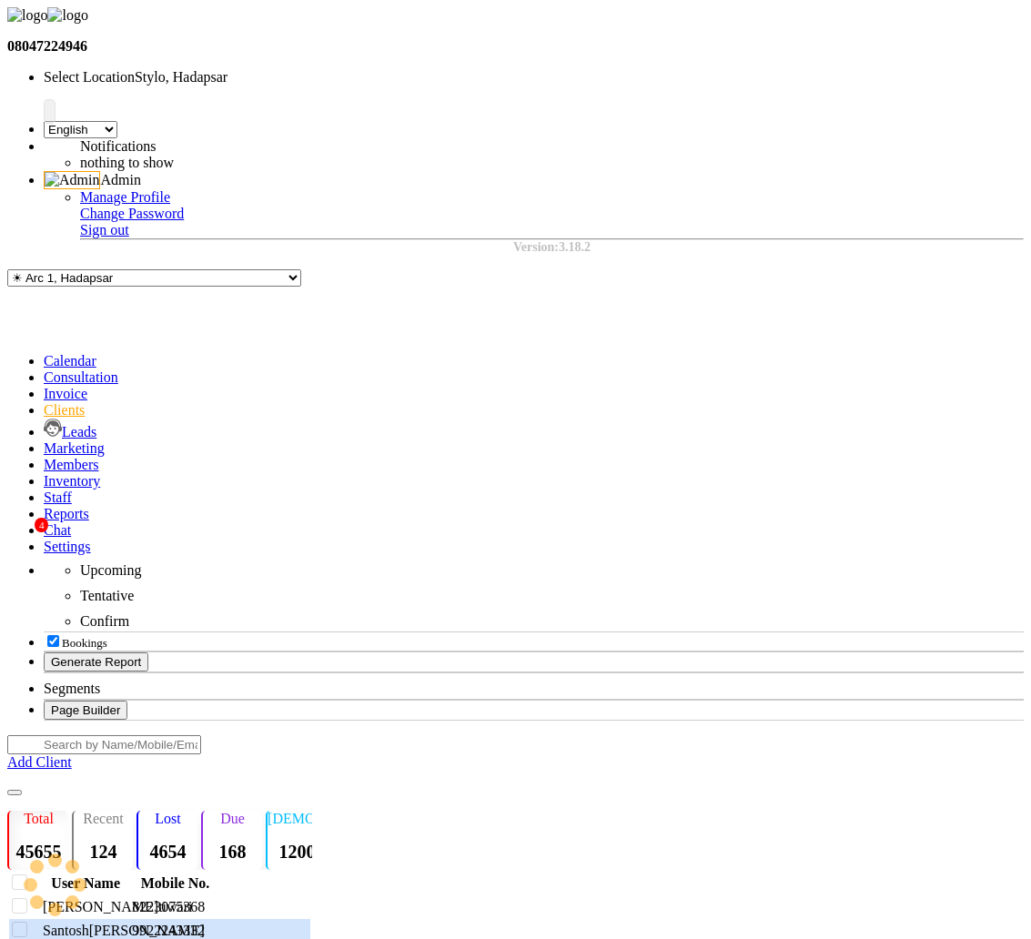
checkbox input "false"
click at [945, 450] on div "Edit" at bounding box center [937, 440] width 32 height 20
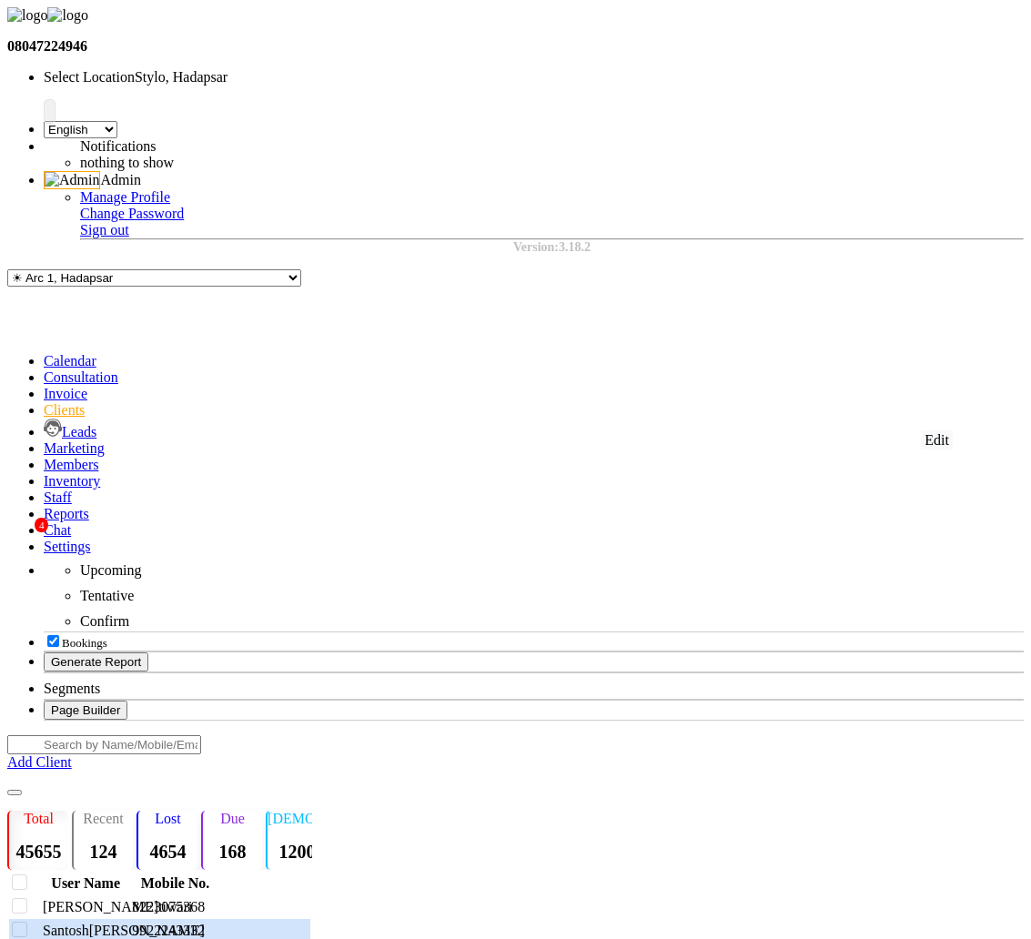
click at [940, 448] on div "Edit" at bounding box center [937, 440] width 32 height 20
checkbox input "false"
click at [926, 666] on div "Edit" at bounding box center [937, 662] width 32 height 20
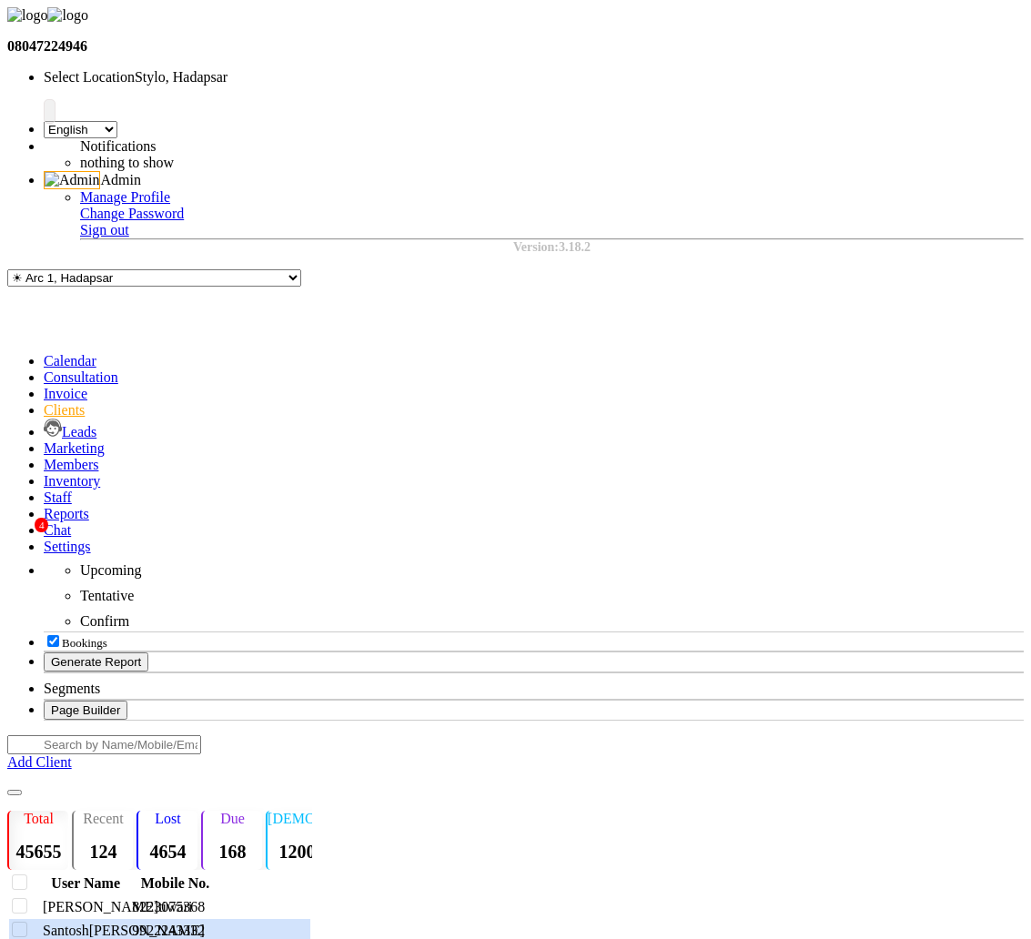
checkbox input "true"
select select "11"
select select "2026"
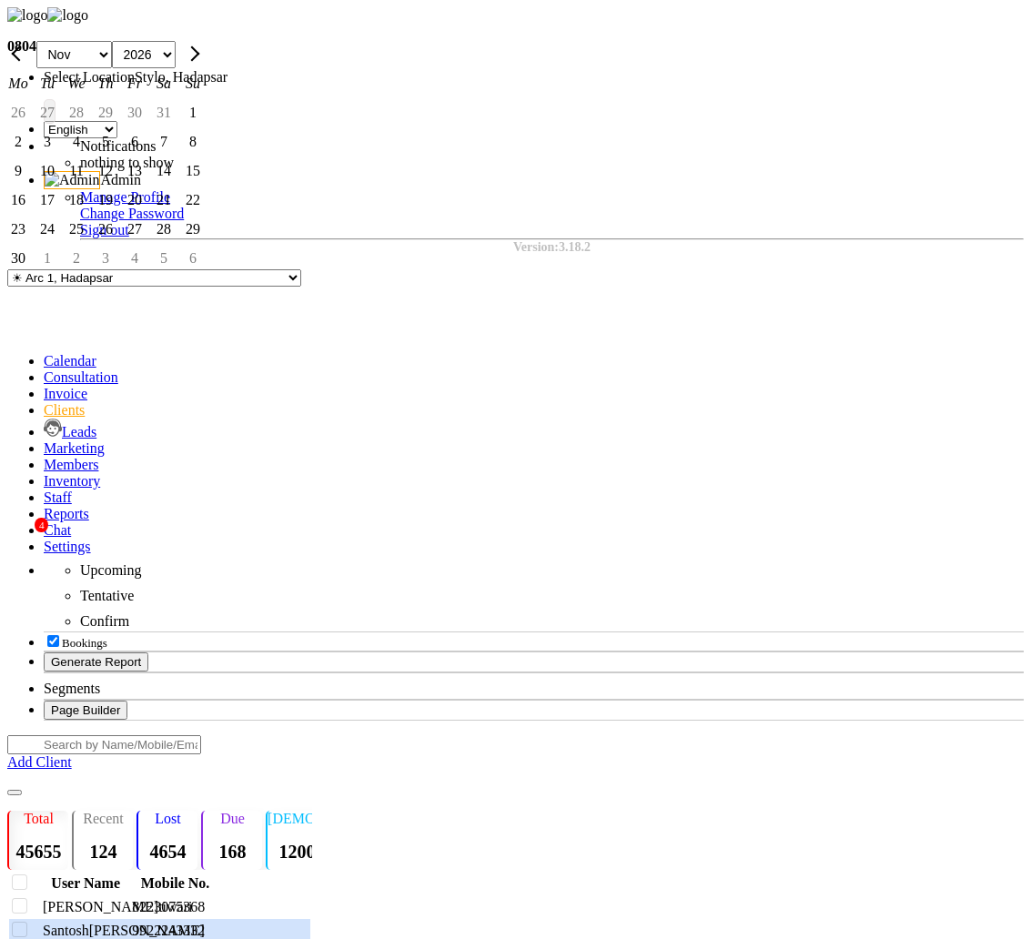
click at [178, 244] on div "28" at bounding box center [163, 229] width 29 height 29
type input "November 28, 2026"
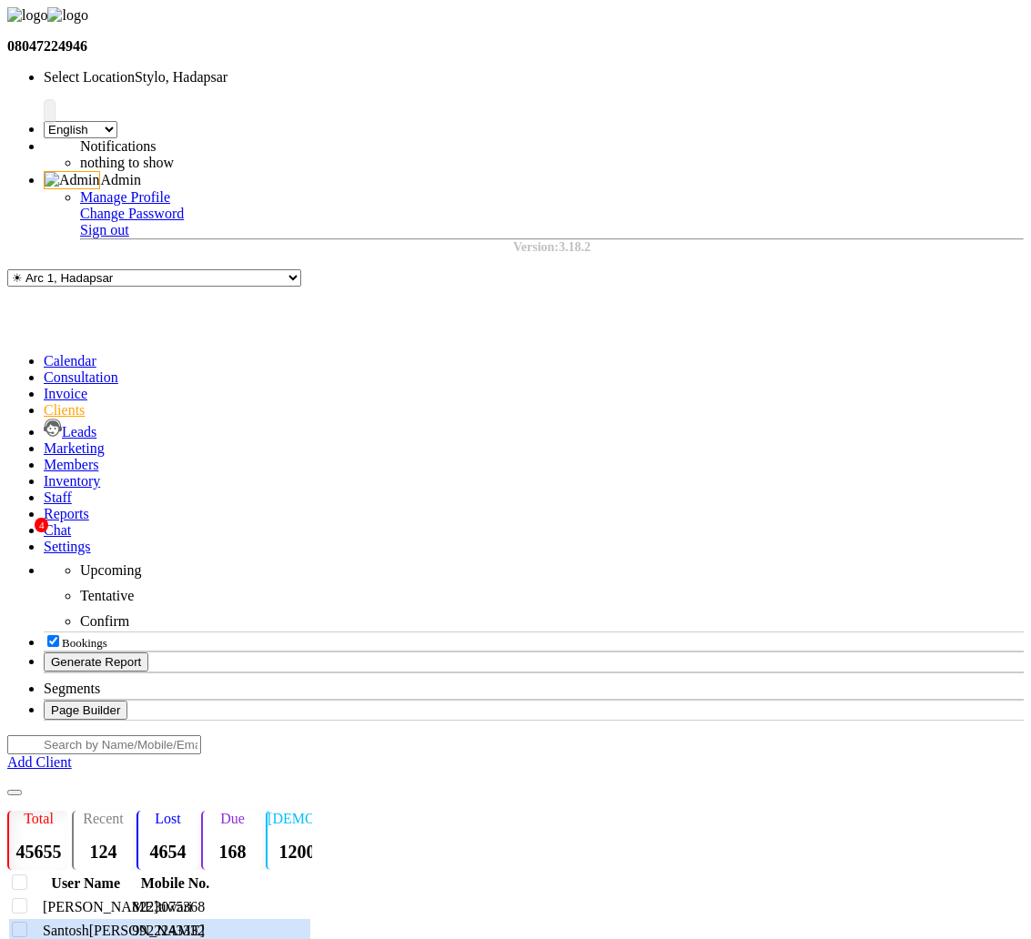
radio input "true"
type input "2001"
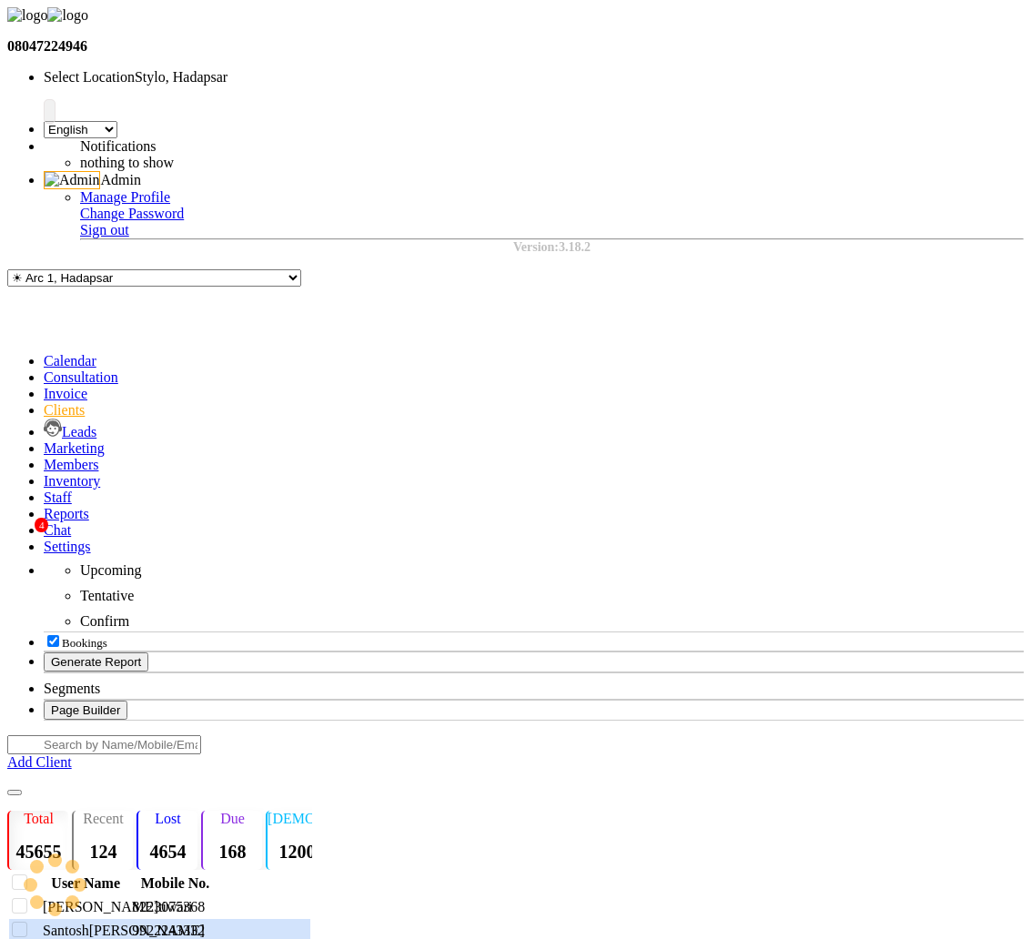
checkbox input "false"
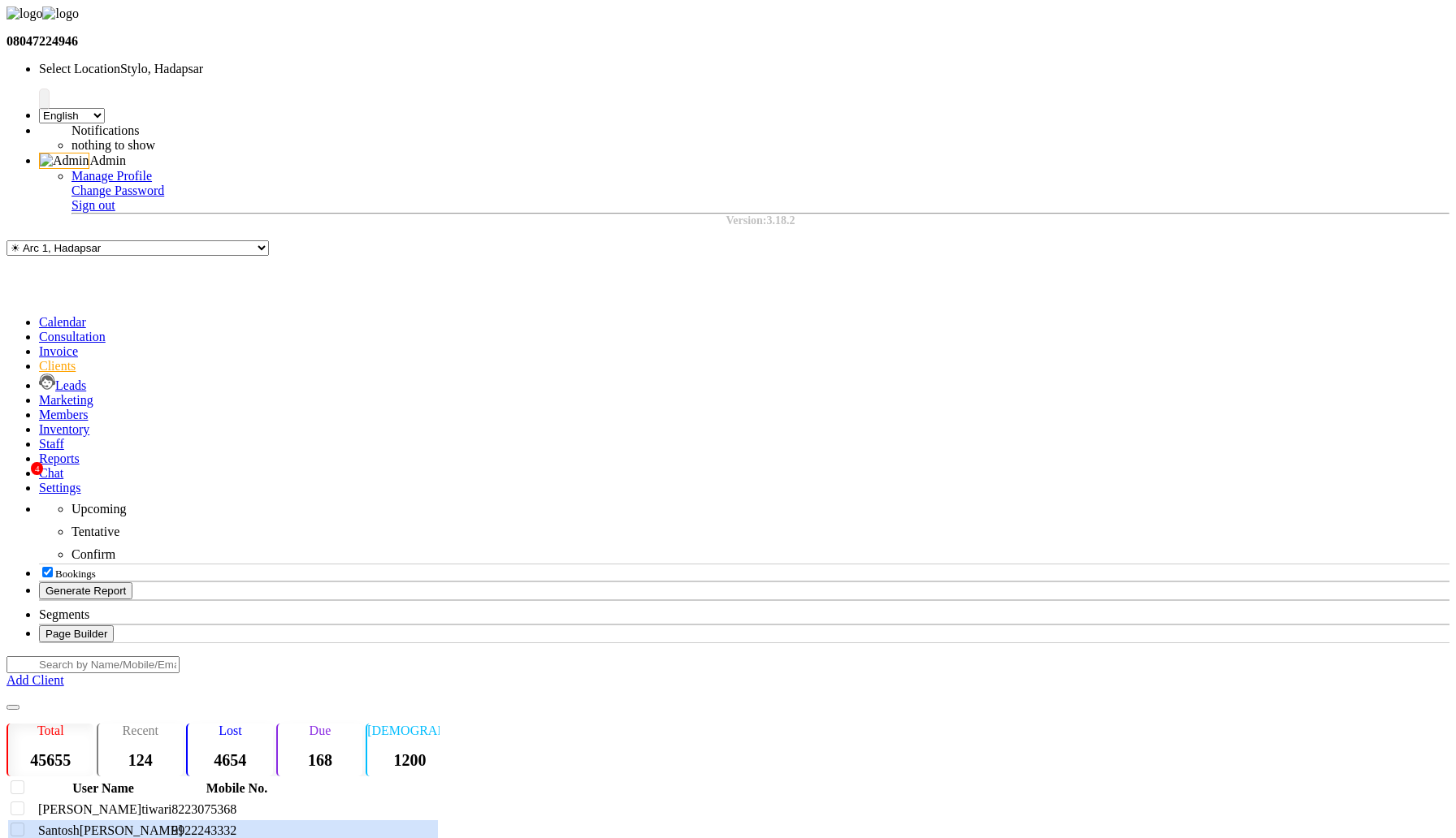
scroll to position [0, 36]
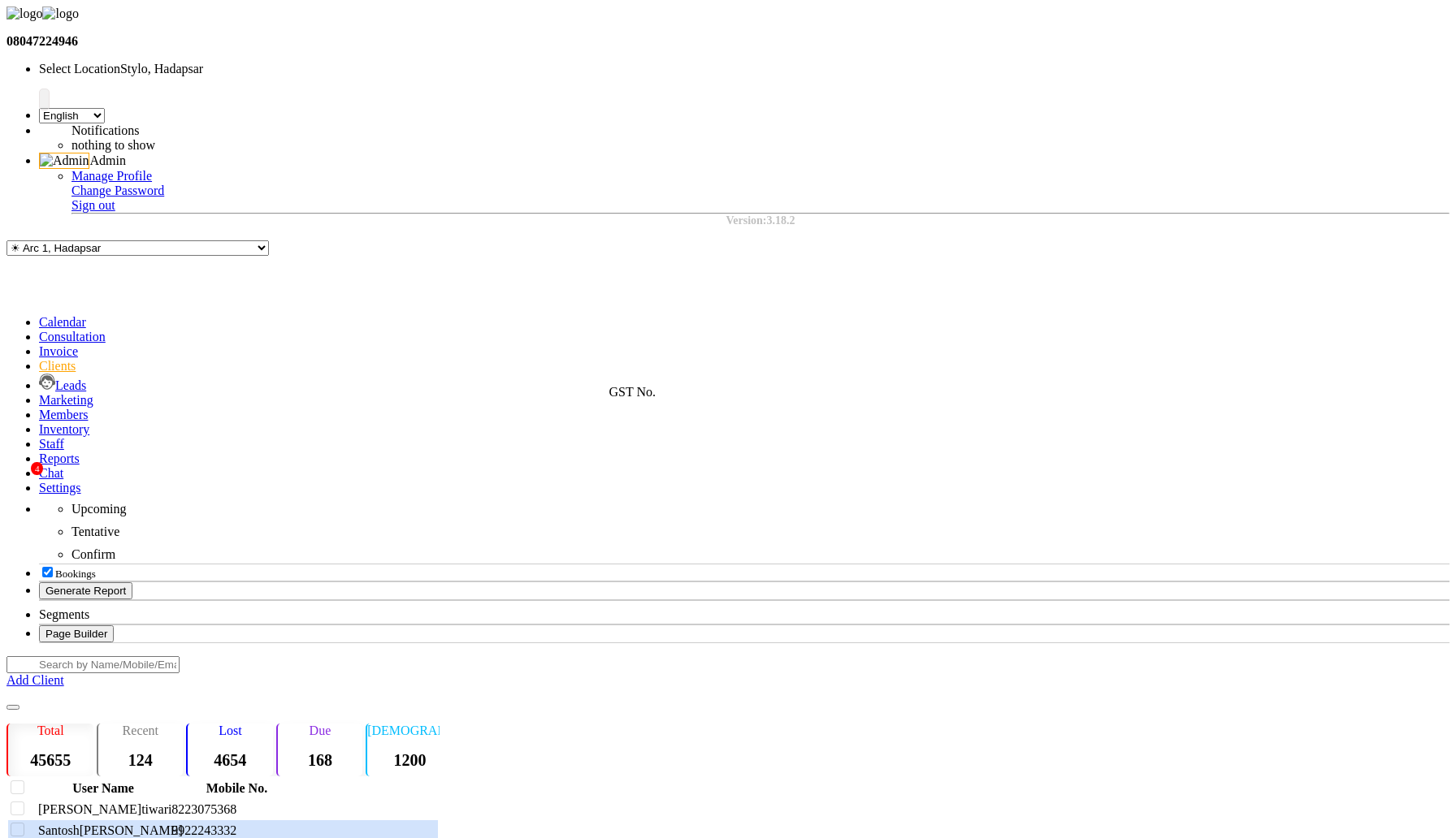
copy span "27AAGCV6567J1ZO"
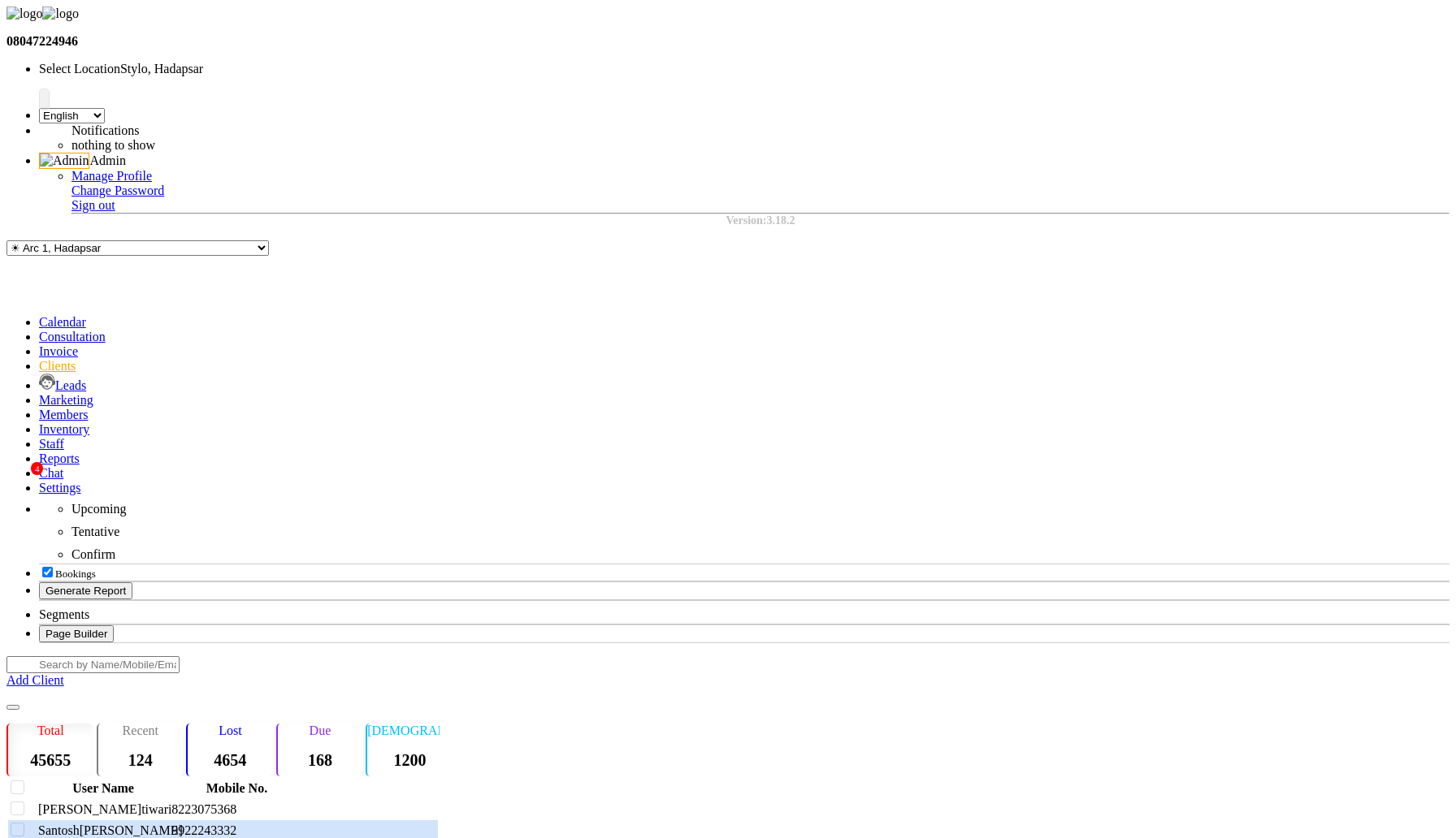
checkbox input "false"
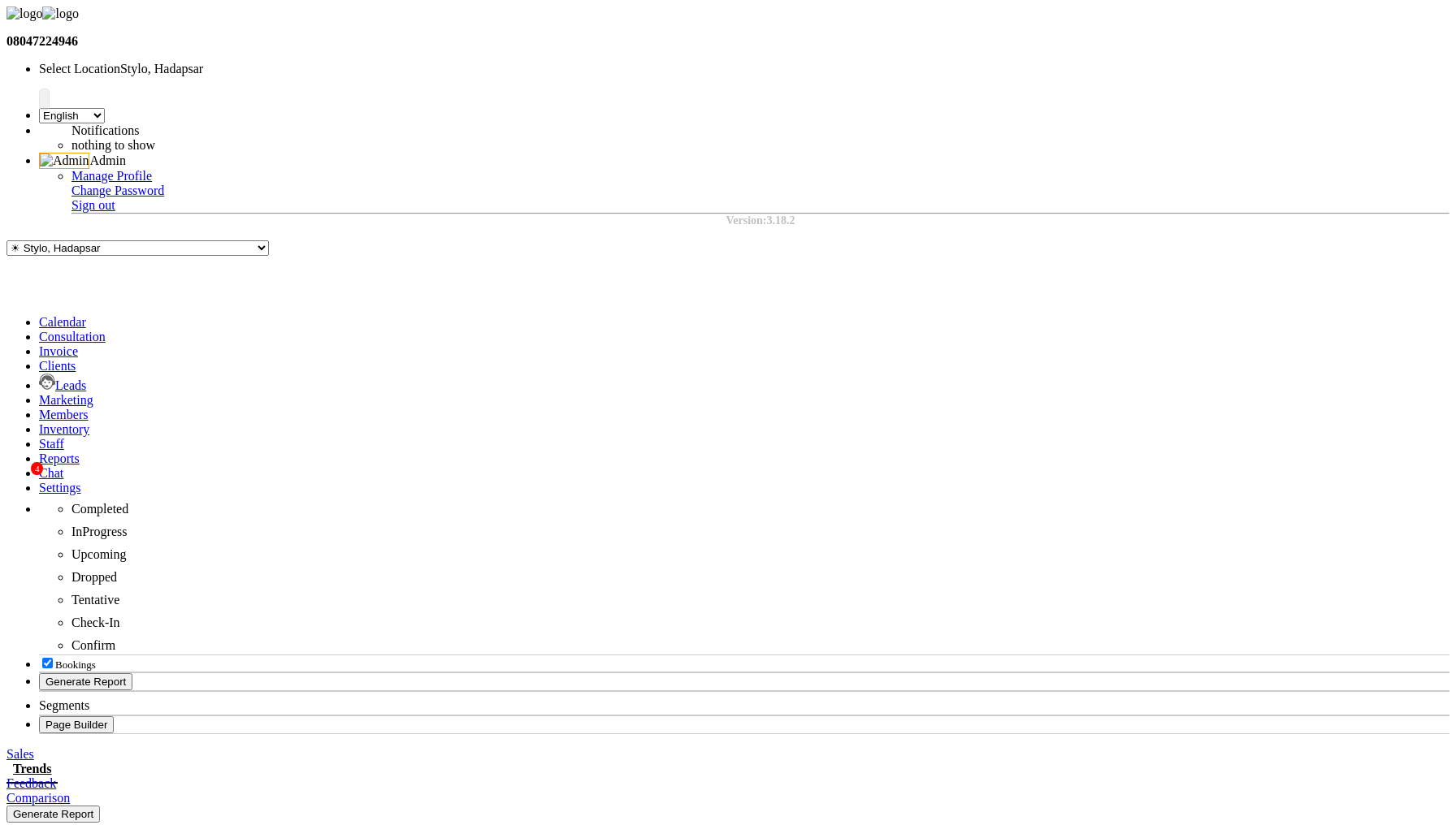
select select "by_client"
